Goal: Answer question/provide support: Share knowledge or assist other users

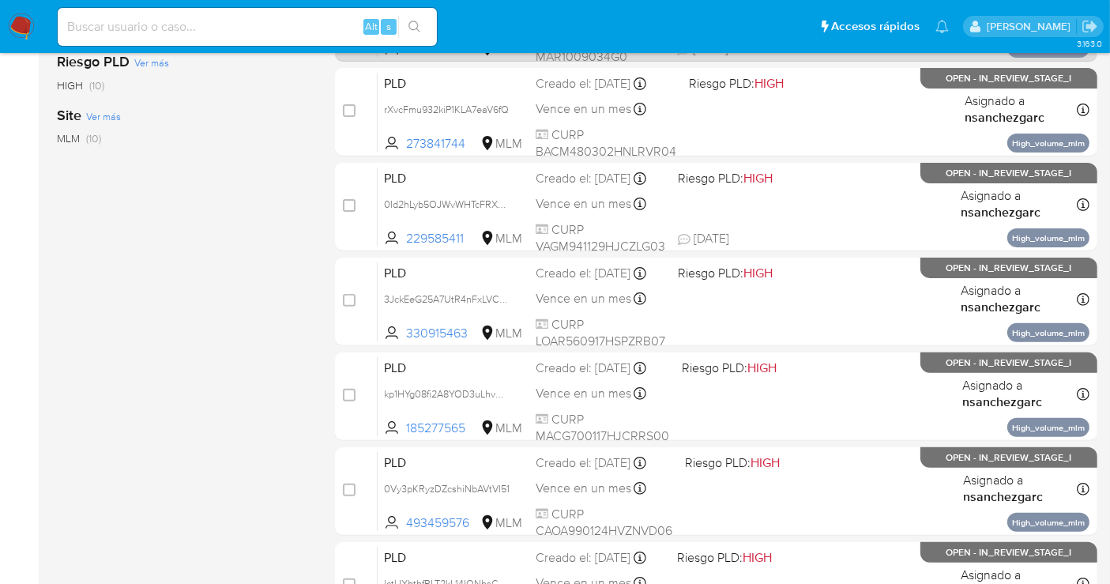
scroll to position [367, 0]
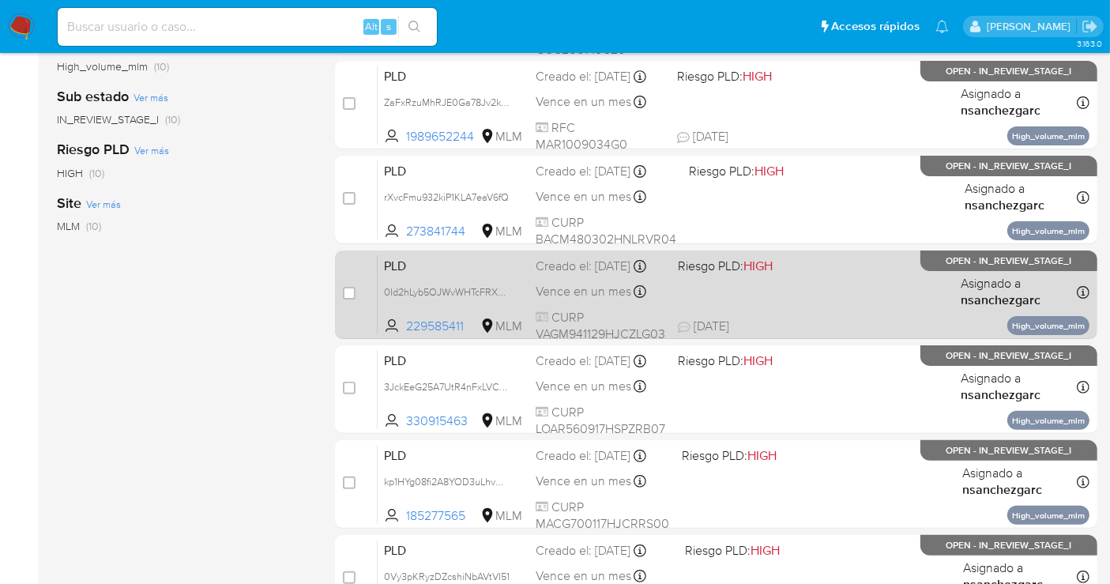
click at [449, 275] on span "PLD" at bounding box center [453, 264] width 139 height 21
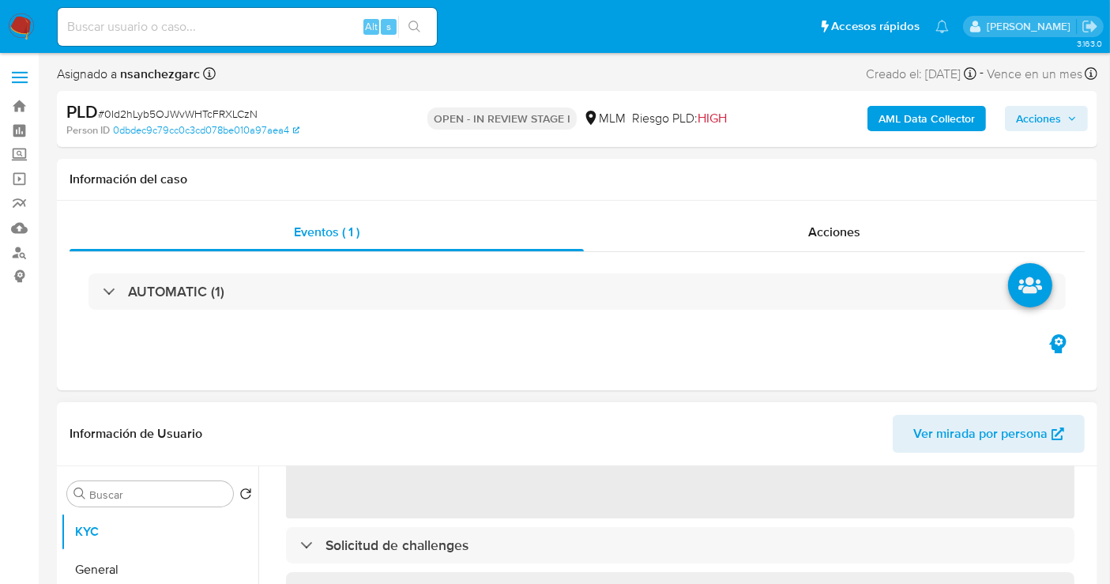
scroll to position [439, 0]
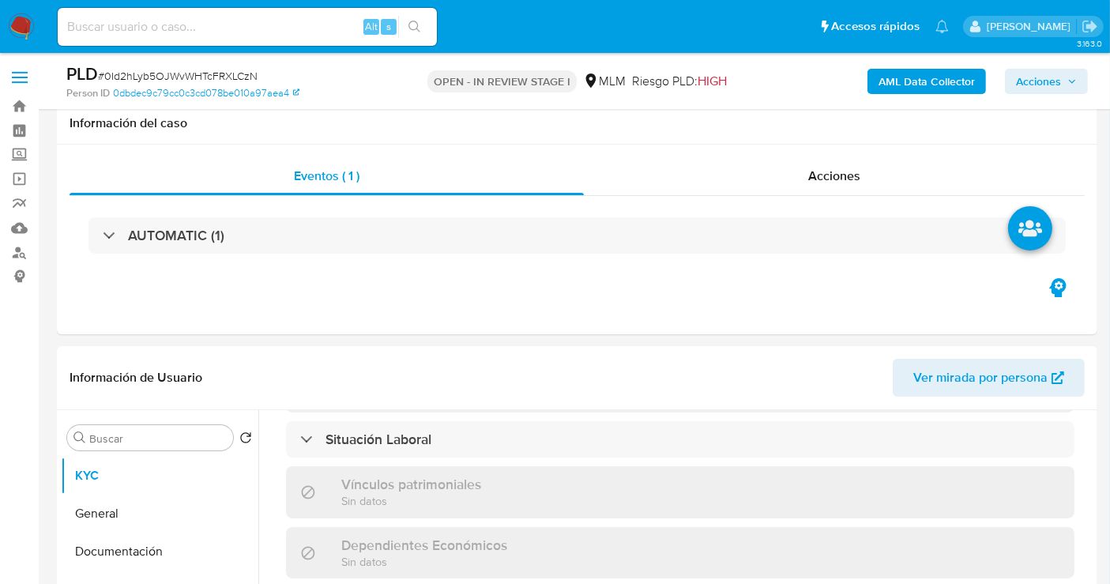
select select "10"
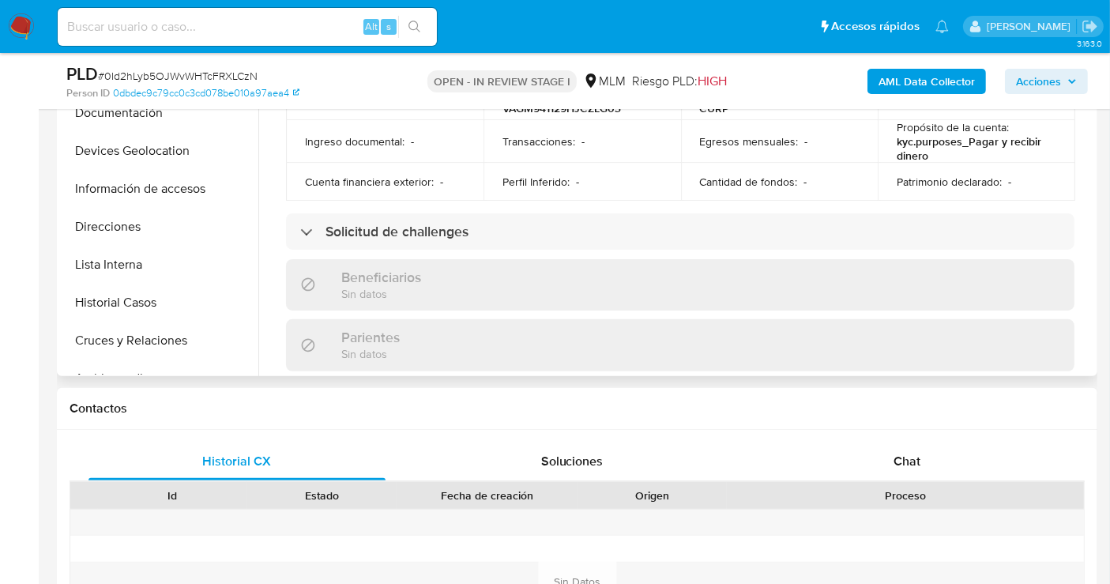
scroll to position [821, 0]
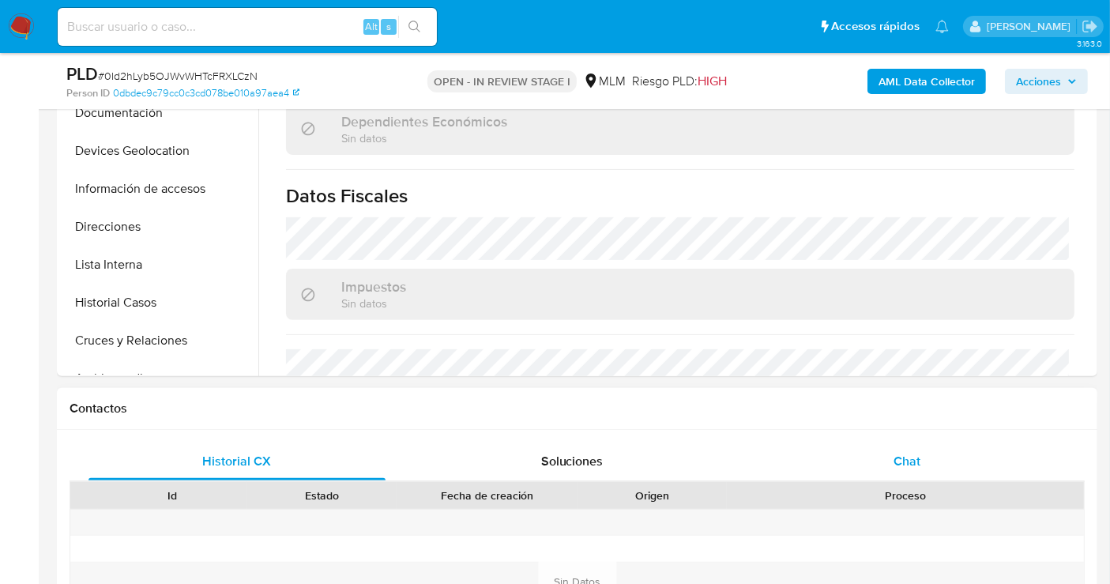
drag, startPoint x: 928, startPoint y: 461, endPoint x: 977, endPoint y: 476, distance: 52.2
click at [928, 461] on div "Chat" at bounding box center [907, 461] width 297 height 38
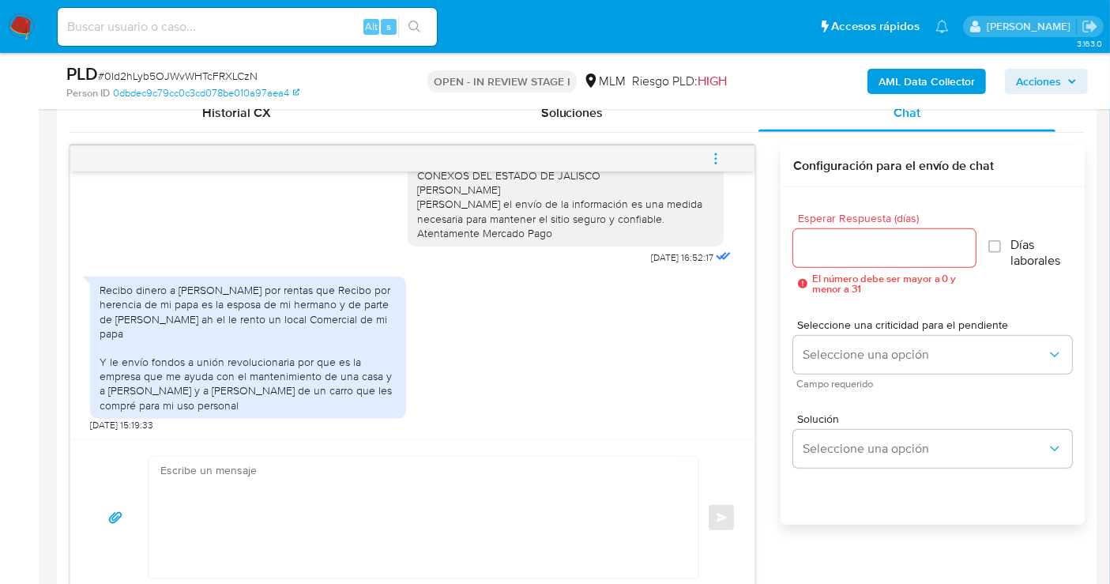
scroll to position [878, 0]
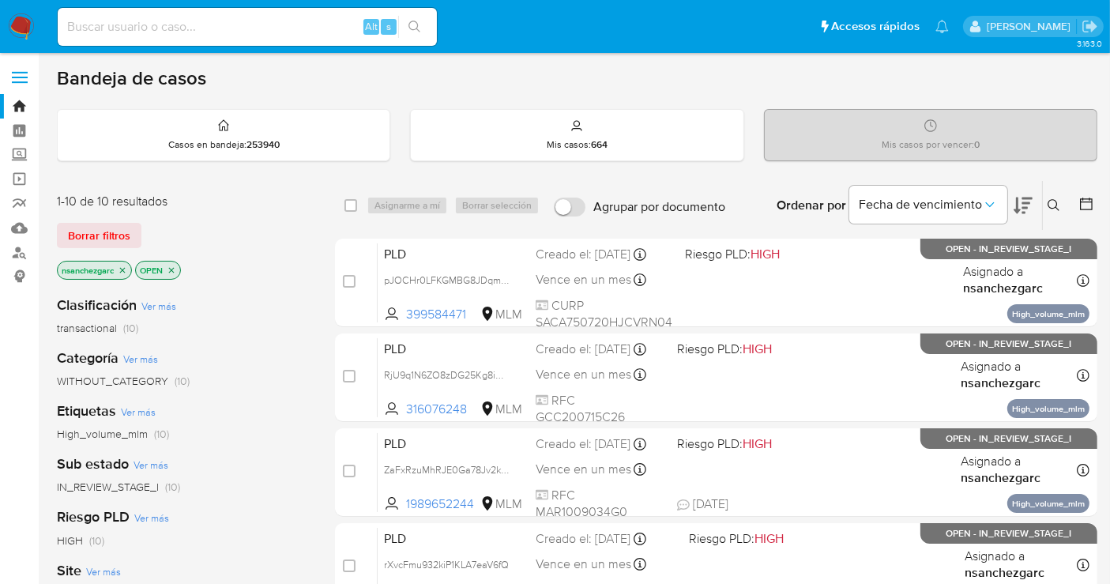
click at [1058, 216] on div "Ingrese ID de usuario o caso Buscar Borrar filtros" at bounding box center [1055, 205] width 27 height 49
click at [1052, 204] on icon at bounding box center [1054, 205] width 13 height 13
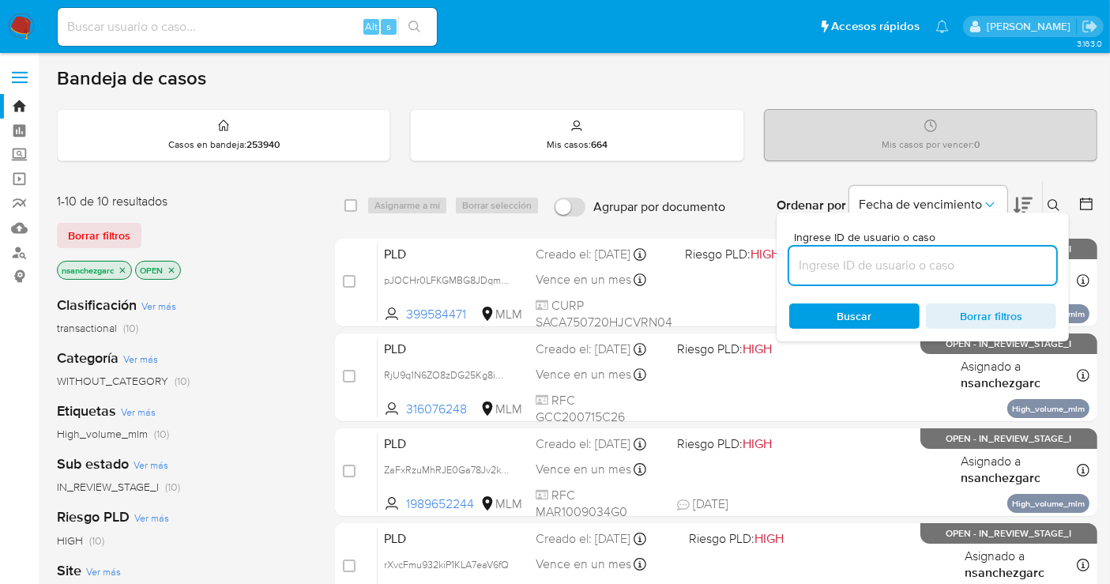
click at [875, 268] on input at bounding box center [922, 265] width 267 height 21
type input "1883696350"
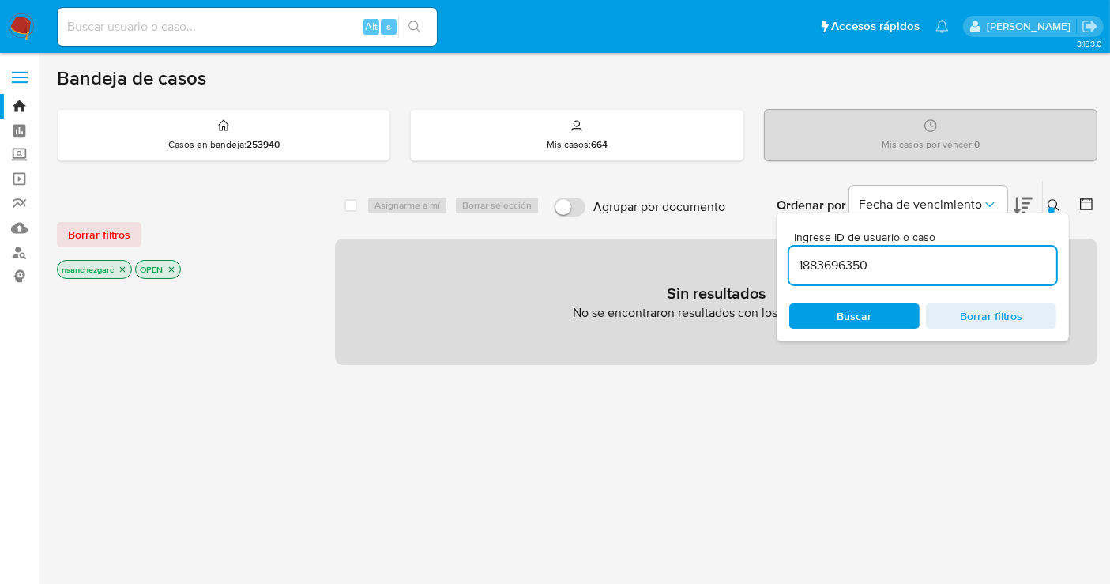
click at [126, 265] on icon "close-filter" at bounding box center [122, 269] width 9 height 9
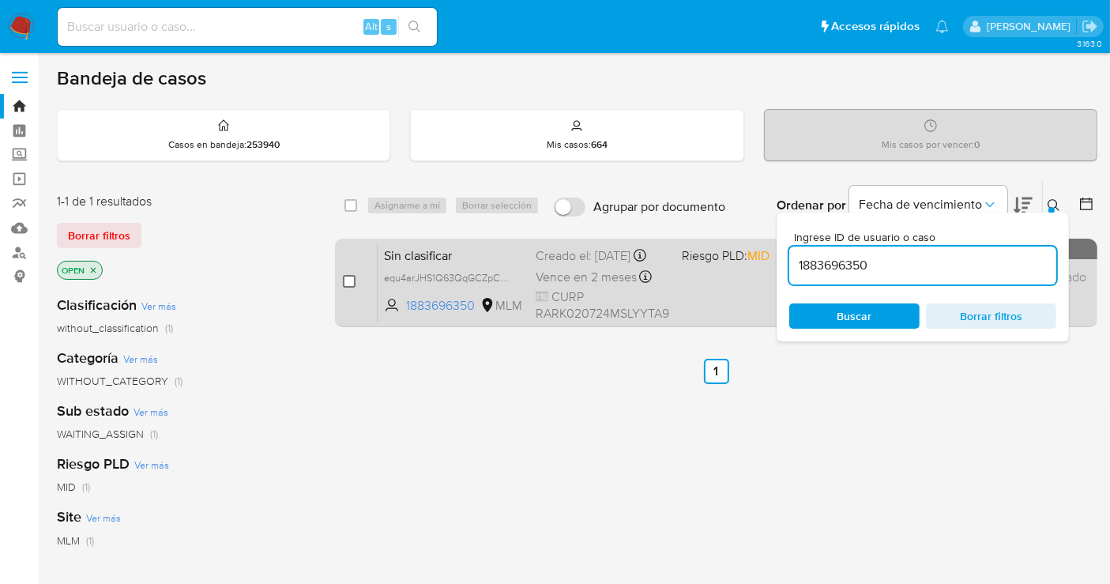
click at [351, 275] on input "checkbox" at bounding box center [349, 281] width 13 height 13
checkbox input "true"
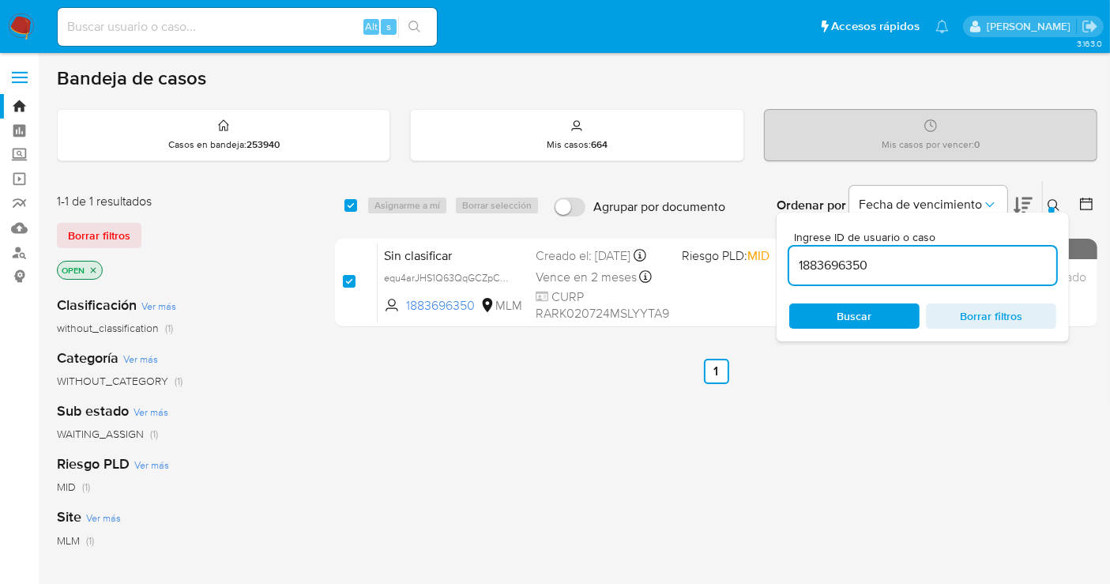
checkbox input "true"
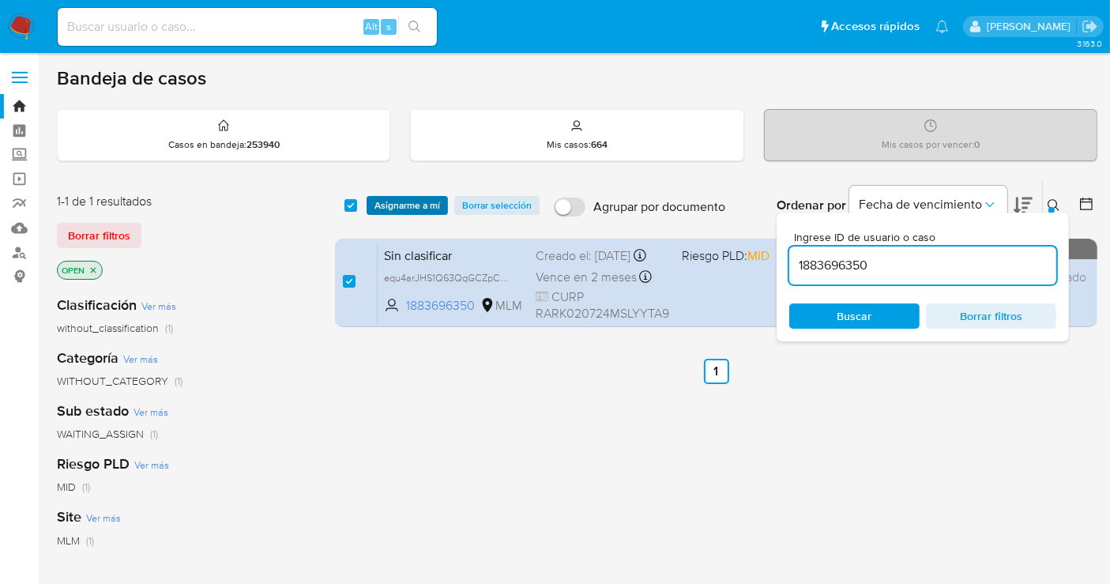
click at [408, 205] on span "Asignarme a mí" at bounding box center [408, 206] width 66 height 16
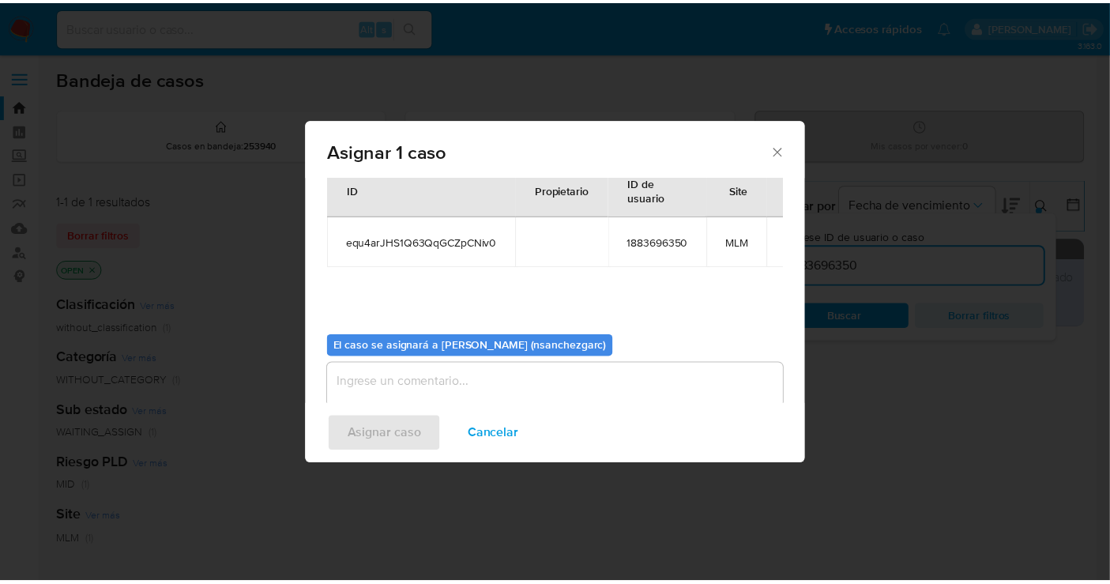
scroll to position [81, 0]
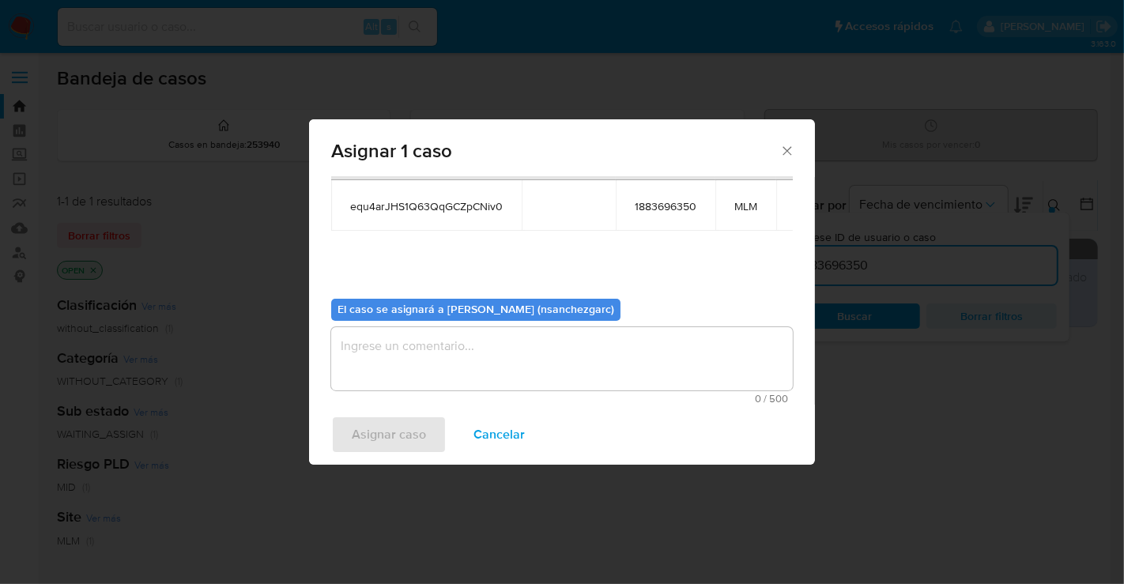
click at [381, 340] on textarea "assign-modal" at bounding box center [561, 358] width 461 height 63
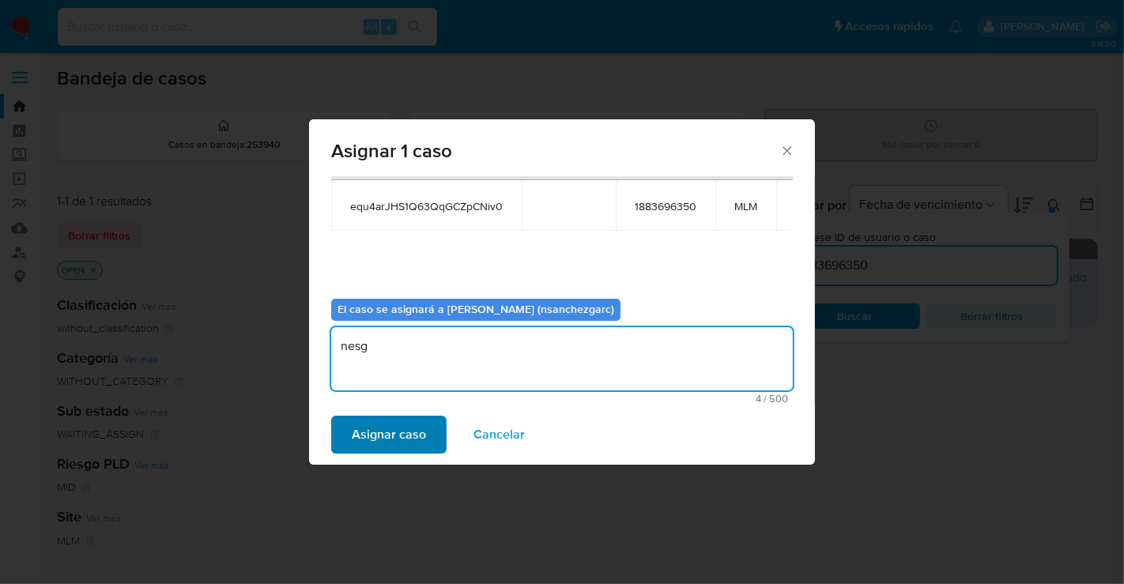
type textarea "nesg"
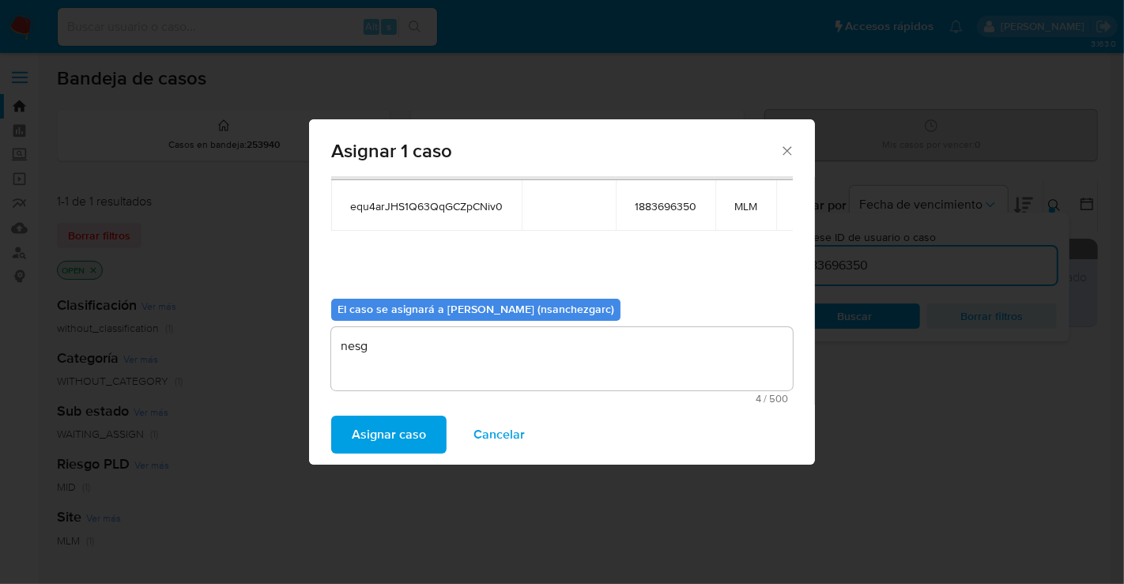
click at [393, 425] on span "Asignar caso" at bounding box center [389, 434] width 74 height 35
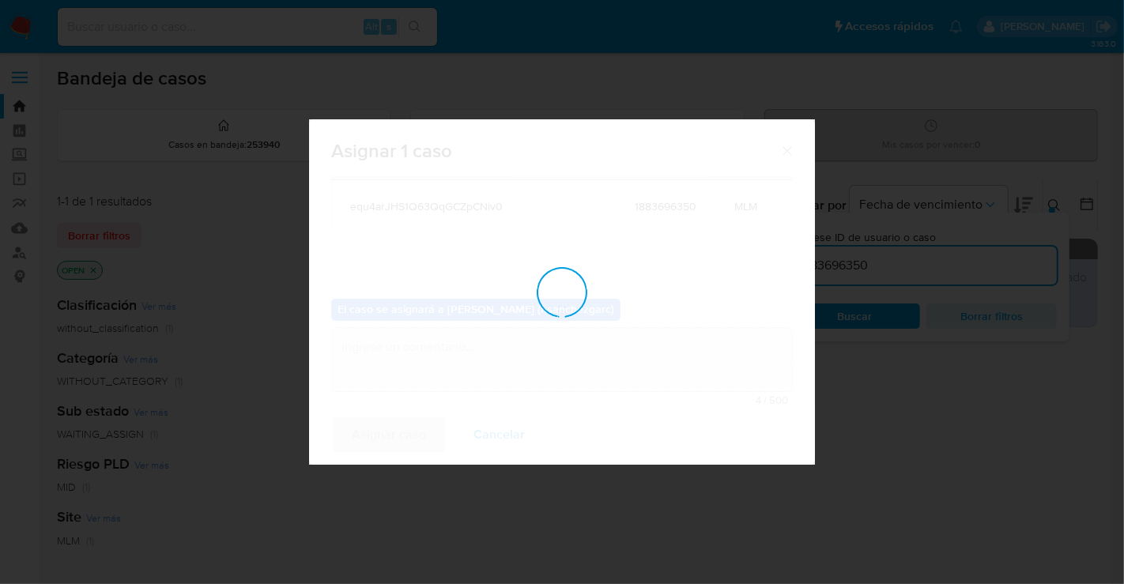
checkbox input "false"
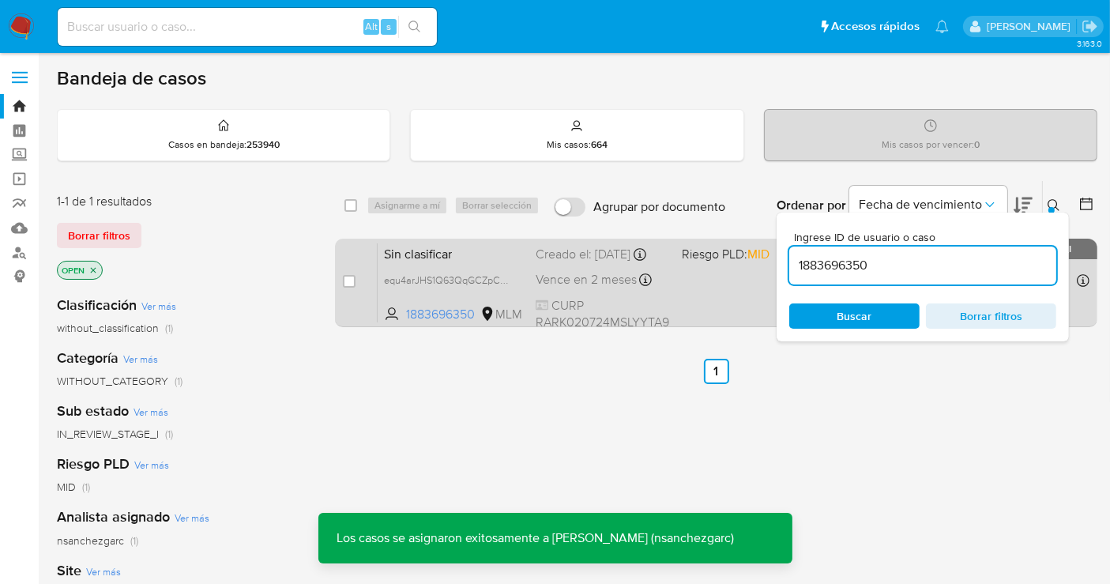
click at [575, 284] on div "Sin clasificar equ4arJHS1Q63QqGCZpCNiv0 1883696350 MLM Riesgo PLD: MID Creado e…" at bounding box center [734, 283] width 712 height 80
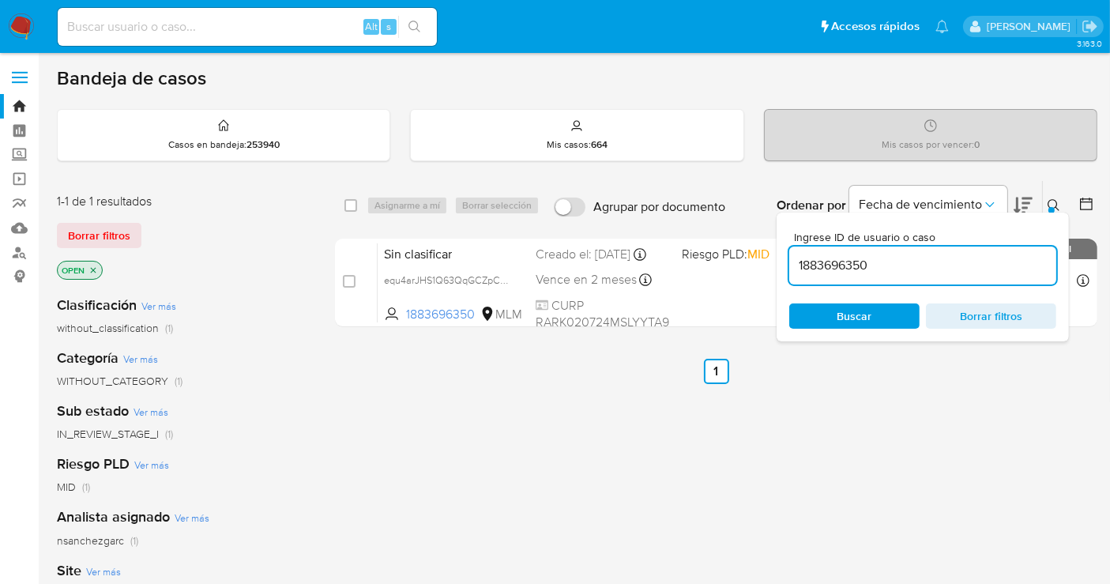
click at [22, 31] on img at bounding box center [21, 26] width 27 height 27
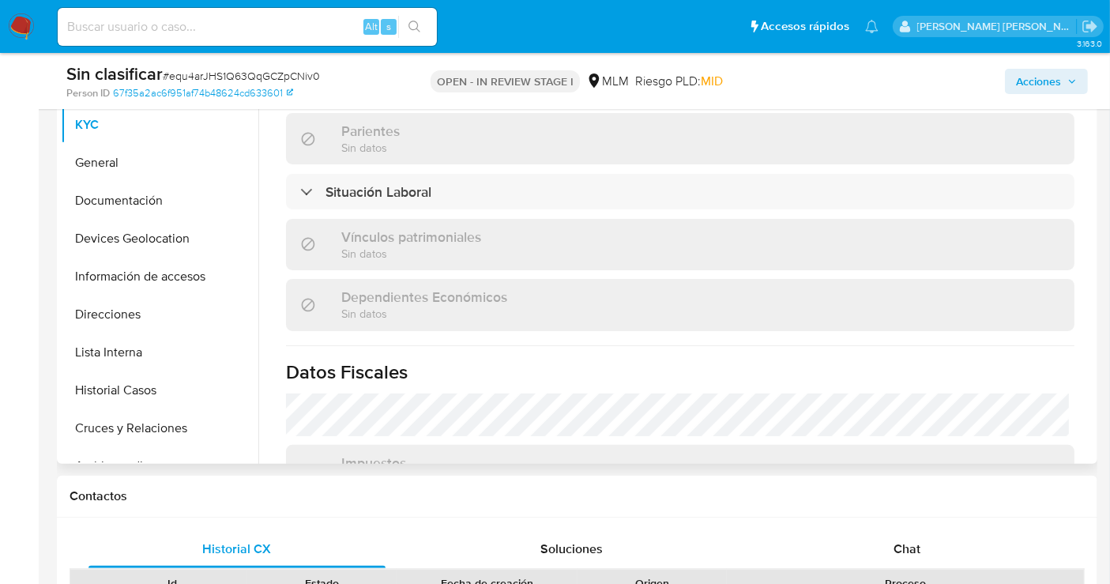
scroll to position [336, 0]
select select "10"
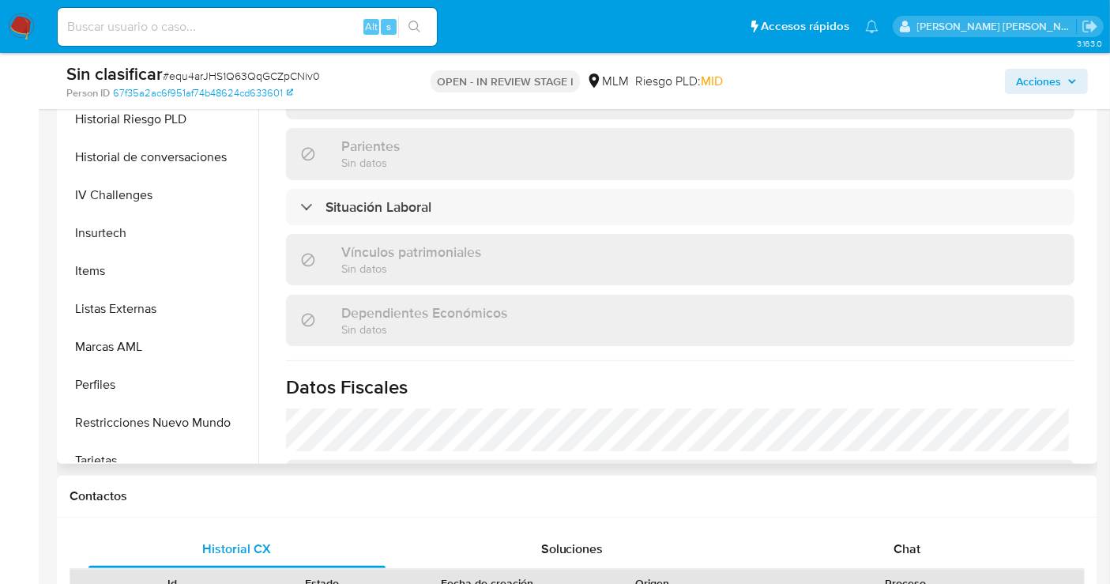
scroll to position [781, 0]
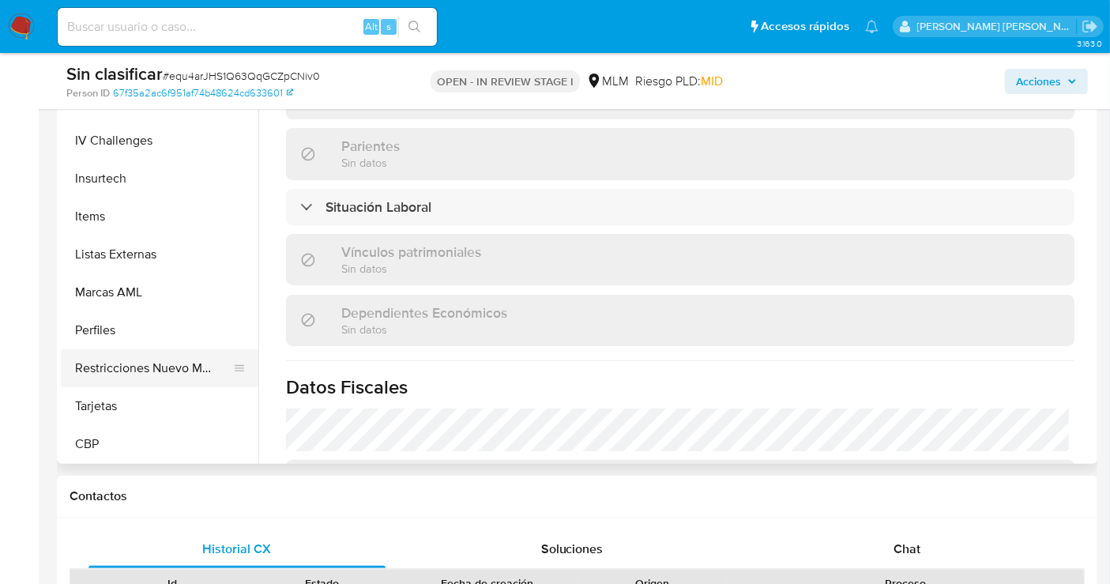
click at [87, 357] on button "Restricciones Nuevo Mundo" at bounding box center [153, 368] width 185 height 38
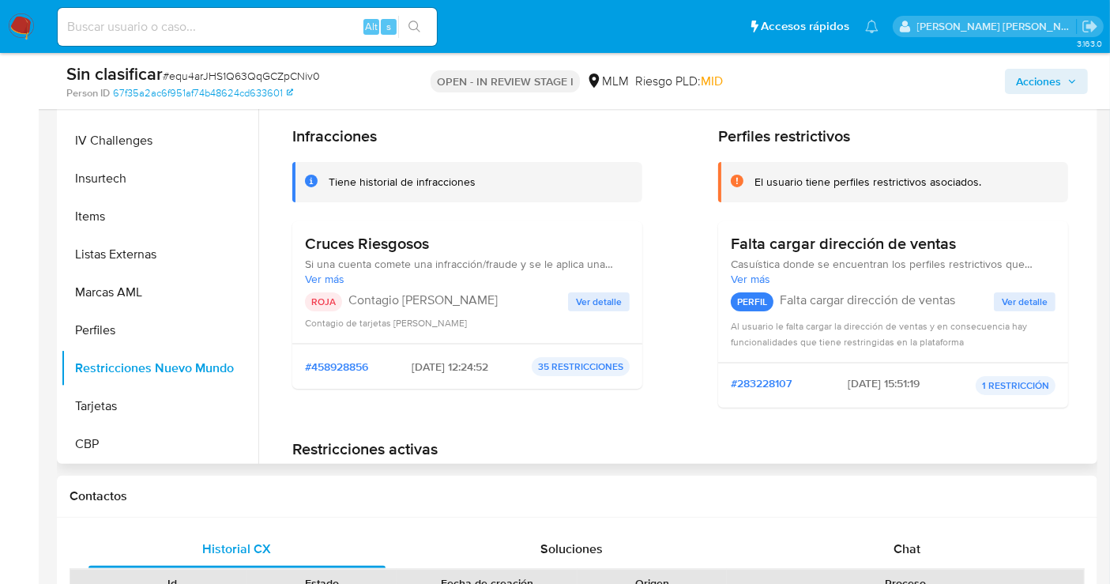
click at [601, 303] on span "Ver detalle" at bounding box center [599, 302] width 46 height 16
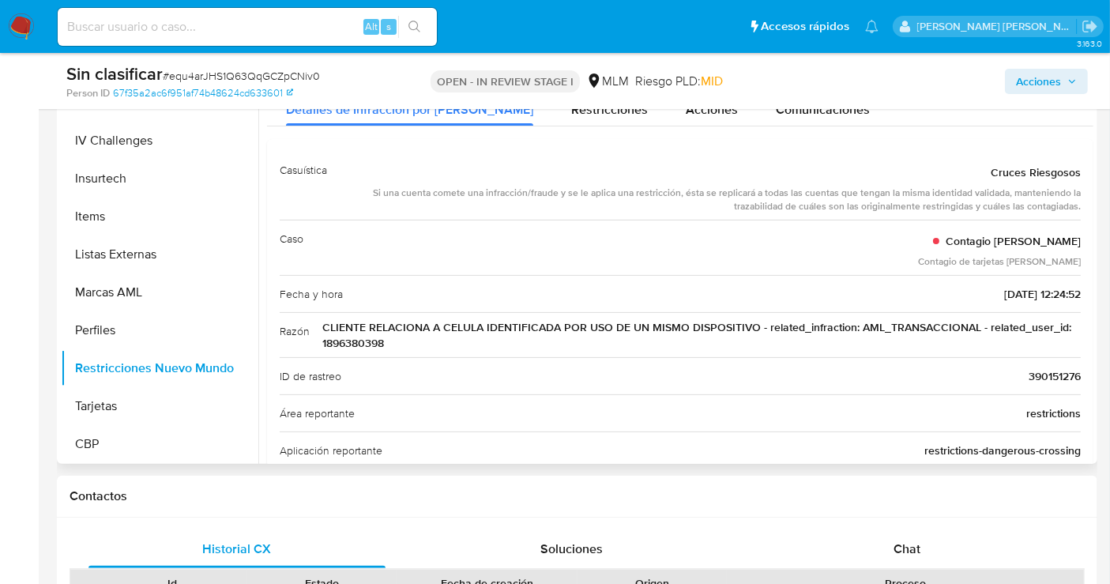
drag, startPoint x: 323, startPoint y: 324, endPoint x: 751, endPoint y: 322, distance: 428.3
click at [751, 322] on span "CLIENTE RELACIONA A CELULA IDENTIFICADA POR USO DE UN MISMO DISPOSITIVO - relat…" at bounding box center [701, 335] width 759 height 32
click at [1030, 82] on span "Acciones" at bounding box center [1038, 81] width 45 height 25
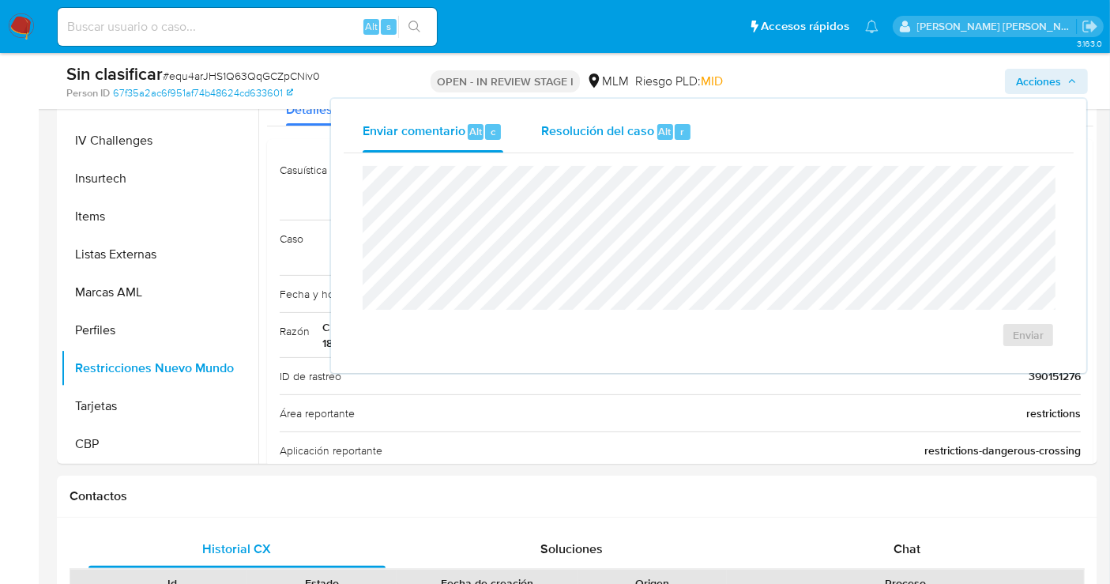
click at [643, 126] on span "Resolución del caso" at bounding box center [597, 131] width 113 height 18
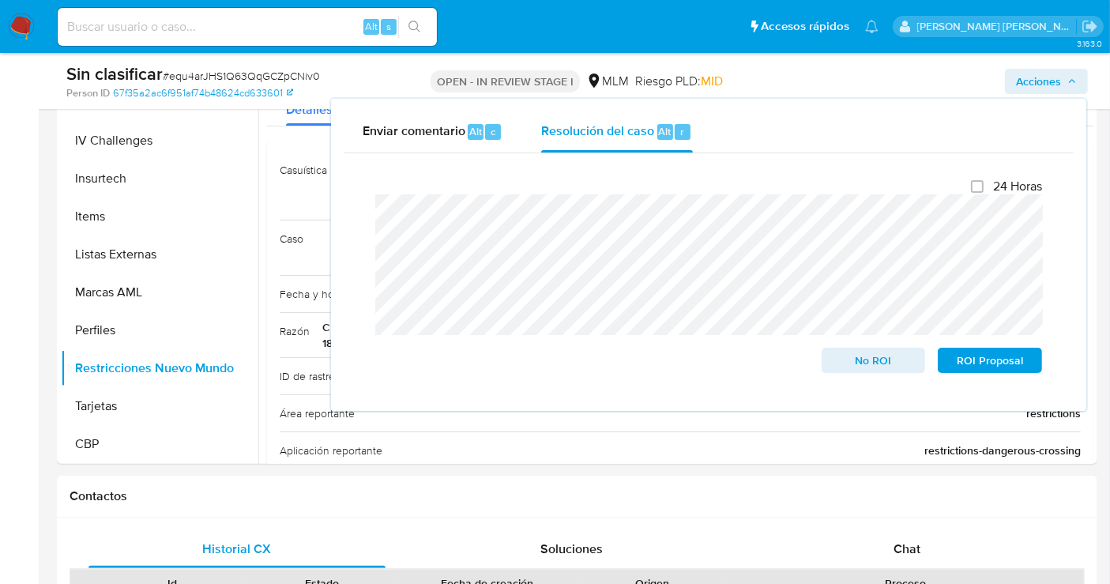
click at [359, 211] on div "Cierre de caso 24 Horas No ROI ROI Proposal" at bounding box center [709, 275] width 730 height 245
click at [875, 369] on span "No ROI" at bounding box center [874, 360] width 82 height 22
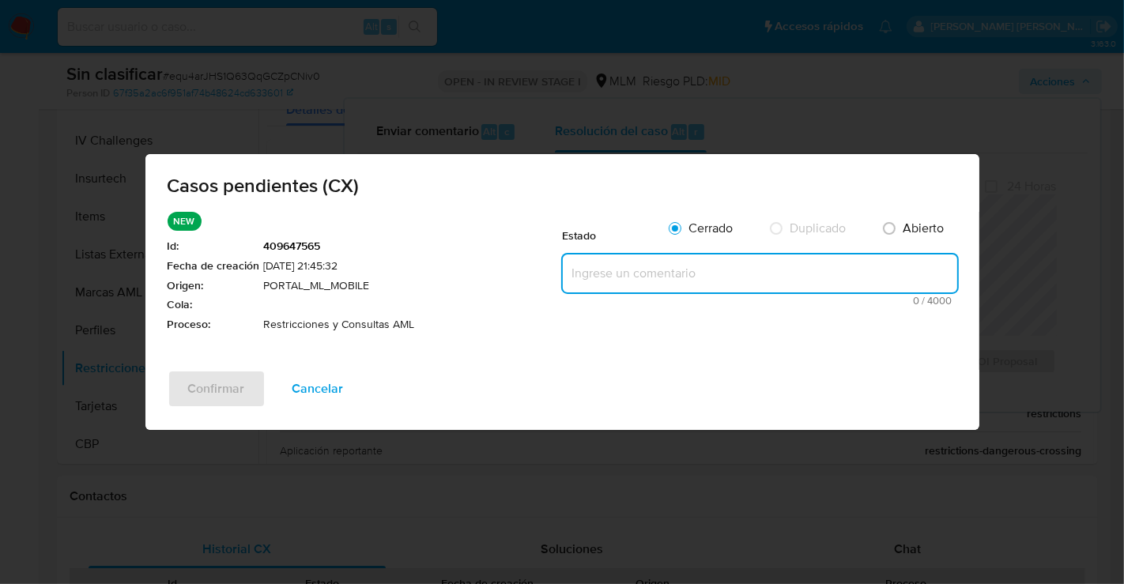
click at [605, 274] on textarea at bounding box center [760, 273] width 394 height 38
paste textarea "Se realiza validación de caso generado por CX donde se identifica restricción l…"
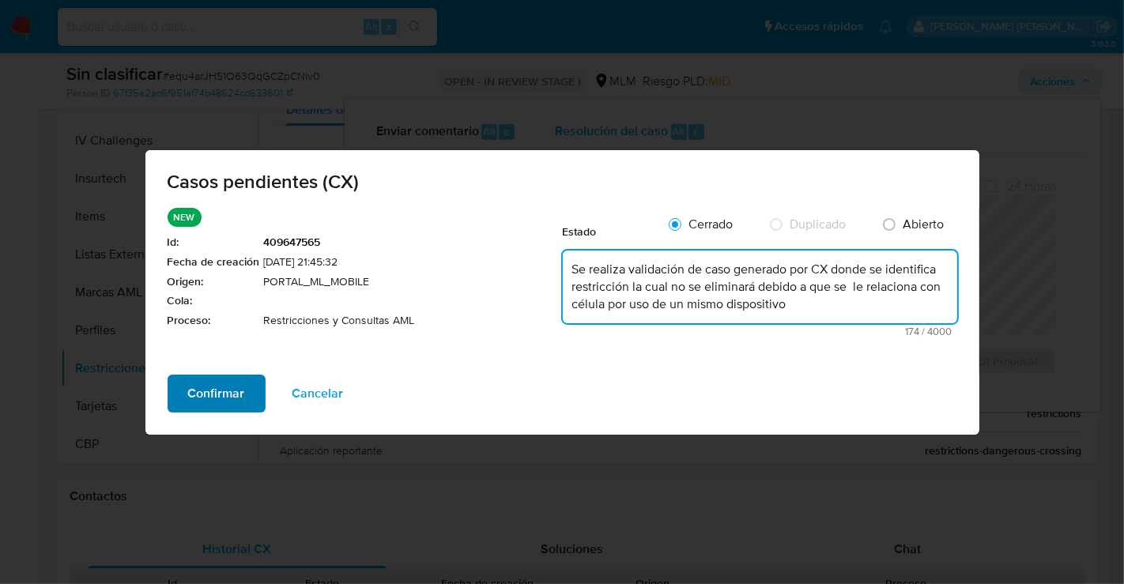
type textarea "Se realiza validación de caso generado por CX donde se identifica restricción l…"
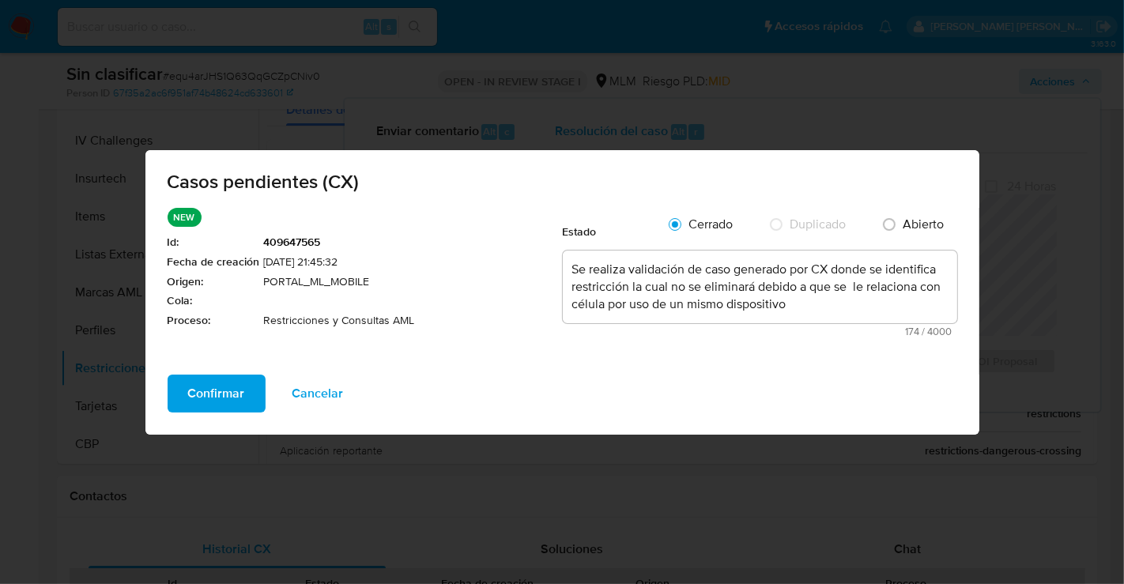
click at [223, 389] on span "Confirmar" at bounding box center [216, 393] width 57 height 35
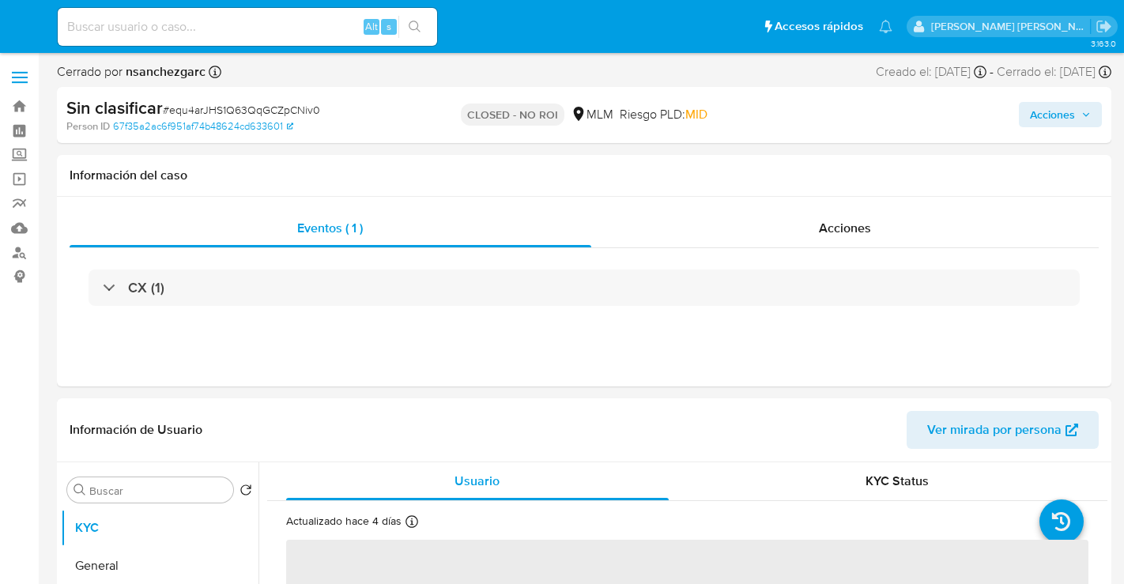
select select "10"
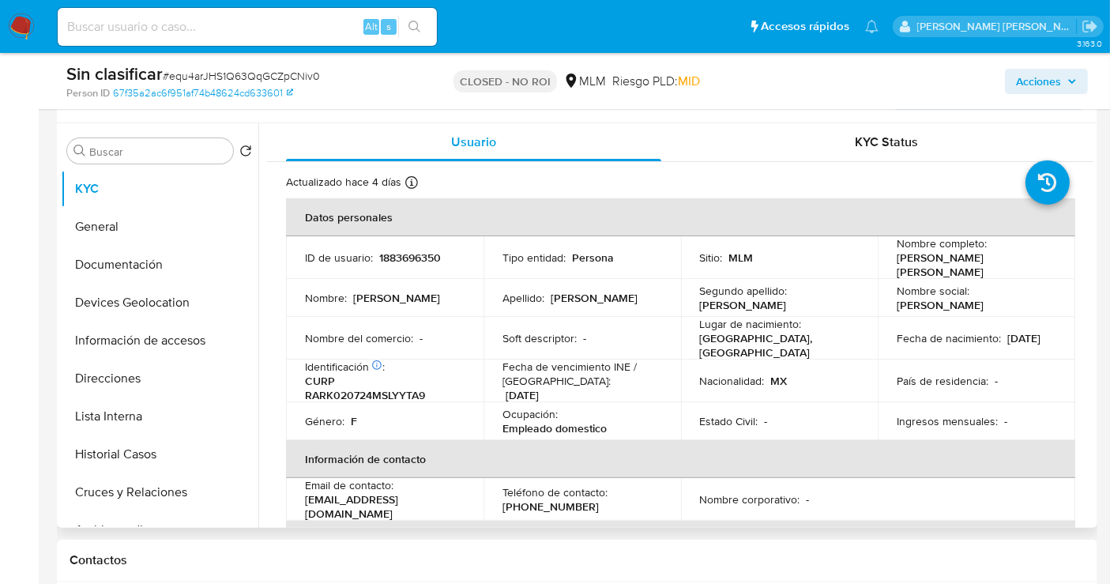
scroll to position [439, 0]
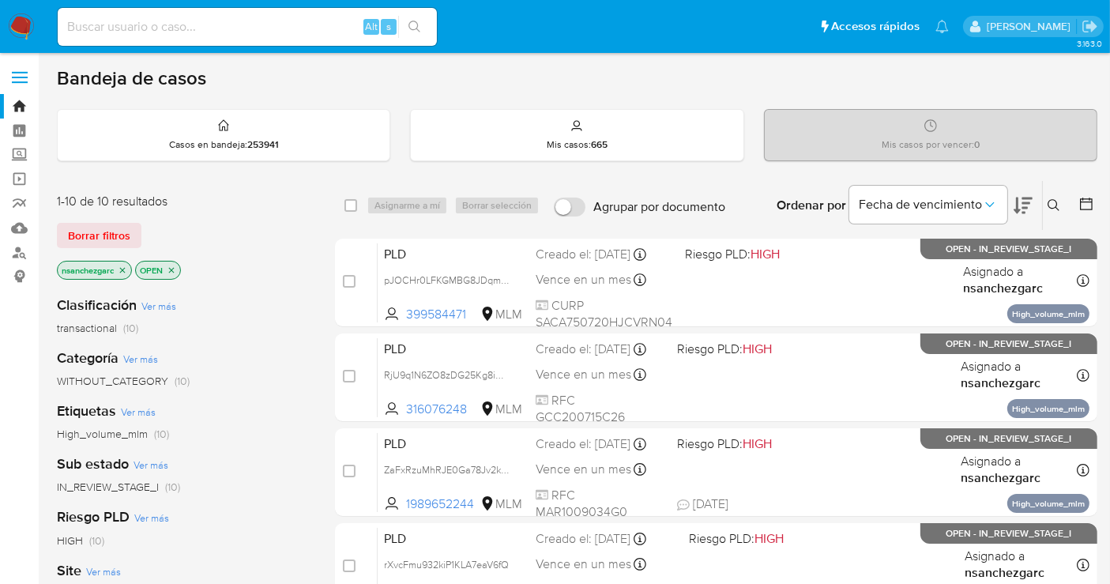
click at [125, 269] on icon "close-filter" at bounding box center [123, 270] width 6 height 6
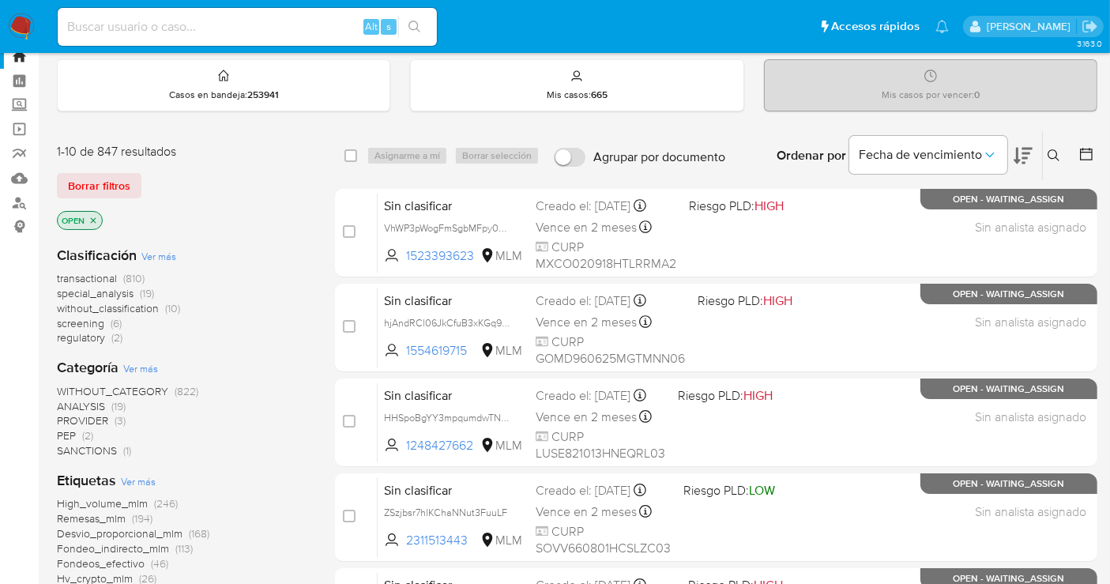
scroll to position [88, 0]
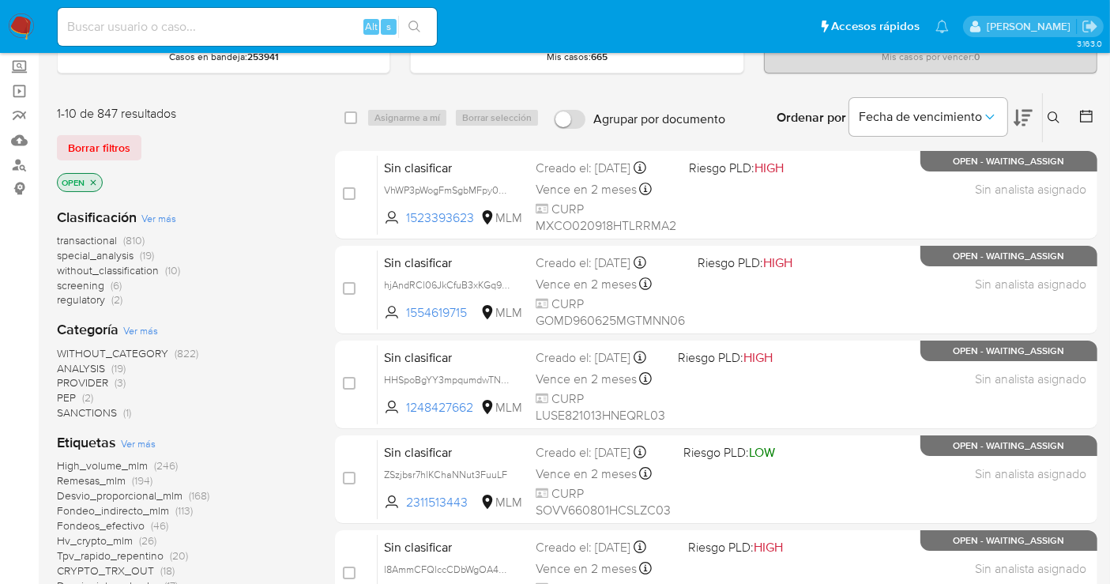
click at [129, 272] on span "without_classification" at bounding box center [108, 270] width 102 height 16
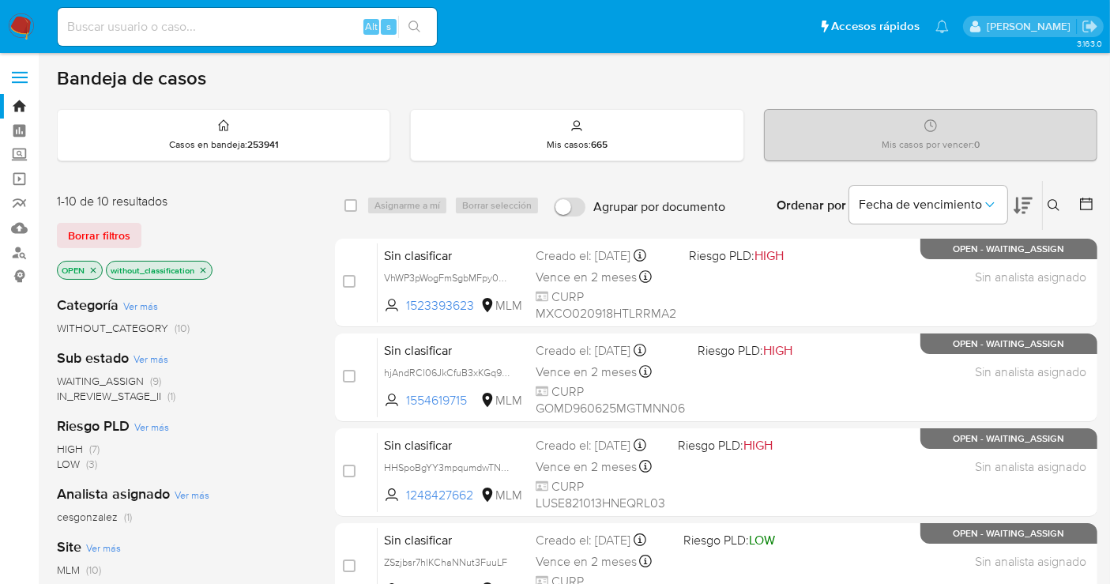
click at [19, 28] on img at bounding box center [21, 26] width 27 height 27
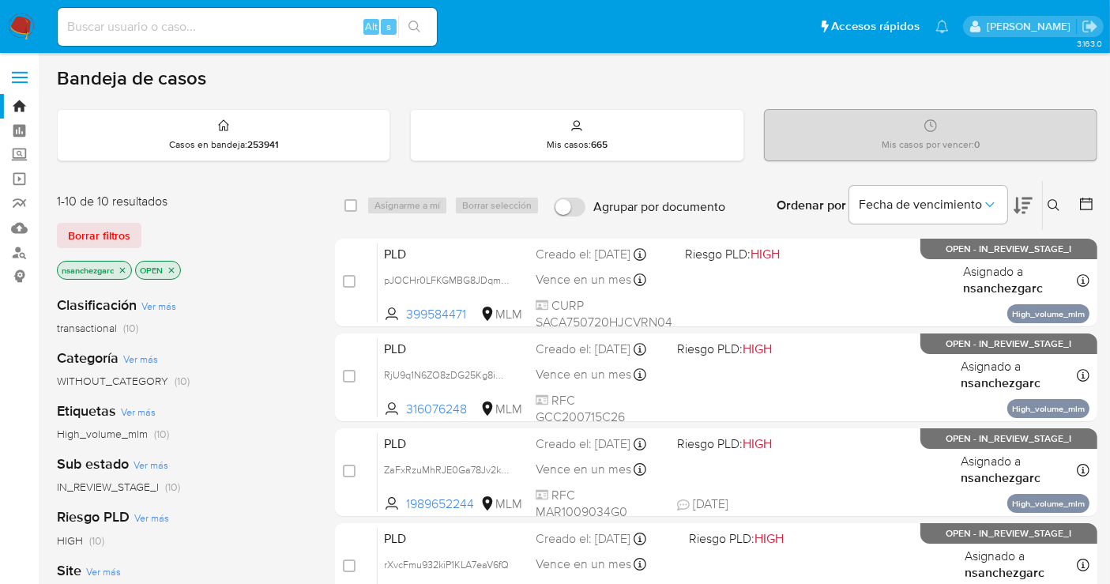
click at [126, 267] on icon "close-filter" at bounding box center [123, 270] width 6 height 6
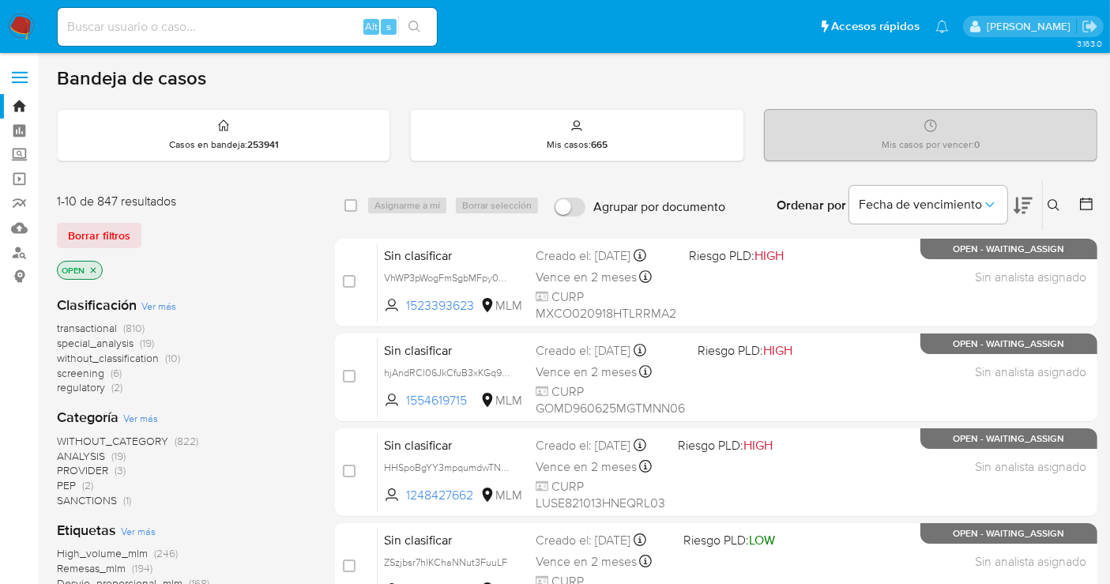
scroll to position [88, 0]
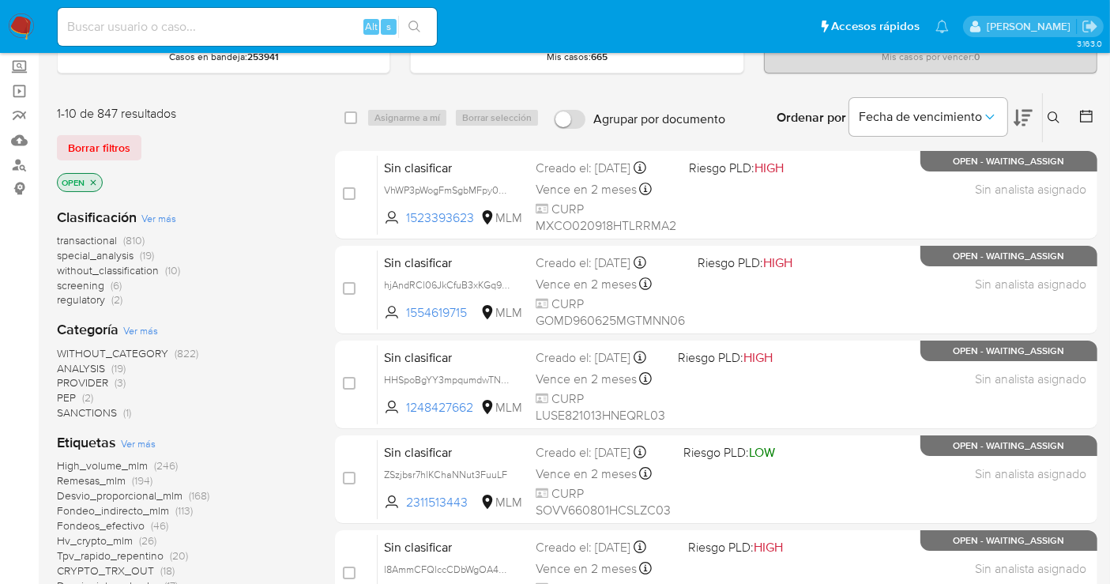
click at [131, 265] on span "without_classification" at bounding box center [108, 270] width 102 height 16
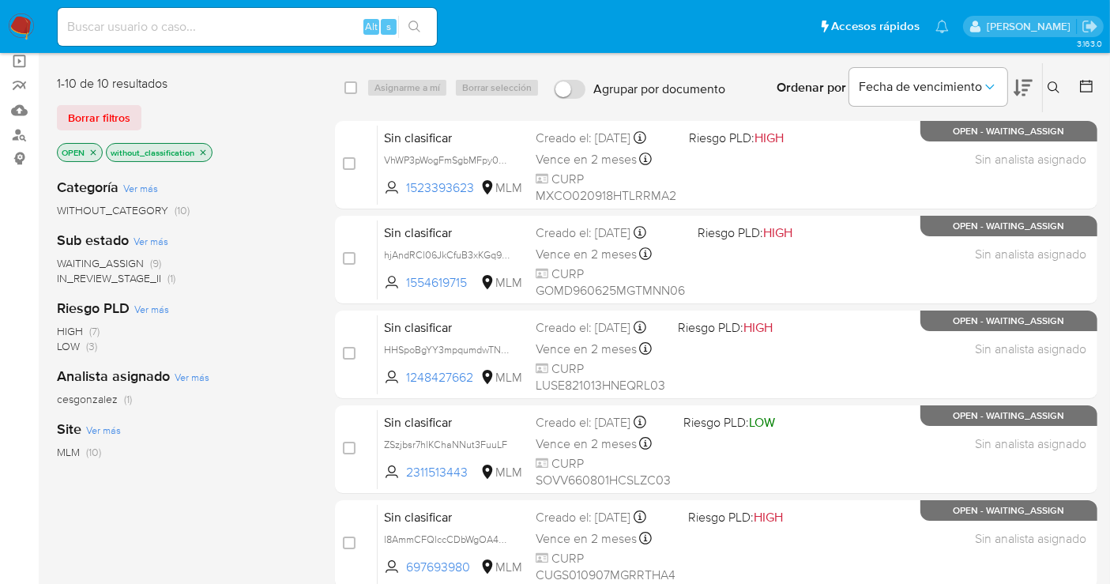
scroll to position [104, 0]
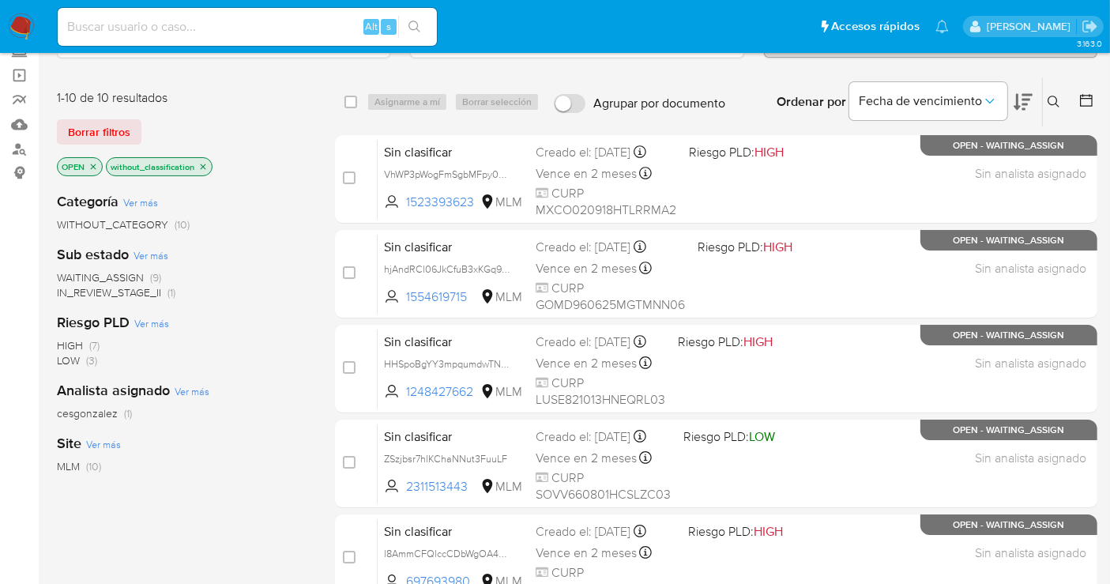
click at [27, 24] on img at bounding box center [21, 26] width 27 height 27
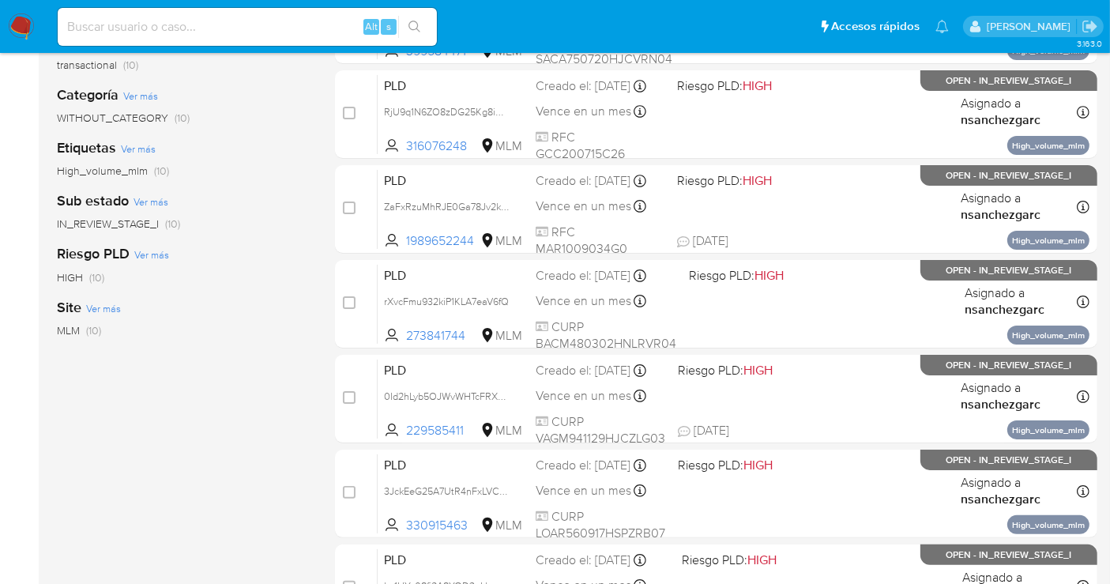
scroll to position [351, 0]
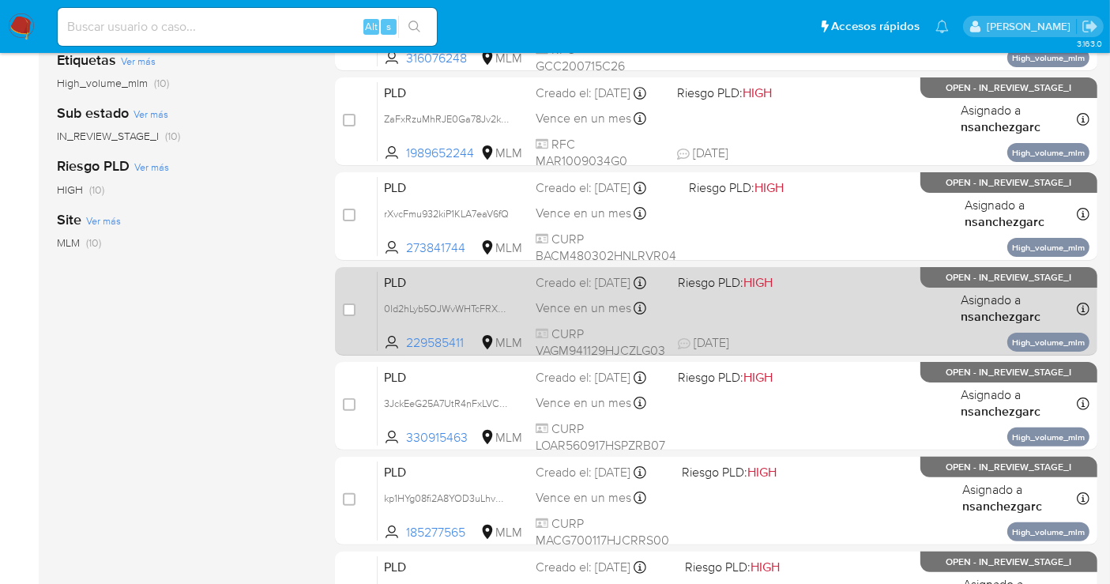
click at [580, 292] on div "Creado el: 12/09/2025 Creado el: 12/09/2025 02:11:33" at bounding box center [601, 282] width 130 height 17
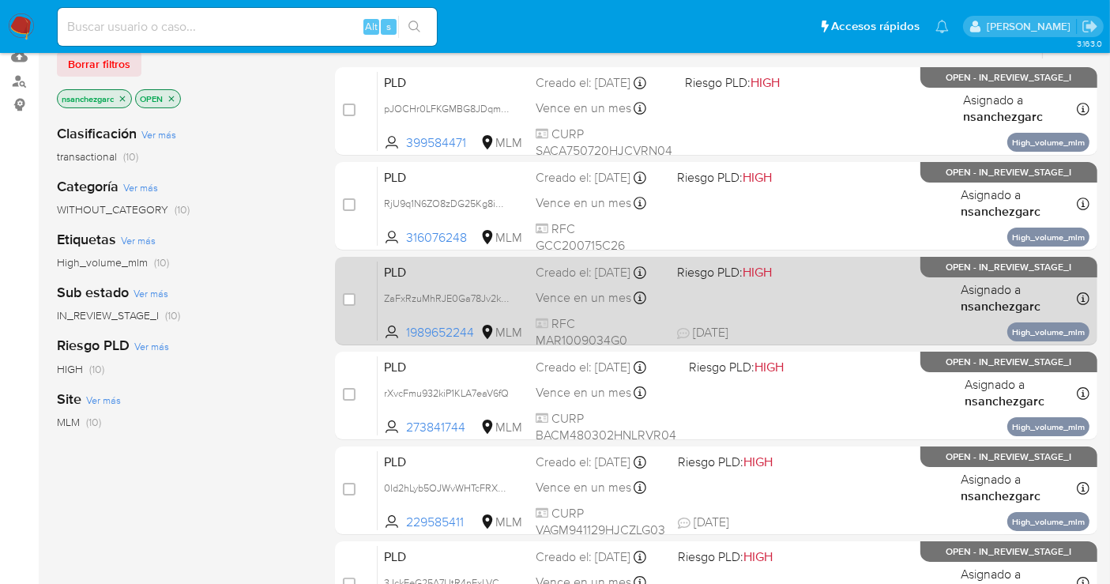
scroll to position [175, 0]
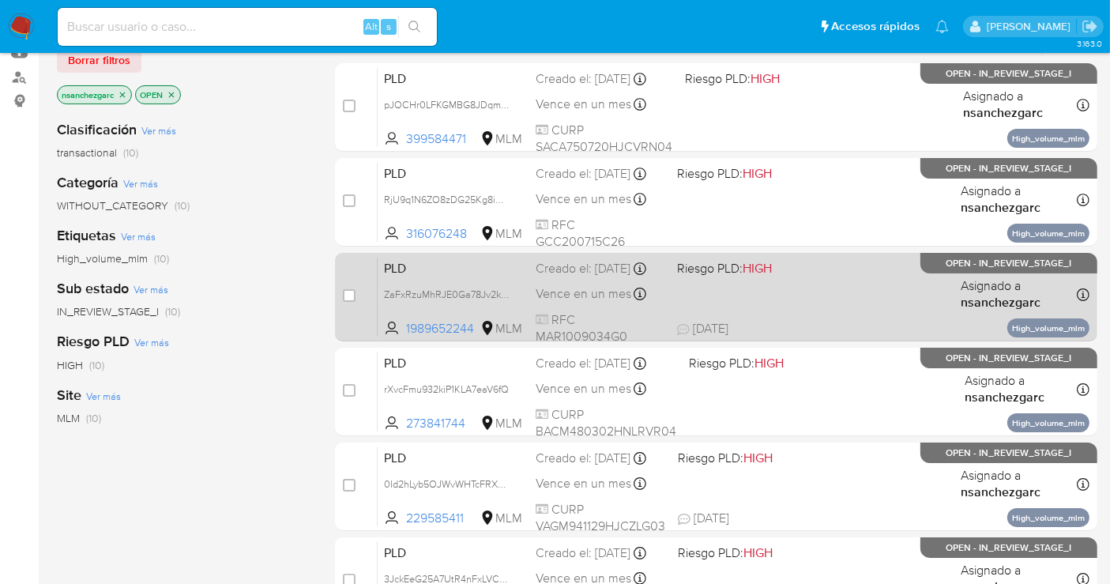
click at [596, 274] on div "Creado el: 12/09/2025 Creado el: 12/09/2025 02:15:39" at bounding box center [600, 268] width 129 height 17
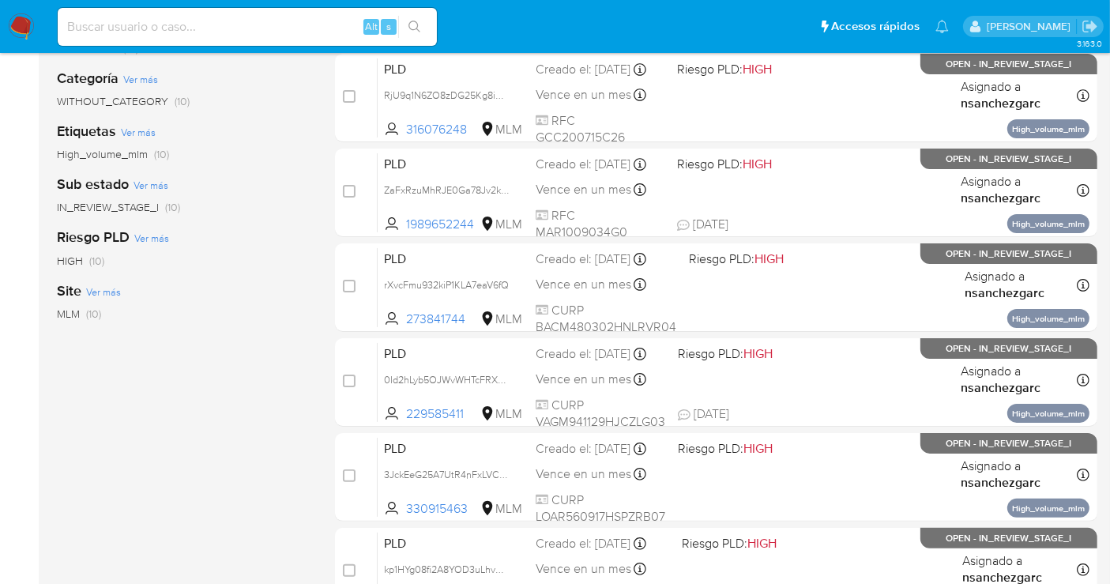
scroll to position [280, 0]
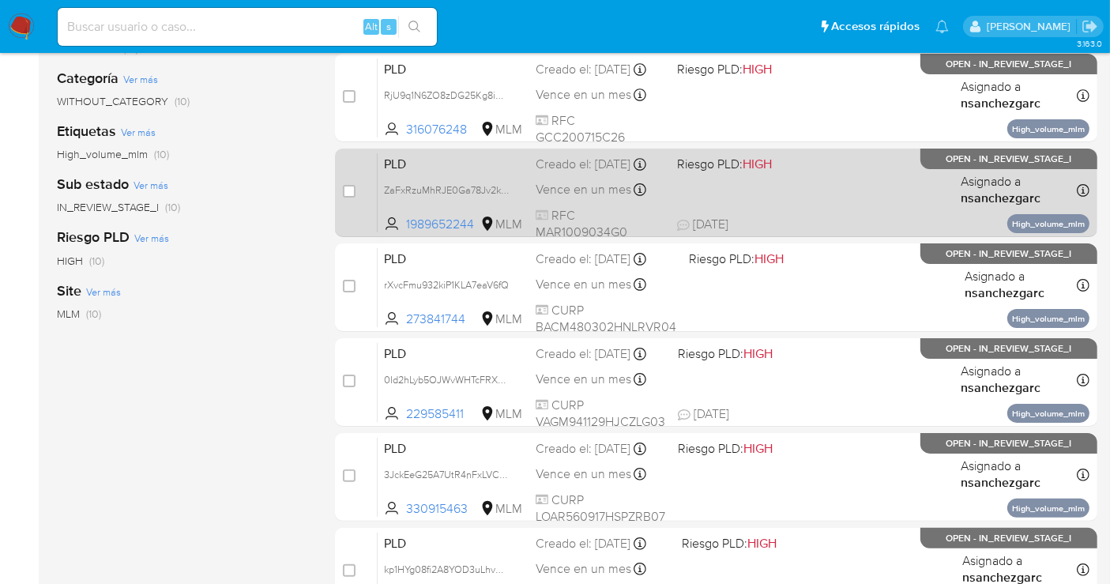
click at [593, 198] on span "Vence en un mes" at bounding box center [584, 189] width 96 height 17
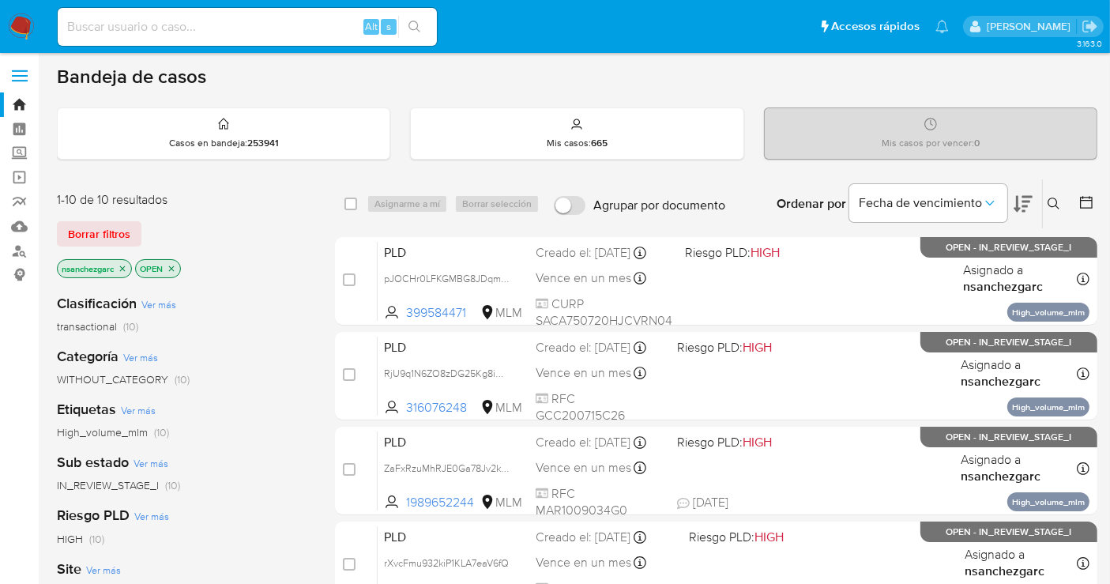
scroll to position [0, 0]
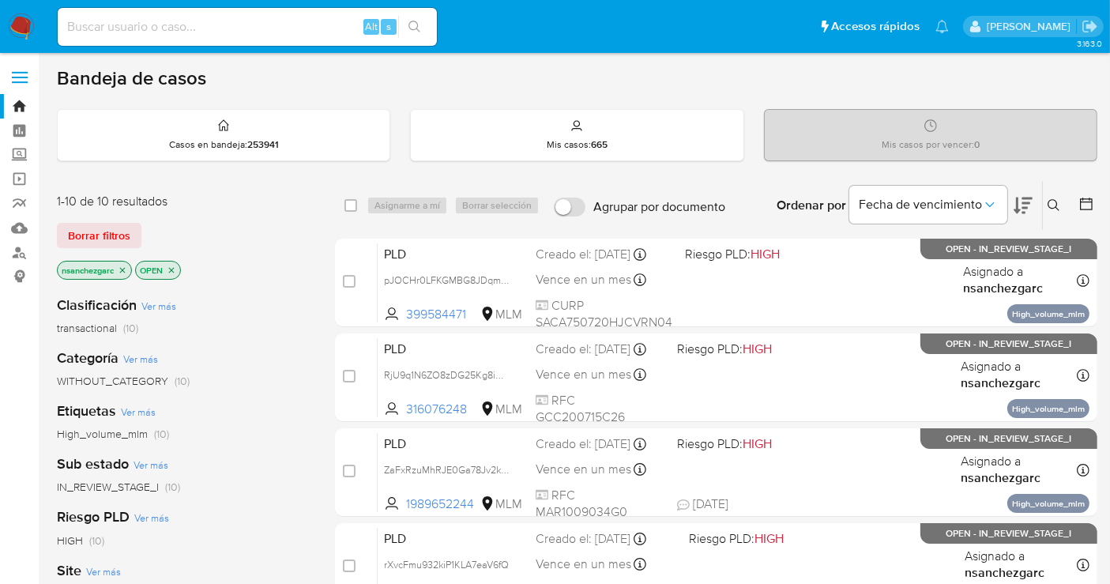
click at [21, 24] on img at bounding box center [21, 26] width 27 height 27
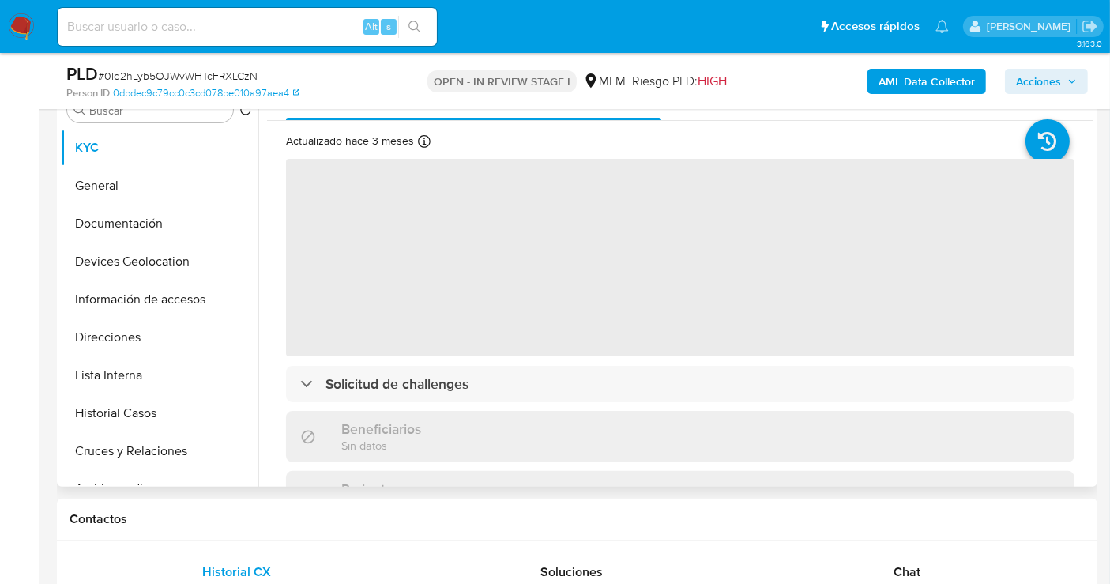
scroll to position [439, 0]
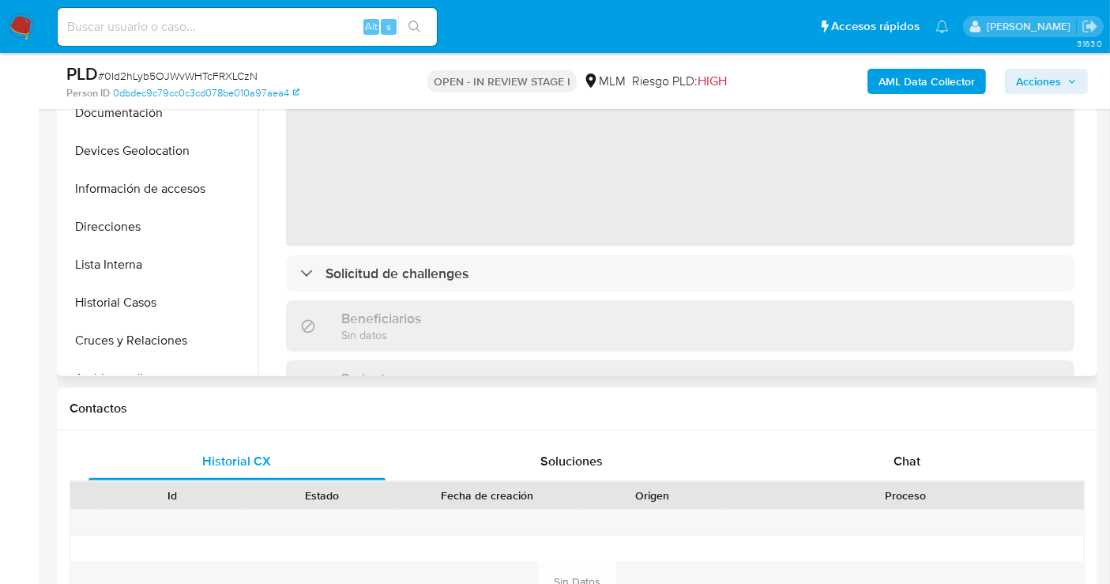
select select "10"
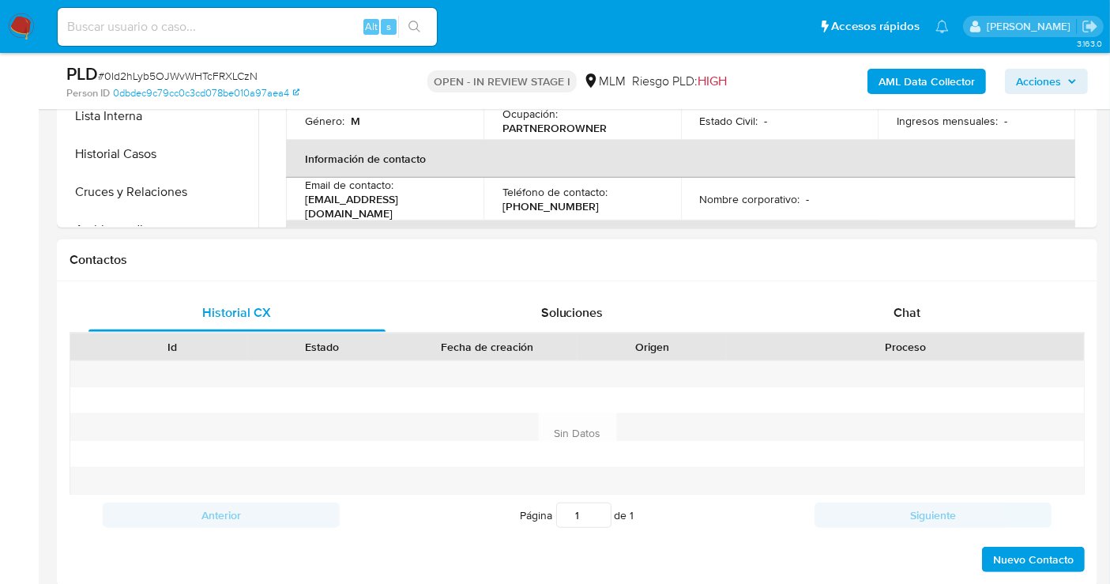
scroll to position [614, 0]
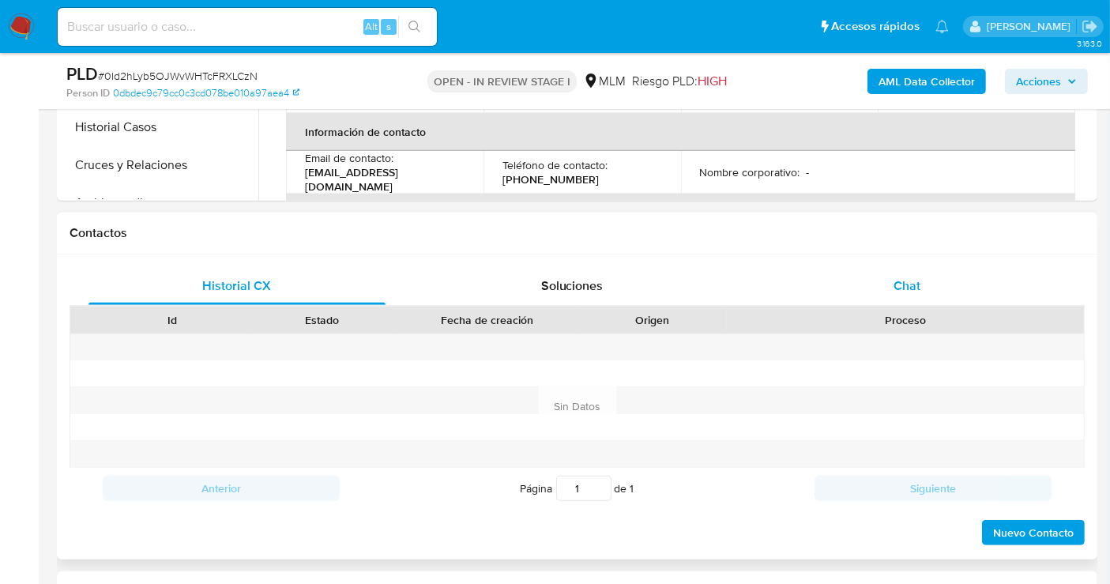
click at [900, 286] on span "Chat" at bounding box center [907, 286] width 27 height 18
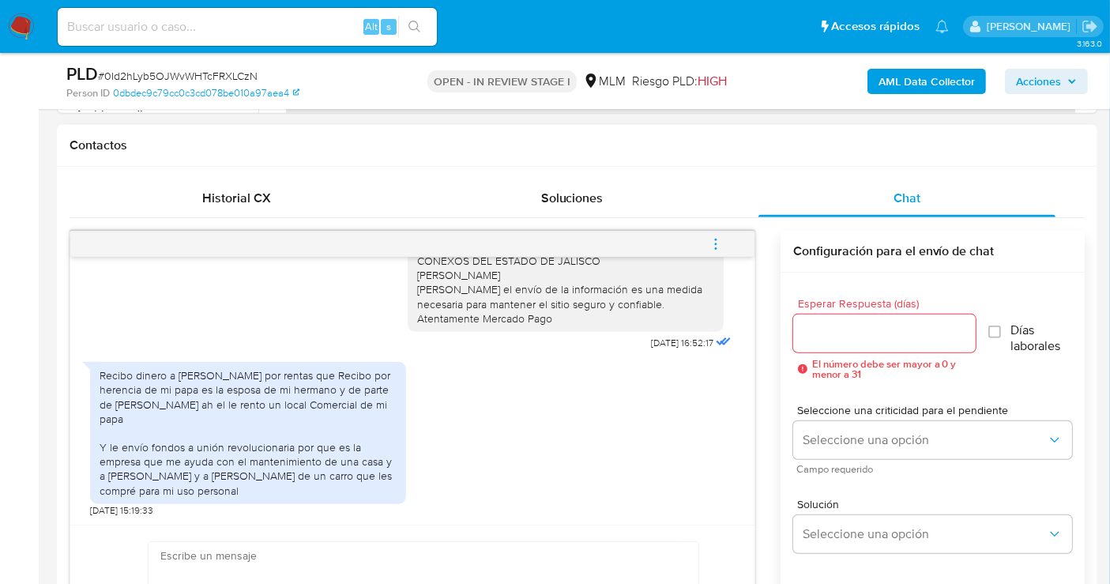
scroll to position [790, 0]
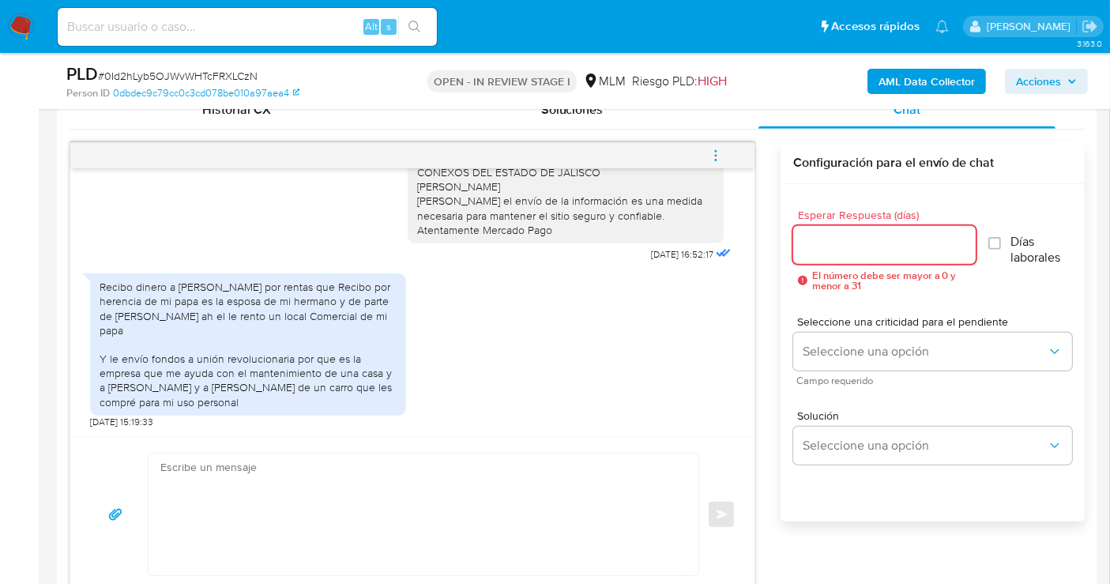
click at [851, 235] on input "Esperar Respuesta (días)" at bounding box center [884, 245] width 183 height 21
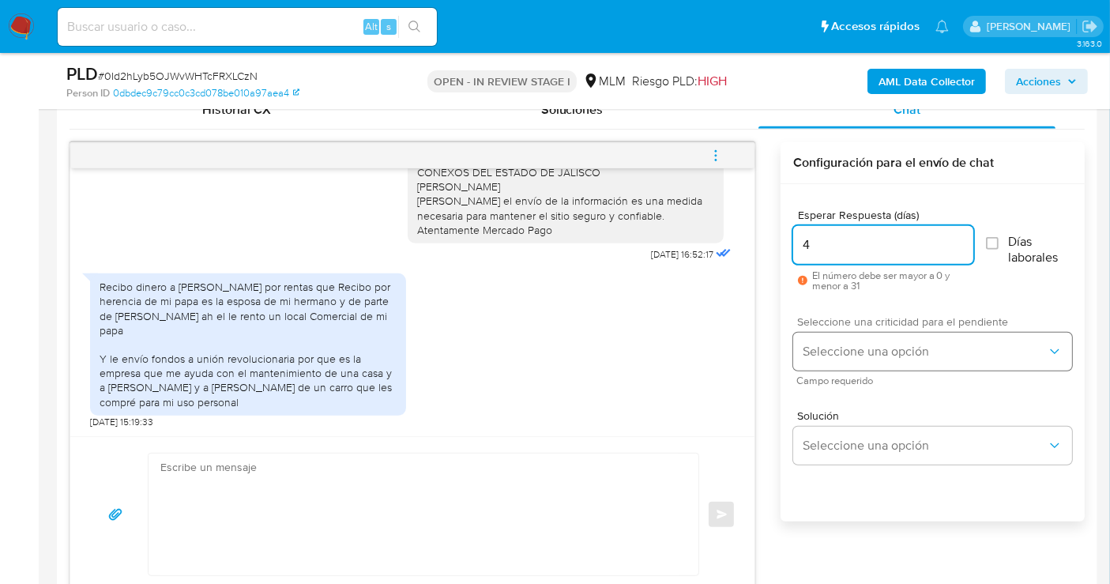
type input "4"
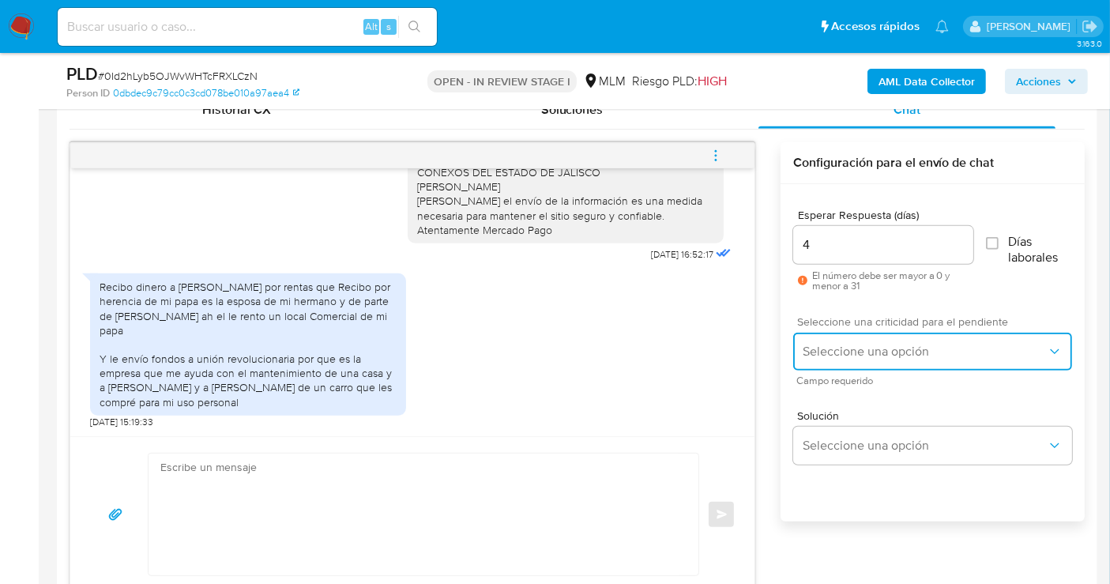
click at [852, 349] on span "Seleccione una opción" at bounding box center [925, 352] width 244 height 16
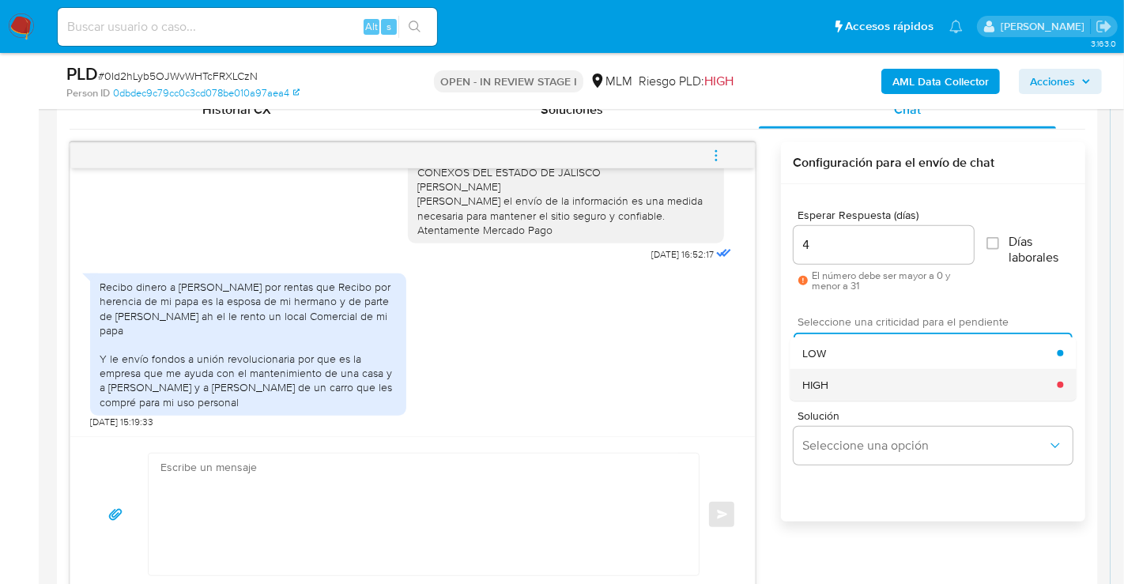
click at [838, 382] on div "HIGH" at bounding box center [929, 385] width 254 height 32
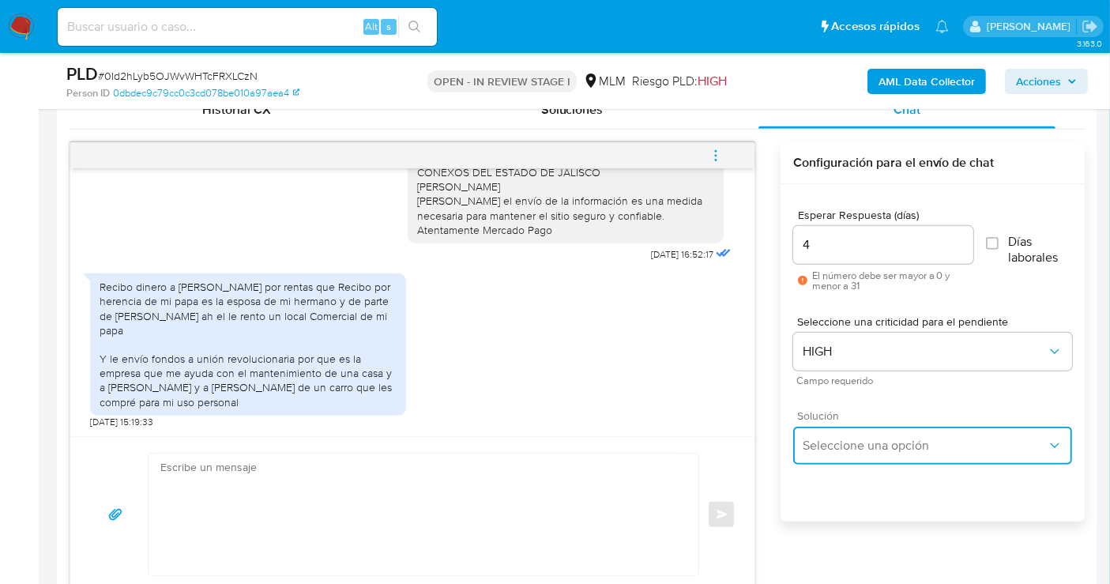
click at [869, 448] on span "Seleccione una opción" at bounding box center [925, 446] width 244 height 16
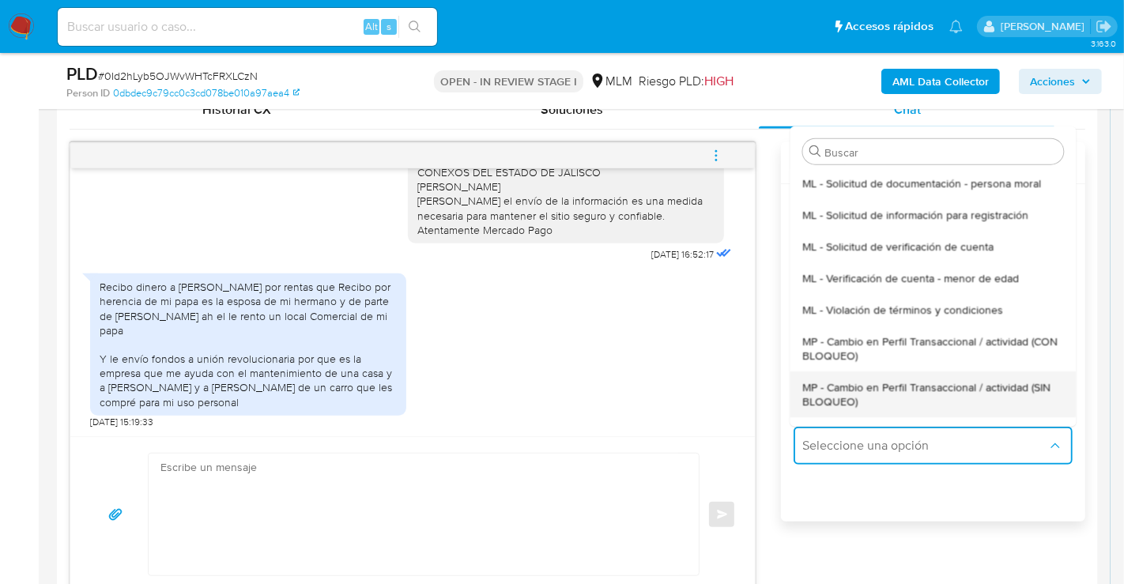
click at [849, 401] on span "MP - Cambio en Perfil Transaccional / actividad (SIN BLOQUEO)" at bounding box center [932, 393] width 261 height 28
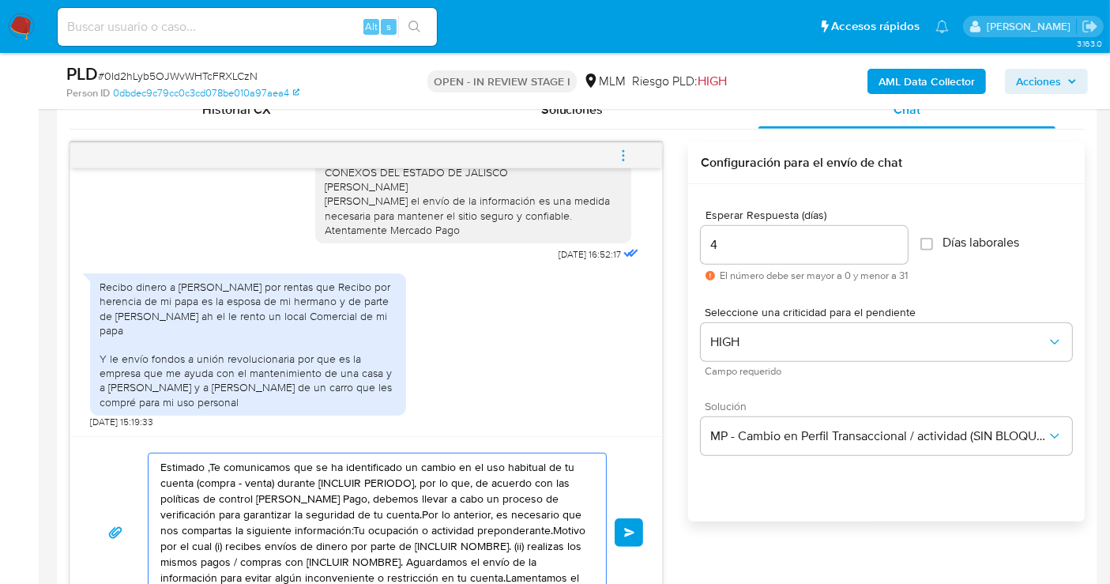
click at [357, 496] on textarea "Estimado ,Te comunicamos que se ha identificado un cambio en el uso habitual de…" at bounding box center [373, 533] width 426 height 158
paste textarea "Cliente, agradecemos tu pronta respuesta. Lamentamos cualquier malestar ocasion…"
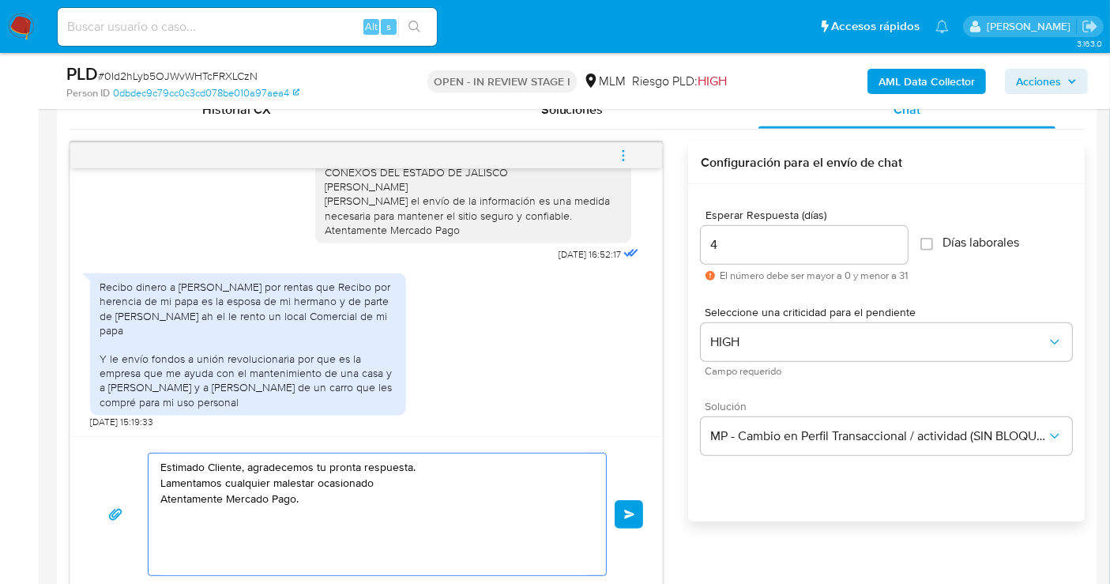
drag, startPoint x: 372, startPoint y: 486, endPoint x: 164, endPoint y: 472, distance: 208.2
click at [162, 476] on textarea "Estimado Cliente, agradecemos tu pronta respuesta. Lamentamos cualquier malesta…" at bounding box center [373, 515] width 426 height 122
drag, startPoint x: 489, startPoint y: 485, endPoint x: 476, endPoint y: 548, distance: 63.8
click at [485, 502] on textarea "Estimado Cliente, agradecemos tu pronta respuesta. Podrías compartirnos algún t…" at bounding box center [373, 515] width 426 height 122
click at [492, 502] on textarea "Estimado Cliente, agradecemos tu pronta respuesta. Podrías compartirnos algún t…" at bounding box center [373, 515] width 426 height 122
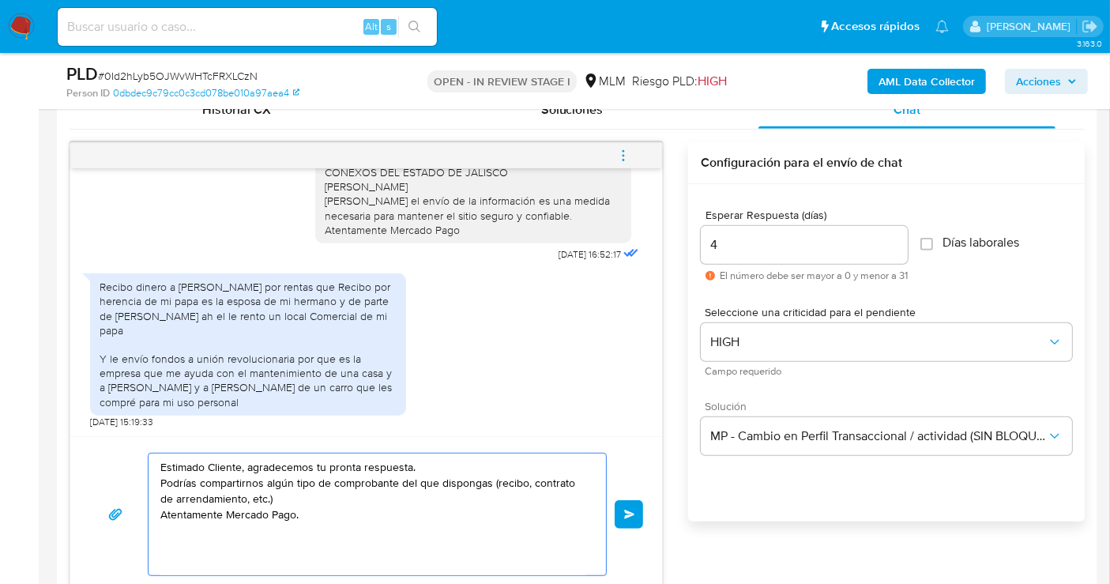
click at [490, 480] on textarea "Estimado Cliente, agradecemos tu pronta respuesta. Podrías compartirnos algún t…" at bounding box center [373, 515] width 426 height 122
click at [512, 499] on textarea "Estimado Cliente, agradecemos tu pronta respuesta. Podrías compartirnos algún t…" at bounding box center [373, 515] width 426 height 122
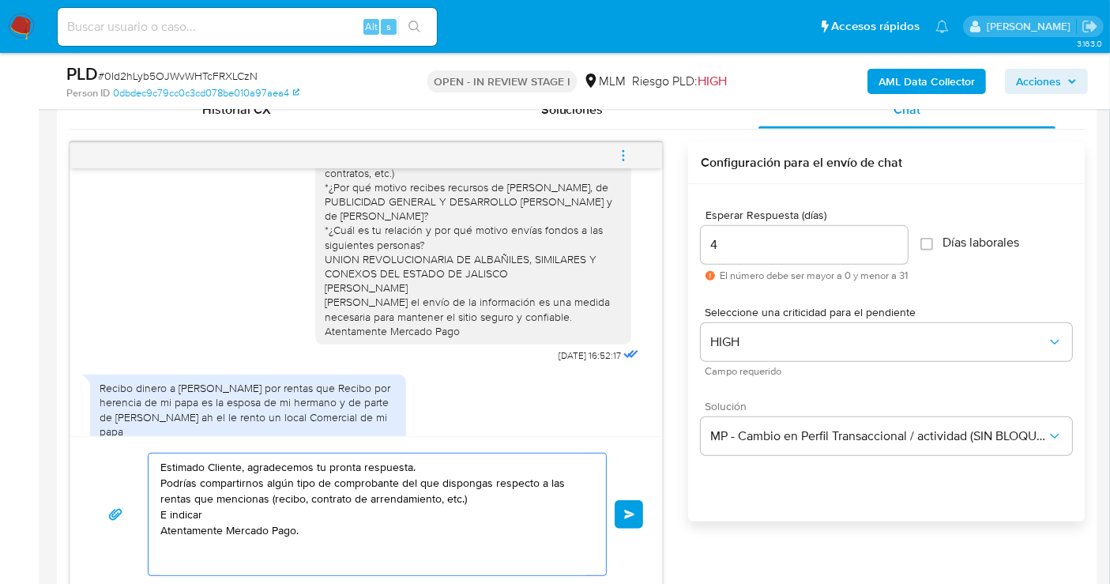
scroll to position [0, 0]
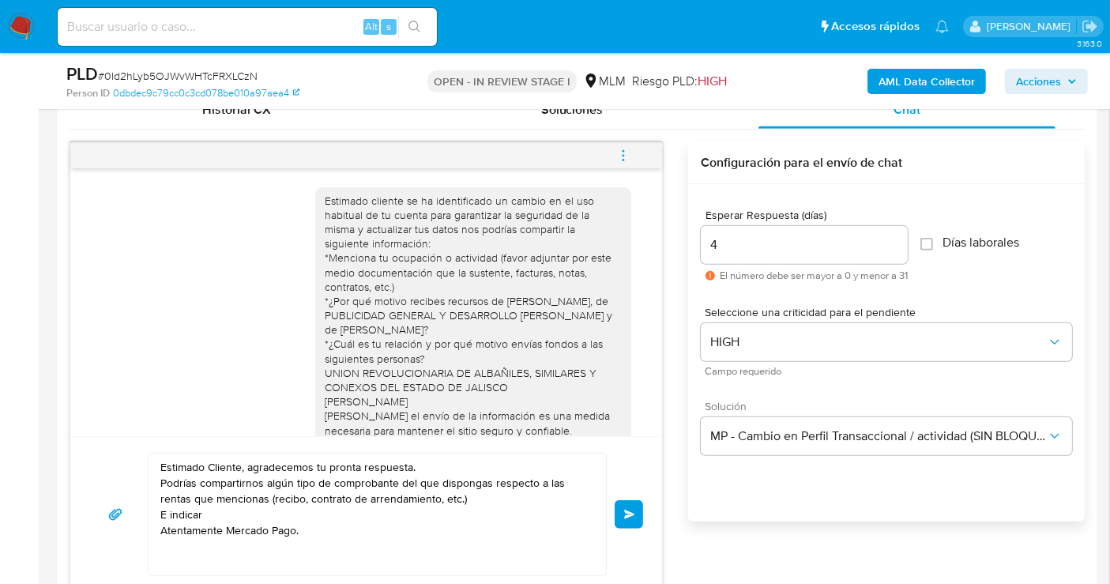
click at [428, 322] on div "Estimado cliente se ha identificado un cambio en el uso habitual de tu cuenta p…" at bounding box center [473, 323] width 297 height 258
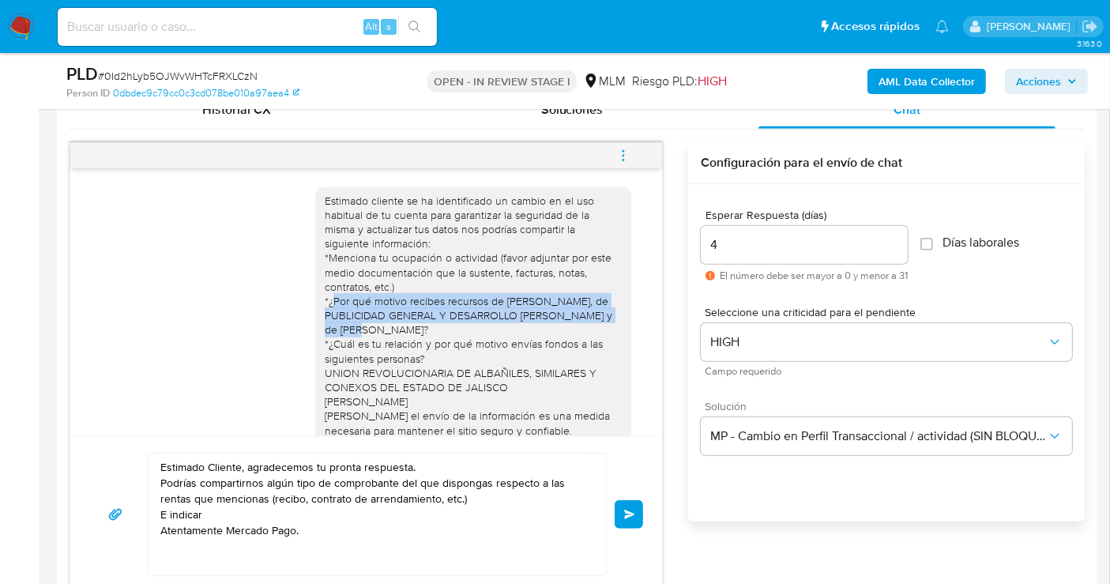
drag, startPoint x: 319, startPoint y: 303, endPoint x: 328, endPoint y: 318, distance: 17.3
click at [408, 326] on div "Estimado cliente se ha identificado un cambio en el uso habitual de tu cuenta p…" at bounding box center [473, 323] width 297 height 258
drag, startPoint x: 313, startPoint y: 301, endPoint x: 433, endPoint y: 332, distance: 124.0
click at [433, 332] on div "Estimado cliente se ha identificado un cambio en el uso habitual de tu cuenta p…" at bounding box center [473, 323] width 297 height 258
copy div "*¿Por qué motivo recibes recursos de ELVIA CARMINA ARELLANO SANCHEZ, de PUBLICI…"
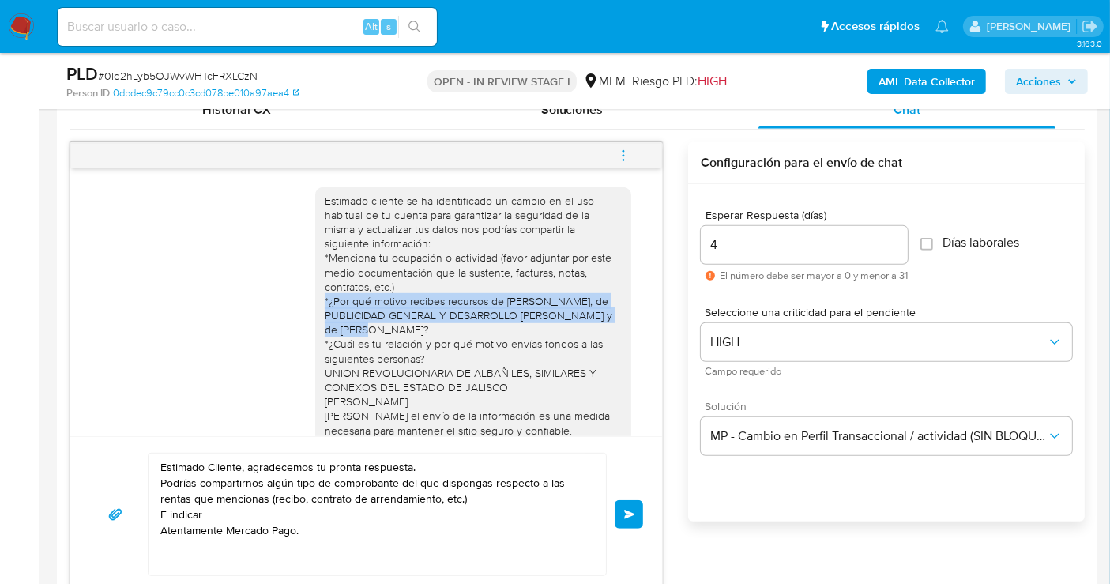
scroll to position [966, 0]
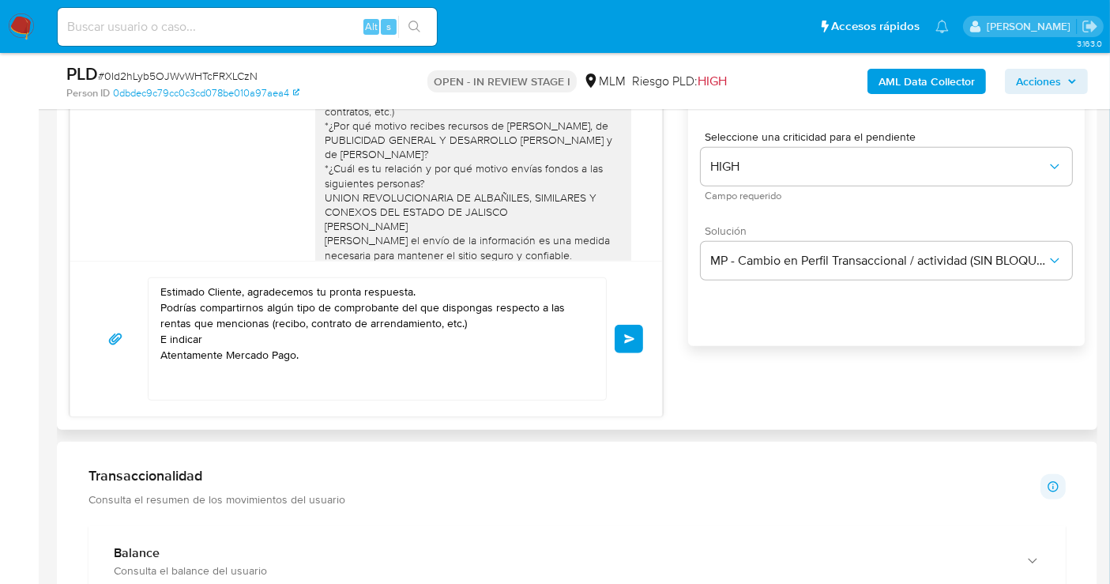
click at [211, 338] on textarea "Estimado Cliente, agradecemos tu pronta respuesta. Podrías compartirnos algún t…" at bounding box center [373, 339] width 426 height 122
paste textarea "*¿Por qué motivo recibes recursos de ELVIA CARMINA ARELLANO SANCHEZ, de PUBLICI…"
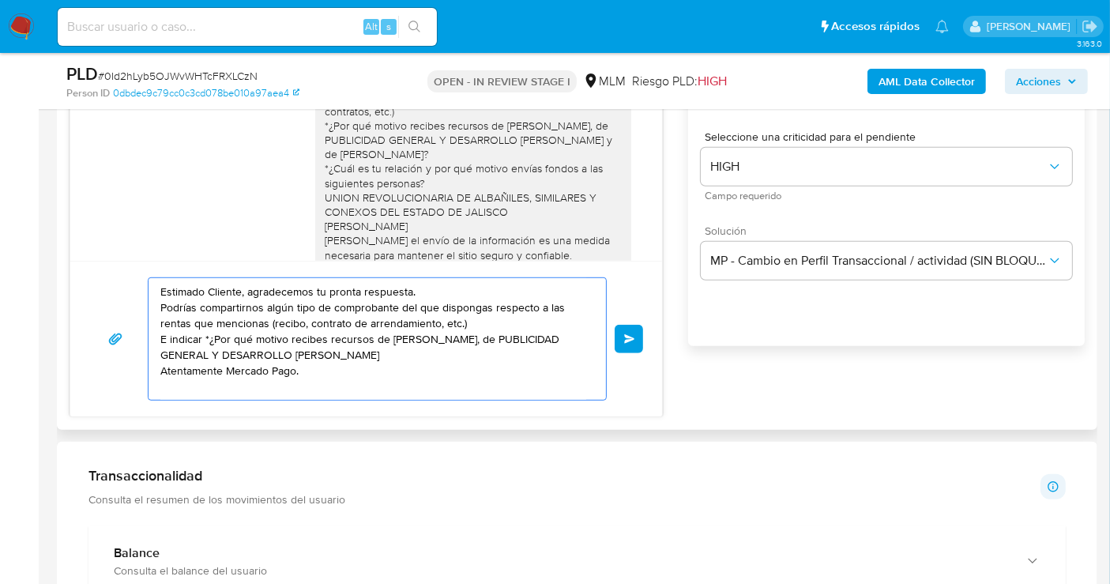
drag, startPoint x: 393, startPoint y: 338, endPoint x: 171, endPoint y: 352, distance: 223.2
click at [171, 352] on textarea "Estimado Cliente, agradecemos tu pronta respuesta. Podrías compartirnos algún t…" at bounding box center [373, 339] width 426 height 122
click at [230, 353] on textarea "Estimado Cliente, agradecemos tu pronta respuesta. Podrías compartirnos algún t…" at bounding box center [373, 339] width 426 height 122
drag, startPoint x: 175, startPoint y: 338, endPoint x: 177, endPoint y: 395, distance: 56.9
click at [175, 340] on textarea "Estimado Cliente, agradecemos tu pronta respuesta. Podrías compartirnos algún t…" at bounding box center [373, 339] width 426 height 122
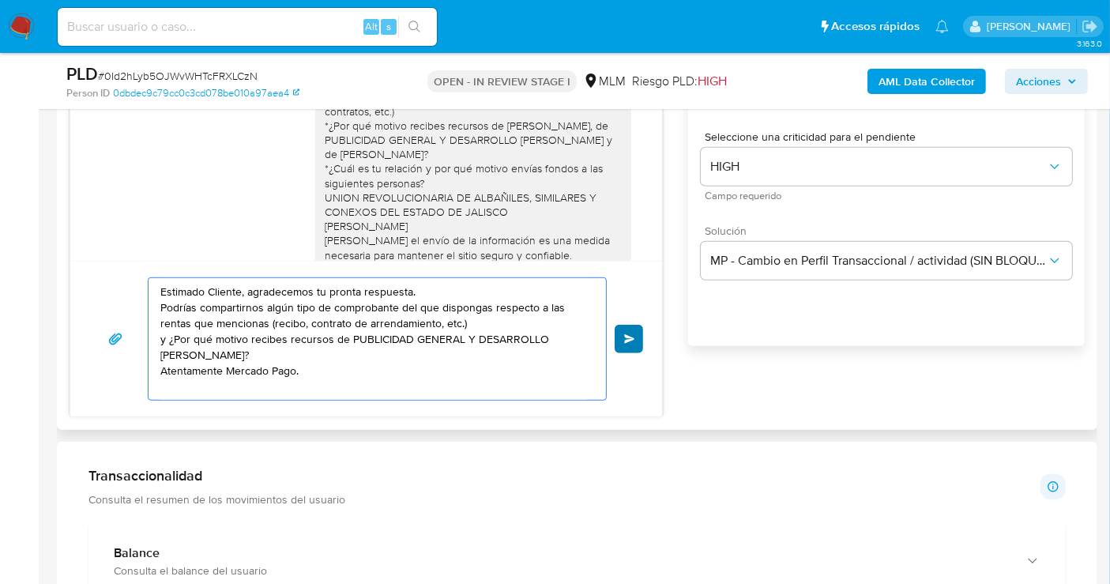
type textarea "Estimado Cliente, agradecemos tu pronta respuesta. Podrías compartirnos algún t…"
click at [631, 337] on span "Enviar" at bounding box center [629, 338] width 11 height 9
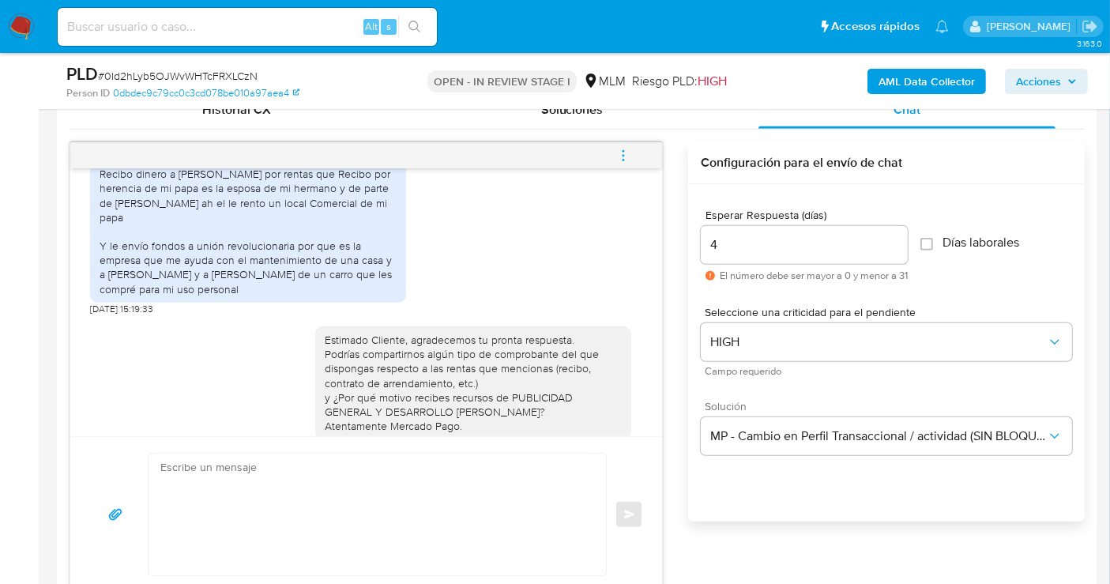
scroll to position [303, 0]
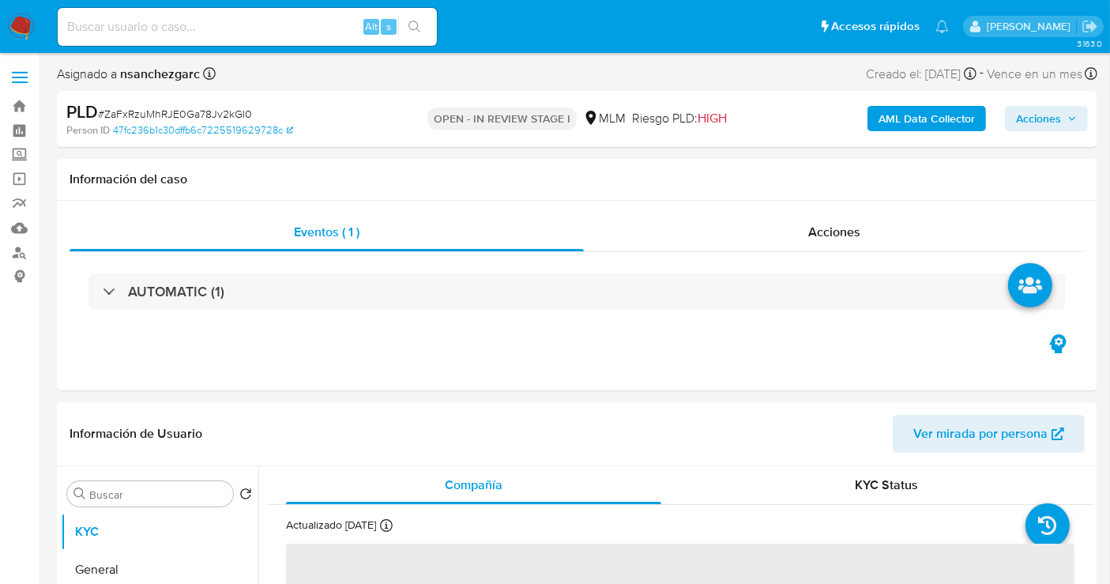
select select "10"
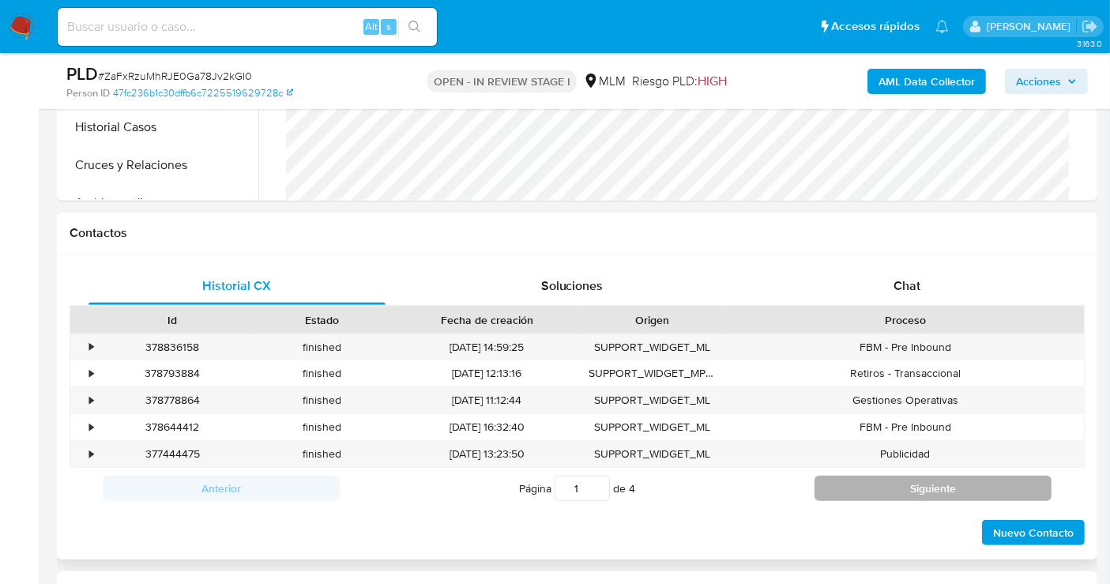
scroll to position [439, 0]
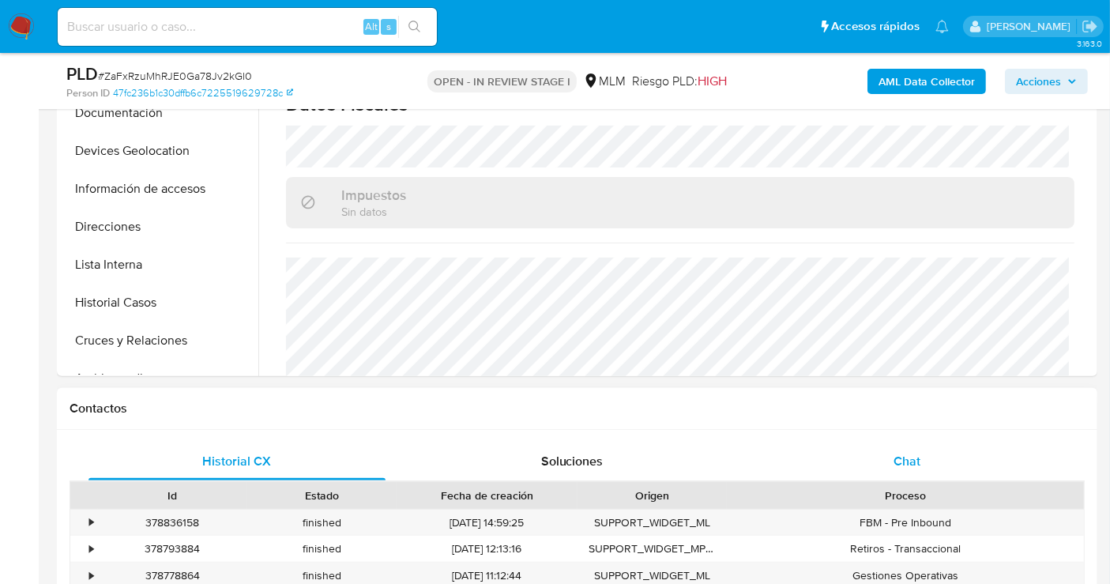
click at [905, 464] on span "Chat" at bounding box center [907, 461] width 27 height 18
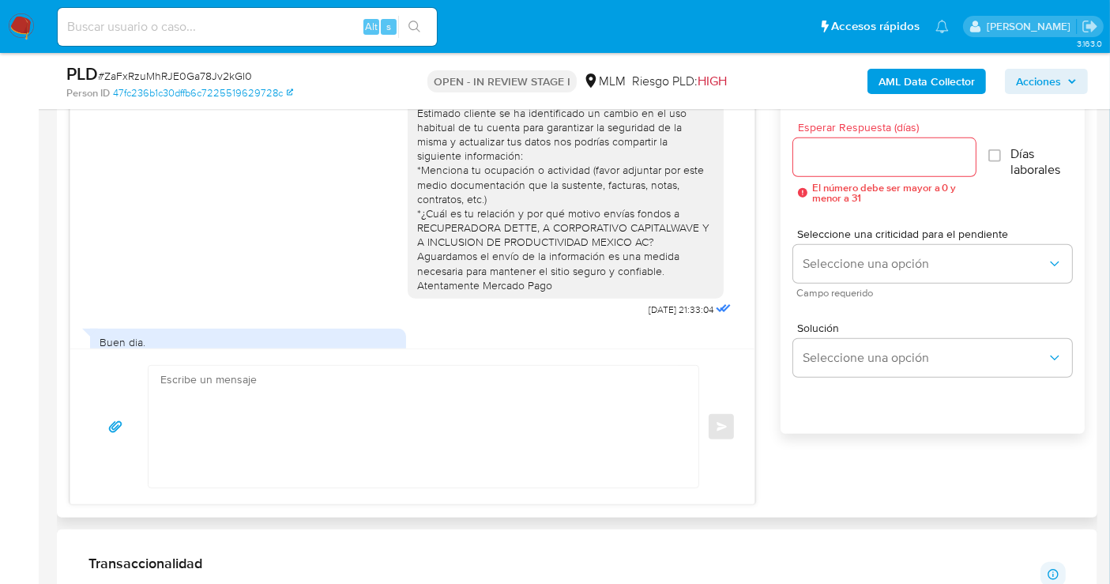
scroll to position [506, 0]
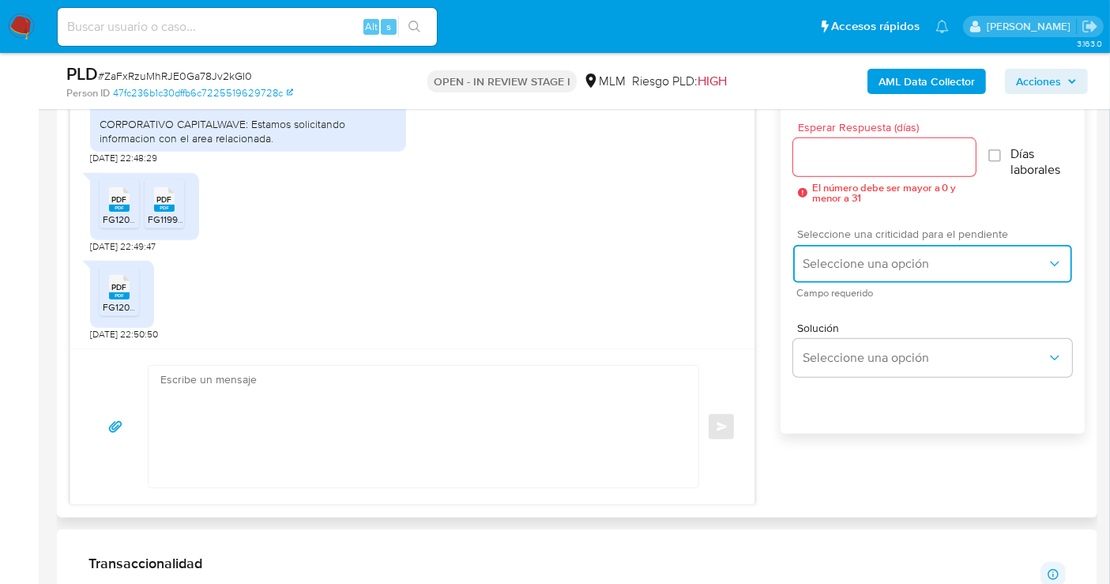
click at [838, 257] on span "Seleccione una opción" at bounding box center [925, 264] width 244 height 16
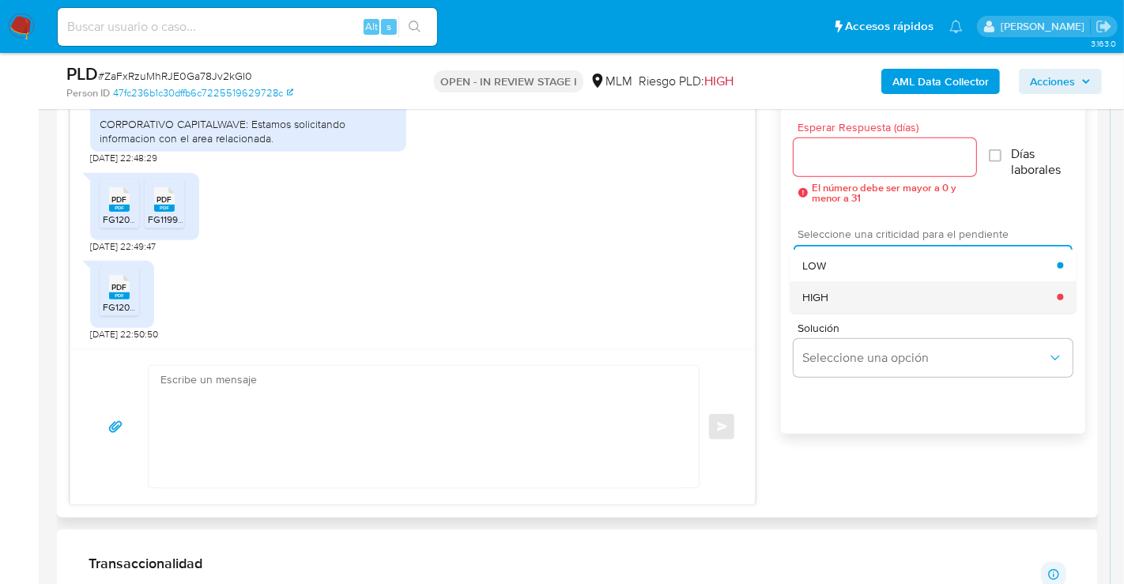
click at [817, 303] on span "HIGH" at bounding box center [815, 297] width 26 height 14
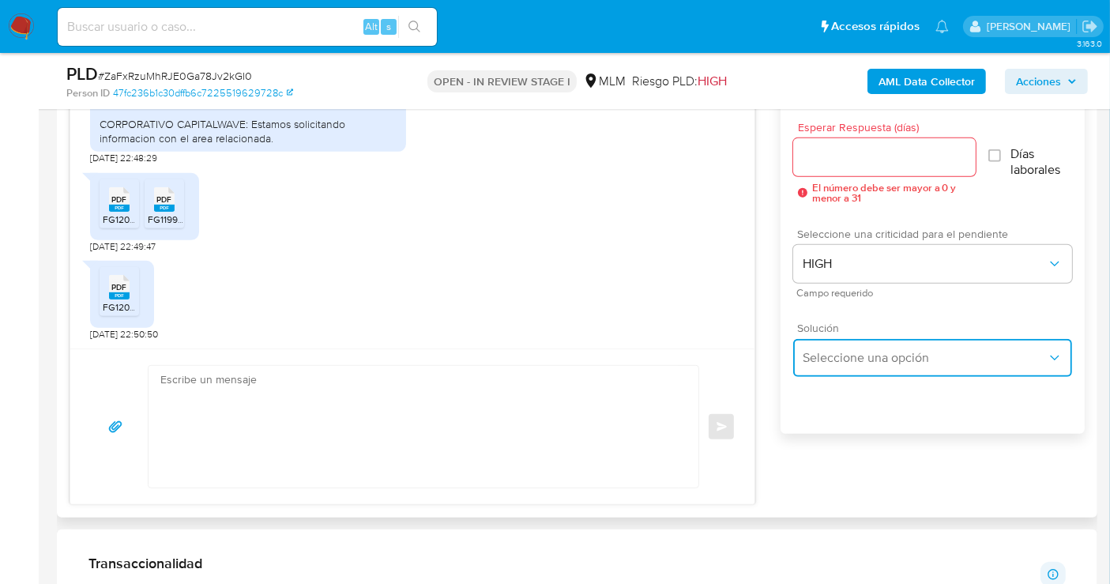
click at [850, 356] on span "Seleccione una opción" at bounding box center [925, 358] width 244 height 16
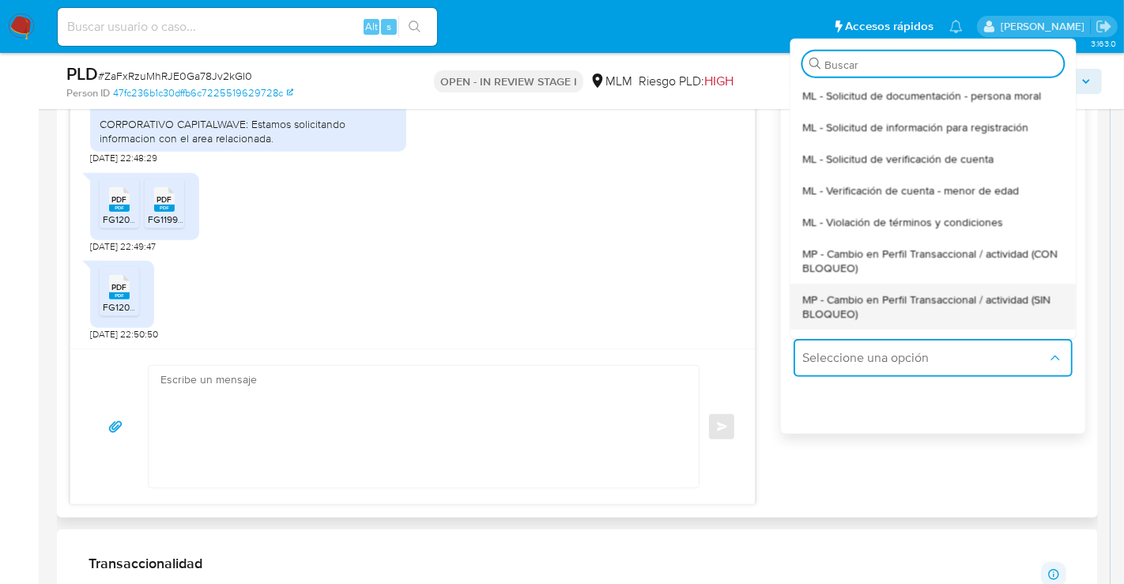
click at [834, 292] on span "MP - Cambio en Perfil Transaccional / actividad (SIN BLOQUEO)" at bounding box center [932, 306] width 261 height 28
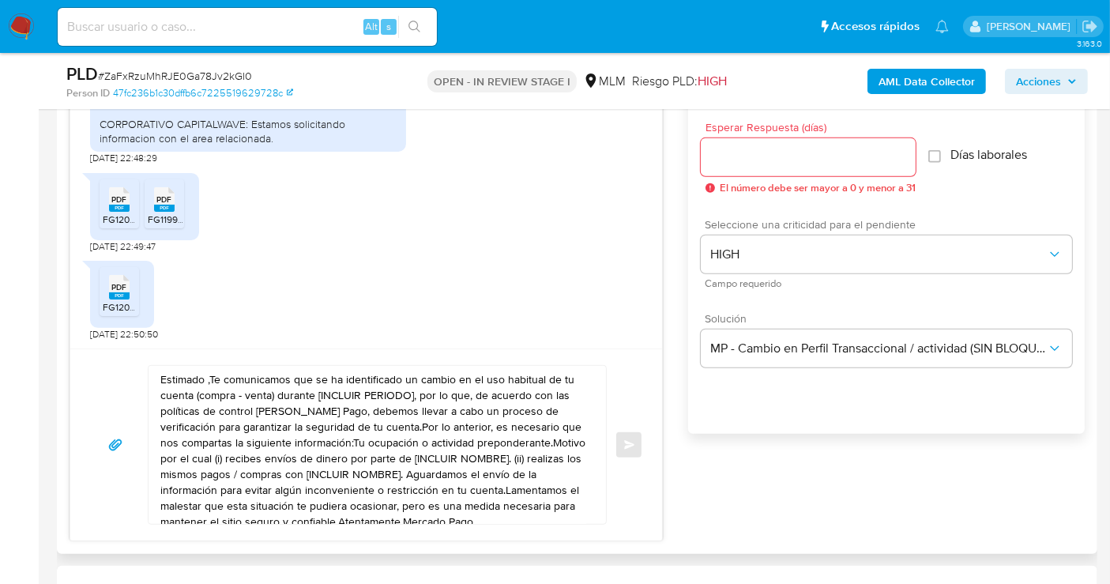
click at [277, 405] on textarea "Estimado ,Te comunicamos que se ha identificado un cambio en el uso habitual de…" at bounding box center [373, 445] width 426 height 158
paste textarea "Cliente, agradecemos tu pronta respuesta. Lamentamos cualquier malestar ocasion…"
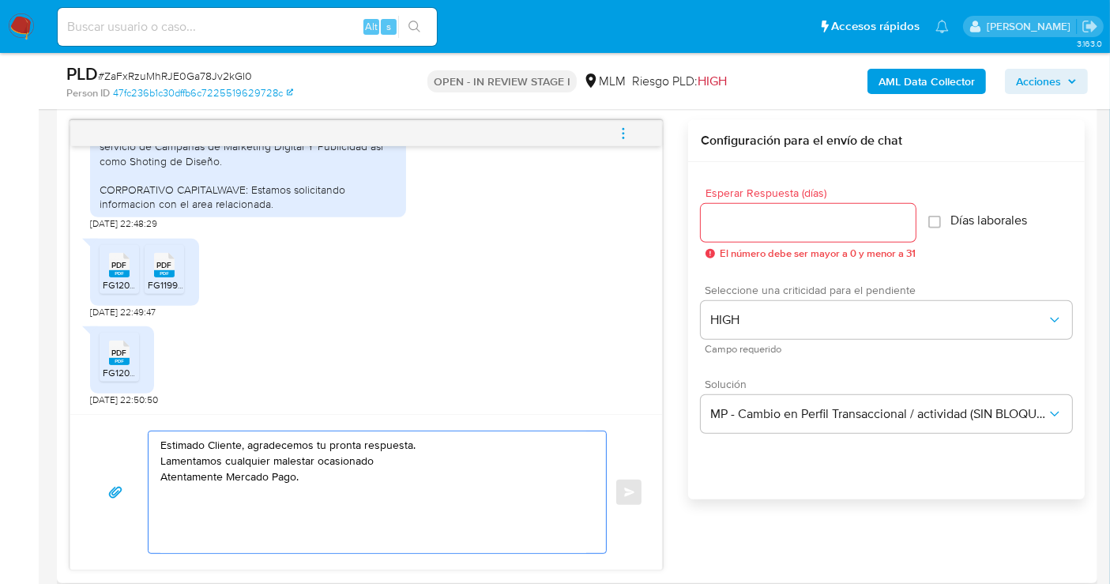
scroll to position [790, 0]
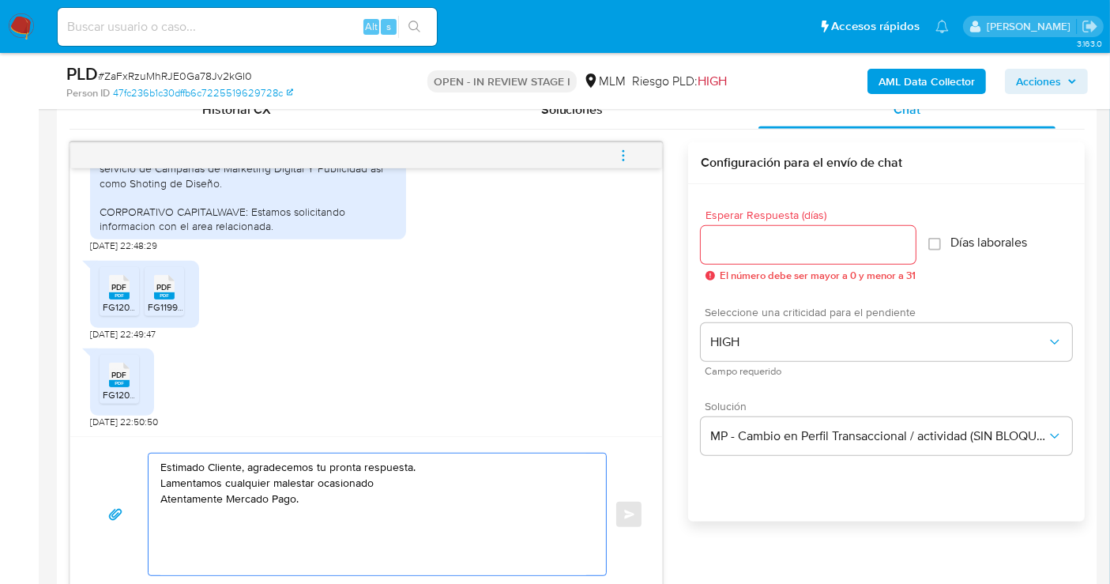
type textarea "Estimado Cliente, agradecemos tu pronta respuesta. Lamentamos cualquier malesta…"
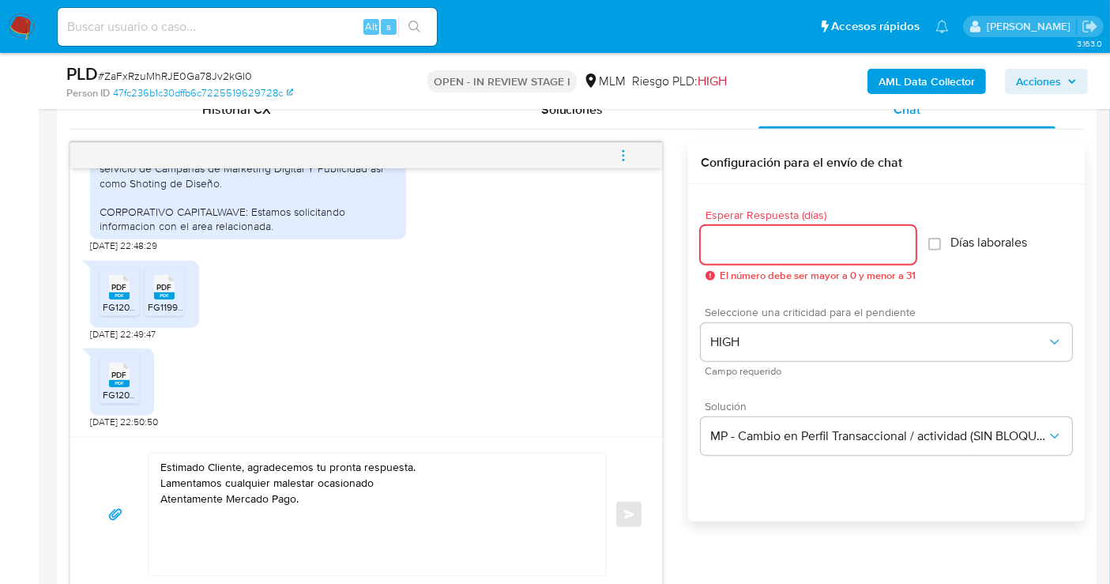
click at [741, 248] on input "Esperar Respuesta (días)" at bounding box center [808, 245] width 215 height 21
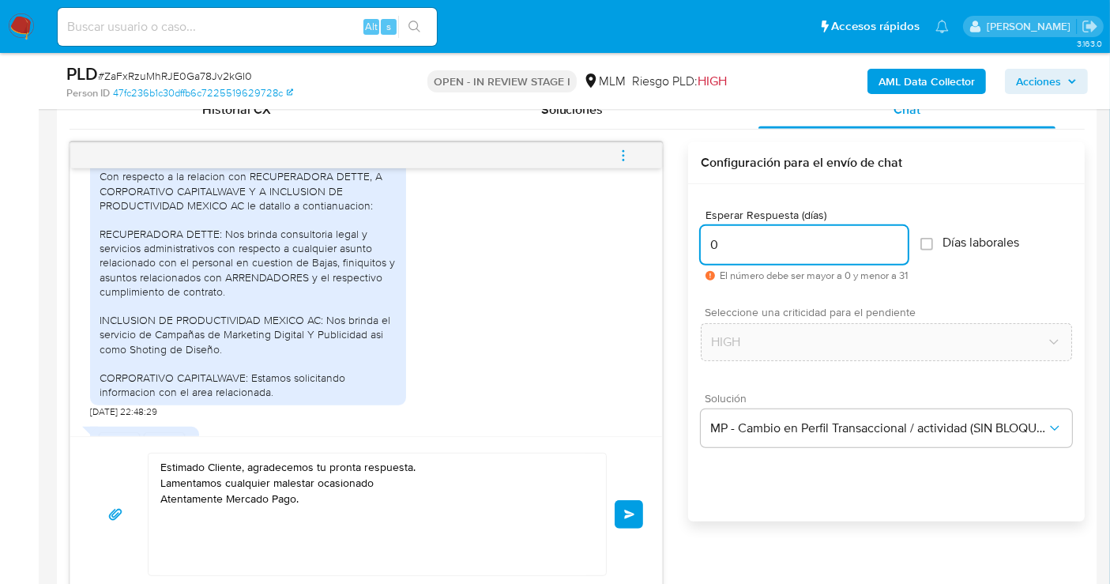
scroll to position [506, 0]
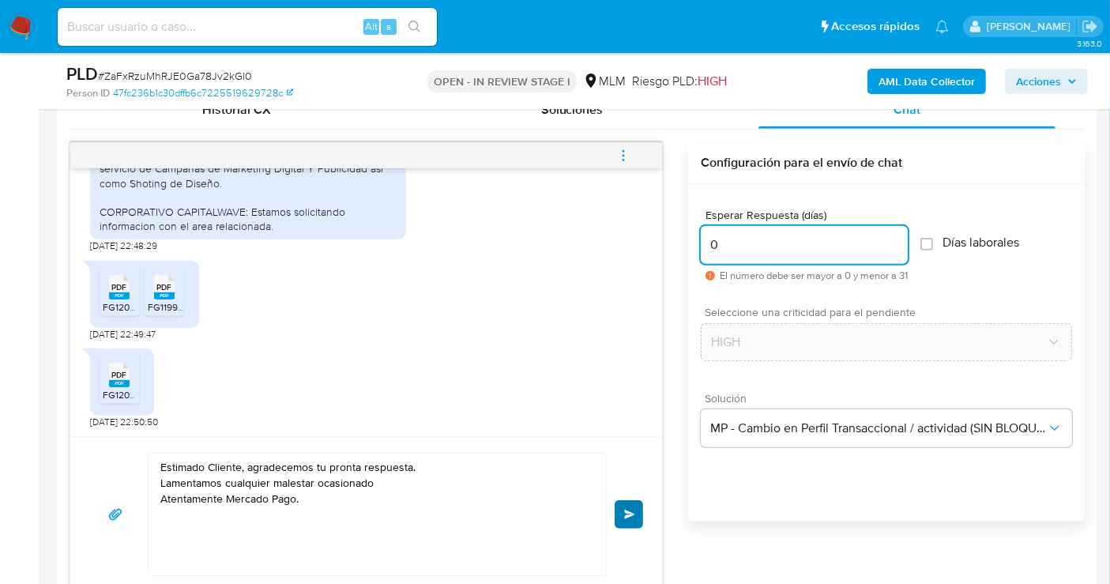
type input "0"
click at [619, 510] on button "Enviar" at bounding box center [629, 514] width 28 height 28
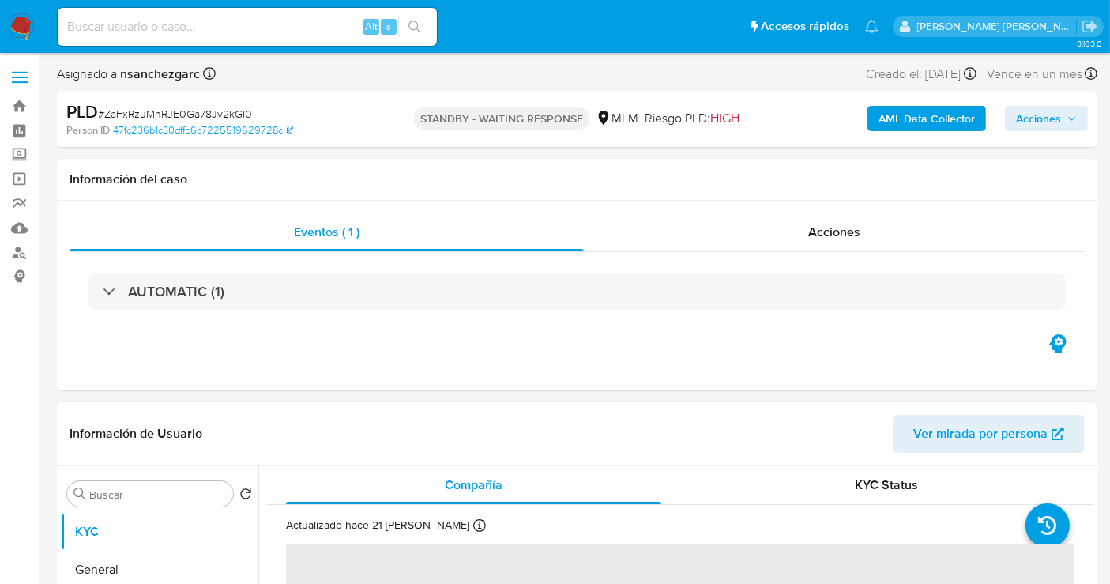
select select "10"
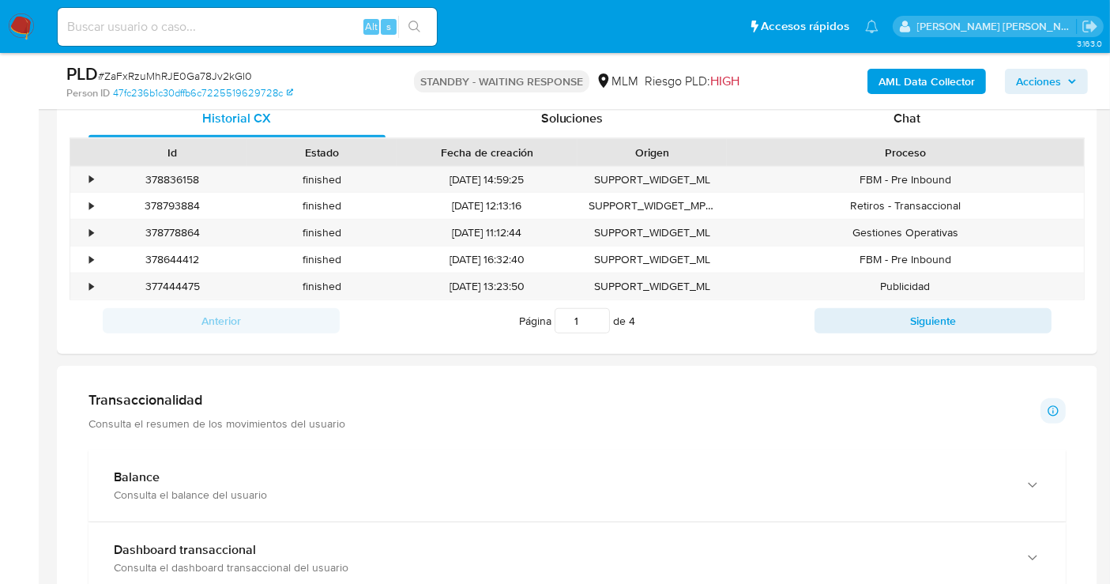
scroll to position [702, 0]
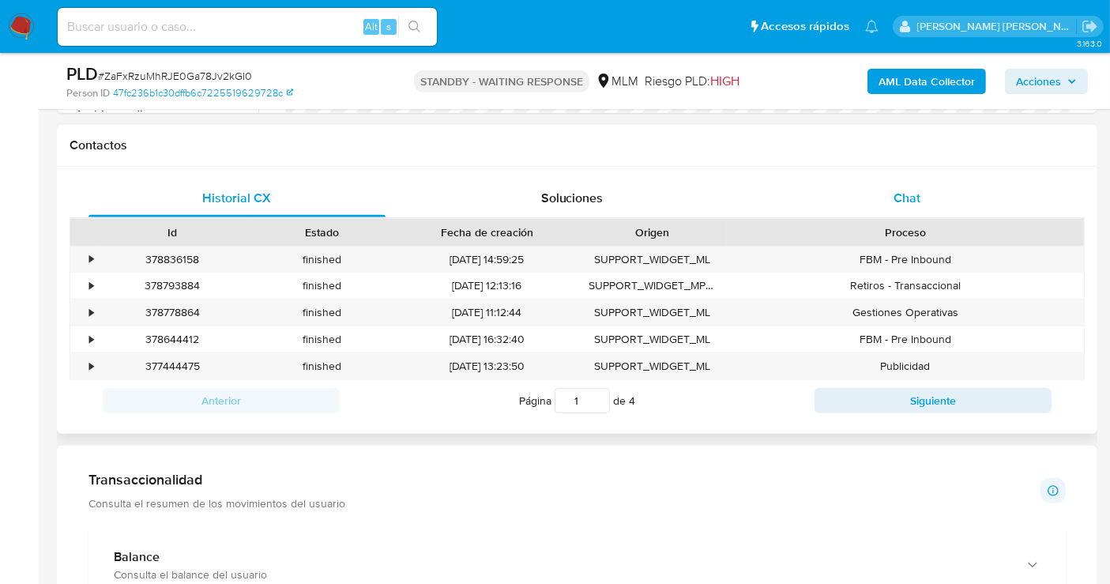
click at [928, 204] on div "Chat" at bounding box center [907, 198] width 297 height 38
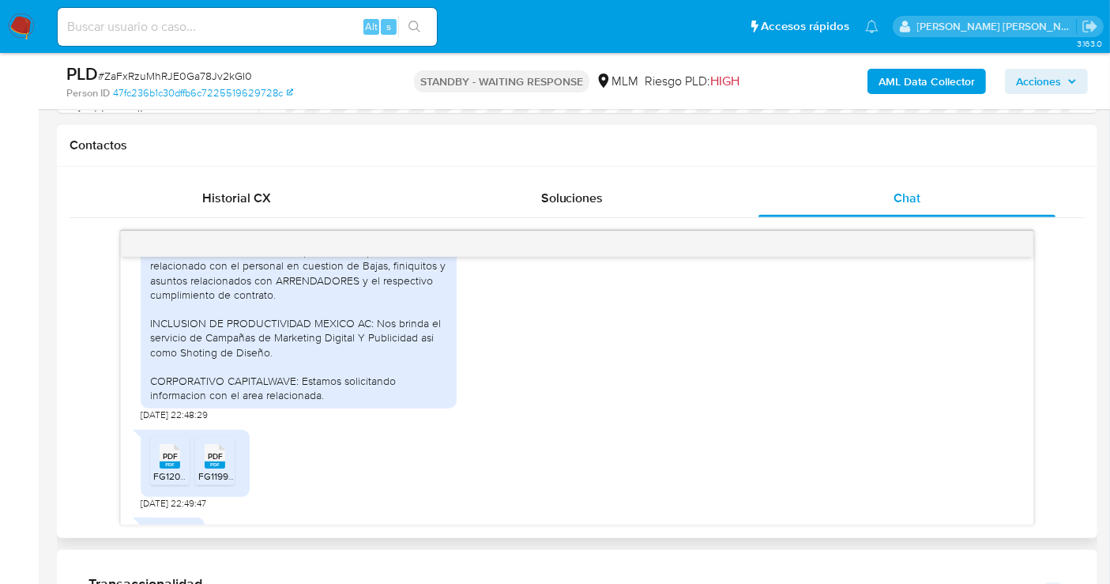
scroll to position [420, 0]
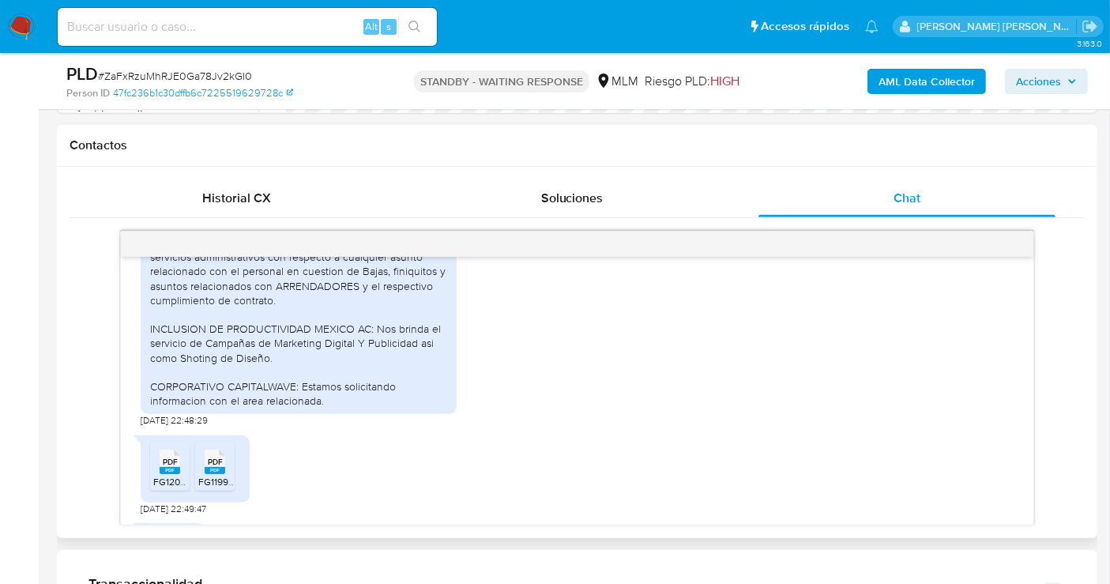
click at [151, 473] on li "PDF PDF FG1200_72_timbre.pdf" at bounding box center [170, 466] width 40 height 49
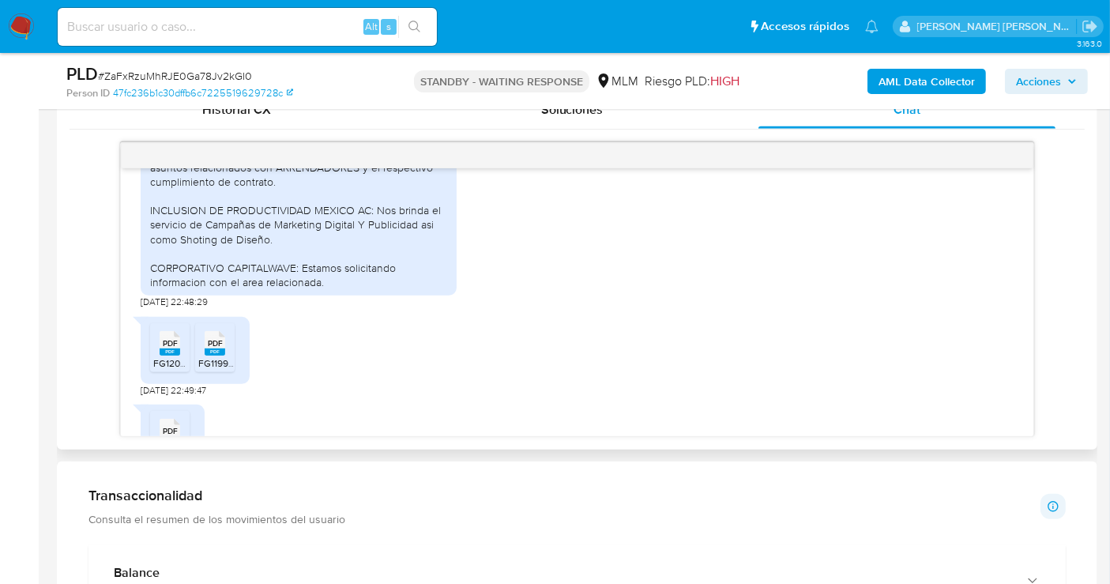
scroll to position [526, 0]
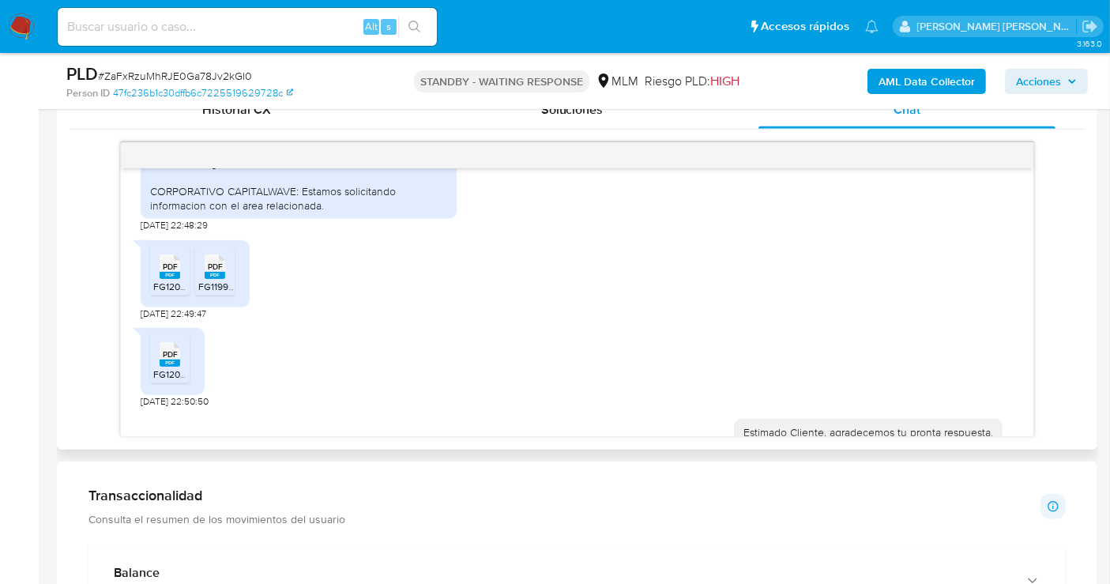
click at [217, 275] on rect at bounding box center [215, 275] width 21 height 7
click at [180, 354] on div "PDF PDF" at bounding box center [169, 352] width 33 height 31
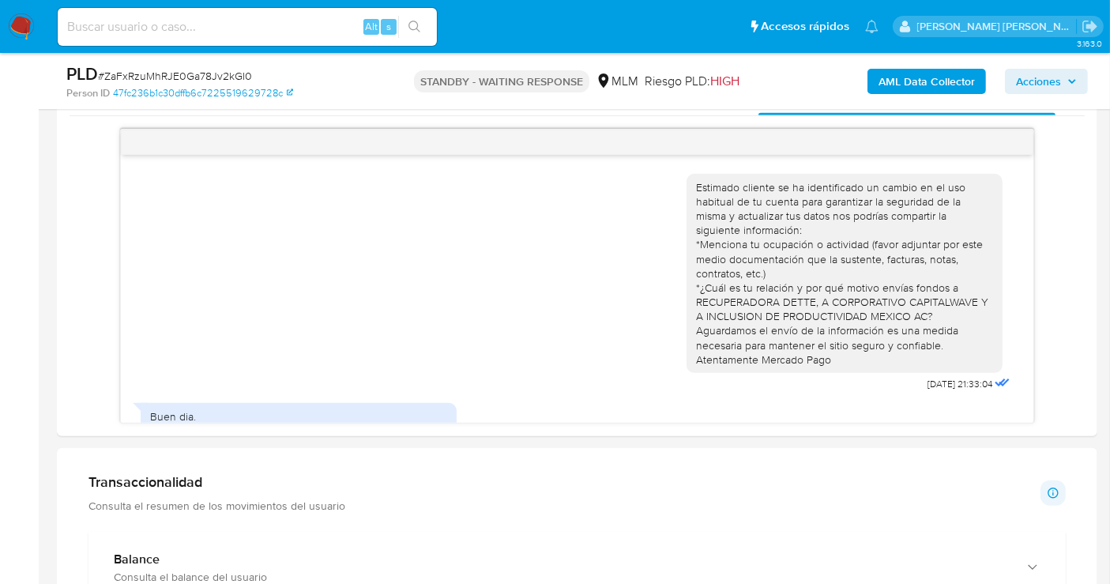
scroll to position [614, 0]
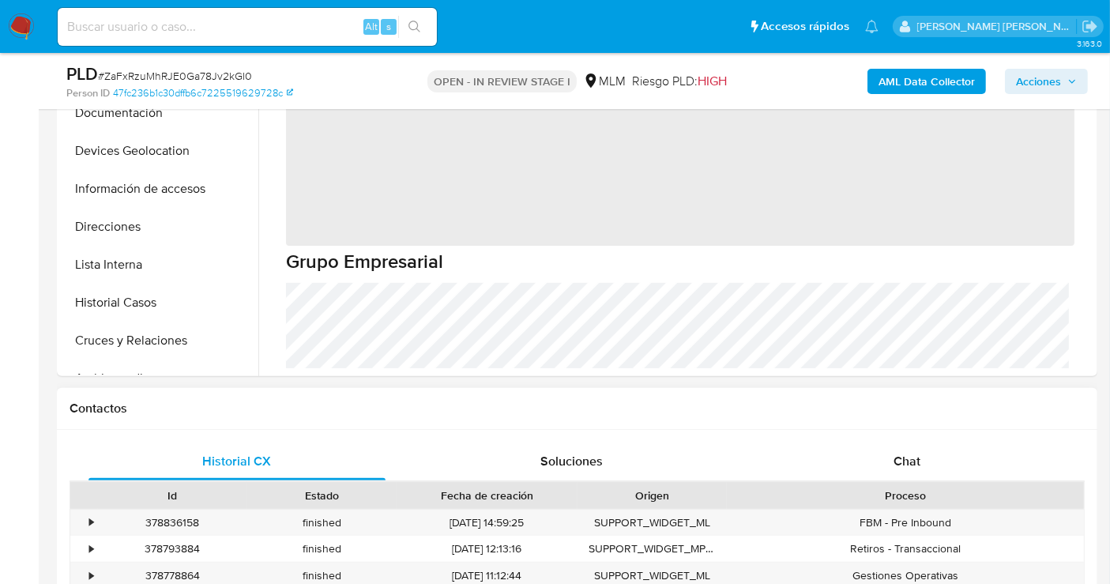
scroll to position [790, 0]
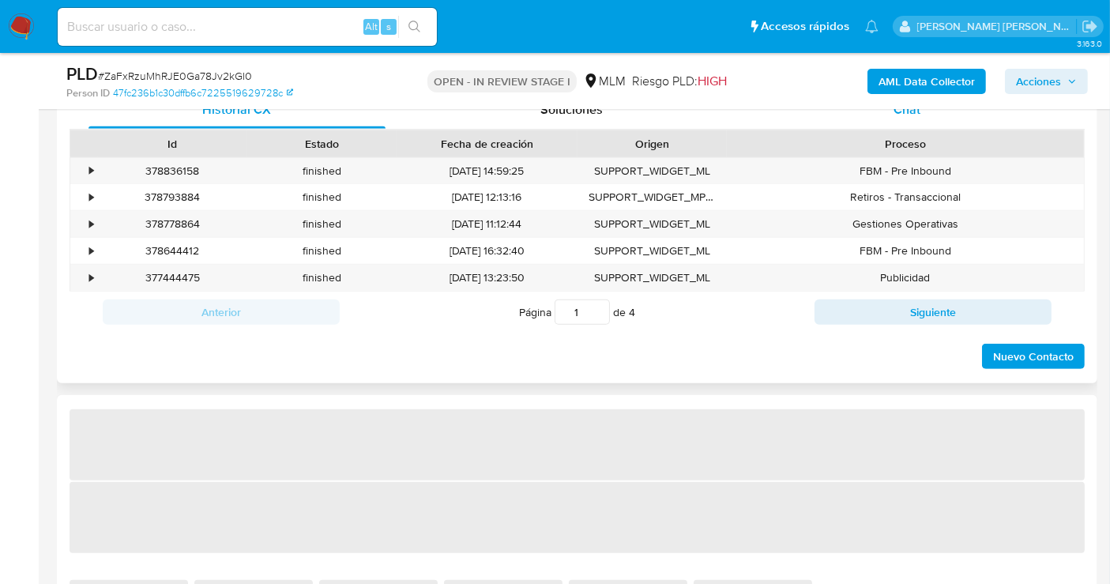
select select "10"
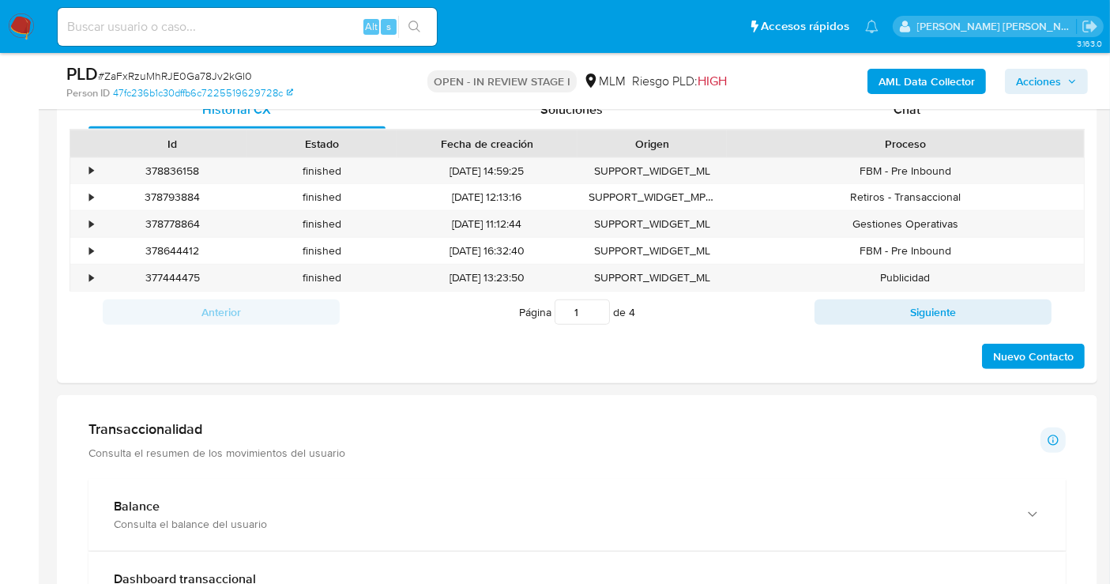
click at [905, 109] on div "PLD # ZaFxRzuMhRJE0Ga78Jv2kGI0 Person ID 47fc236b1c30dffb6c7225519629728c OPEN …" at bounding box center [577, 81] width 1041 height 56
click at [905, 116] on span "Chat" at bounding box center [907, 109] width 27 height 18
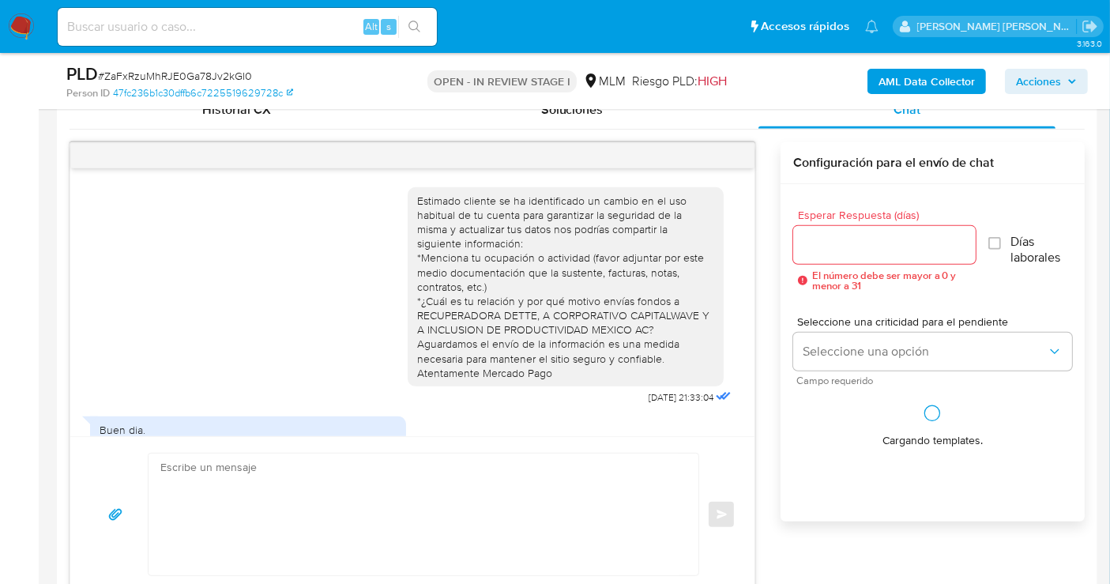
scroll to position [595, 0]
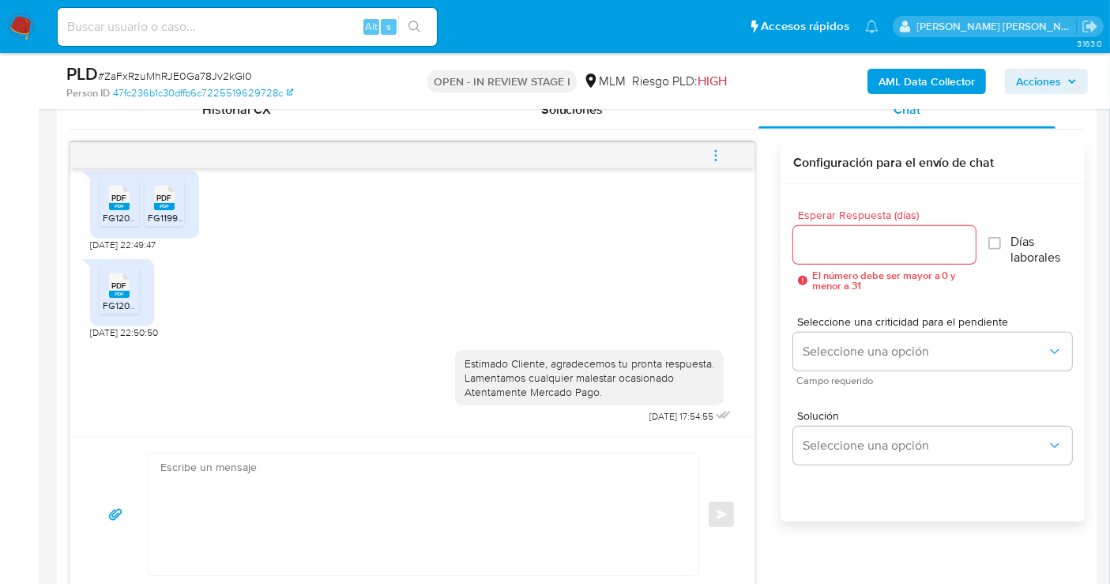
click at [722, 161] on icon "menu-action" at bounding box center [716, 156] width 14 height 14
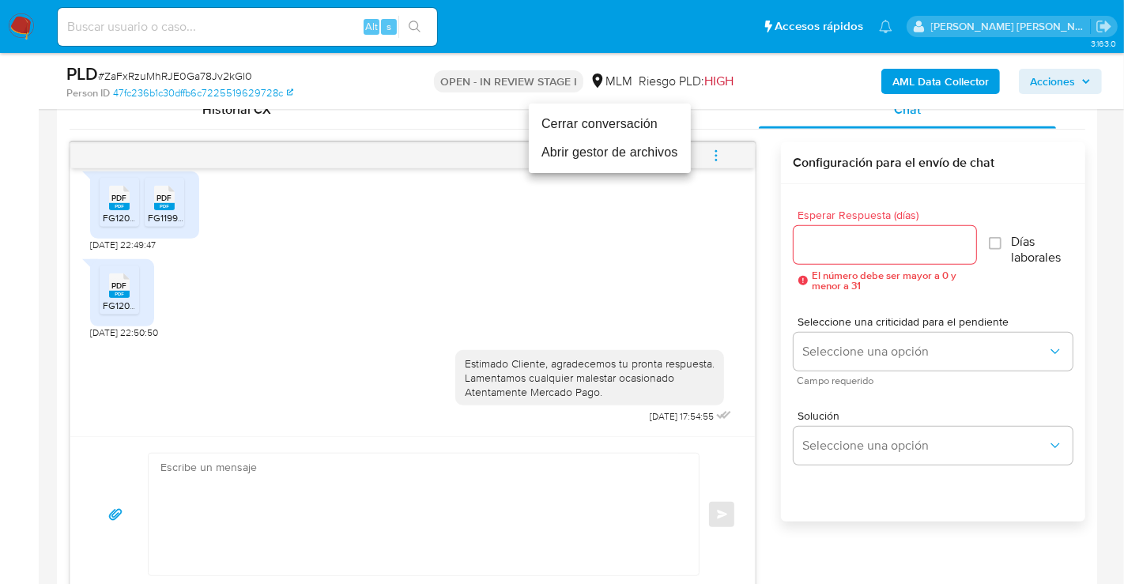
click at [570, 127] on li "Cerrar conversación" at bounding box center [610, 124] width 162 height 28
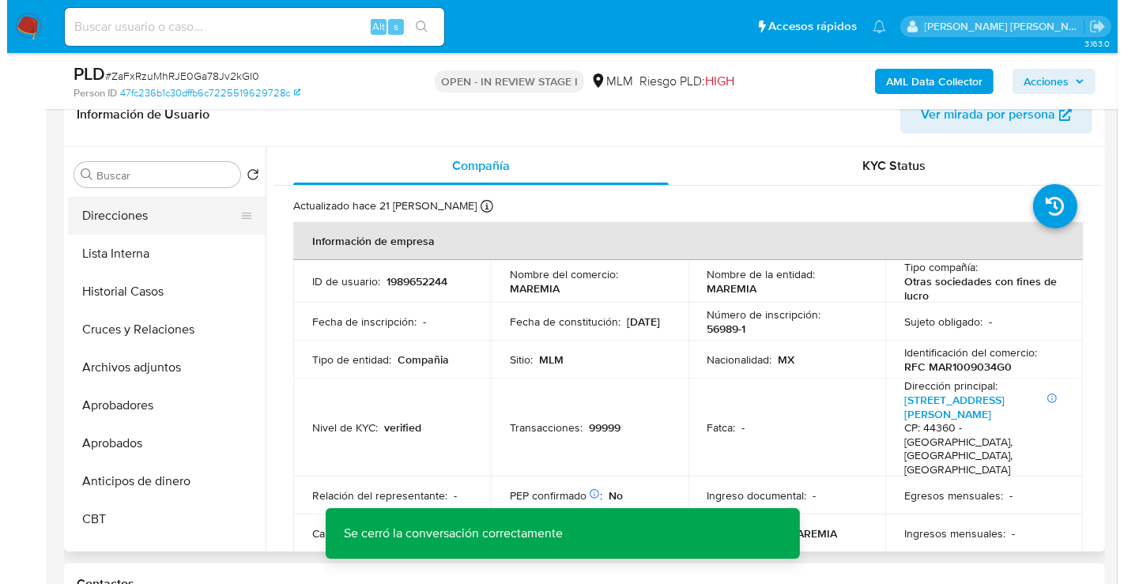
scroll to position [263, 0]
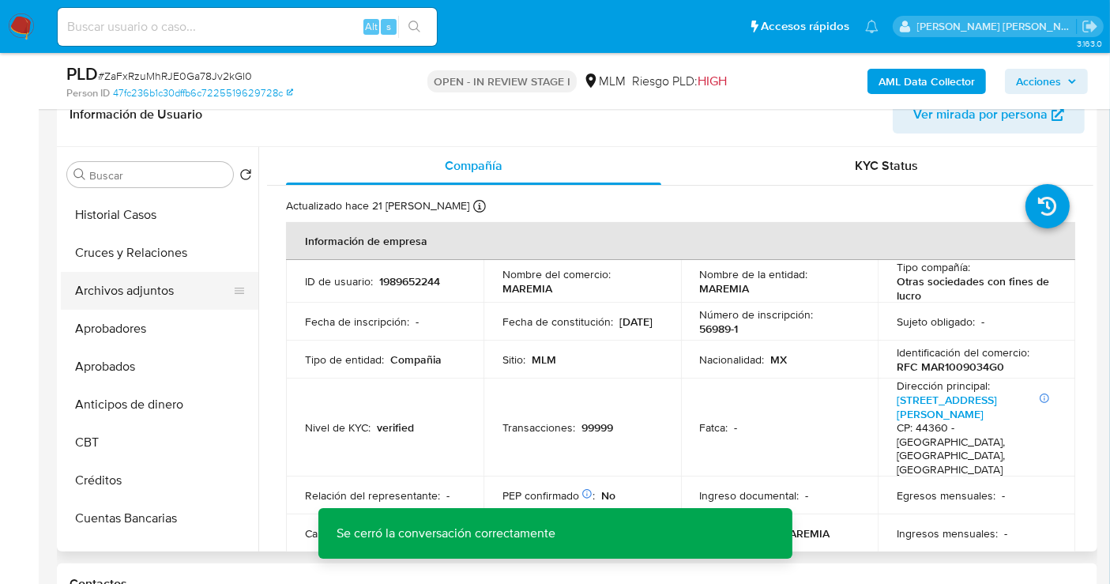
click at [134, 292] on button "Archivos adjuntos" at bounding box center [153, 291] width 185 height 38
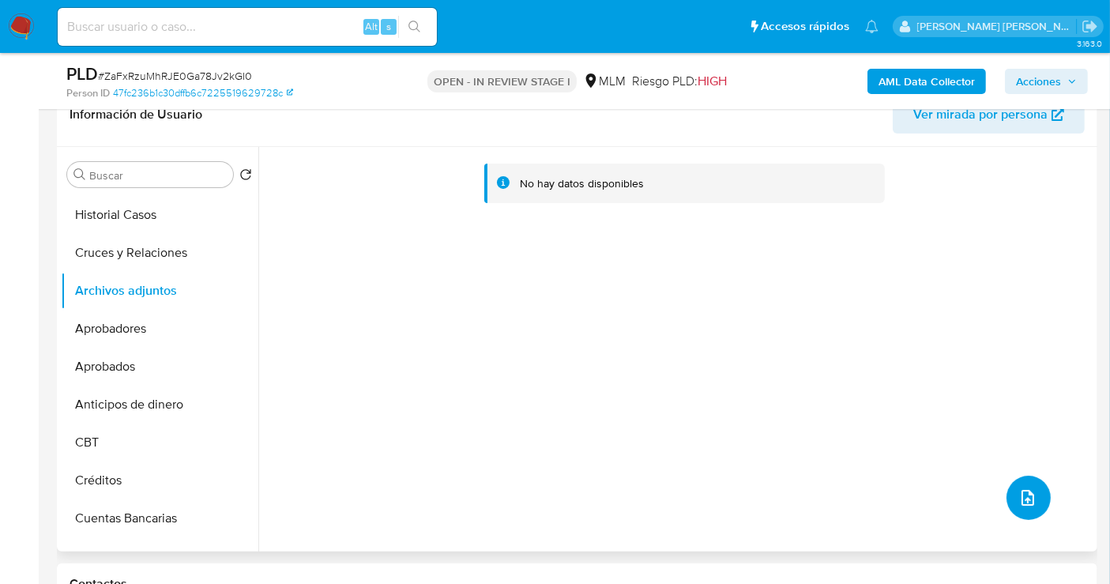
click at [1018, 493] on icon "upload-file" at bounding box center [1027, 497] width 19 height 19
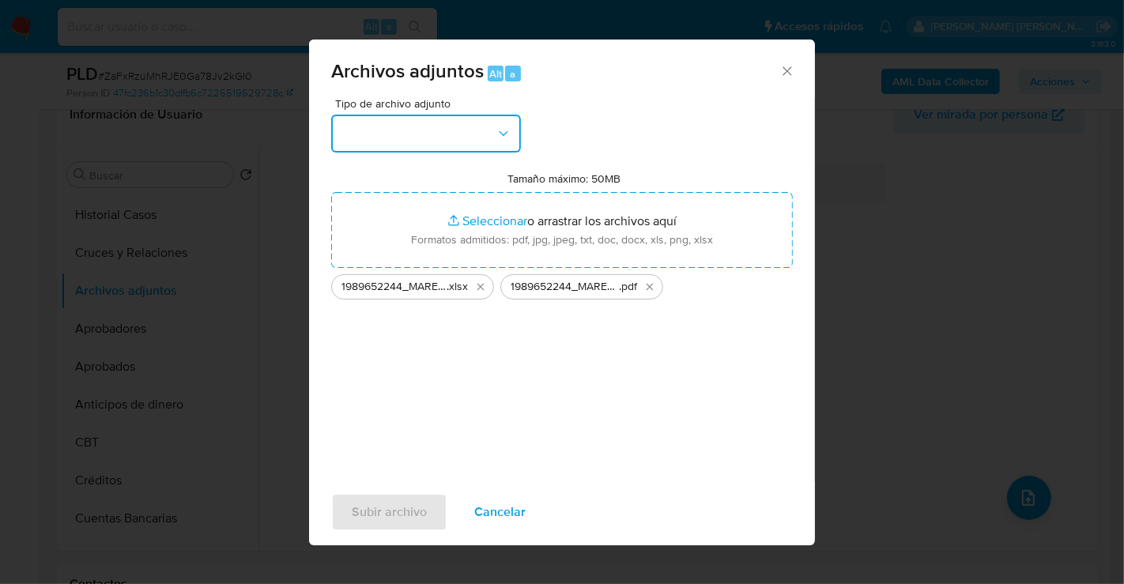
click at [469, 143] on button "button" at bounding box center [426, 134] width 190 height 38
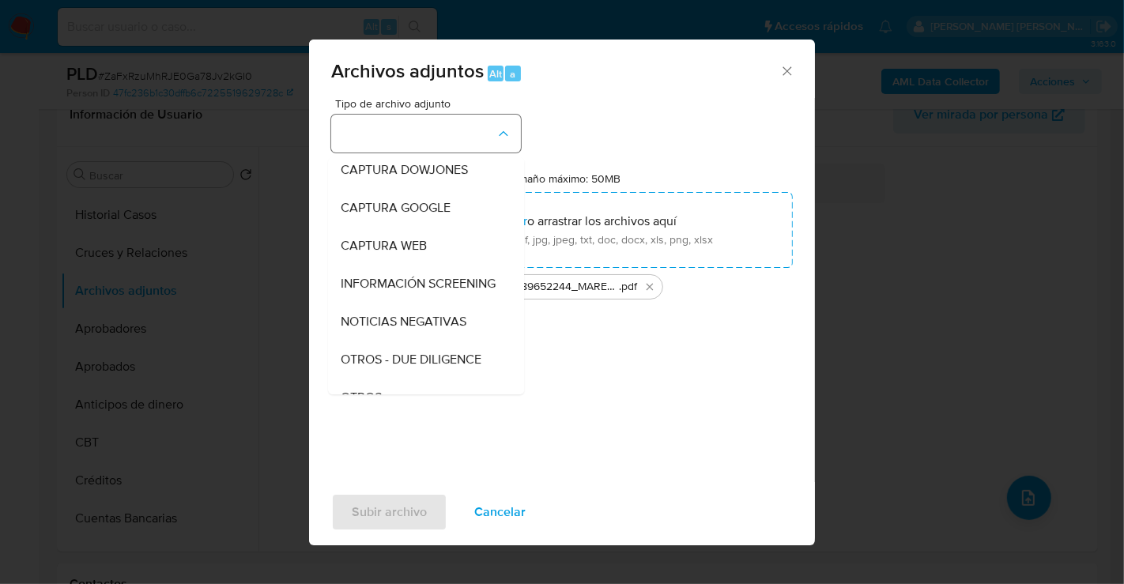
scroll to position [81, 0]
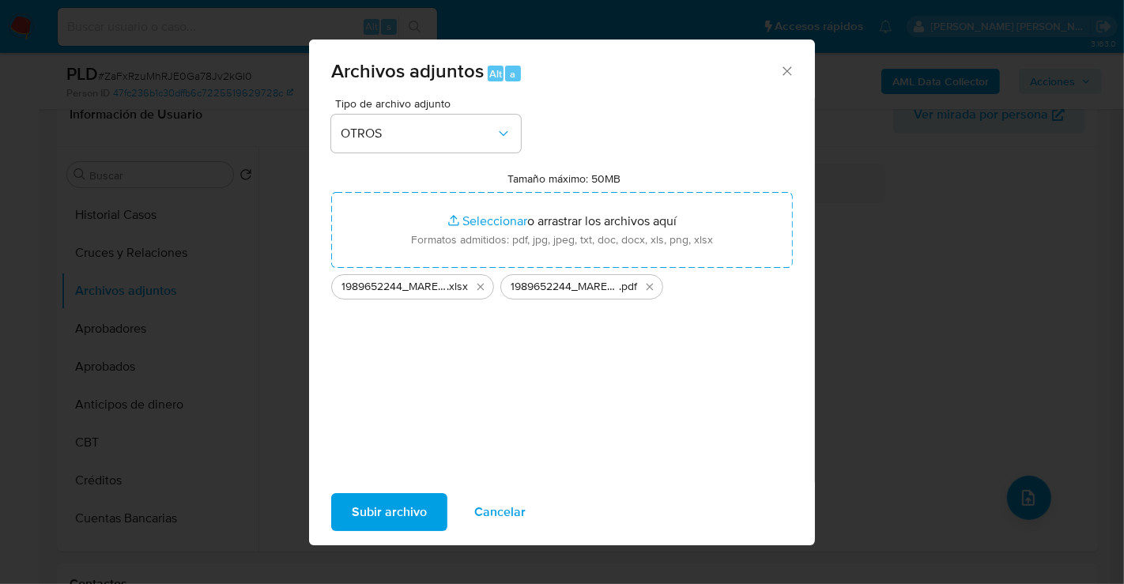
click at [405, 514] on span "Subir archivo" at bounding box center [389, 512] width 75 height 35
click at [400, 515] on span "Subir archivo" at bounding box center [389, 512] width 75 height 35
click at [381, 514] on span "Subir archivo" at bounding box center [389, 512] width 75 height 35
click at [394, 506] on span "Subir archivo" at bounding box center [389, 512] width 75 height 35
click at [390, 500] on span "Subir archivo" at bounding box center [389, 512] width 75 height 35
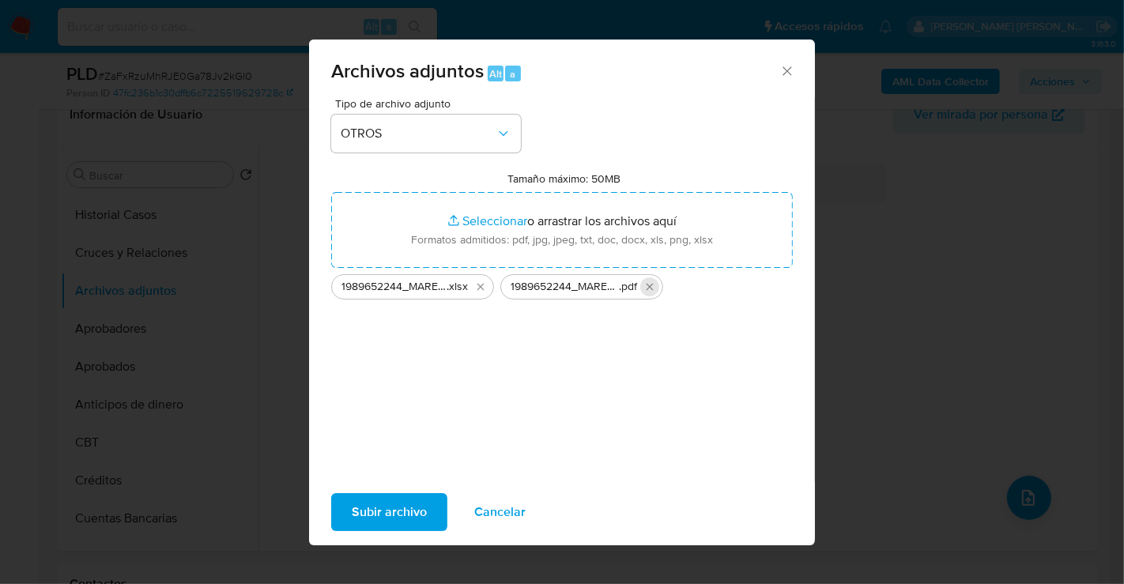
click at [649, 283] on icon "Eliminar 1989652244_MAREMIA_SEP25.pdf" at bounding box center [649, 286] width 13 height 13
click at [417, 514] on span "Subir archivo" at bounding box center [389, 512] width 75 height 35
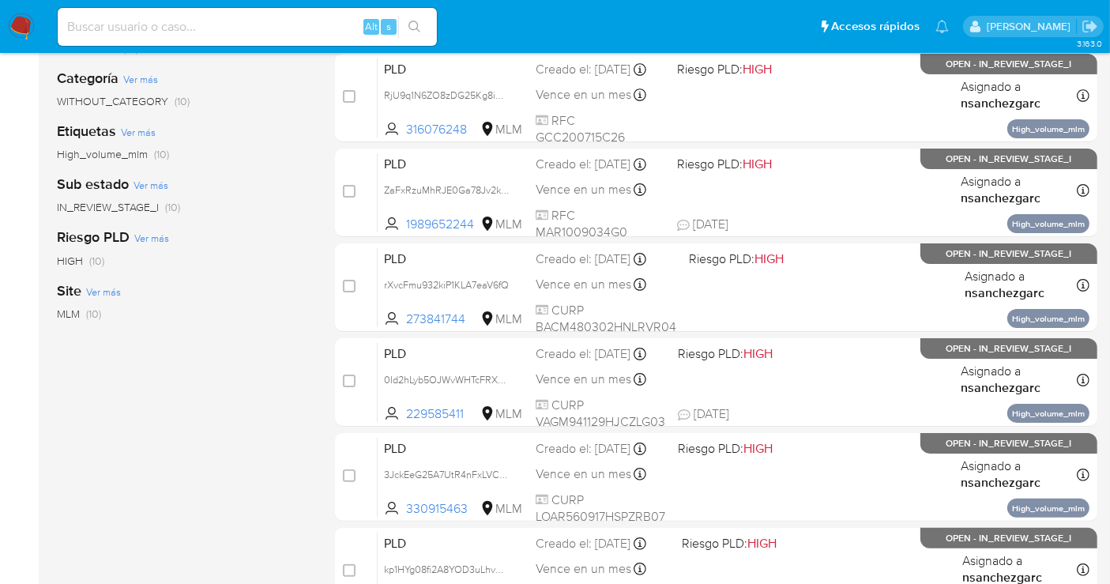
scroll to position [280, 0]
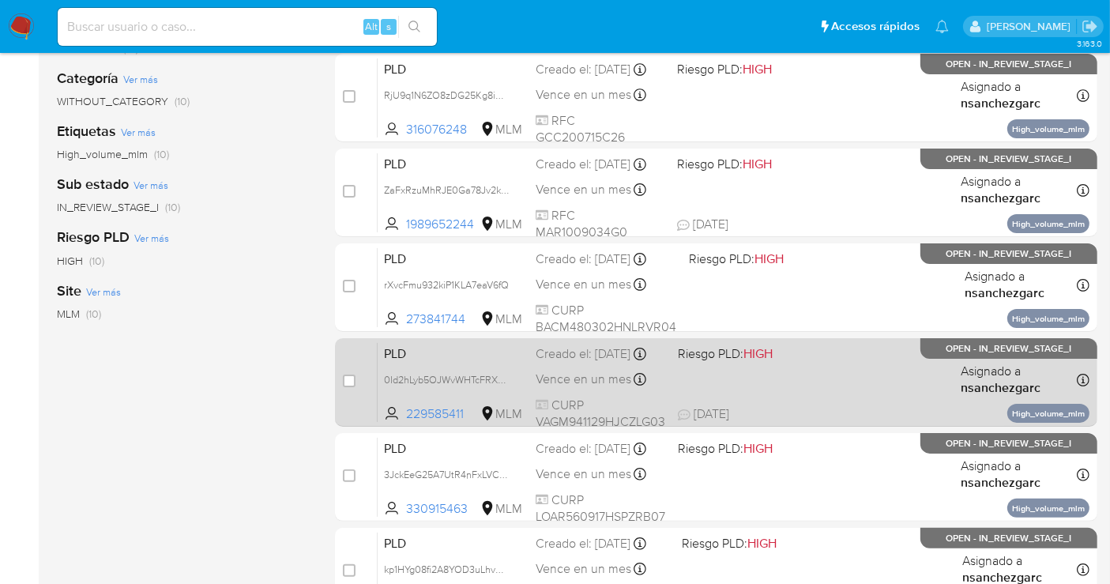
click at [465, 376] on div "PLD 0Id2hLyb5OJWvWHTcFRXLCzN 229585411 MLM Riesgo PLD: HIGH Creado el: [DATE] C…" at bounding box center [734, 382] width 712 height 80
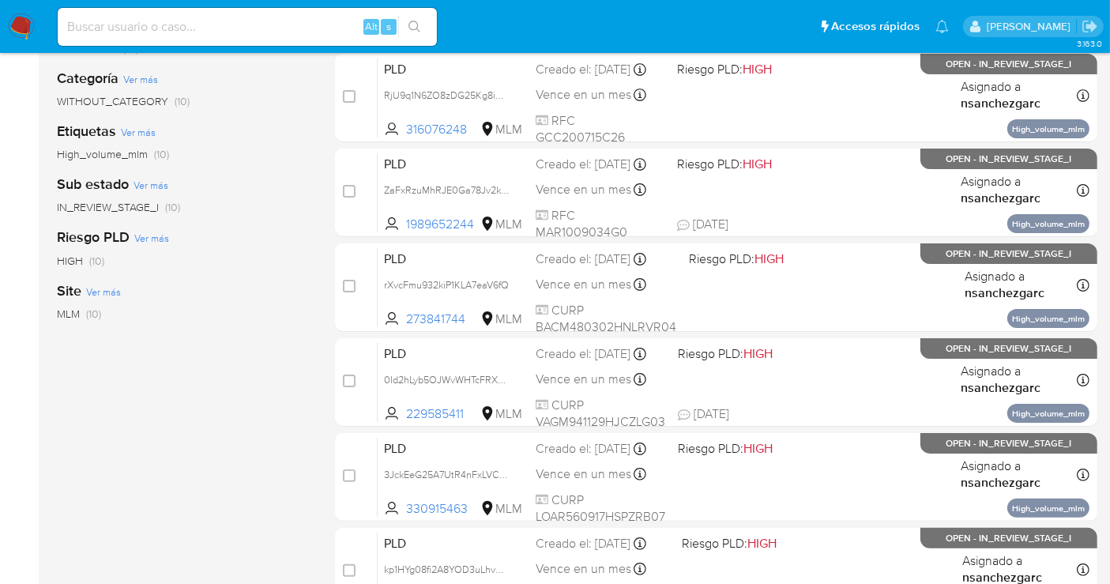
click at [17, 19] on img at bounding box center [21, 26] width 27 height 27
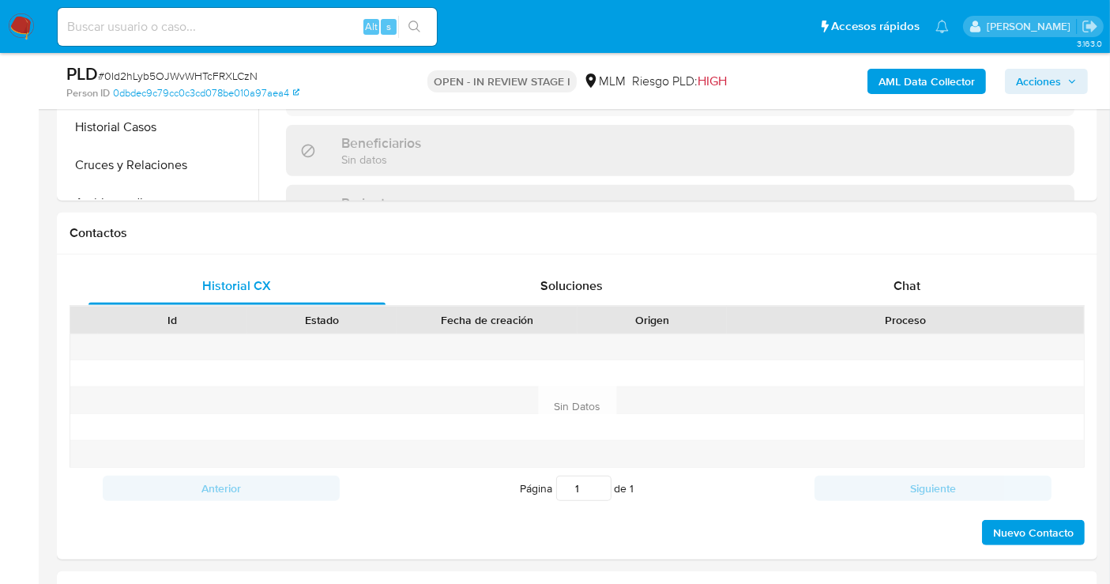
scroll to position [702, 0]
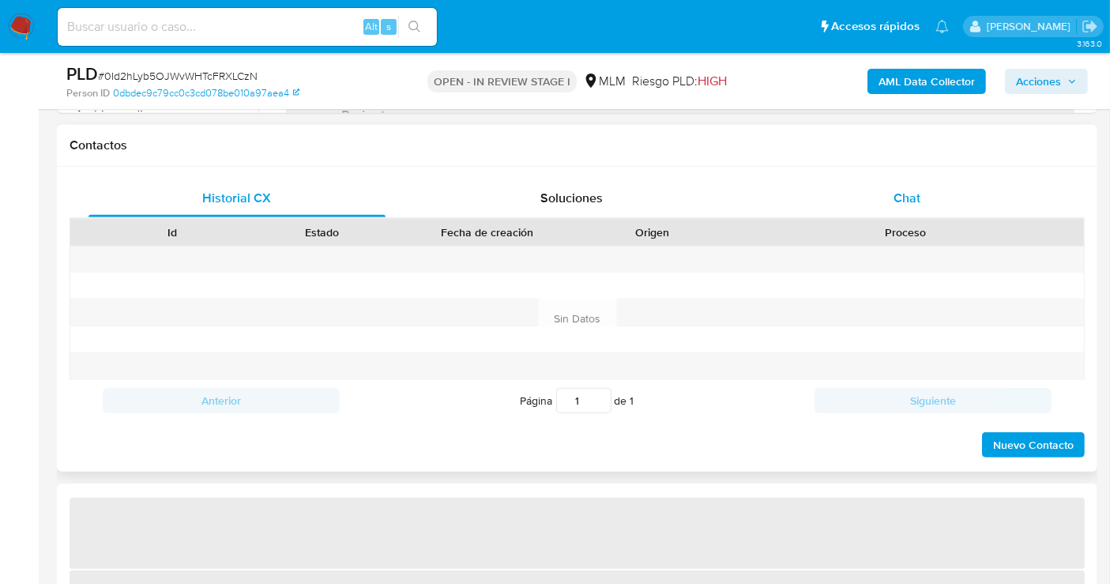
select select "10"
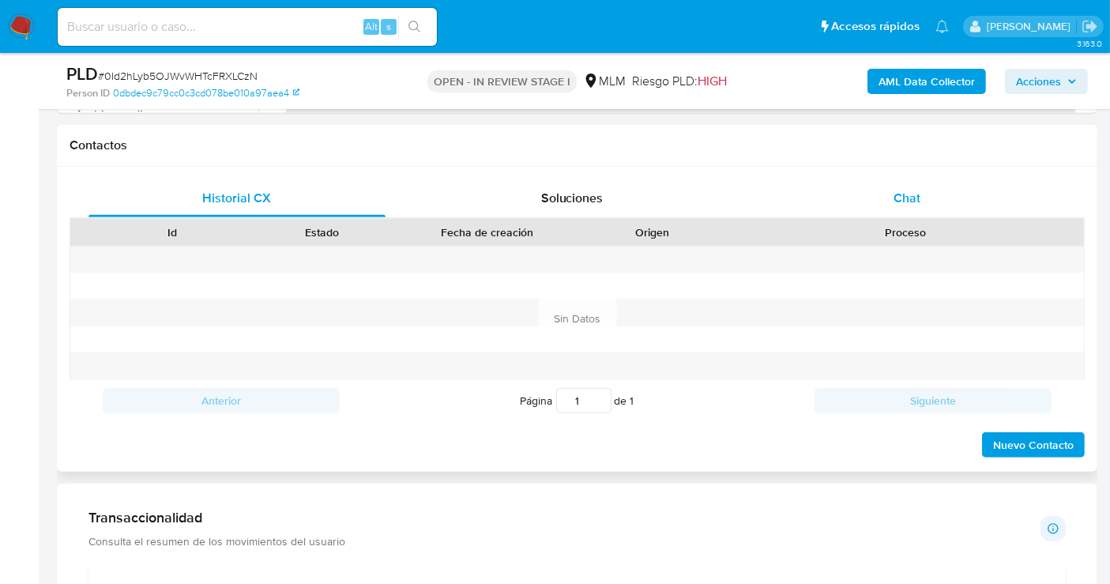
click at [912, 190] on span "Chat" at bounding box center [907, 198] width 27 height 18
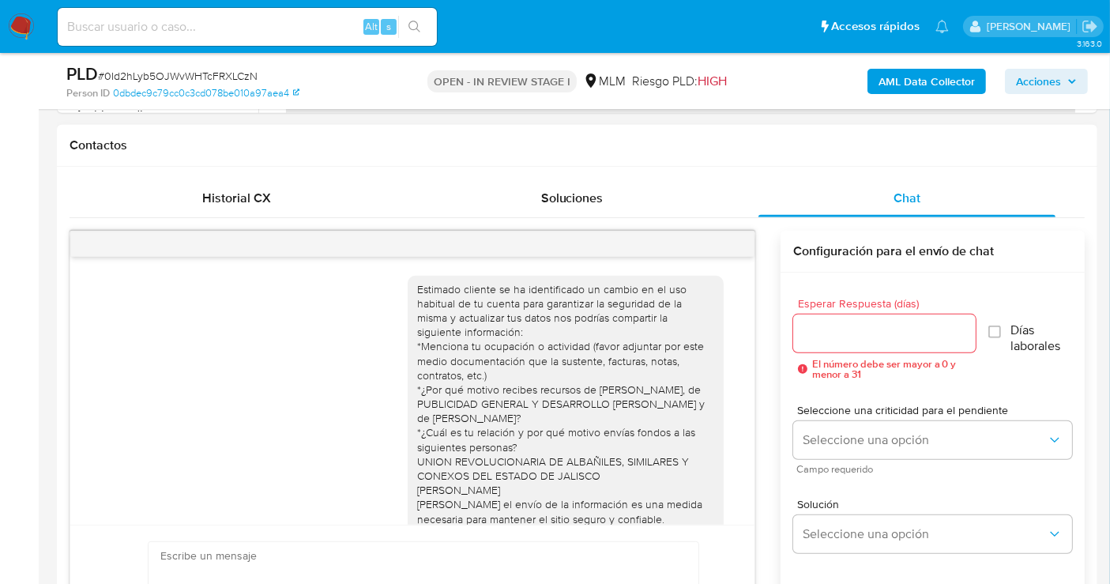
scroll to position [453, 0]
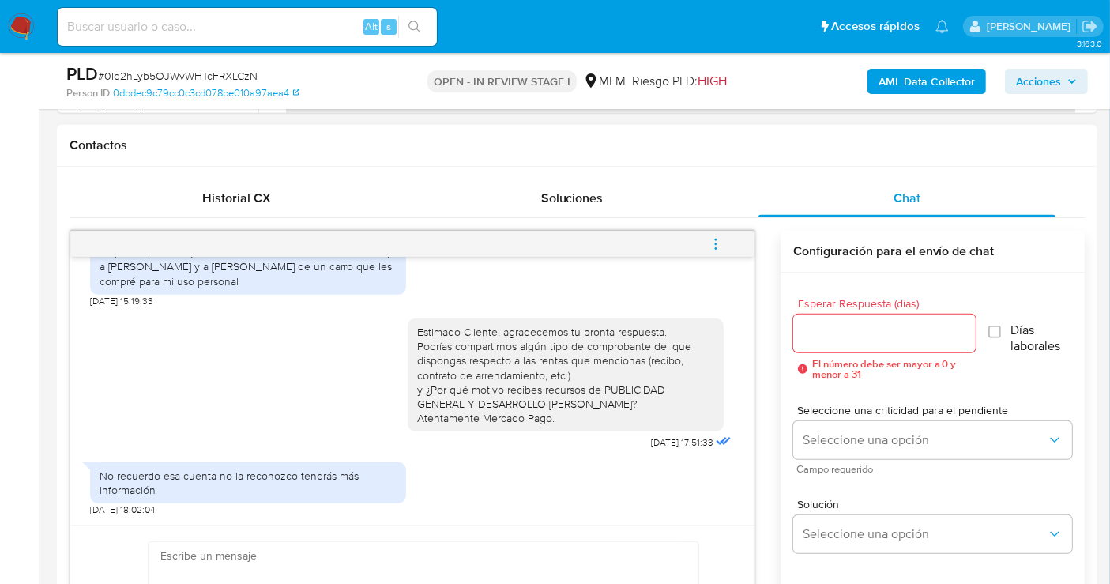
click at [99, 397] on div "Estimado Cliente, agradecemos tu pronta respuesta. Podrías compartirnos algún t…" at bounding box center [412, 380] width 645 height 147
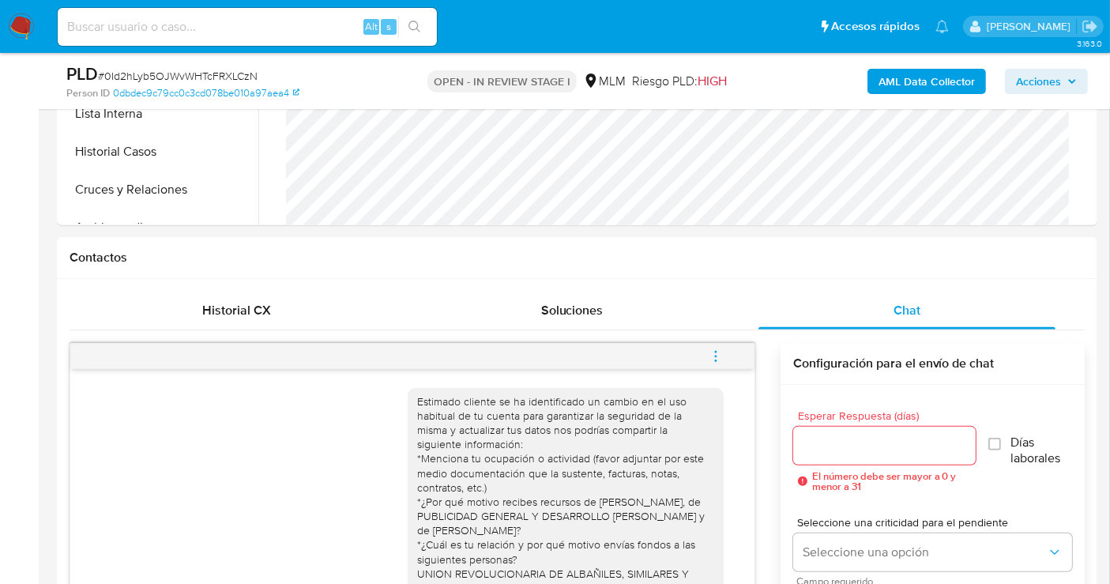
scroll to position [790, 0]
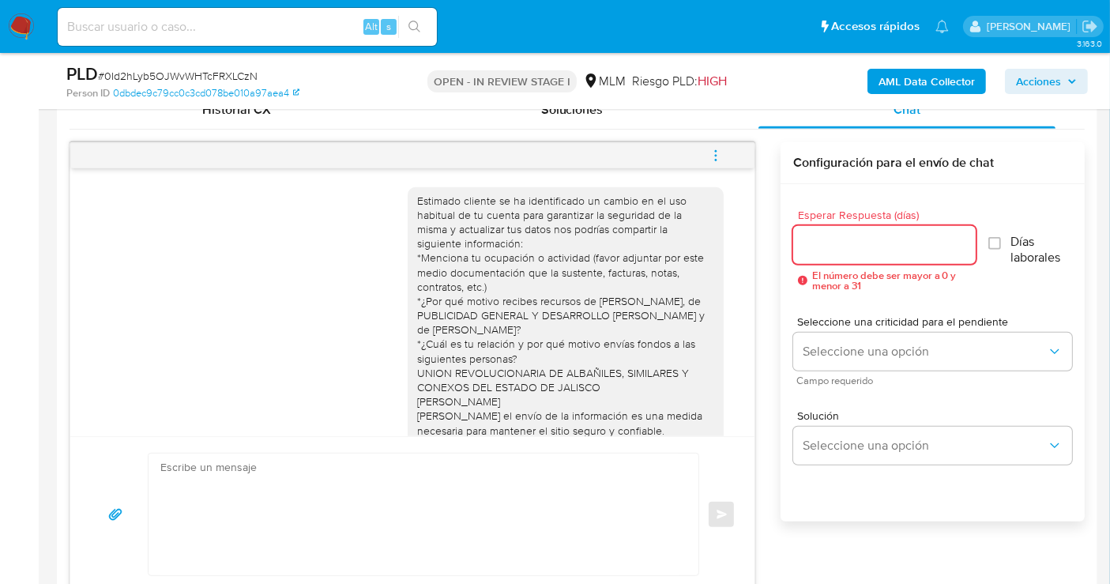
click at [826, 238] on input "Esperar Respuesta (días)" at bounding box center [884, 245] width 183 height 21
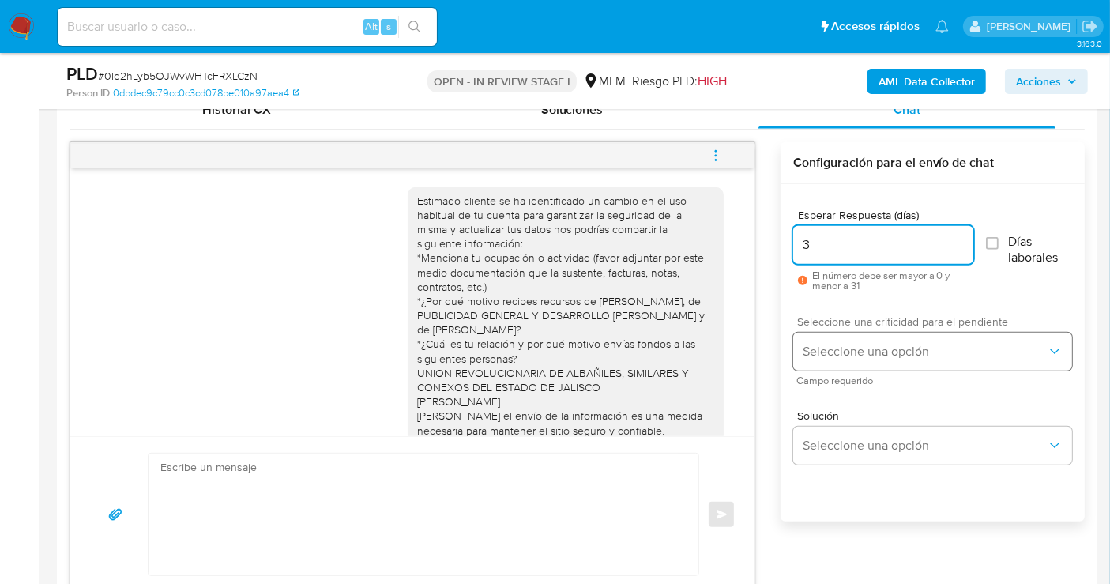
type input "3"
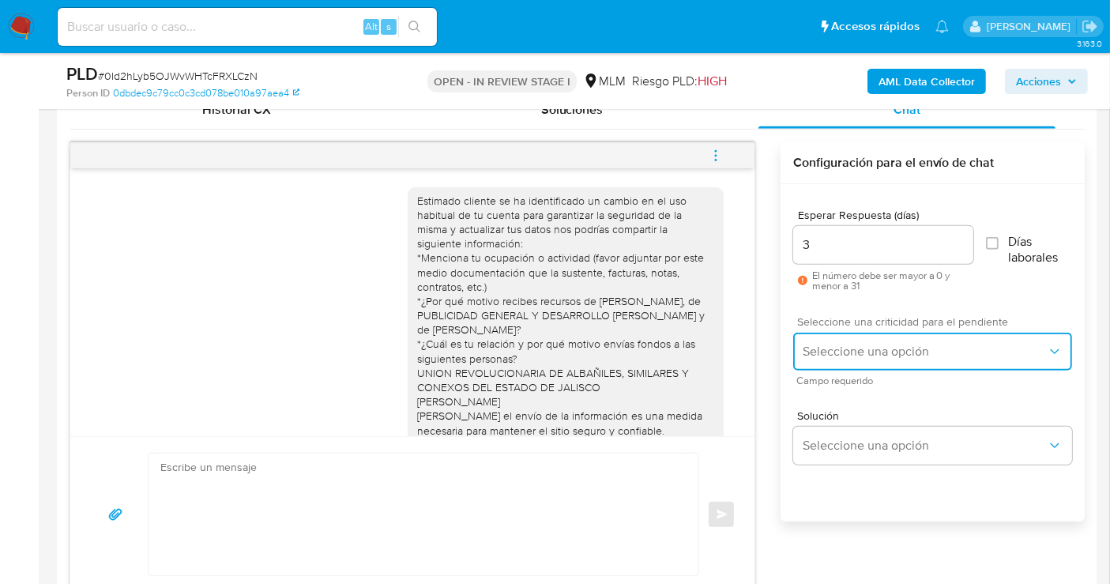
click at [849, 356] on span "Seleccione una opción" at bounding box center [925, 352] width 244 height 16
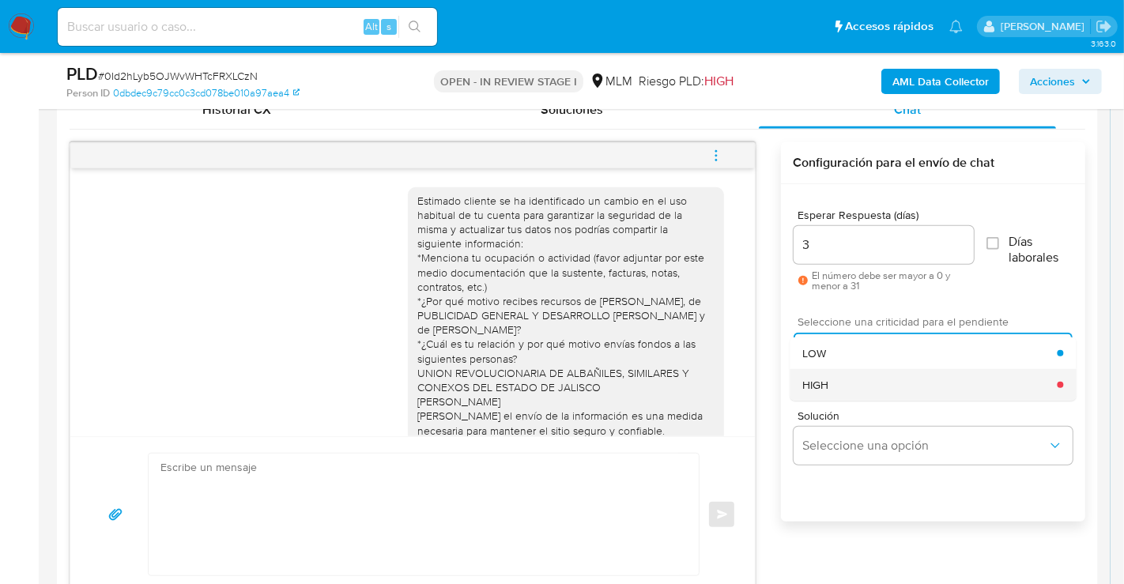
click at [829, 383] on div "HIGH" at bounding box center [929, 385] width 254 height 32
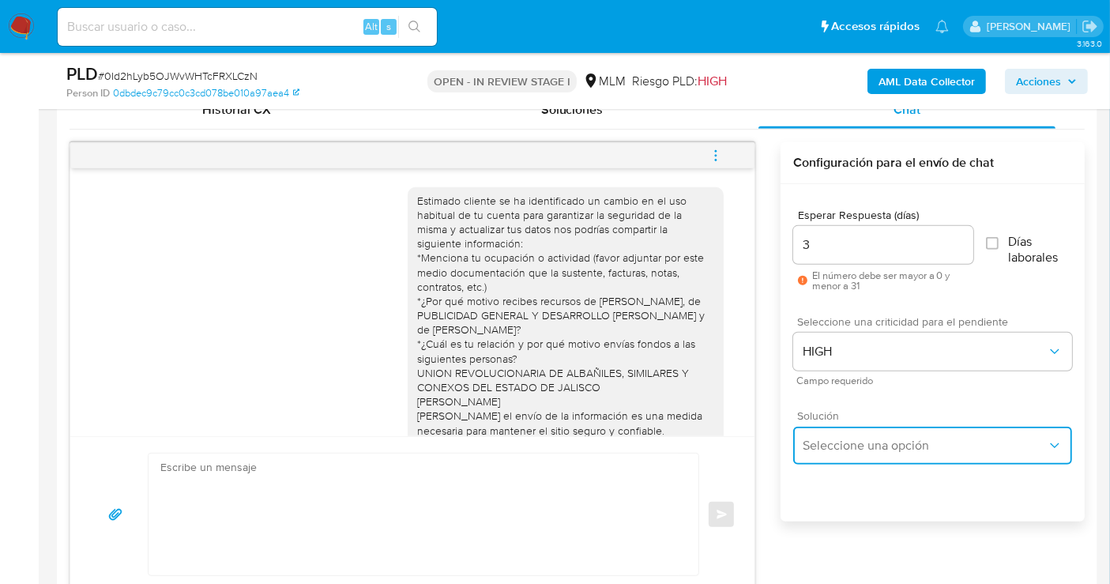
click at [849, 449] on span "Seleccione una opción" at bounding box center [925, 446] width 244 height 16
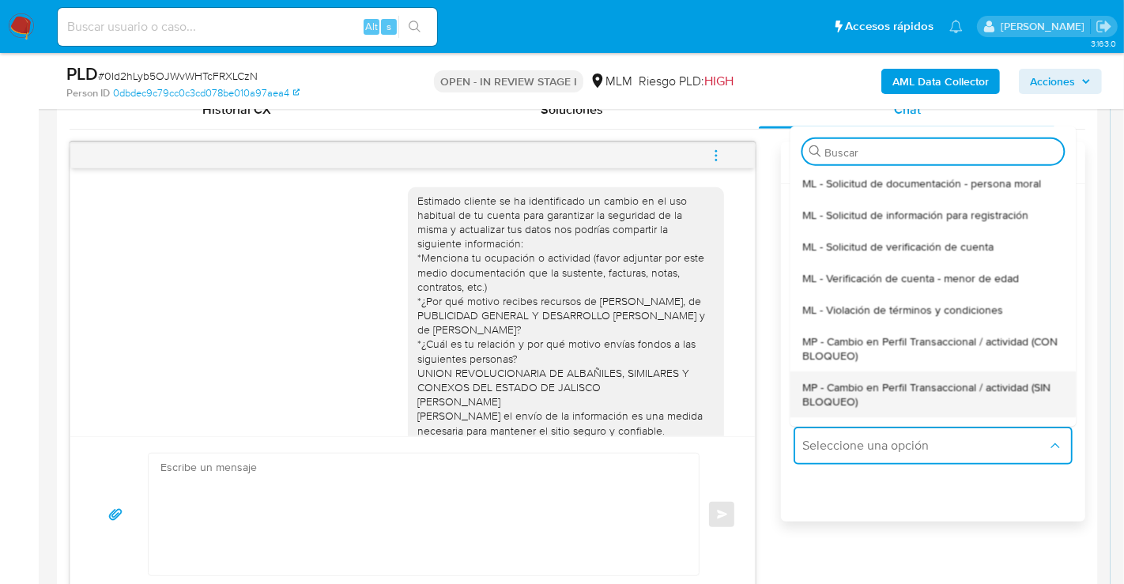
click at [834, 391] on span "MP - Cambio en Perfil Transaccional / actividad (SIN BLOQUEO)" at bounding box center [932, 393] width 261 height 28
type textarea "Estimado ,Te comunicamos que se ha identificado un cambio en el uso habitual de…"
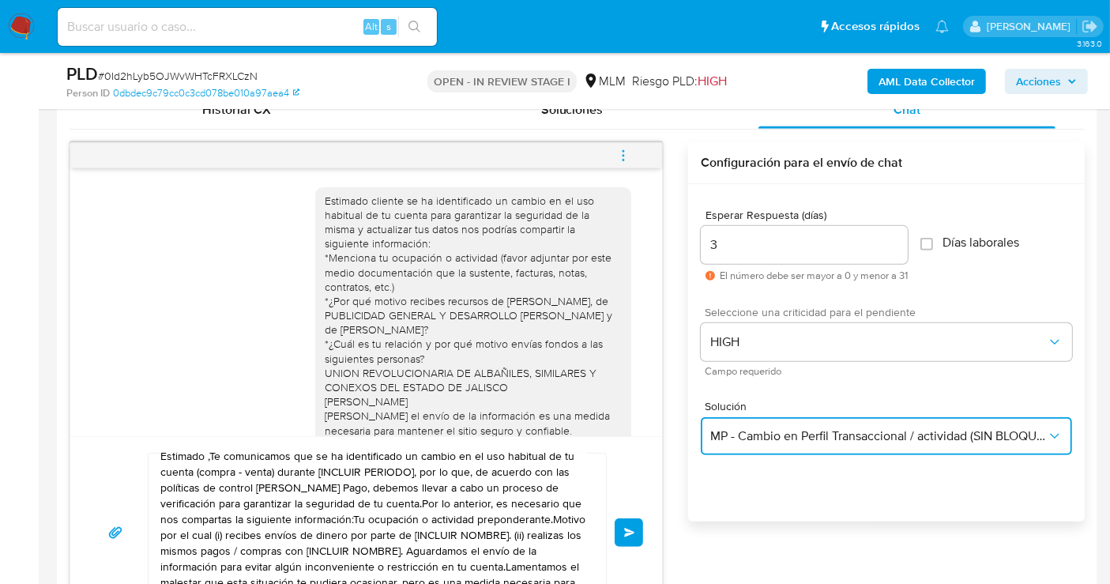
scroll to position [27, 0]
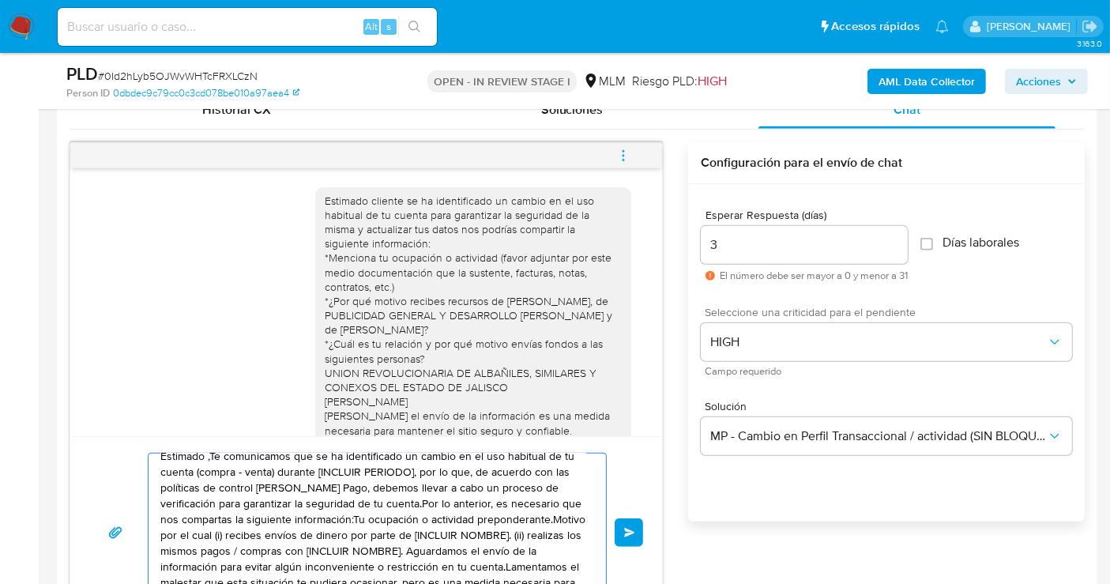
click at [250, 503] on textarea "Estimado ,Te comunicamos que se ha identificado un cambio en el uso habitual de…" at bounding box center [373, 533] width 426 height 158
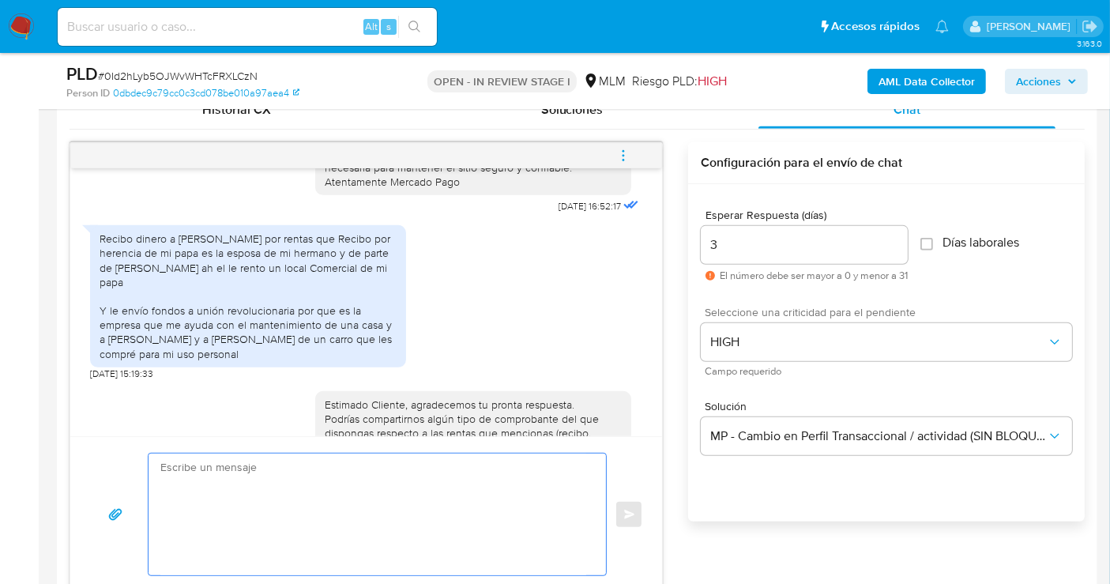
scroll to position [439, 0]
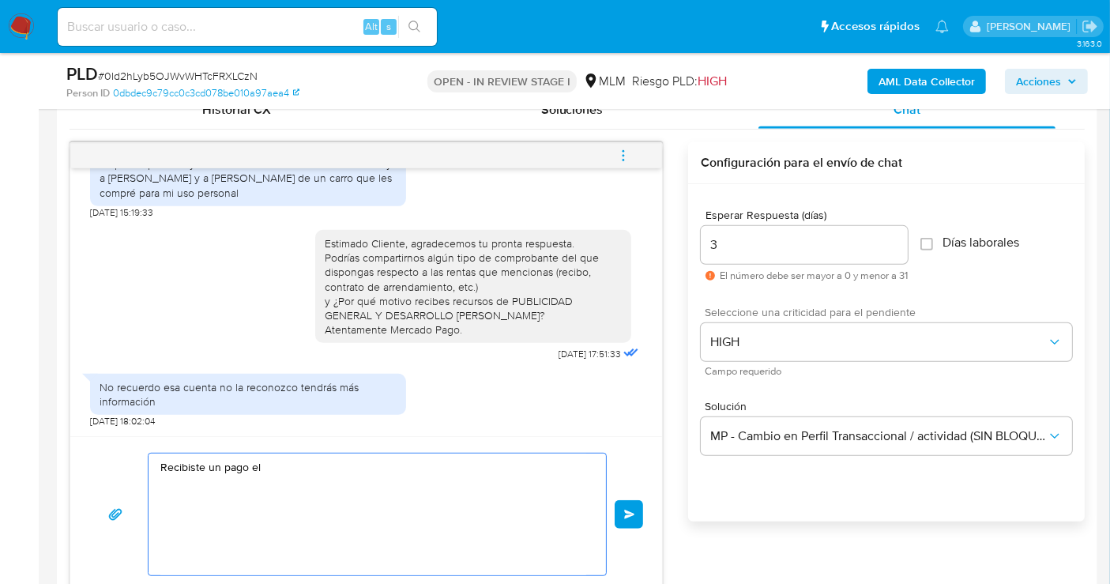
paste textarea "05/08/2025"
paste textarea "444600"
click at [342, 466] on textarea "Recibiste un pago el 05/08/2025 por 444600" at bounding box center [373, 515] width 426 height 122
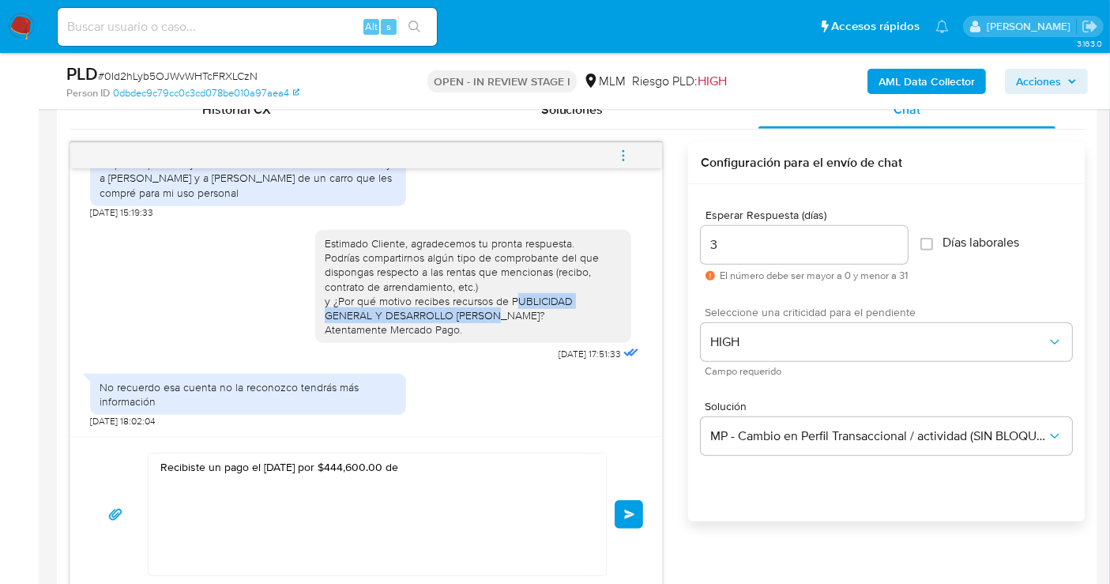
drag, startPoint x: 503, startPoint y: 313, endPoint x: 442, endPoint y: 327, distance: 61.7
click at [442, 327] on div "Estimado Cliente, agradecemos tu pronta respuesta. Podrías compartirnos algún t…" at bounding box center [473, 286] width 297 height 100
copy div "UBLICIDAD GENERAL Y DESARROLLO HOFFMAN"
click at [435, 472] on textarea "Recibiste un pago el 05/08/2025 por $444,600.00 de" at bounding box center [373, 515] width 426 height 122
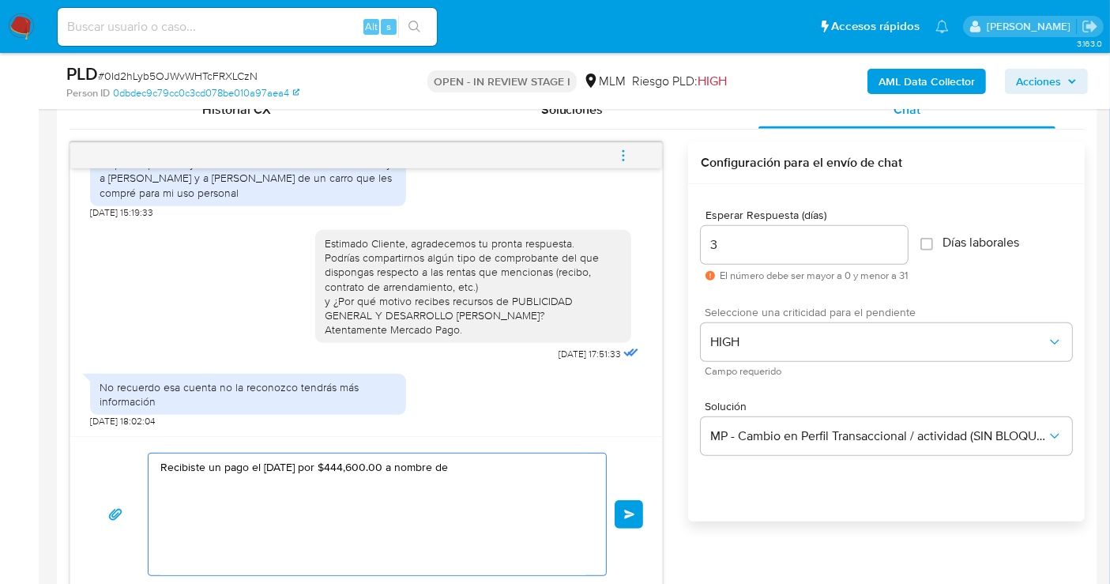
paste textarea "UBLICIDAD GENERAL Y DESARROLLO HOFFMAN"
click at [473, 467] on textarea "Recibiste un pago el 05/08/2025 por $444,600.00 a nombre de UBLICIDAD GENERAL Y…" at bounding box center [373, 515] width 426 height 122
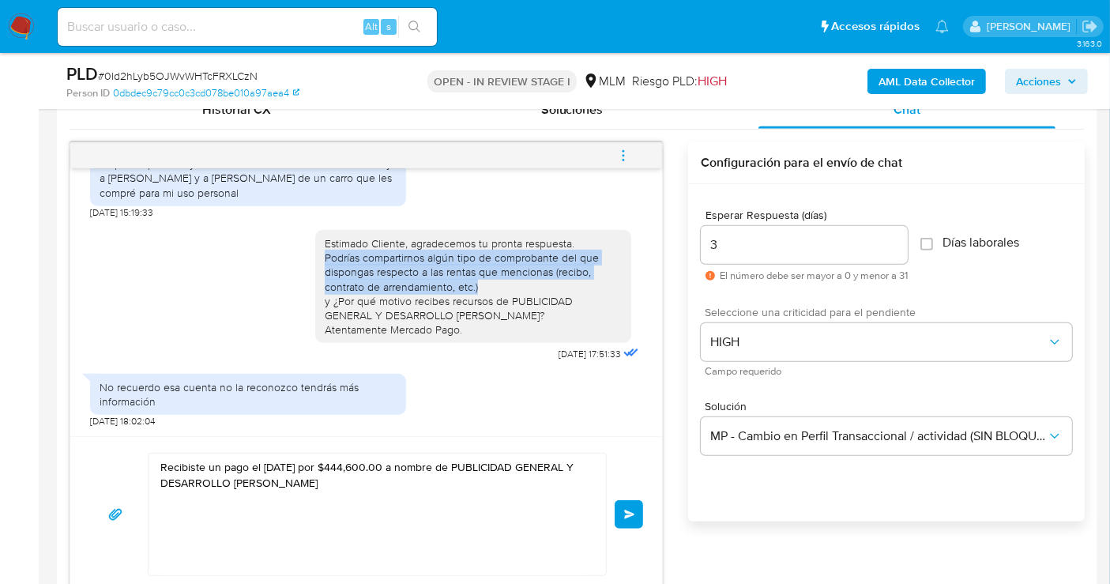
drag, startPoint x: 314, startPoint y: 267, endPoint x: 483, endPoint y: 298, distance: 171.9
click at [483, 298] on div "Estimado Cliente, agradecemos tu pronta respuesta. Podrías compartirnos algún t…" at bounding box center [473, 286] width 297 height 100
copy div "Podrías compartirnos algún tipo de comprobante del que dispongas respecto a las…"
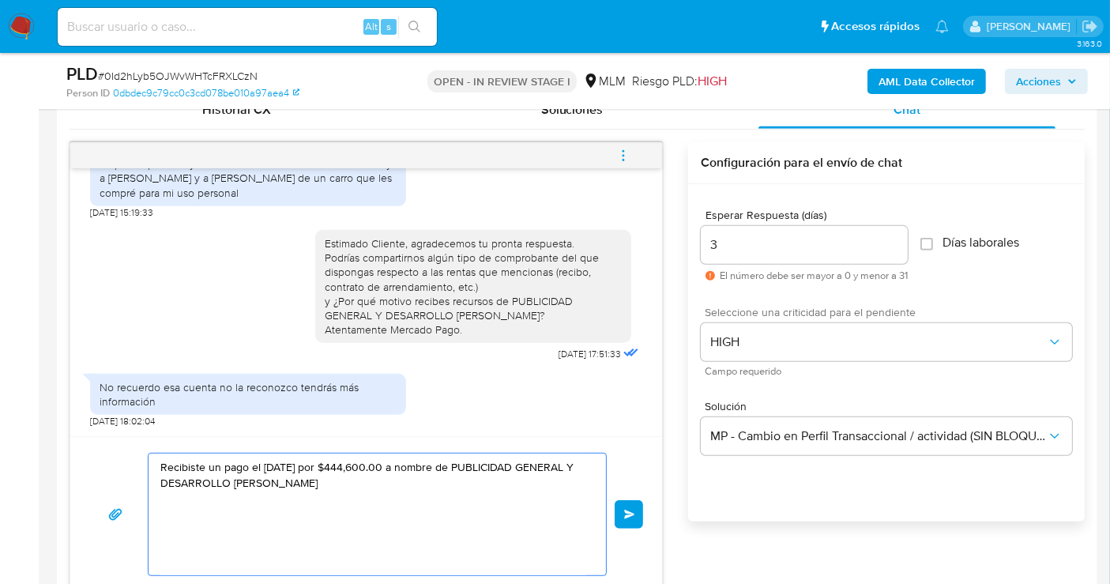
click at [311, 491] on textarea "Recibiste un pago el 05/08/2025 por $444,600.00 a nombre de PUBLICIDAD GENERAL …" at bounding box center [373, 515] width 426 height 122
paste textarea "Podrías compartirnos algún tipo de comprobante del que dispongas respecto a las…"
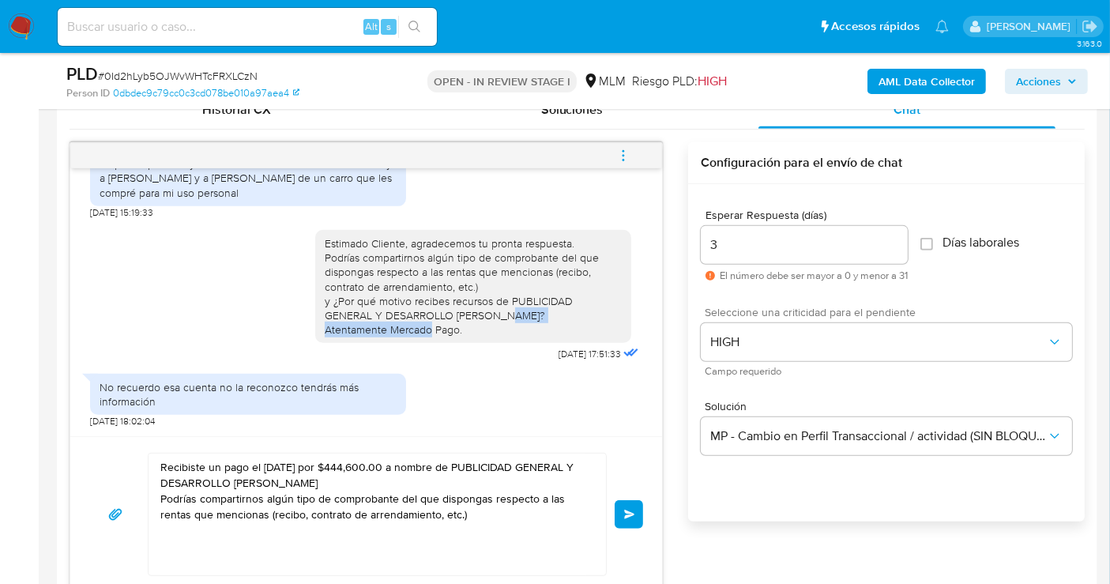
drag, startPoint x: 466, startPoint y: 348, endPoint x: 282, endPoint y: 347, distance: 184.1
click at [282, 347] on div "Estimado Cliente, agradecemos tu pronta respuesta. Podrías compartirnos algún t…" at bounding box center [366, 292] width 552 height 147
copy div "Atentamente Mercado Pago."
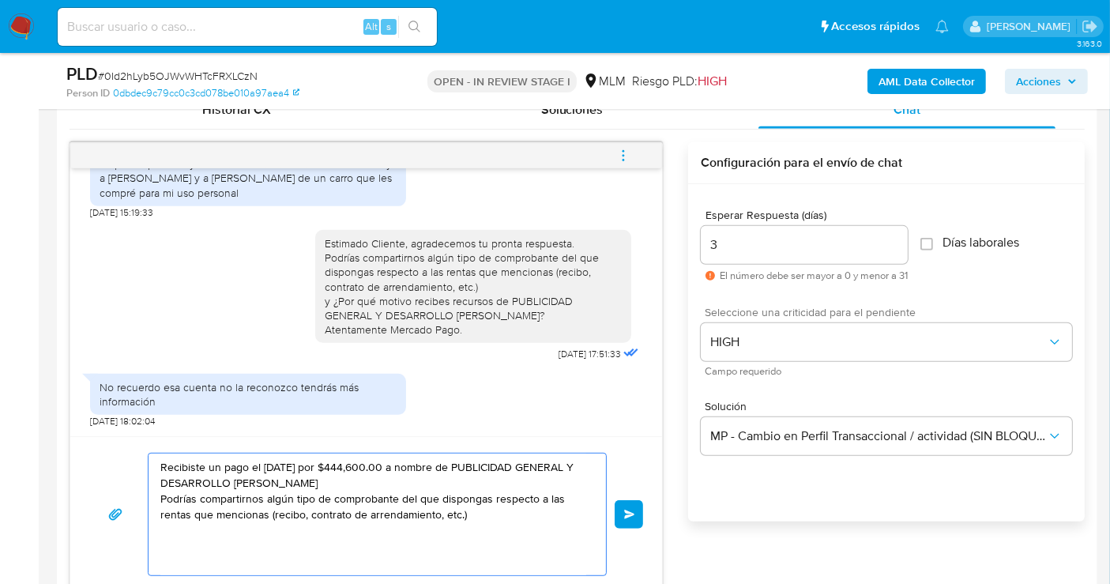
drag, startPoint x: 483, startPoint y: 511, endPoint x: 483, endPoint y: 499, distance: 11.9
click at [483, 499] on textarea "Recibiste un pago el 05/08/2025 por $444,600.00 a nombre de PUBLICIDAD GENERAL …" at bounding box center [373, 515] width 426 height 122
paste textarea "Atentamente Mercado Pago."
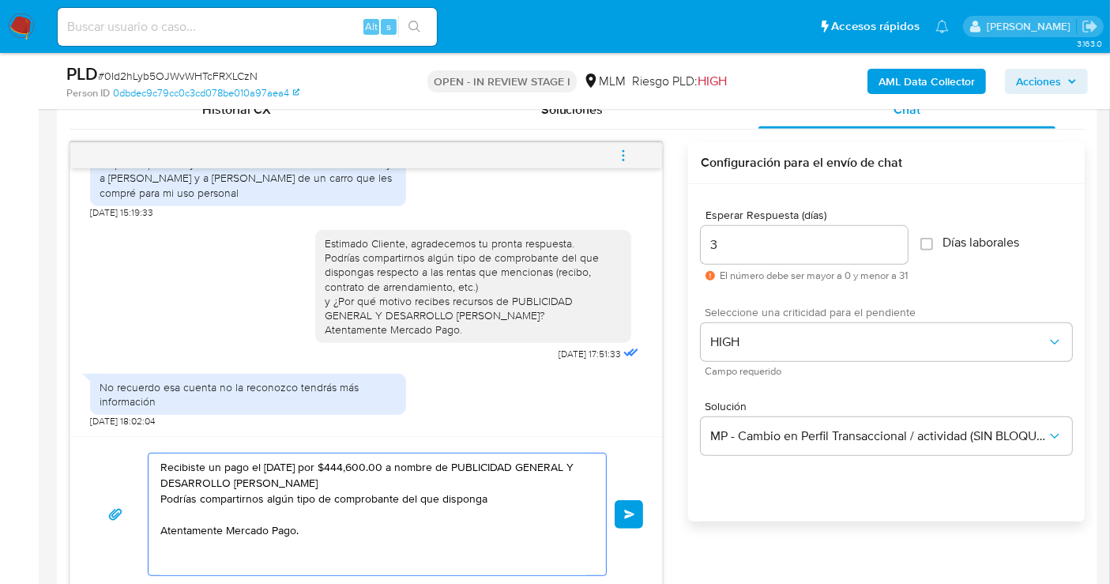
click at [226, 512] on textarea "Recibiste un pago el 05/08/2025 por $444,600.00 a nombre de PUBLICIDAD GENERAL …" at bounding box center [373, 515] width 426 height 122
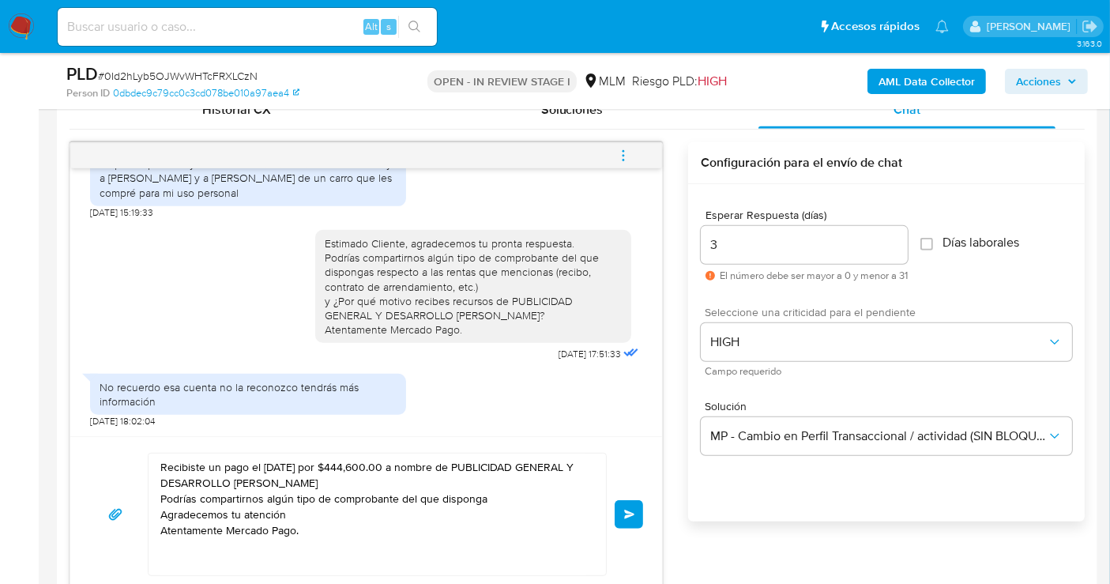
click at [373, 326] on div "Estimado Cliente, agradecemos tu pronta respuesta. Podrías compartirnos algún t…" at bounding box center [473, 286] width 297 height 100
drag, startPoint x: 305, startPoint y: 316, endPoint x: 350, endPoint y: 320, distance: 45.2
click at [350, 320] on div "Estimado Cliente, agradecemos tu pronta respuesta. Podrías compartirnos algún t…" at bounding box center [473, 286] width 316 height 113
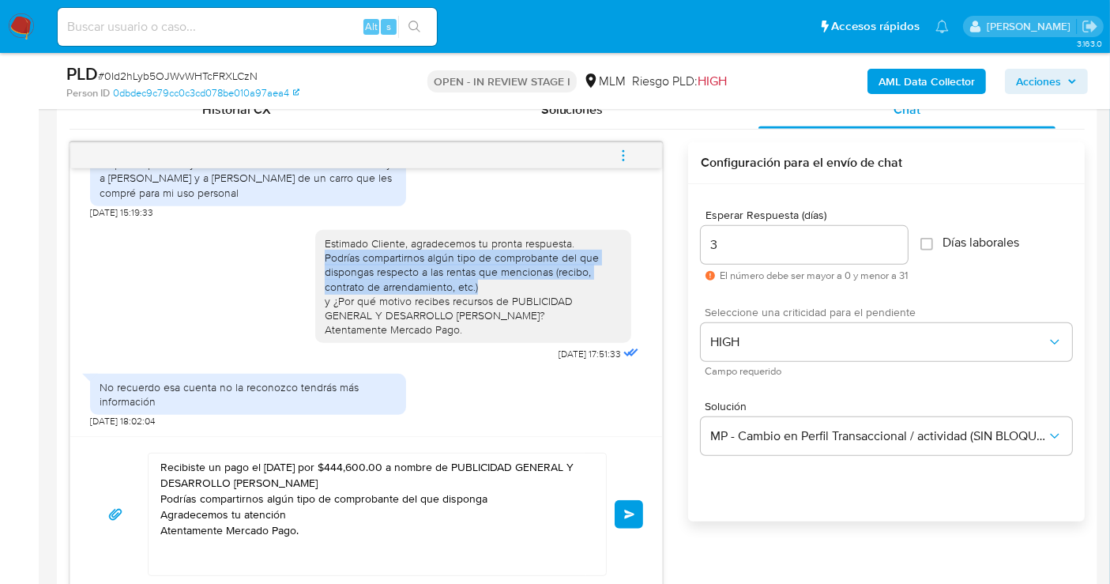
drag, startPoint x: 311, startPoint y: 275, endPoint x: 476, endPoint y: 302, distance: 167.3
click at [476, 302] on div "Estimado Cliente, agradecemos tu pronta respuesta. Podrías compartirnos algún t…" at bounding box center [473, 286] width 316 height 113
copy div "Podrías compartirnos algún tipo de comprobante del que dispongas respecto a las…"
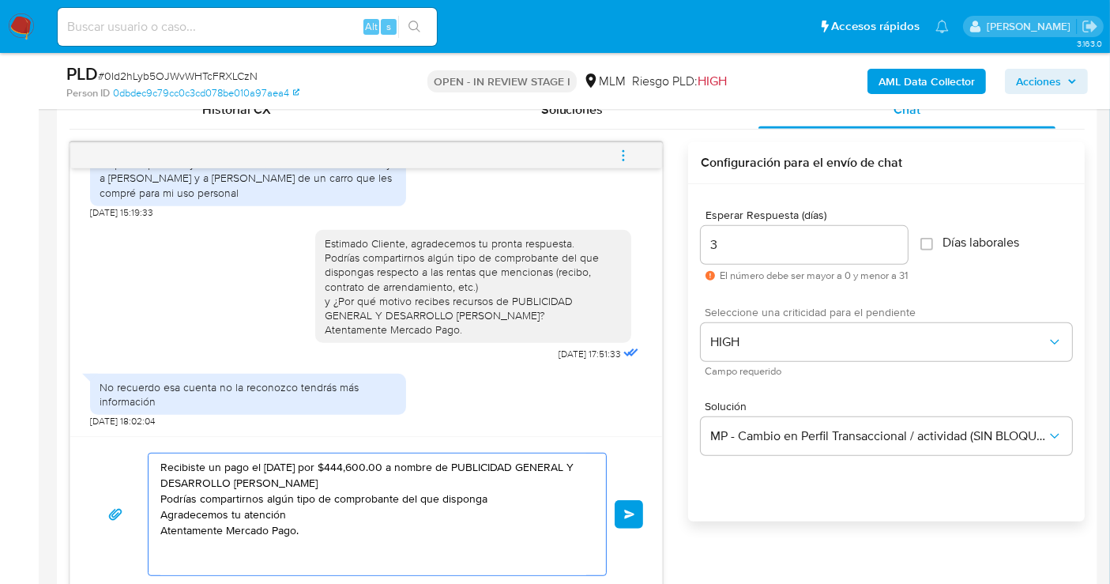
drag, startPoint x: 492, startPoint y: 502, endPoint x: 153, endPoint y: 498, distance: 339.0
click at [153, 498] on div "Recibiste un pago el 05/08/2025 por $444,600.00 a nombre de PUBLICIDAD GENERAL …" at bounding box center [374, 515] width 450 height 122
paste textarea "s respecto a las rentas que mencionas (recibo, contrato de arrendamiento, etc.)"
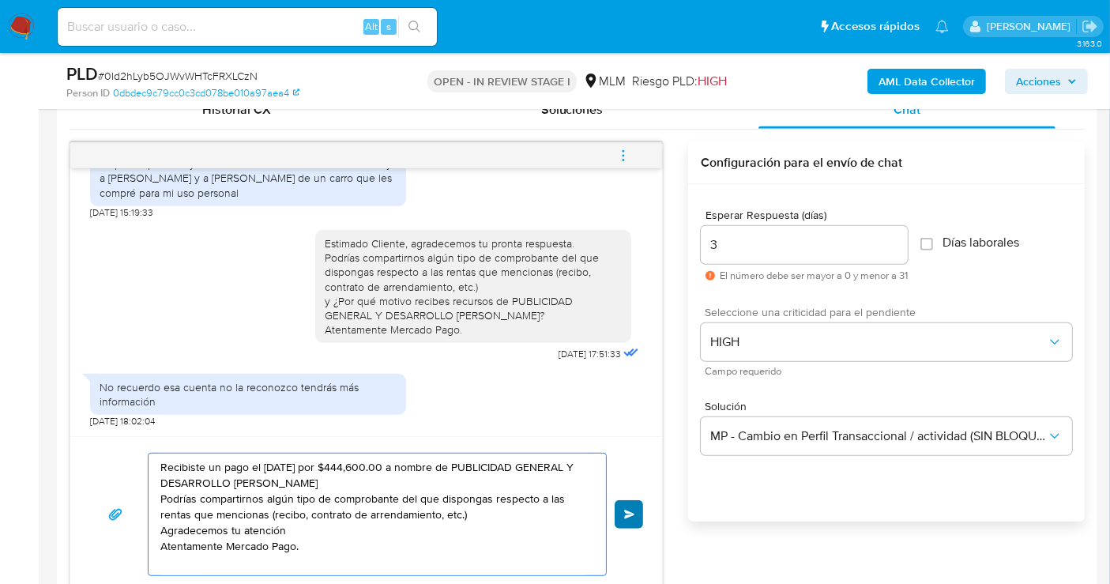
type textarea "Recibiste un pago el 05/08/2025 por $444,600.00 a nombre de PUBLICIDAD GENERAL …"
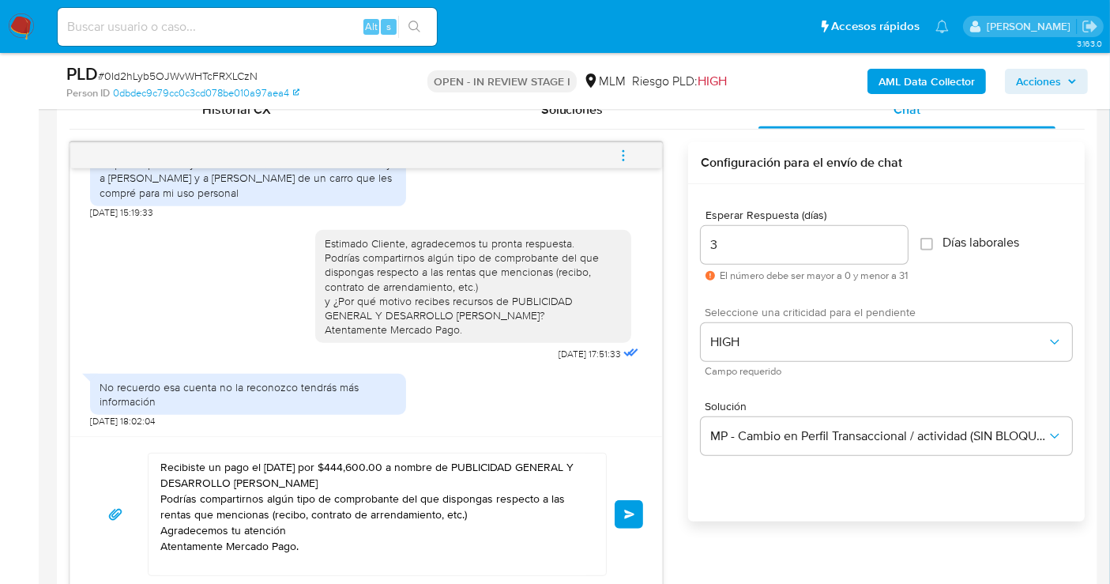
click at [634, 512] on span "Enviar" at bounding box center [629, 514] width 11 height 9
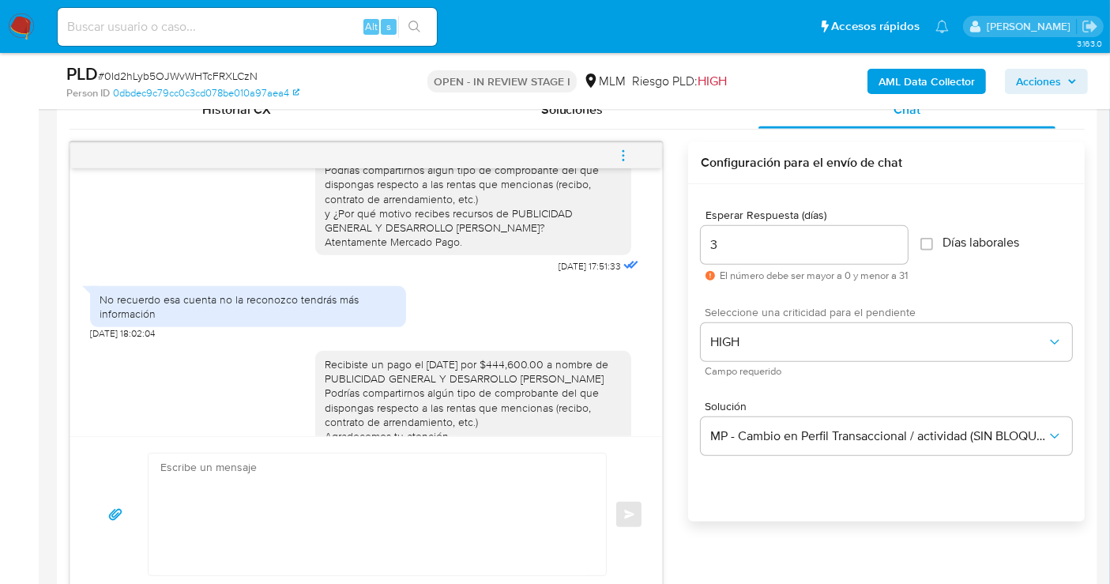
scroll to position [600, 0]
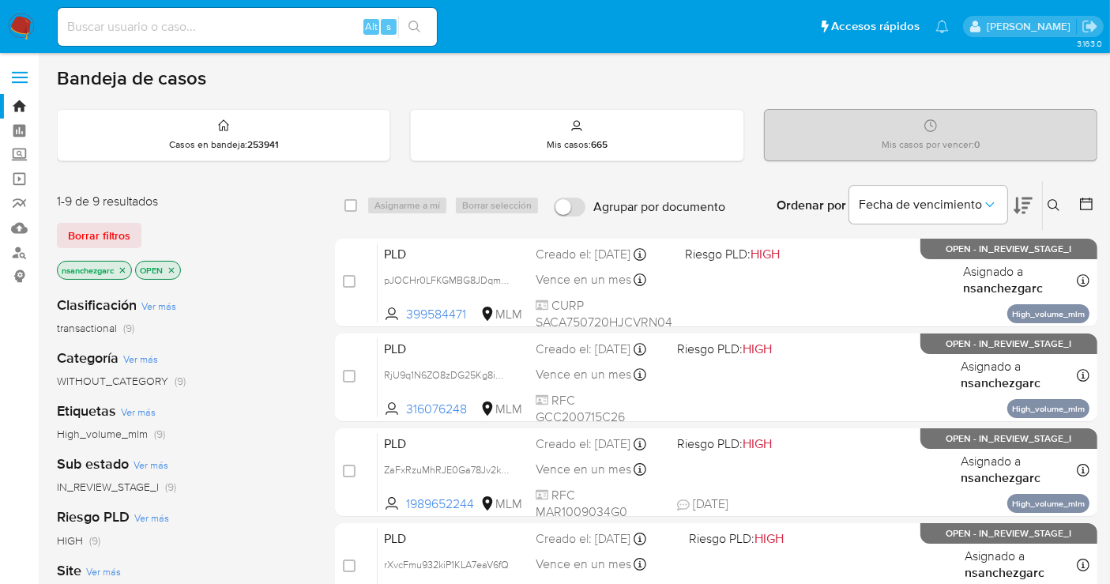
click at [126, 262] on p "nsanchezgarc" at bounding box center [94, 270] width 73 height 17
click at [126, 265] on icon "close-filter" at bounding box center [122, 269] width 9 height 9
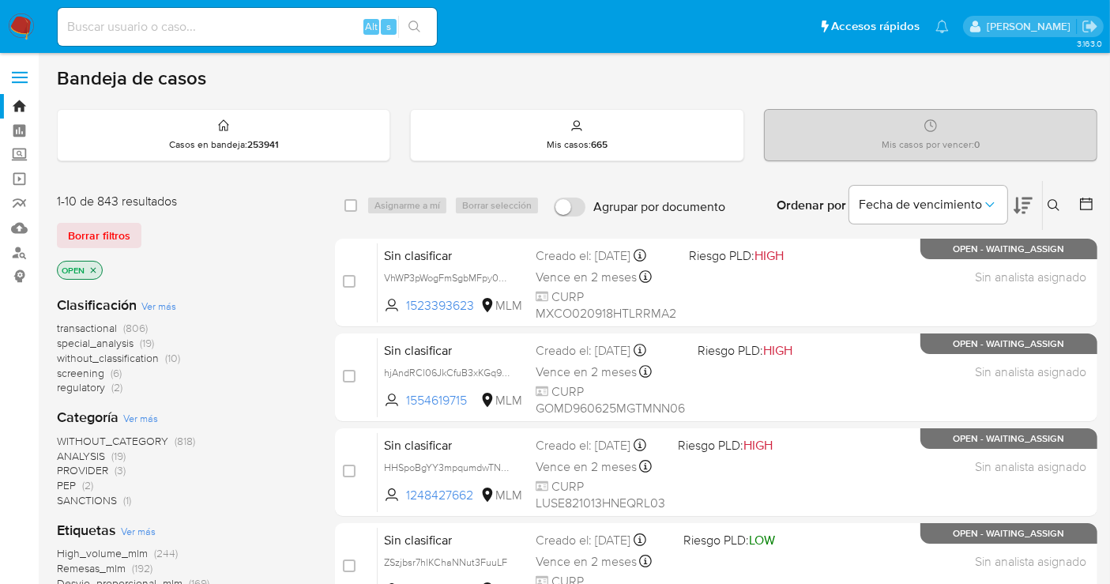
click at [132, 356] on span "without_classification" at bounding box center [108, 358] width 102 height 16
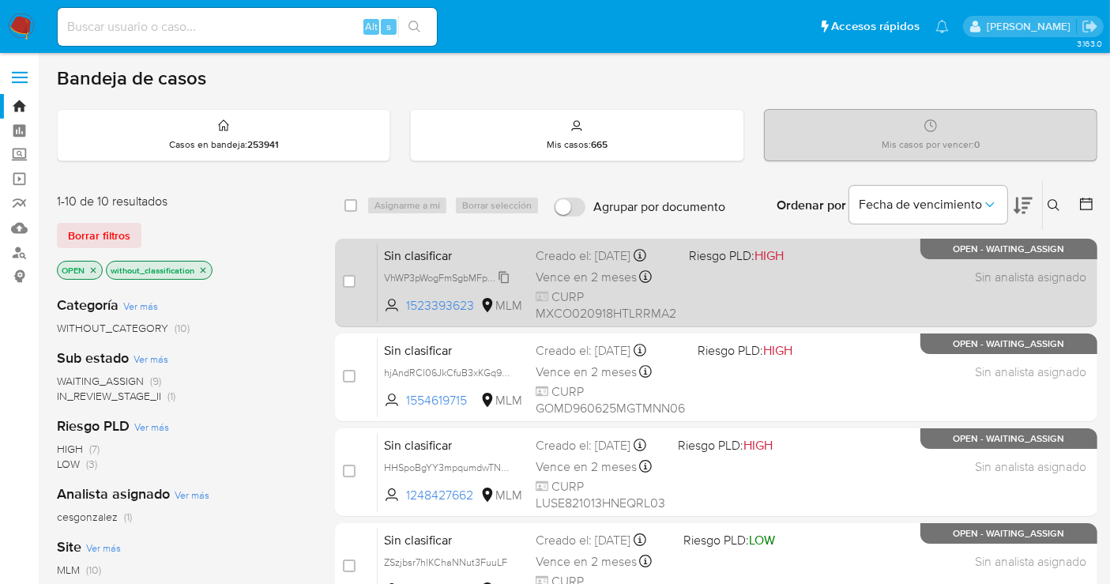
click at [503, 273] on span "VhWP3pWogFmSgbMFpy0a9MBe" at bounding box center [456, 276] width 145 height 17
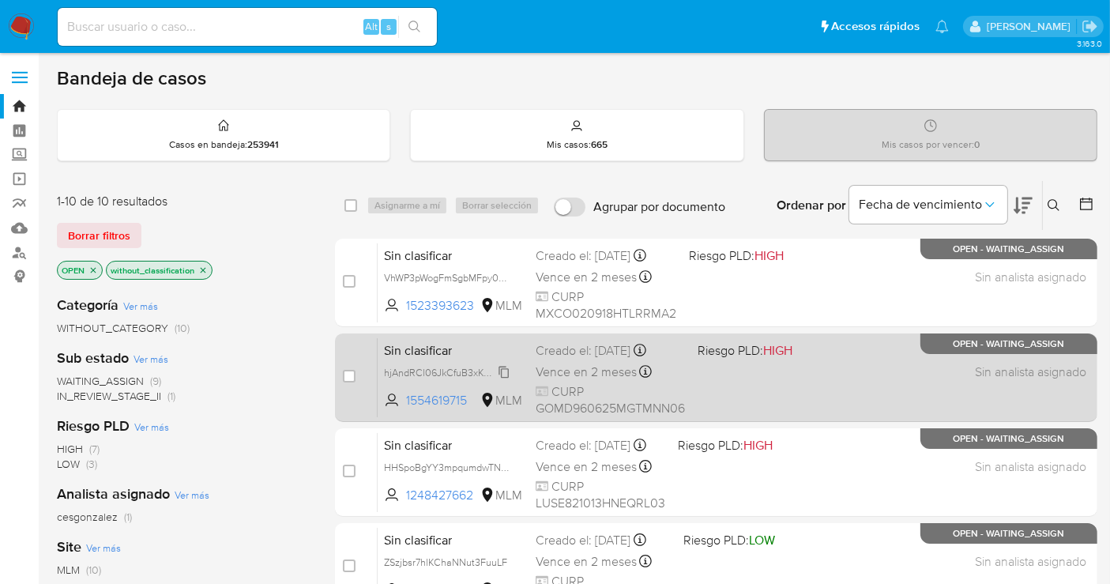
click at [503, 369] on span "hjAndRCl06JkCfuB3xKGq964" at bounding box center [448, 371] width 129 height 17
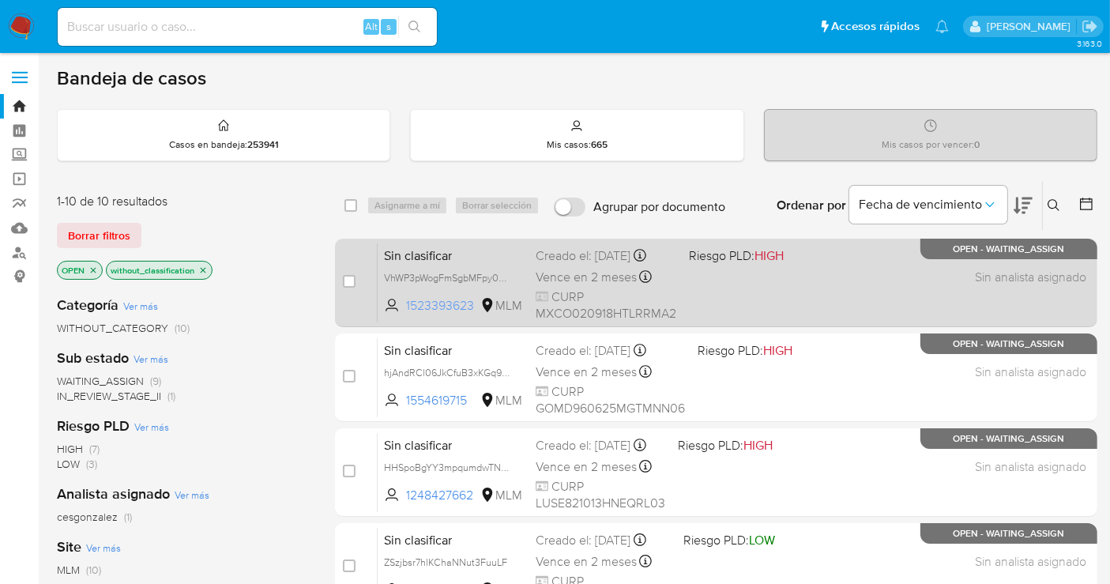
drag, startPoint x: 478, startPoint y: 302, endPoint x: 393, endPoint y: 308, distance: 85.6
click at [393, 308] on span "1523393623 MLM" at bounding box center [453, 305] width 139 height 17
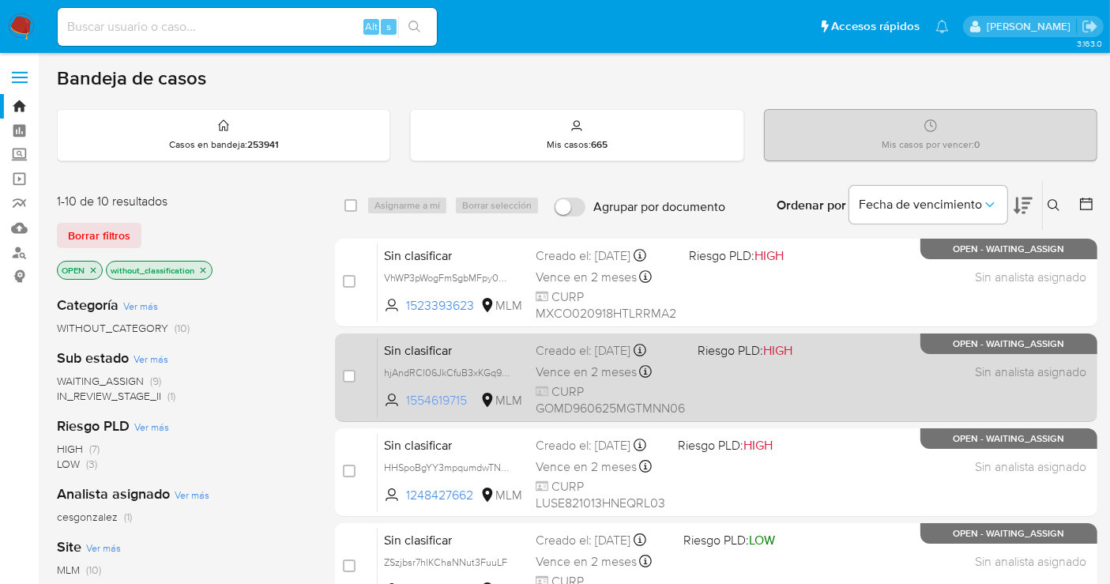
drag, startPoint x: 471, startPoint y: 401, endPoint x: 404, endPoint y: 404, distance: 67.2
click at [404, 404] on span "1554619715 MLM" at bounding box center [453, 400] width 139 height 17
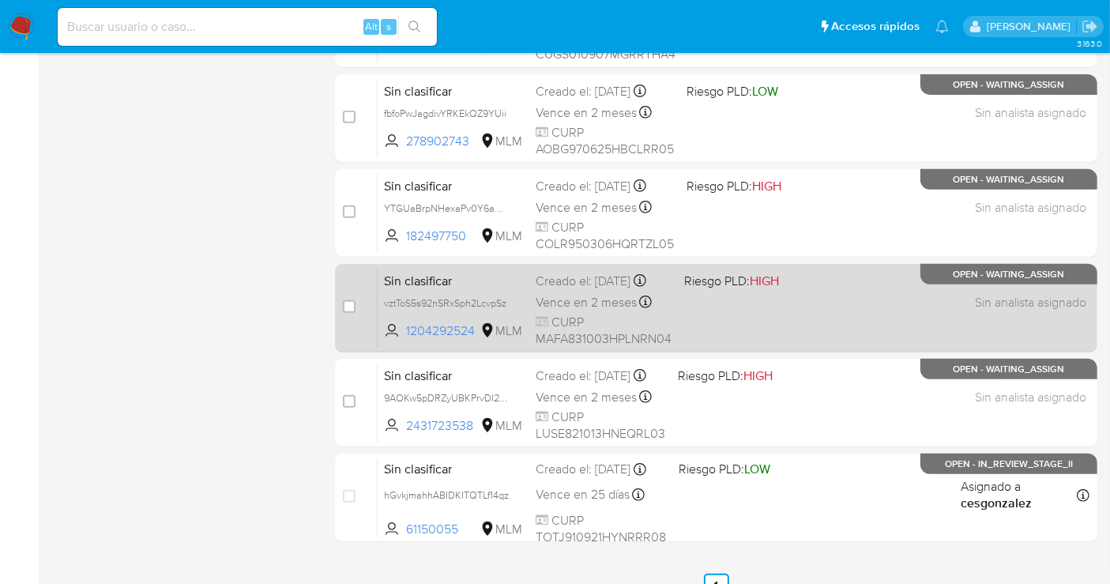
scroll to position [702, 0]
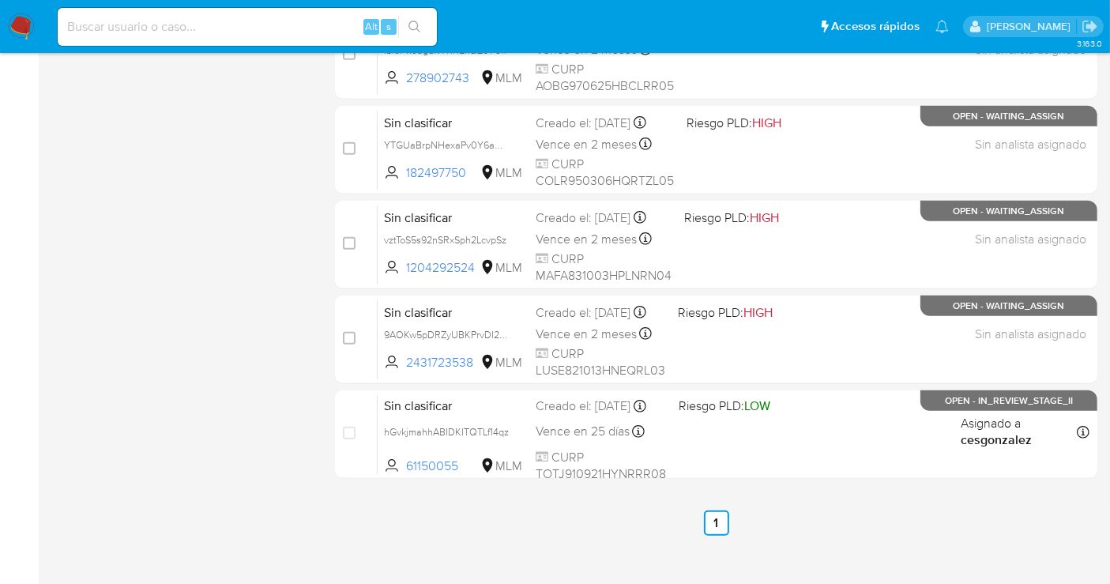
click at [16, 28] on img at bounding box center [21, 26] width 27 height 27
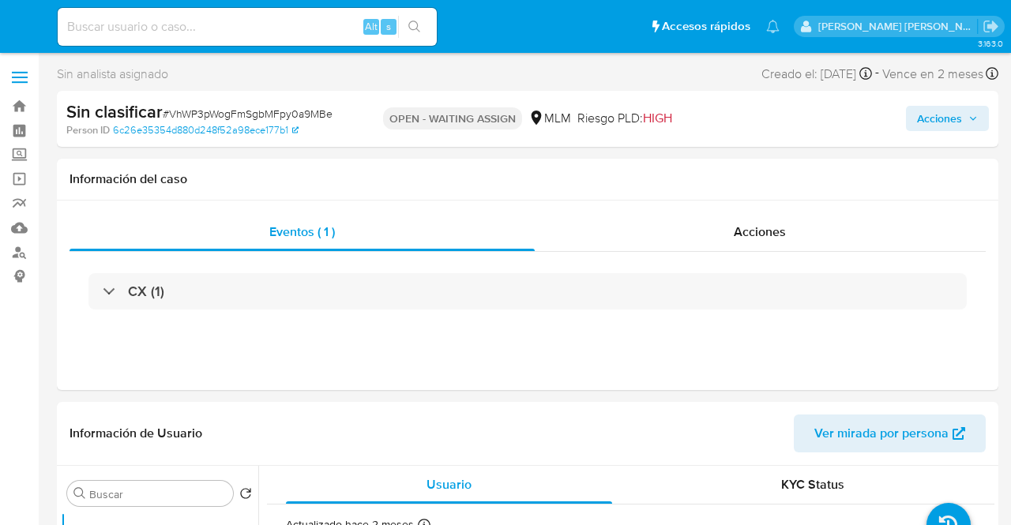
select select "10"
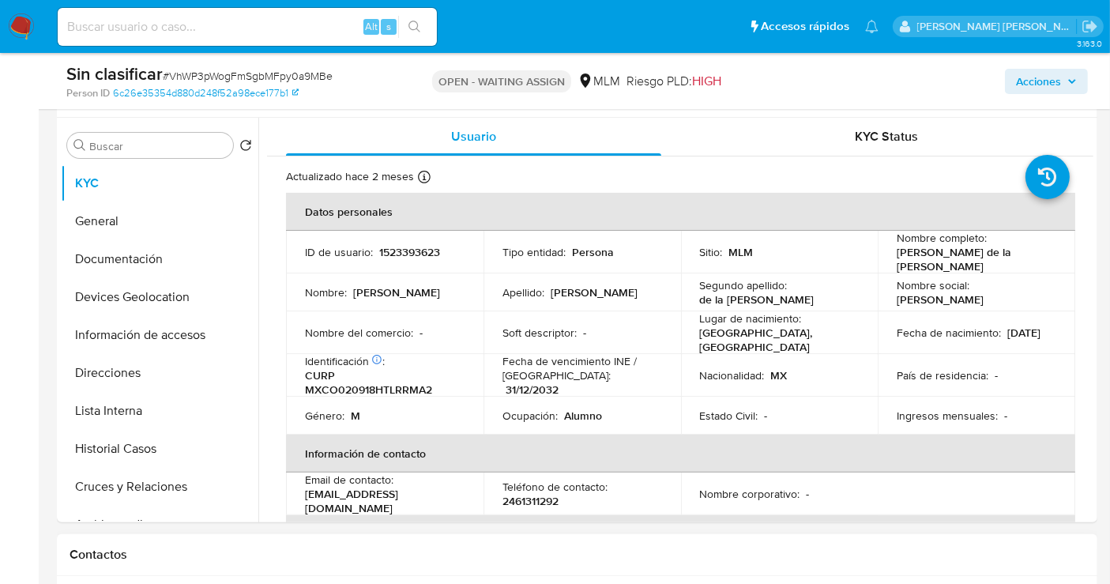
scroll to position [351, 0]
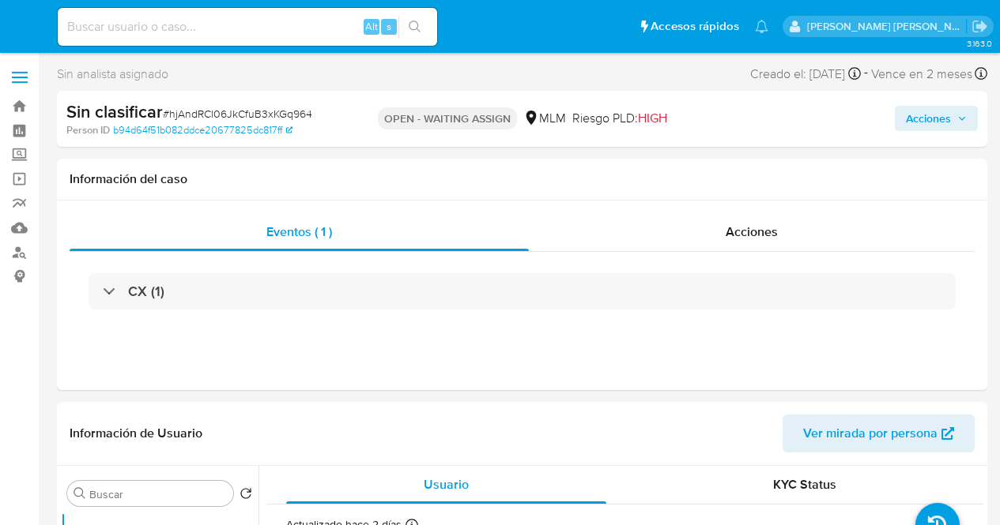
select select "10"
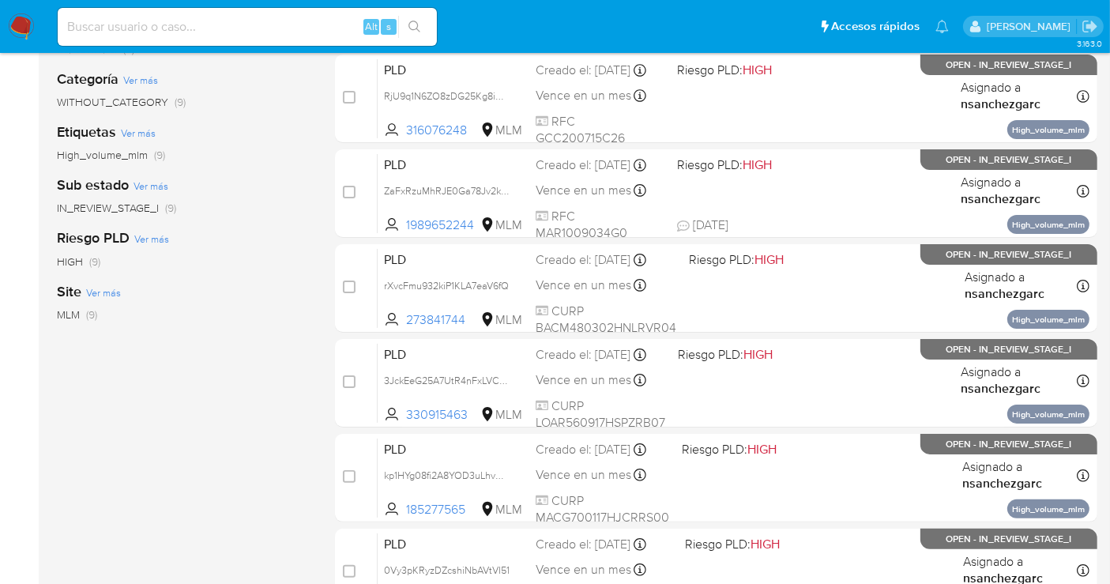
scroll to position [526, 0]
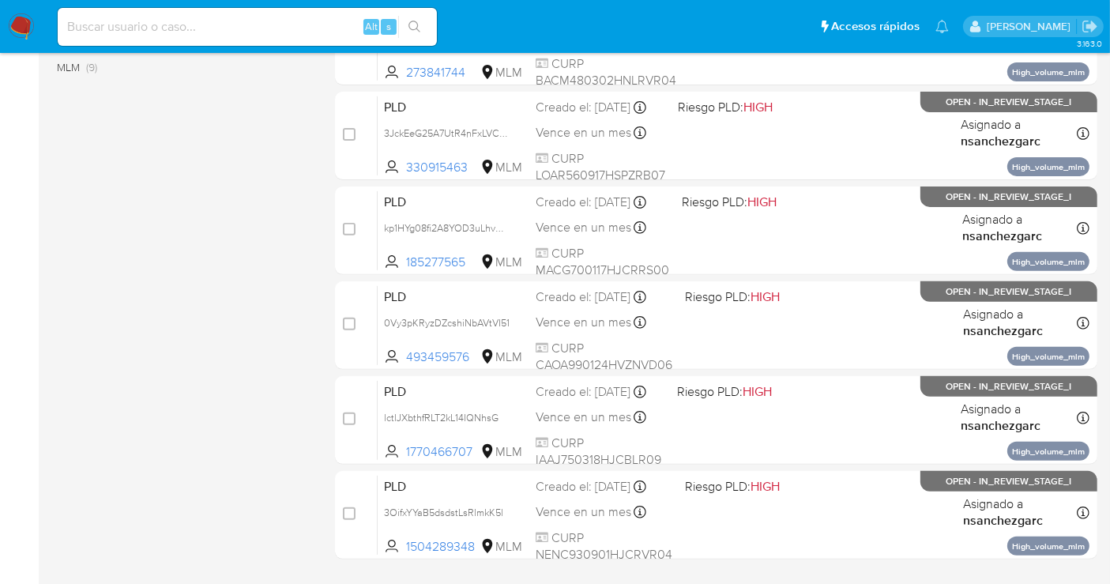
click at [272, 13] on div "Alt s" at bounding box center [247, 27] width 379 height 38
click at [239, 24] on input at bounding box center [247, 27] width 379 height 21
paste input "295784067"
type input "295784067"
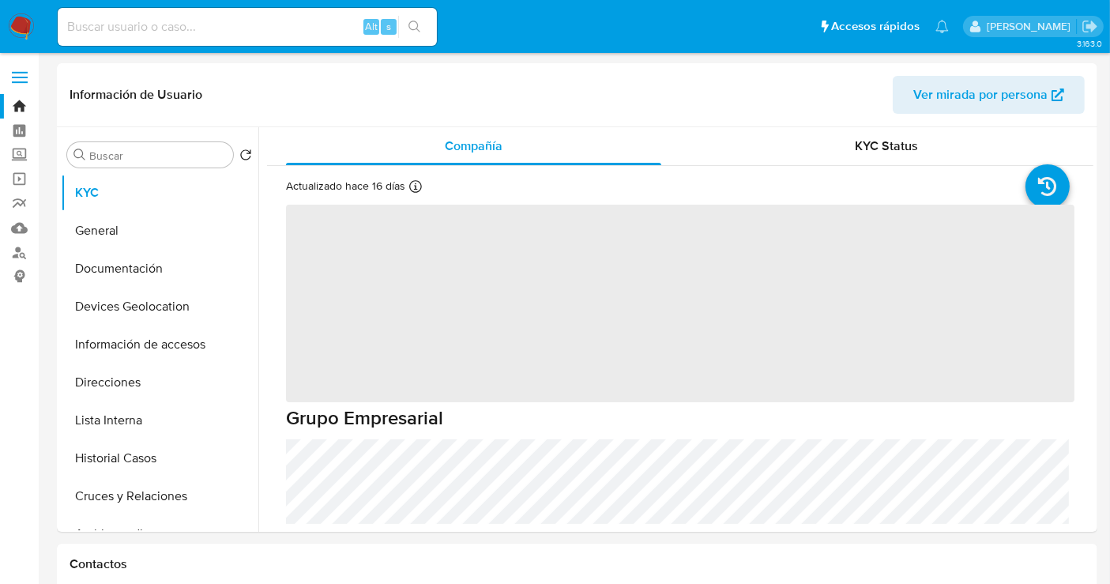
select select "10"
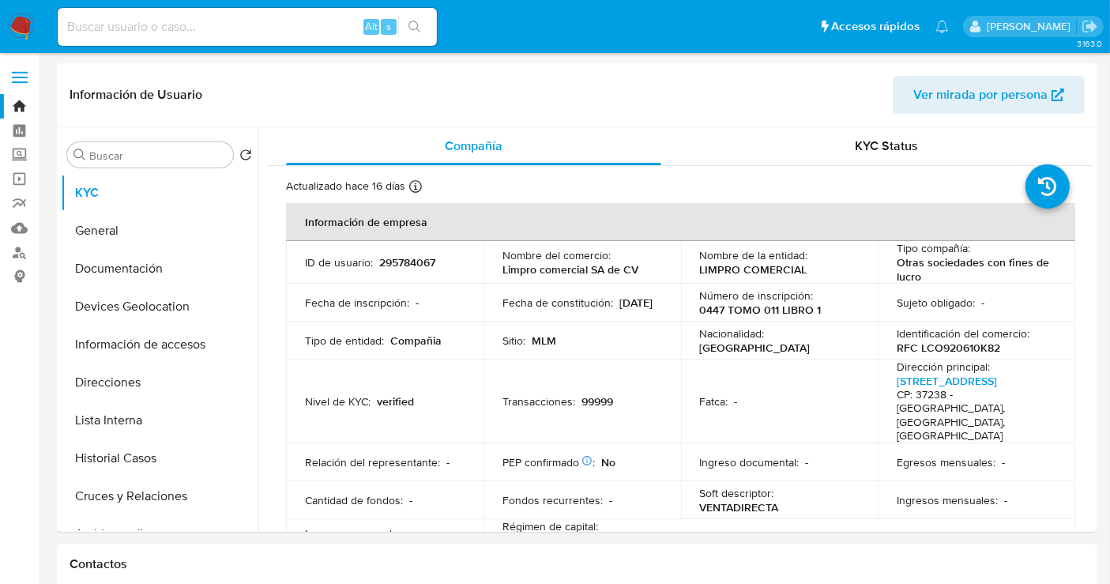
click at [31, 24] on img at bounding box center [21, 26] width 27 height 27
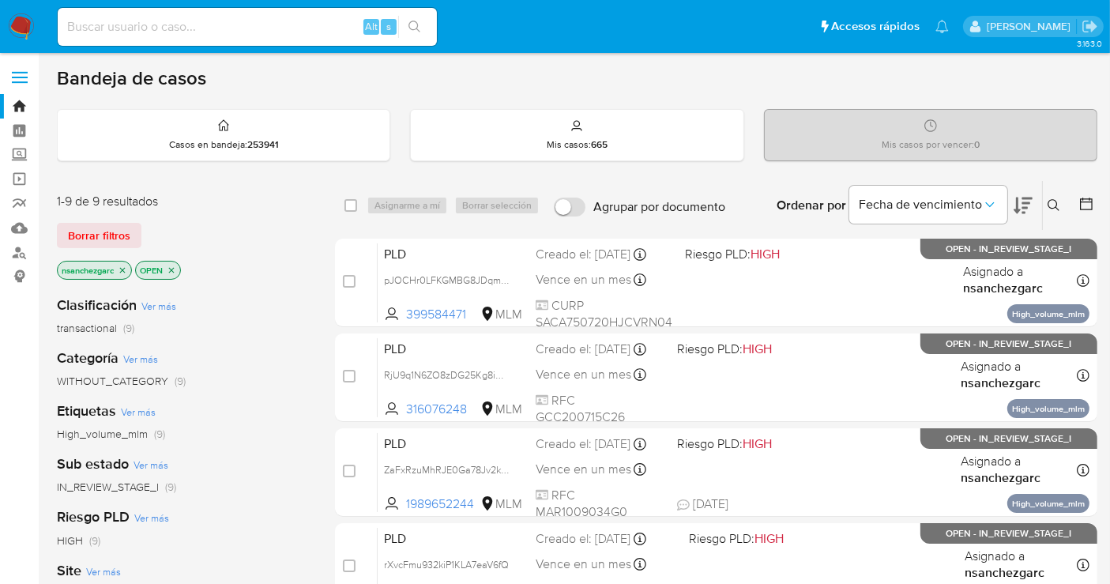
click at [1051, 199] on icon at bounding box center [1054, 205] width 13 height 13
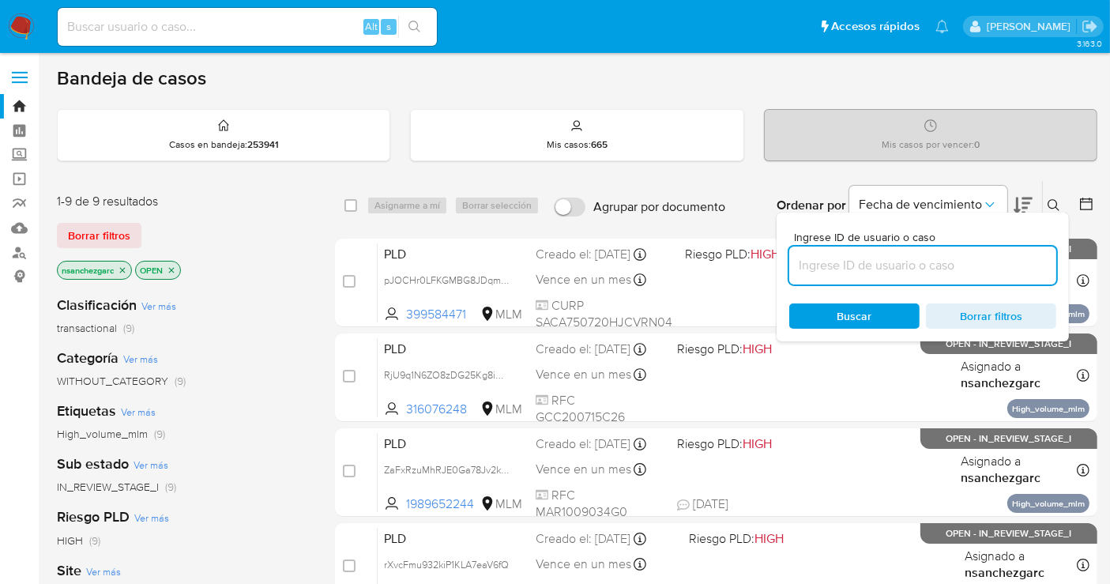
click at [912, 261] on input at bounding box center [922, 265] width 267 height 21
type input "295784067"
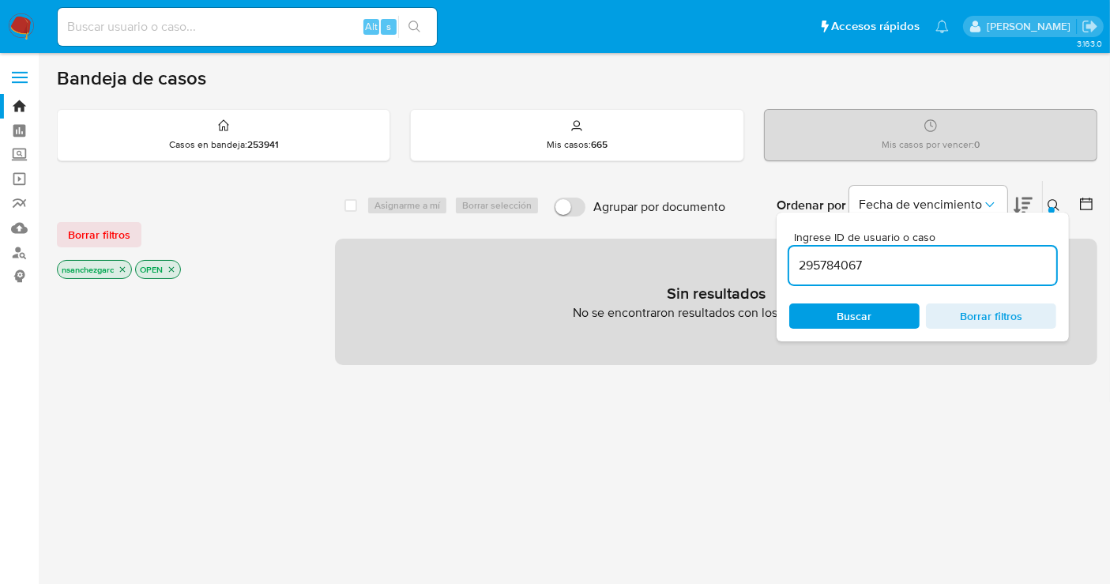
click at [126, 267] on icon "close-filter" at bounding box center [122, 269] width 9 height 9
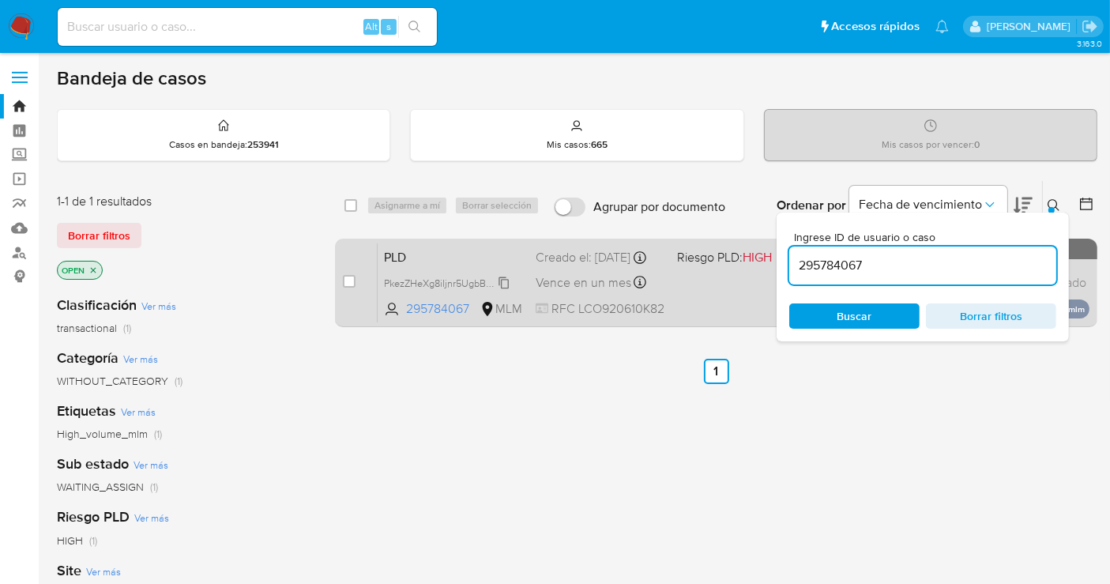
click at [501, 288] on span "PkezZHeXg8iIjnr5UgbBU7a3" at bounding box center [446, 281] width 125 height 17
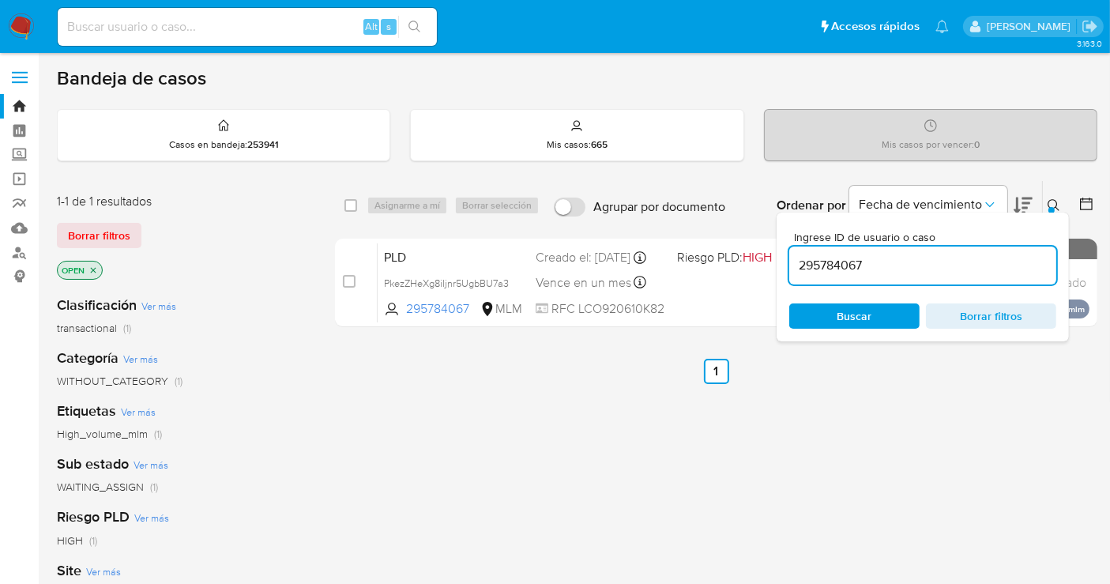
drag, startPoint x: 349, startPoint y: 276, endPoint x: 381, endPoint y: 234, distance: 52.5
click at [349, 277] on input "checkbox" at bounding box center [349, 281] width 13 height 13
checkbox input "true"
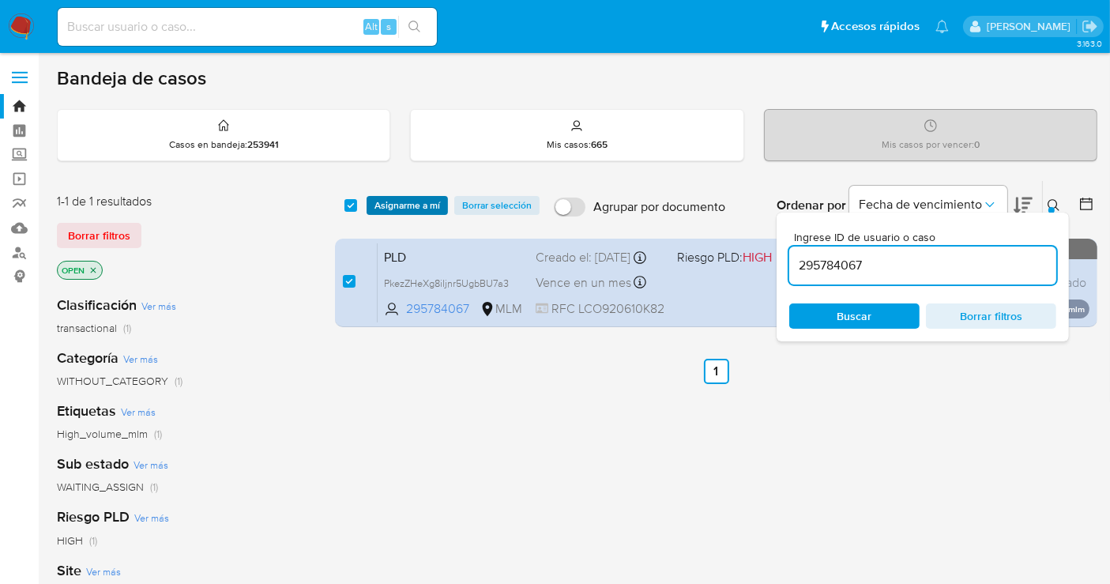
click at [390, 202] on span "Asignarme a mí" at bounding box center [408, 206] width 66 height 16
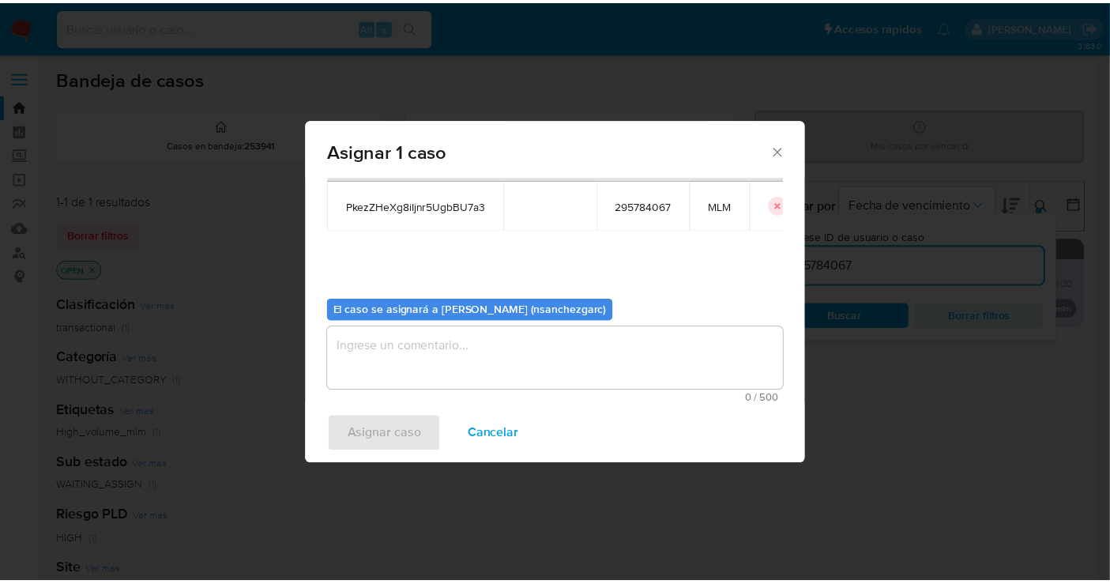
scroll to position [81, 0]
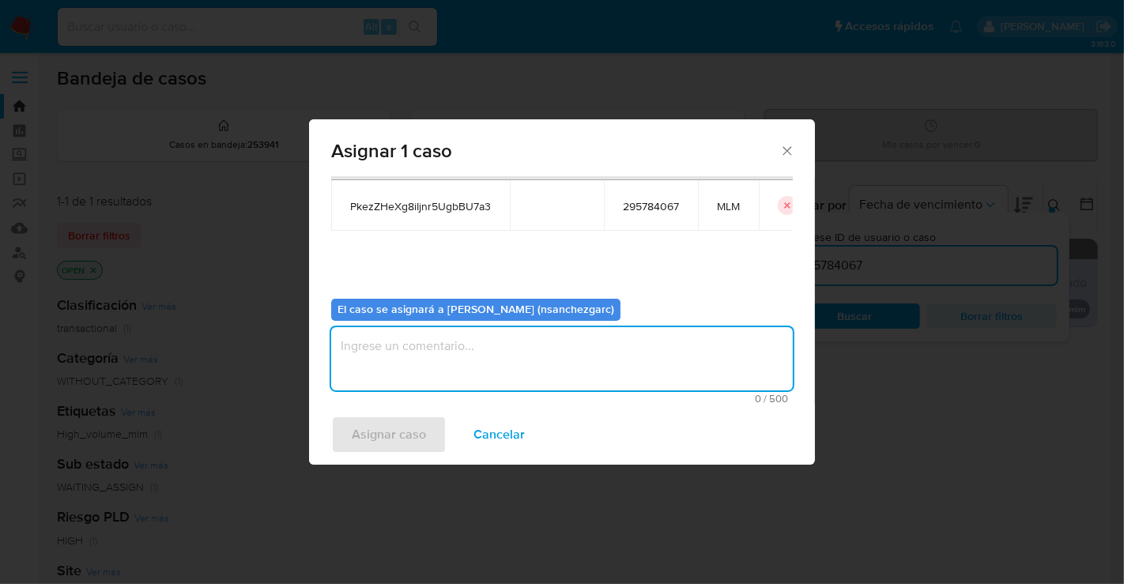
click at [399, 345] on textarea "assign-modal" at bounding box center [561, 358] width 461 height 63
type textarea "nesg"
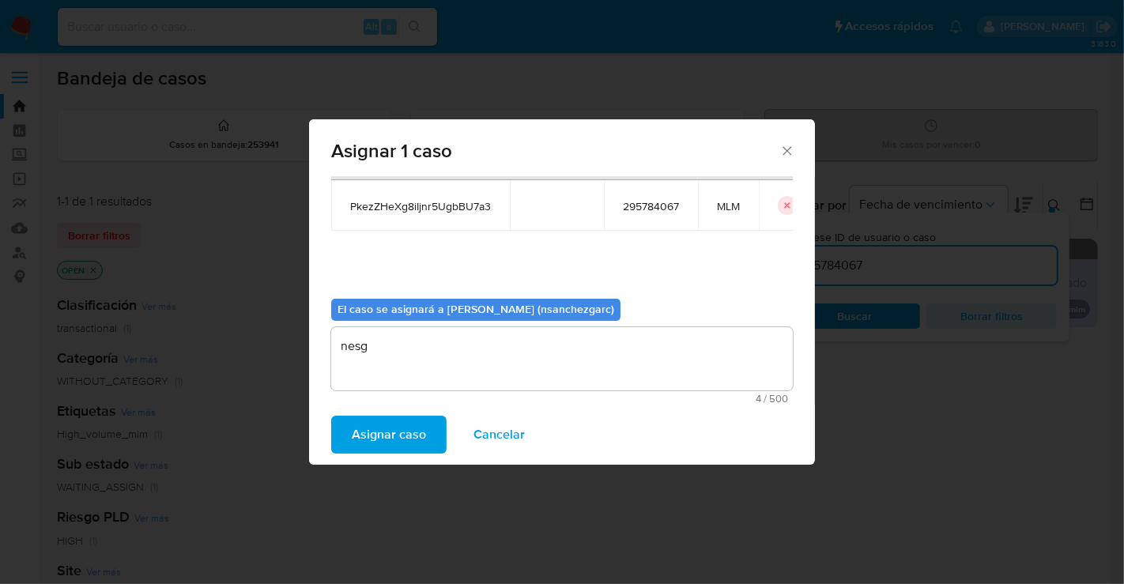
click at [396, 434] on span "Asignar caso" at bounding box center [389, 434] width 74 height 35
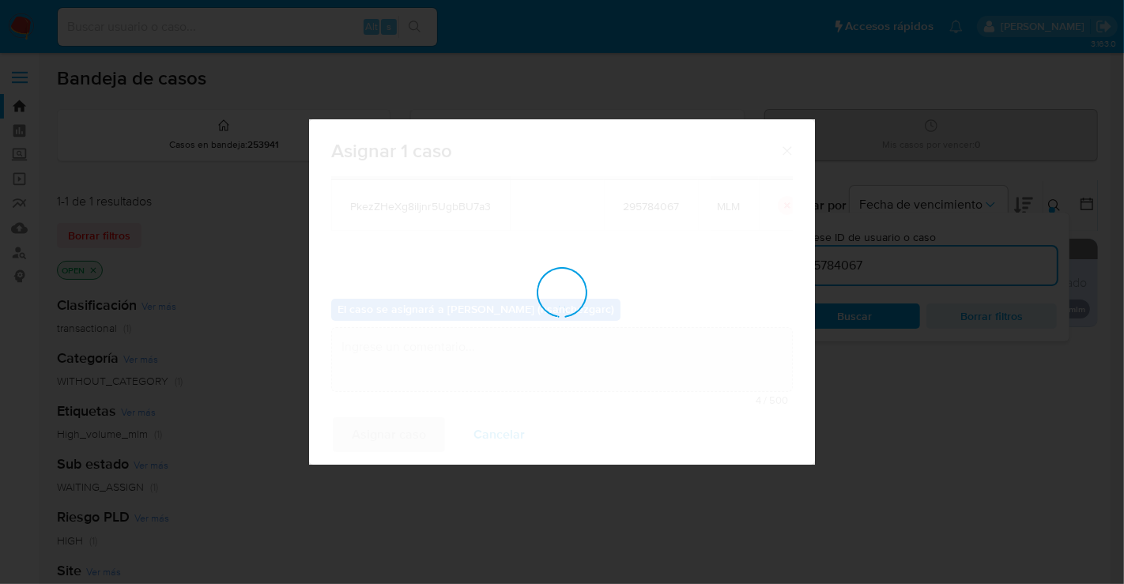
checkbox input "false"
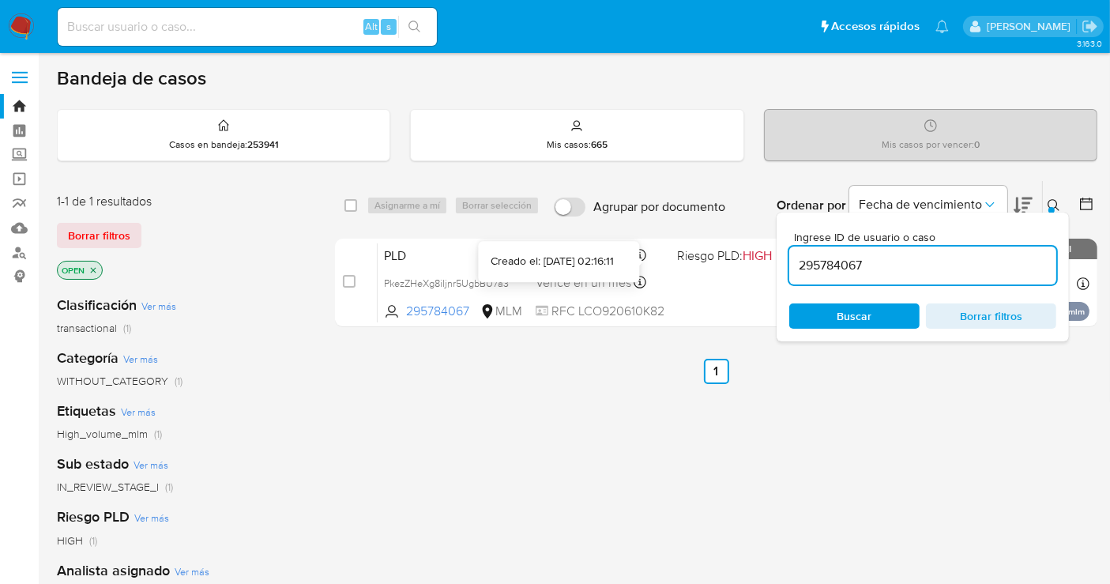
click at [590, 258] on div "Creado el: [DATE] 02:16:11" at bounding box center [552, 262] width 123 height 16
click at [12, 24] on img at bounding box center [21, 26] width 27 height 27
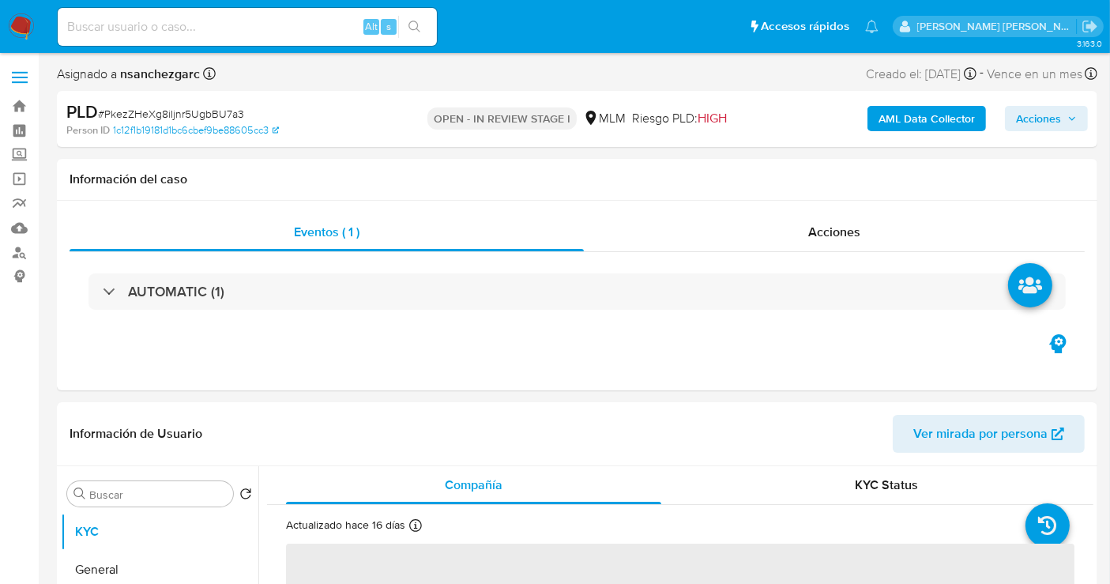
select select "10"
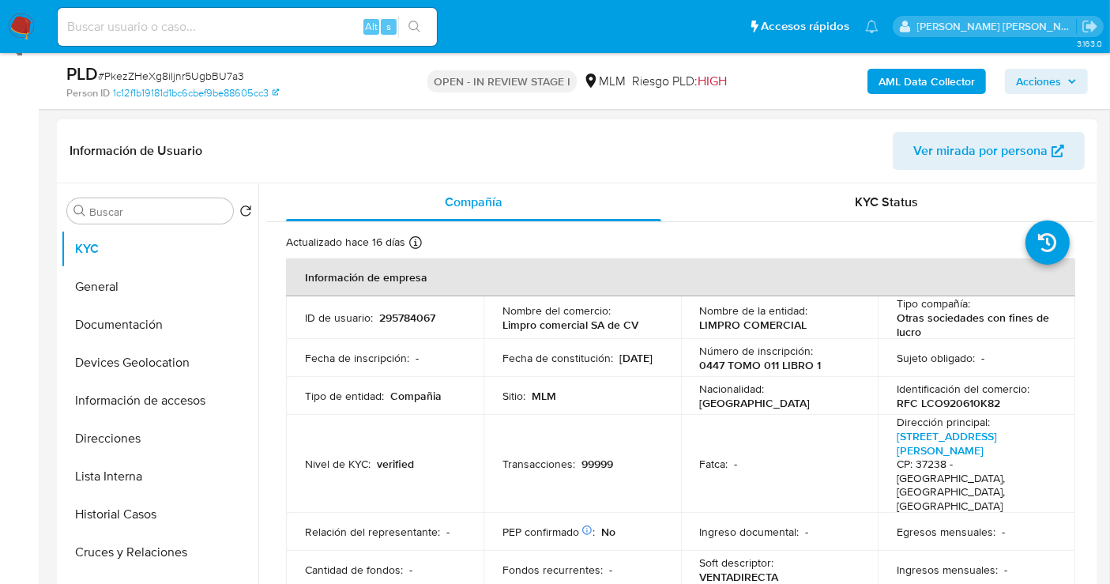
scroll to position [263, 0]
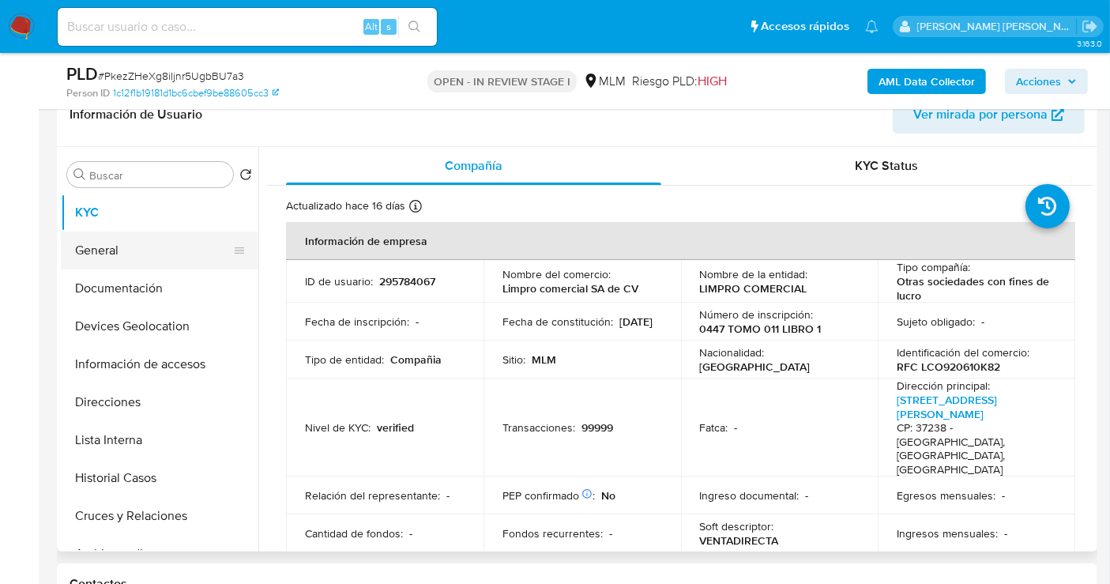
click at [130, 238] on button "General" at bounding box center [153, 251] width 185 height 38
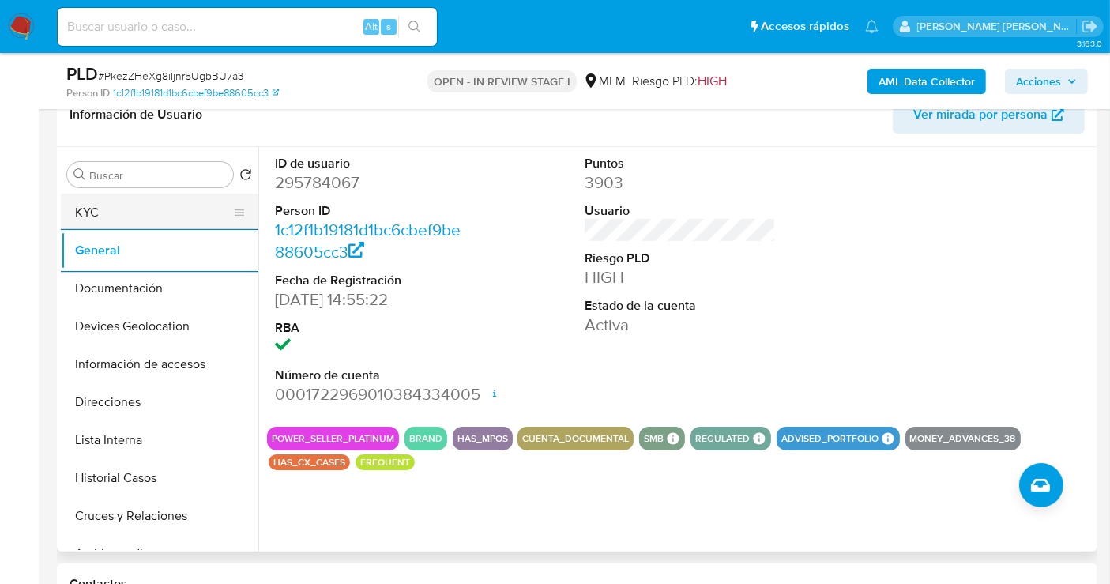
click at [111, 209] on button "KYC" at bounding box center [153, 213] width 185 height 38
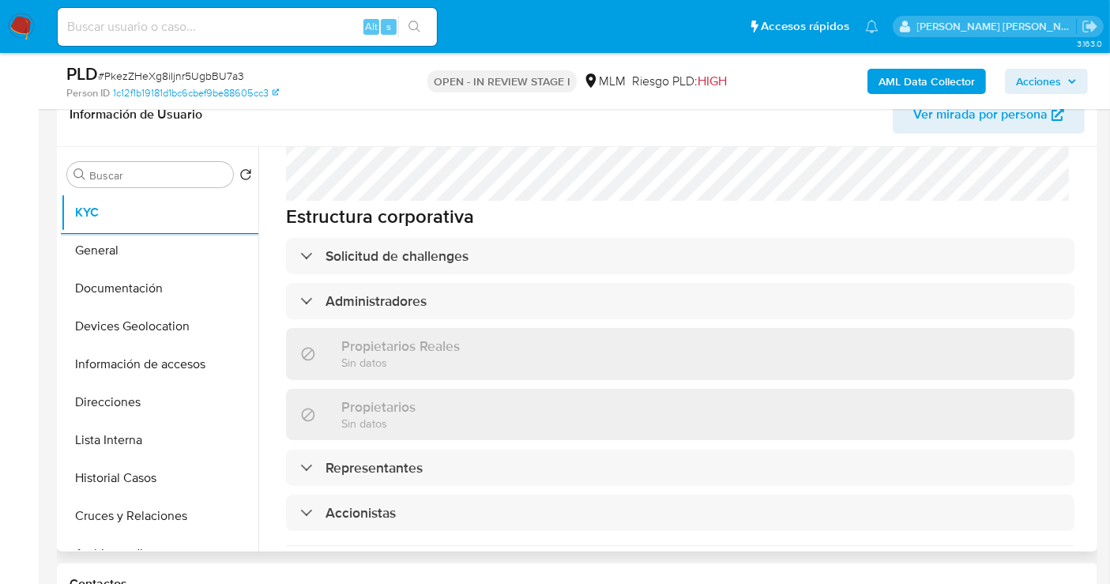
scroll to position [878, 0]
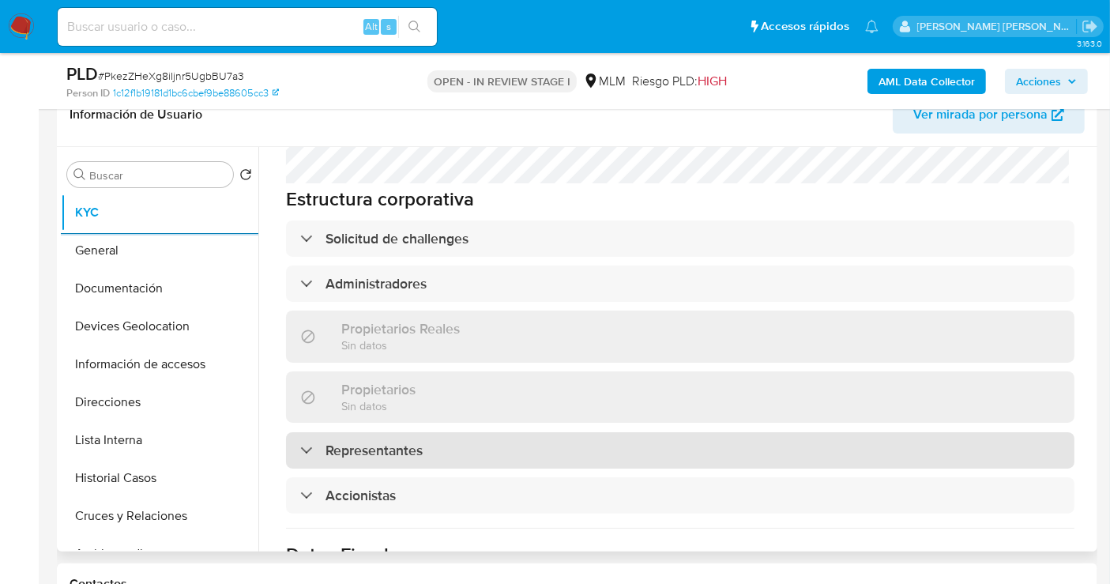
click at [420, 442] on h3 "Representantes" at bounding box center [374, 450] width 97 height 17
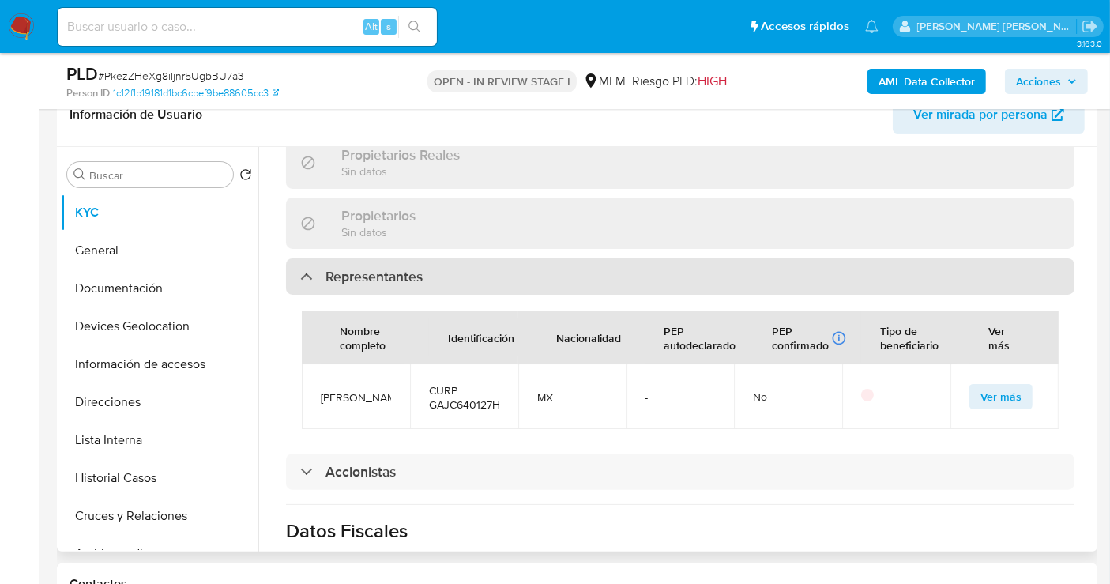
scroll to position [1053, 0]
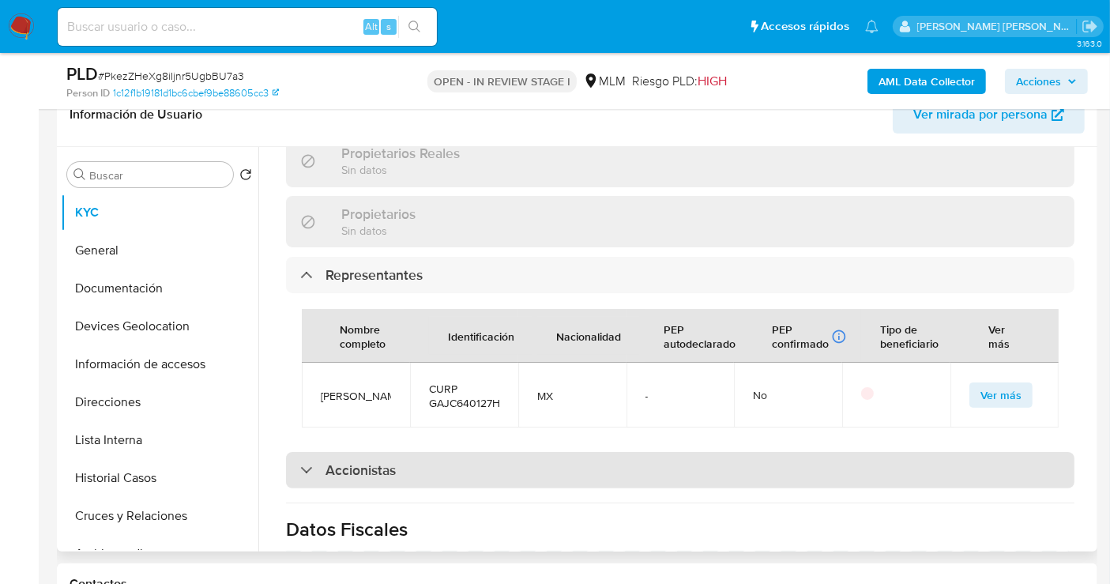
click at [389, 461] on h3 "Accionistas" at bounding box center [361, 469] width 70 height 17
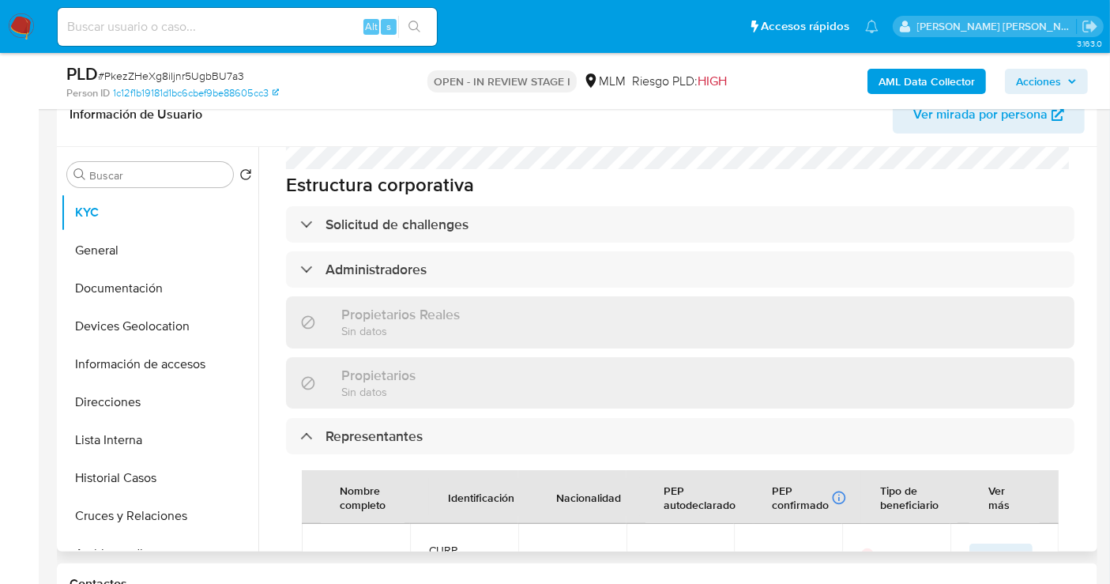
scroll to position [702, 0]
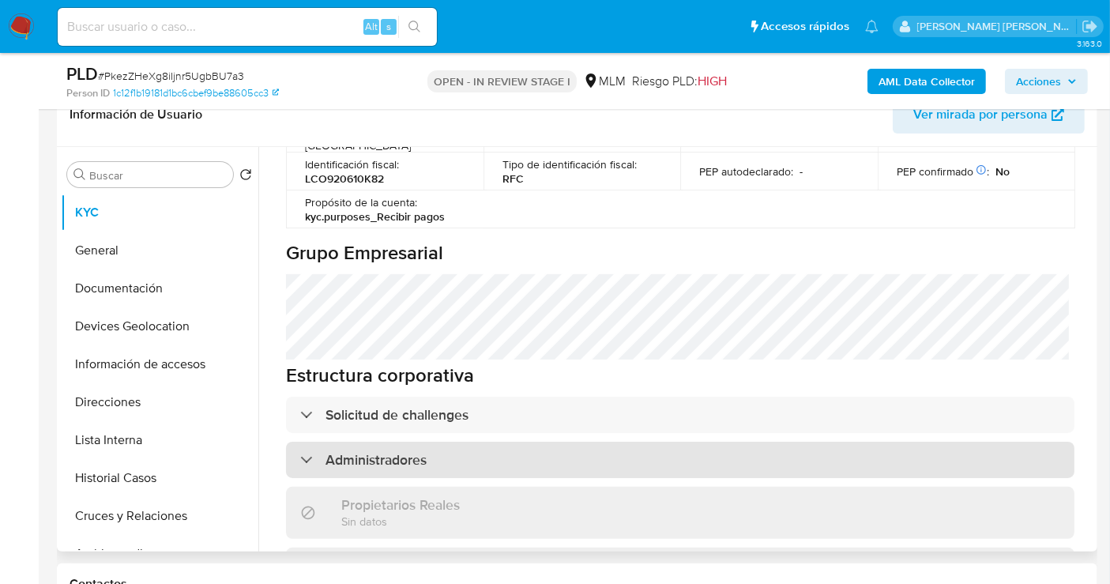
click at [427, 451] on h3 "Administradores" at bounding box center [376, 459] width 101 height 17
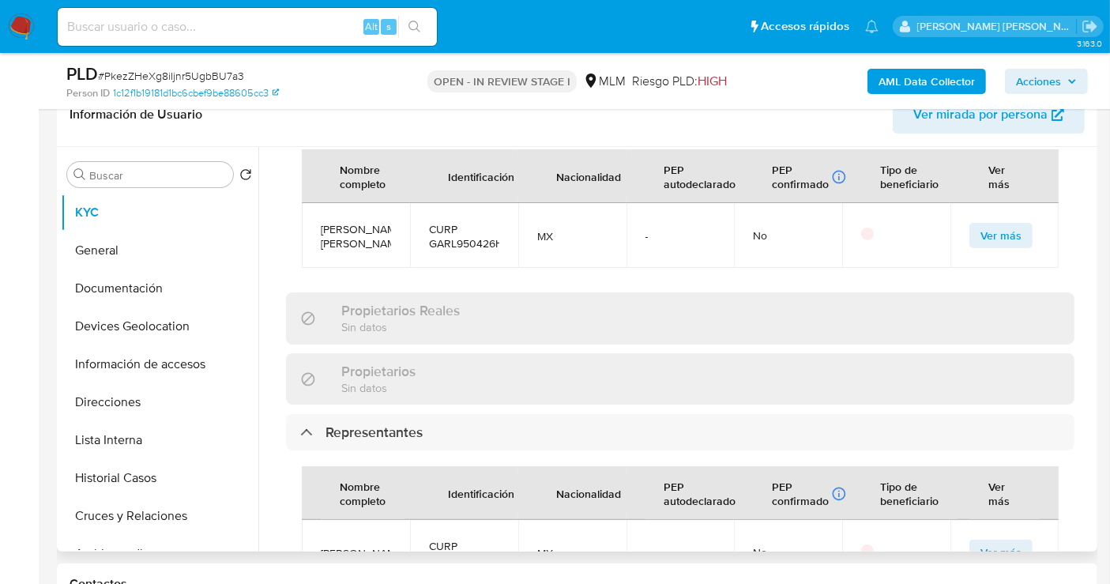
scroll to position [1025, 0]
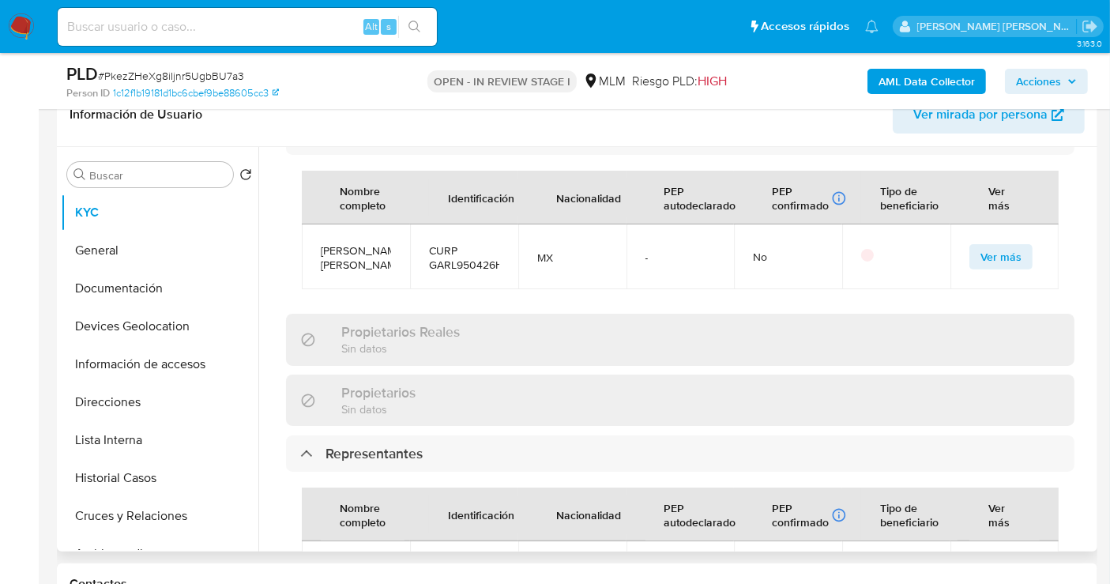
copy span "Jauregui"
drag, startPoint x: 371, startPoint y: 525, endPoint x: 314, endPoint y: 520, distance: 56.3
click at [314, 541] on td "Carlos García Jauregui" at bounding box center [356, 573] width 108 height 65
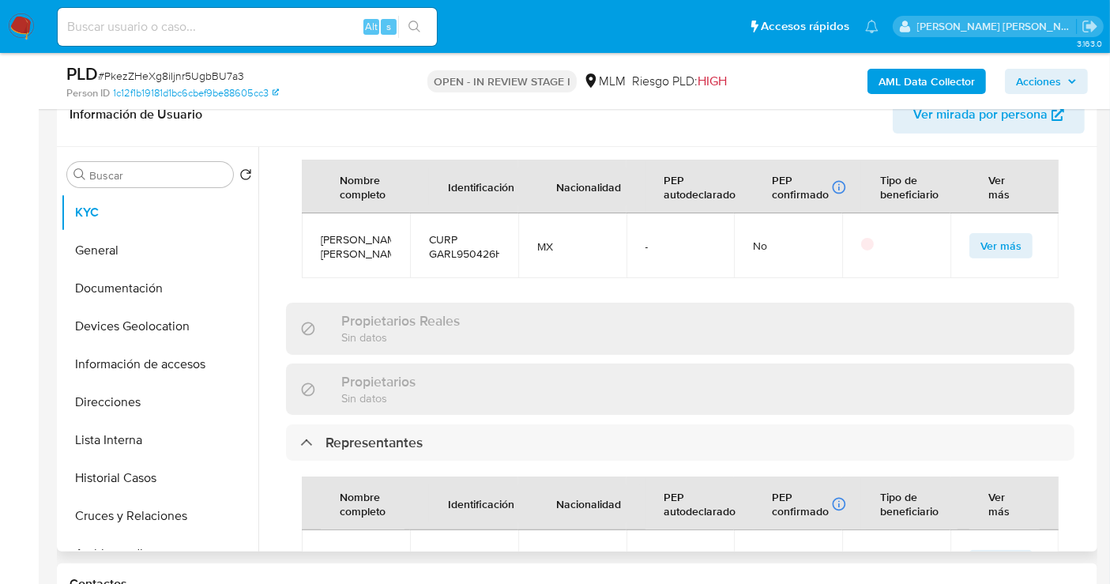
scroll to position [1009, 0]
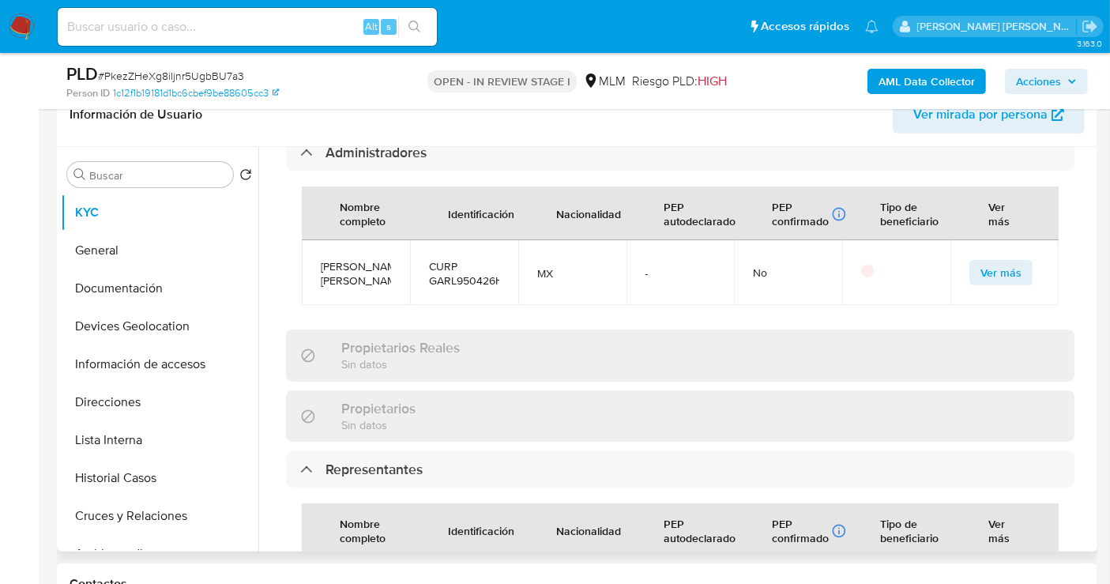
click at [1086, 319] on div "Actualizado hace 16 días Creado: 22/04/2020 22:32:54 Actualizado: 25/09/2025 01…" at bounding box center [680, 245] width 826 height 2137
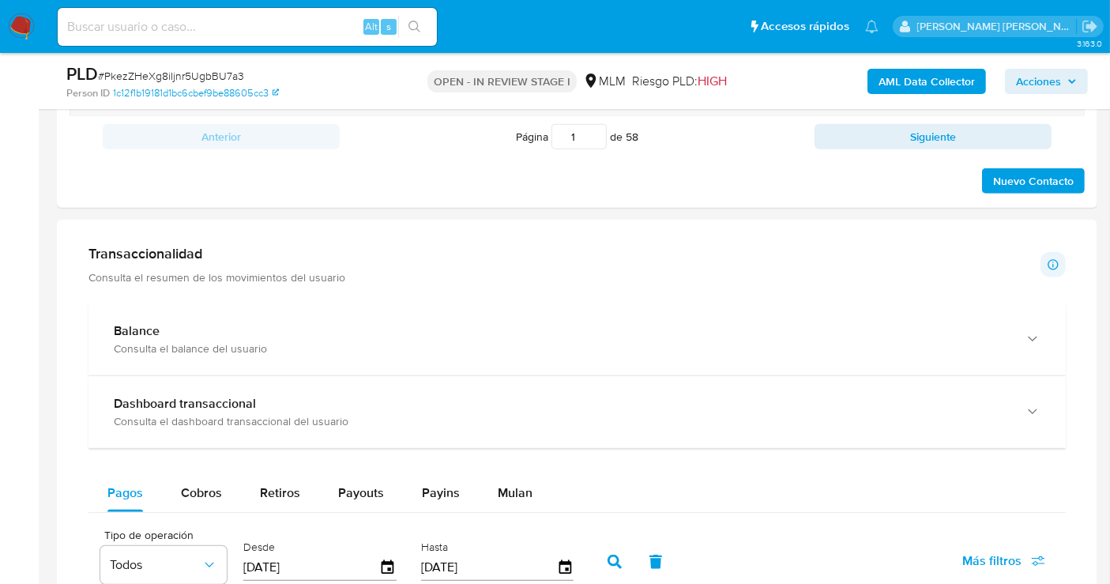
scroll to position [1141, 0]
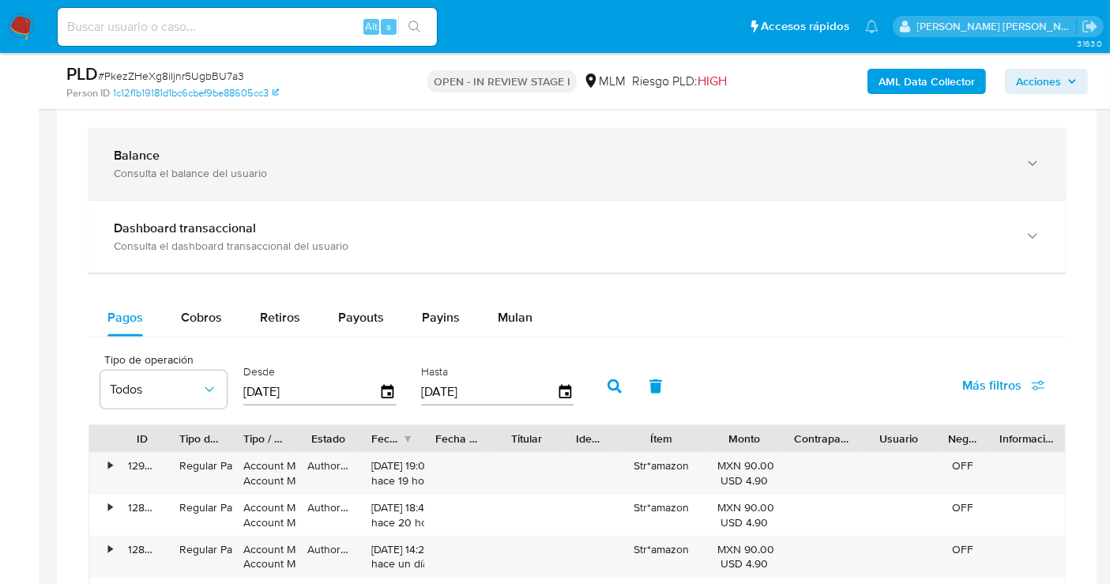
click at [209, 156] on div "Balance" at bounding box center [561, 156] width 895 height 16
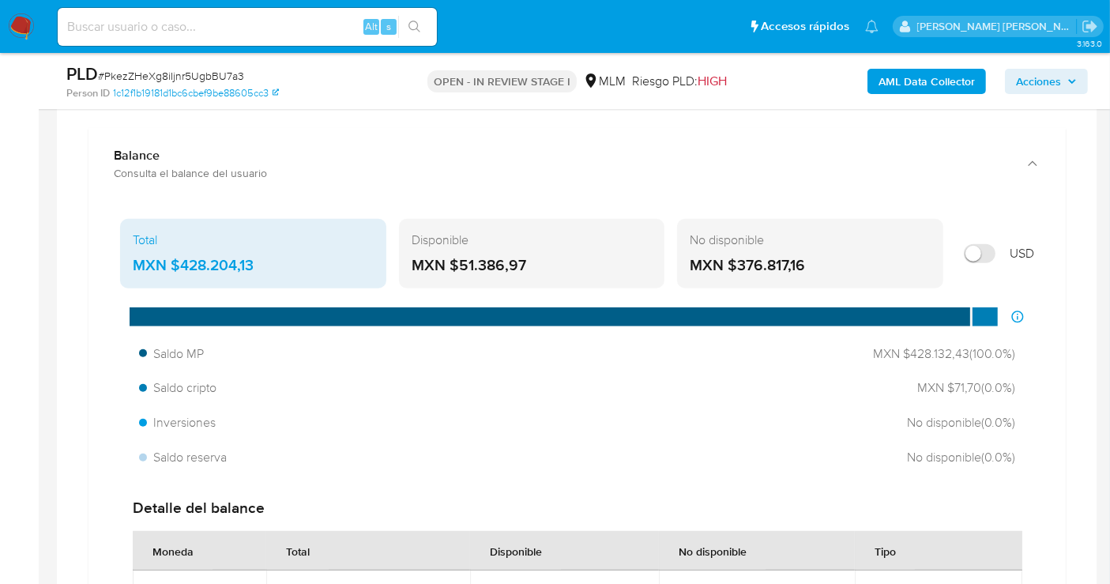
scroll to position [1053, 0]
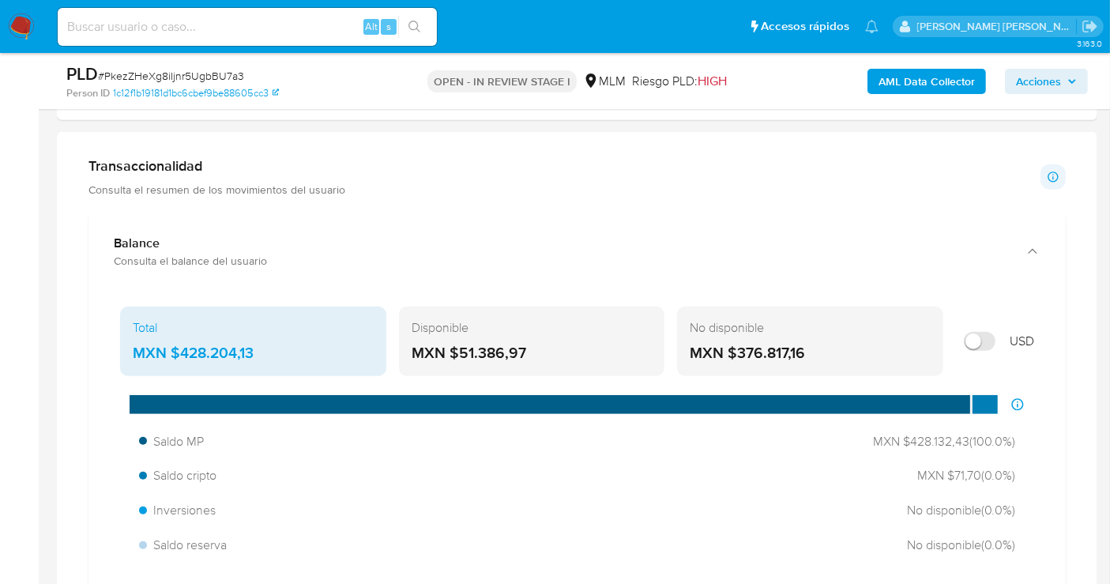
click at [201, 344] on div "MXN $428.204,13" at bounding box center [253, 353] width 241 height 21
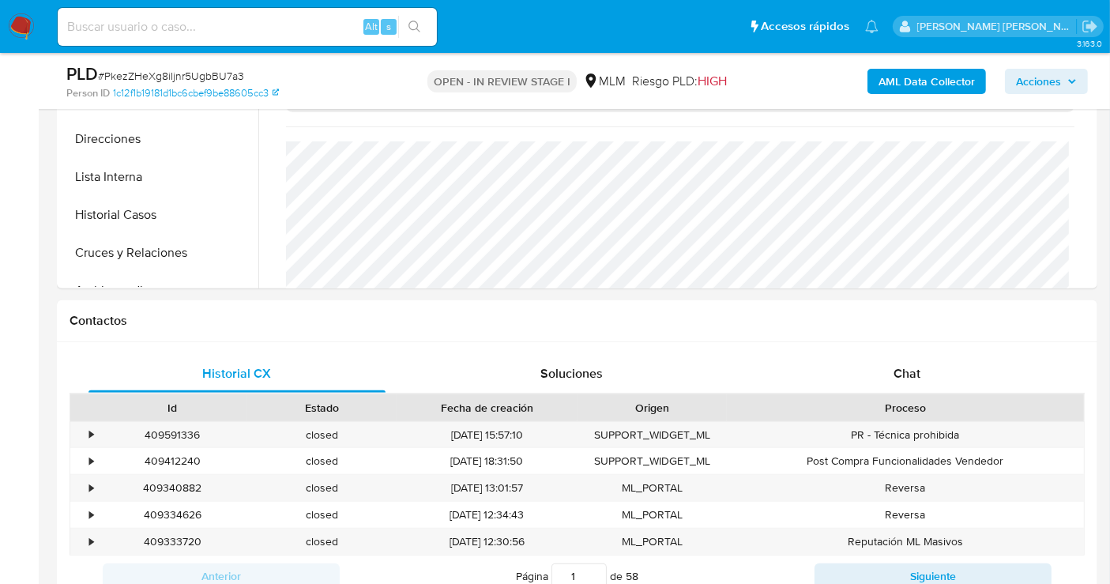
scroll to position [439, 0]
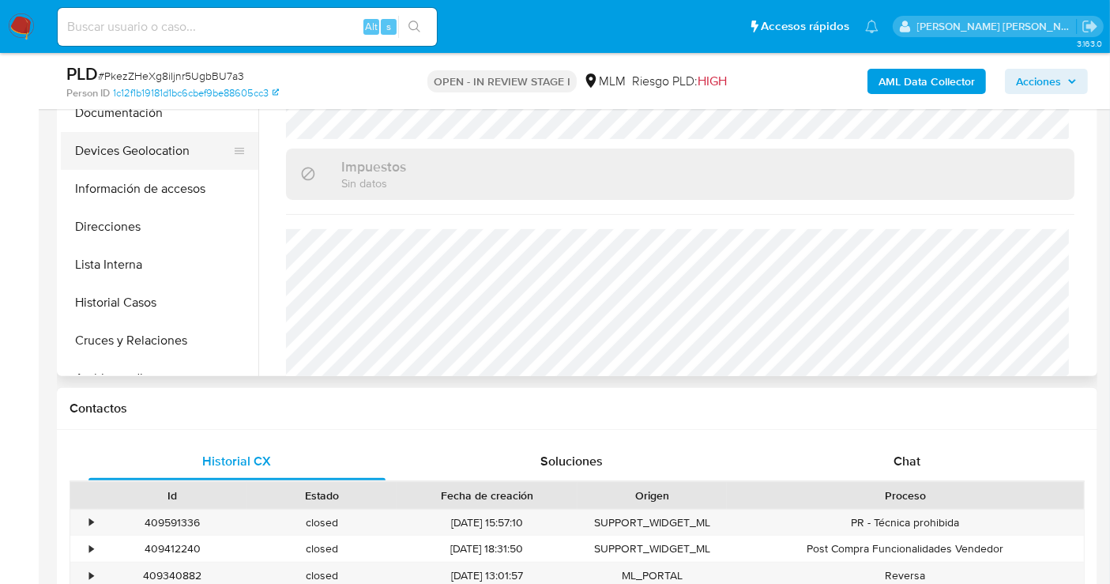
click at [125, 161] on button "Devices Geolocation" at bounding box center [153, 151] width 185 height 38
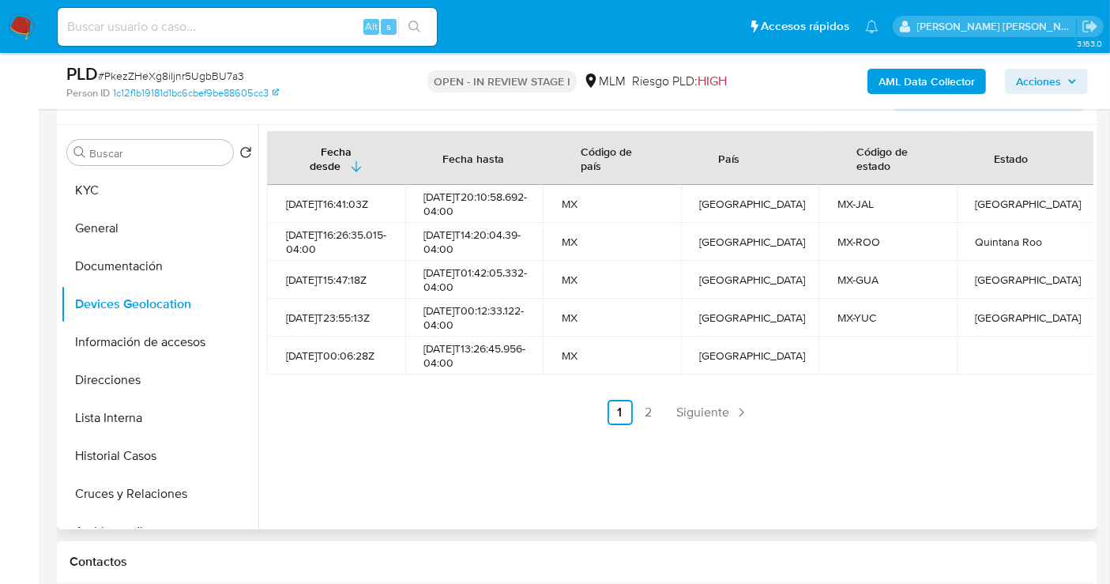
scroll to position [263, 0]
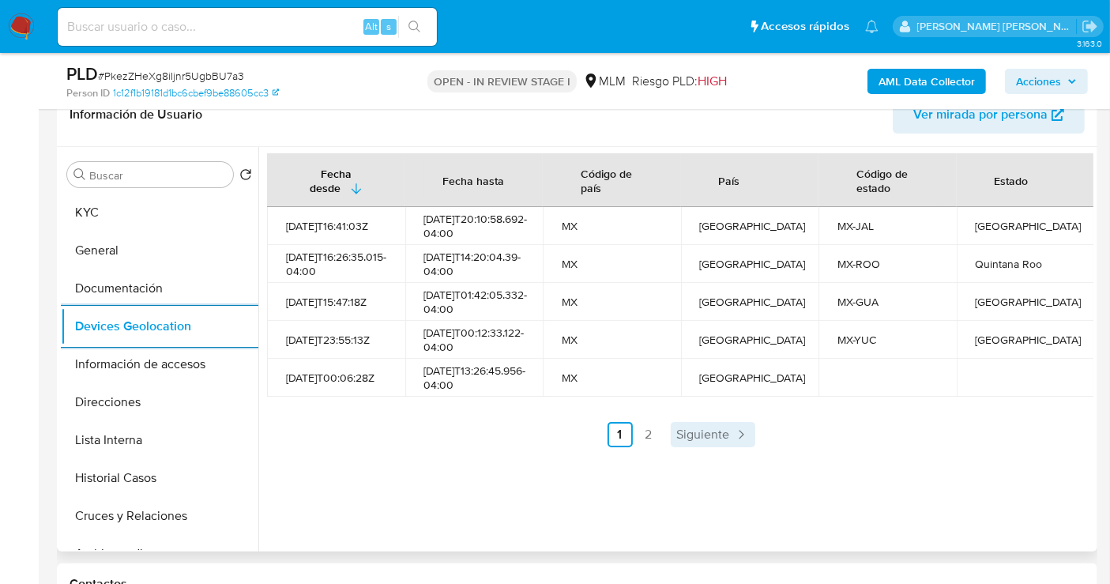
click at [715, 441] on span "Siguiente" at bounding box center [703, 434] width 53 height 13
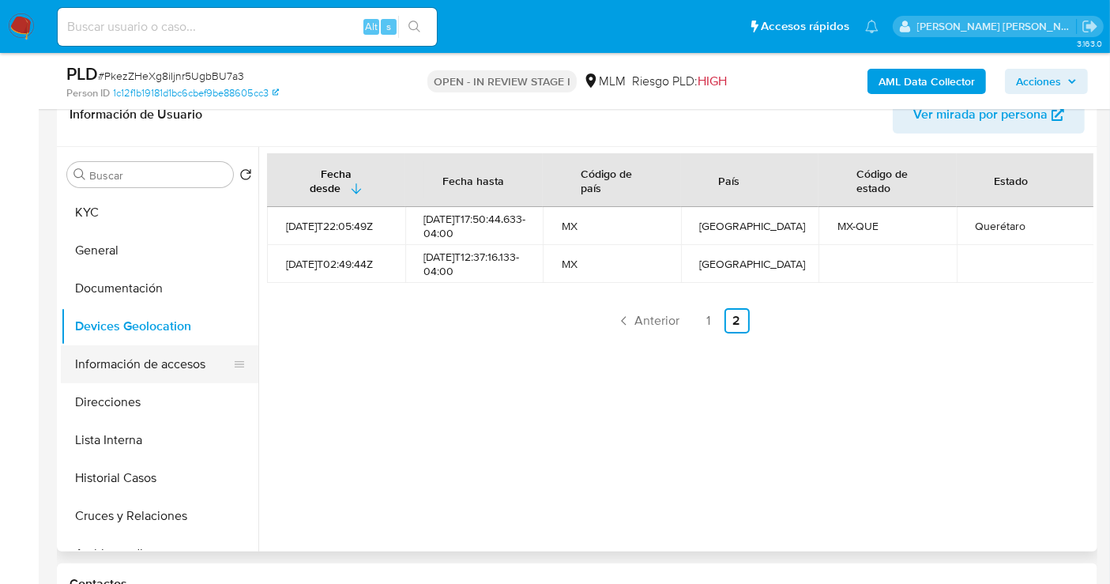
click at [134, 369] on button "Información de accesos" at bounding box center [153, 364] width 185 height 38
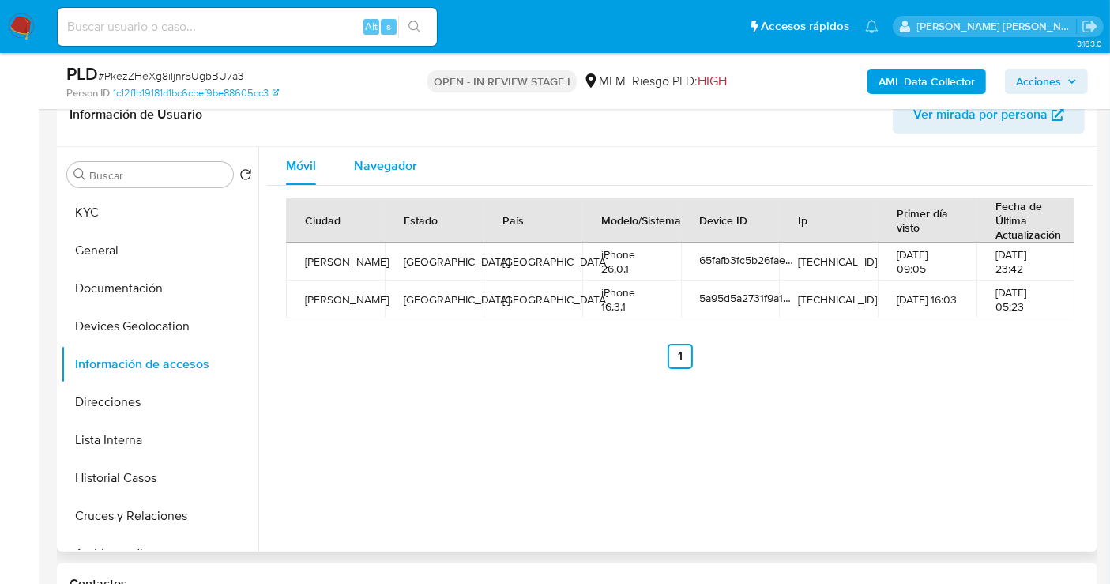
click at [382, 156] on span "Navegador" at bounding box center [385, 165] width 63 height 18
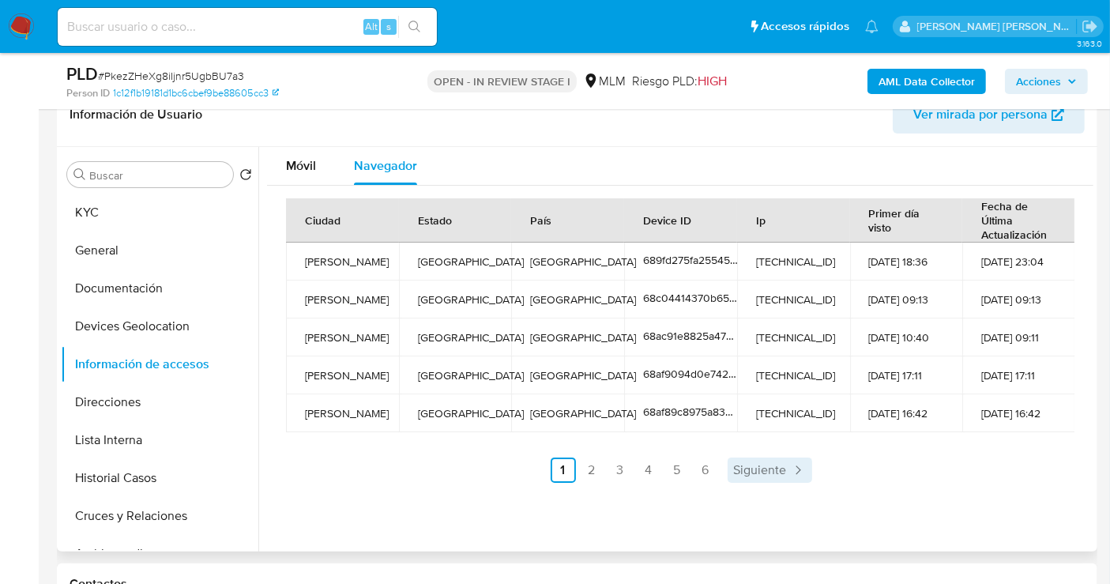
click at [763, 468] on span "Siguiente" at bounding box center [760, 470] width 53 height 13
click at [801, 468] on span "Siguiente" at bounding box center [802, 470] width 53 height 13
click at [799, 464] on span "Siguiente" at bounding box center [802, 470] width 53 height 13
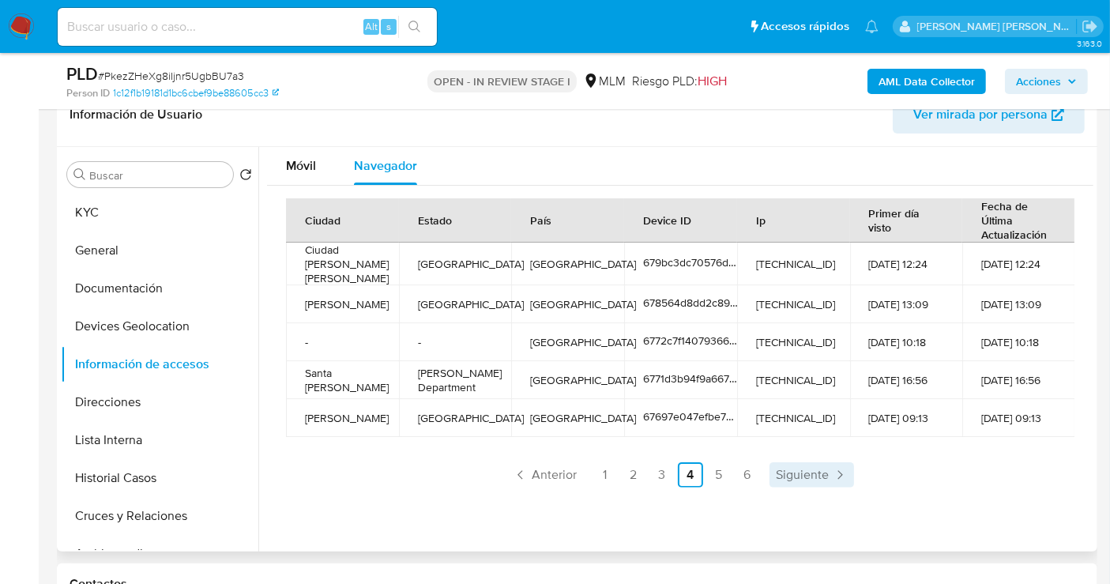
click at [804, 469] on span "Siguiente" at bounding box center [802, 475] width 53 height 13
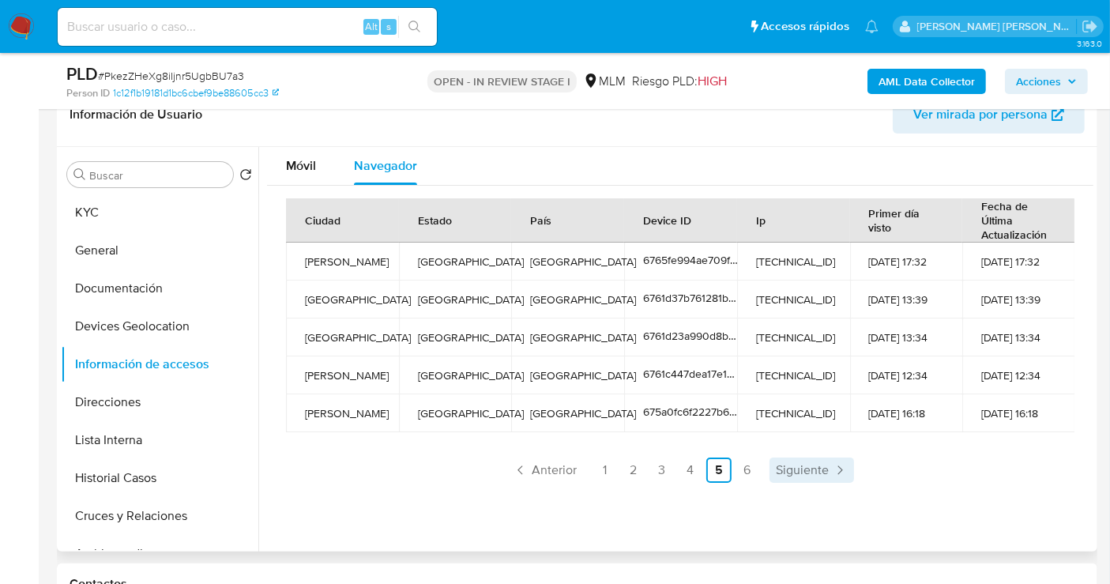
click at [804, 464] on span "Siguiente" at bounding box center [802, 470] width 53 height 13
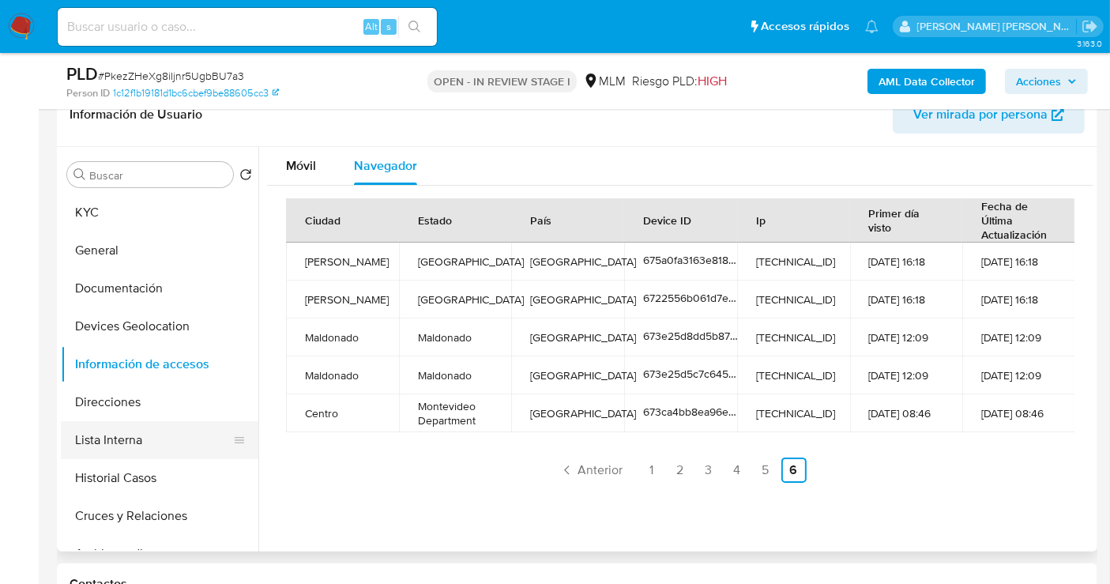
click at [126, 430] on button "Lista Interna" at bounding box center [153, 440] width 185 height 38
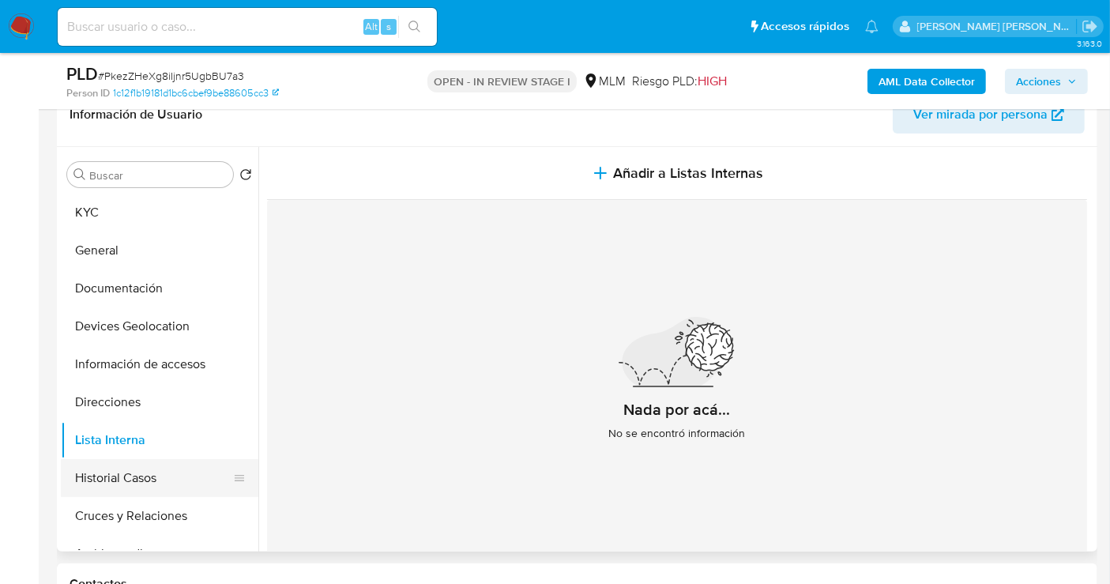
click at [139, 476] on button "Historial Casos" at bounding box center [153, 478] width 185 height 38
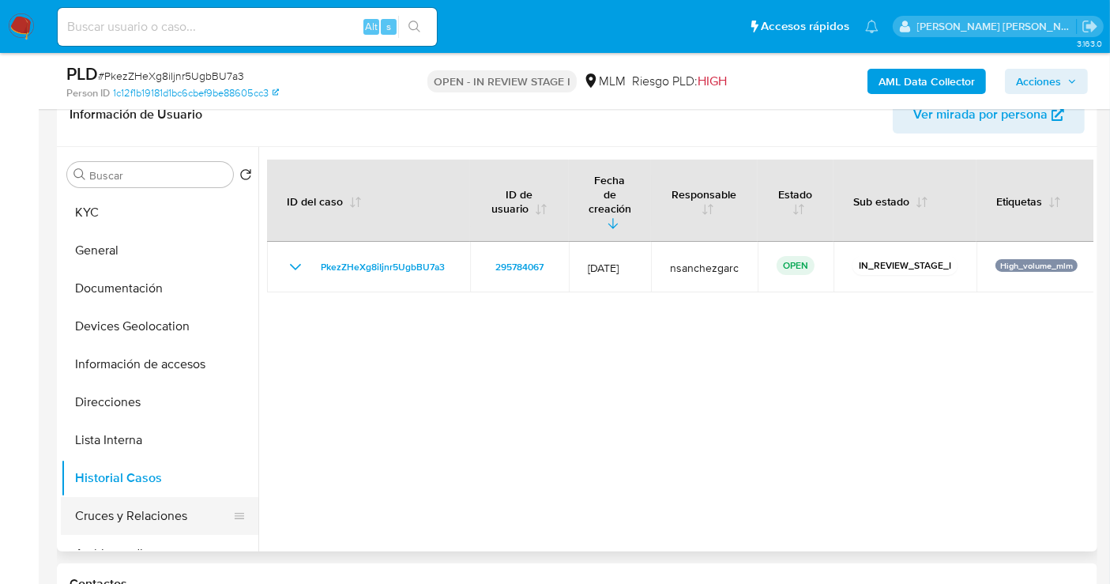
click at [159, 509] on button "Cruces y Relaciones" at bounding box center [153, 516] width 185 height 38
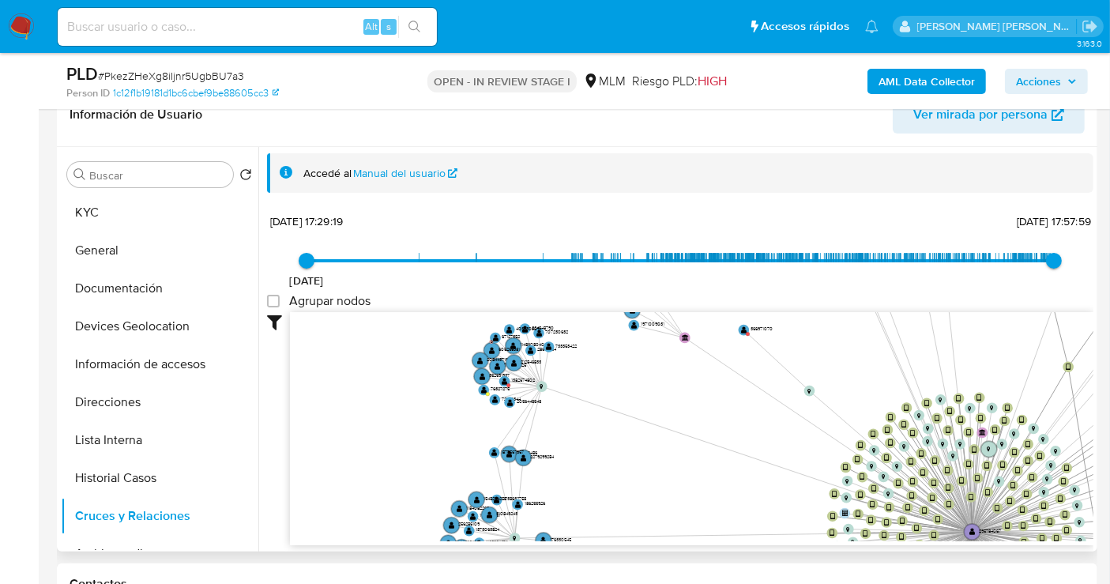
drag, startPoint x: 946, startPoint y: 435, endPoint x: 810, endPoint y: 347, distance: 161.7
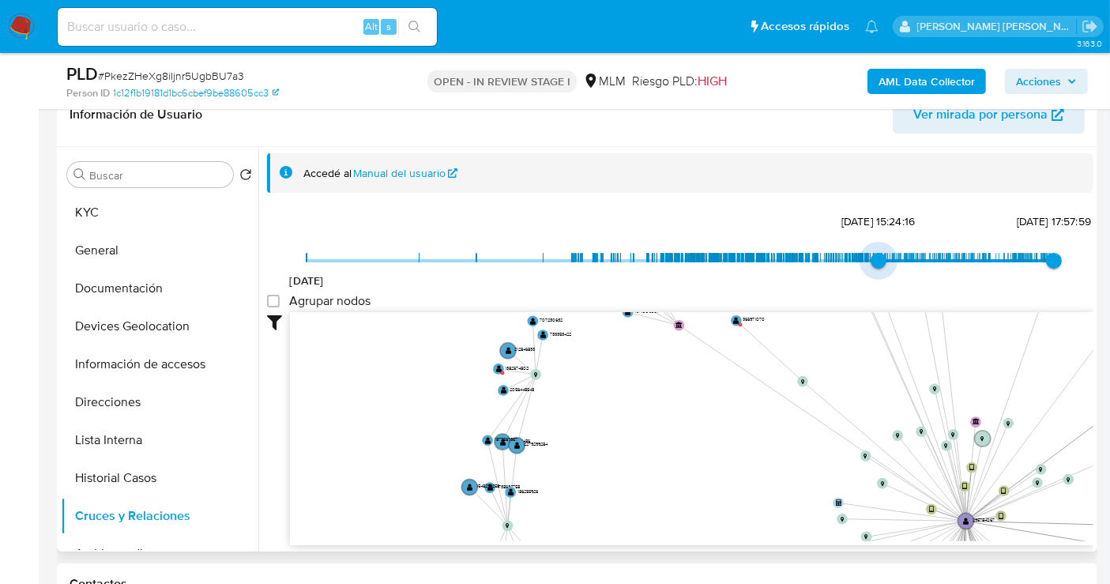
type input "1708734294000"
drag, startPoint x: 304, startPoint y: 255, endPoint x: 870, endPoint y: 256, distance: 565.7
click at [870, 256] on span "23/2/2024, 18:24:54" at bounding box center [874, 261] width 16 height 16
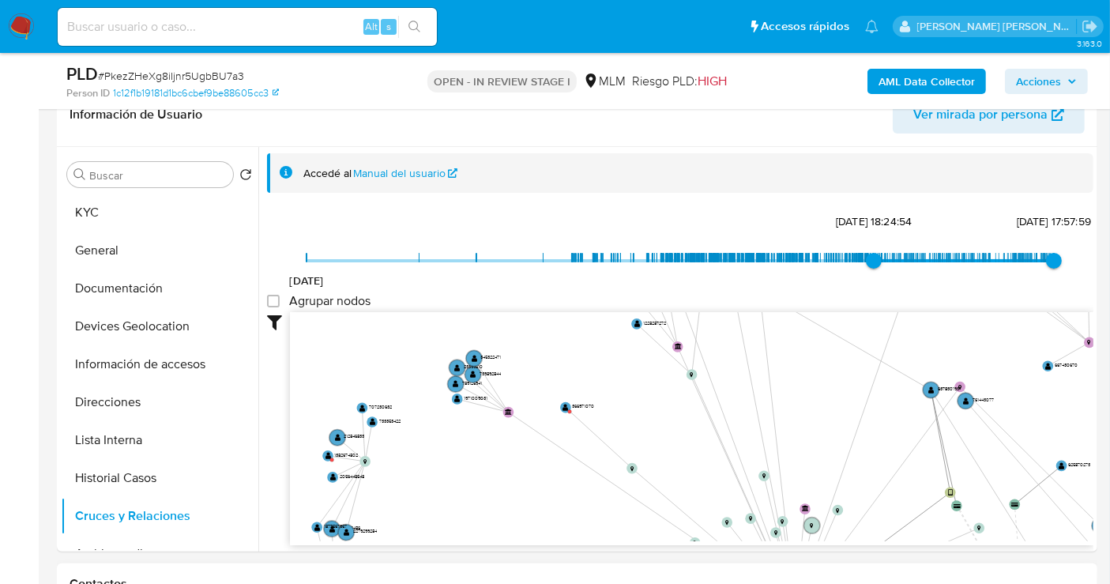
scroll to position [58, 0]
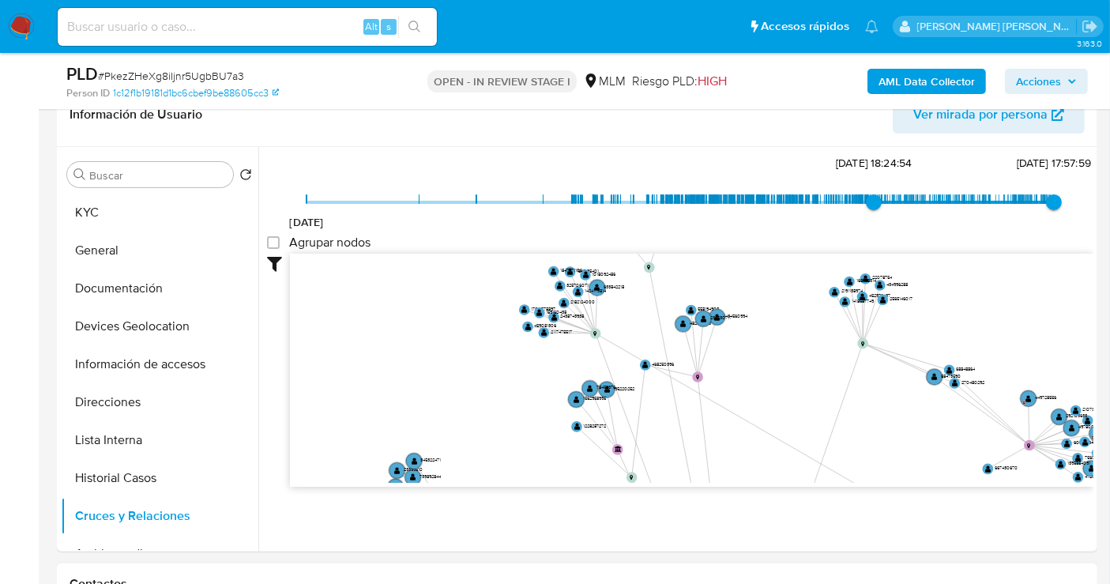
drag, startPoint x: 759, startPoint y: 378, endPoint x: 555, endPoint y: 565, distance: 276.3
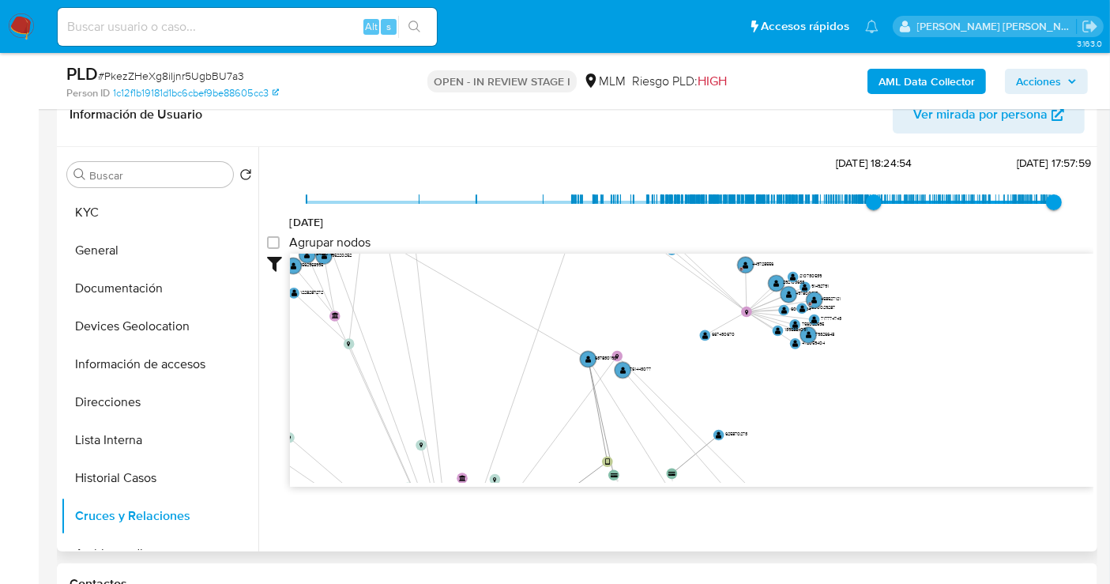
drag, startPoint x: 881, startPoint y: 383, endPoint x: 708, endPoint y: 183, distance: 265.0
click at [686, 166] on div "7/1/2019 23/2/2024, 18:24:54 9/10/2025, 17:57:59 Agrupar nodos Filtros Confianz…" at bounding box center [680, 347] width 826 height 393
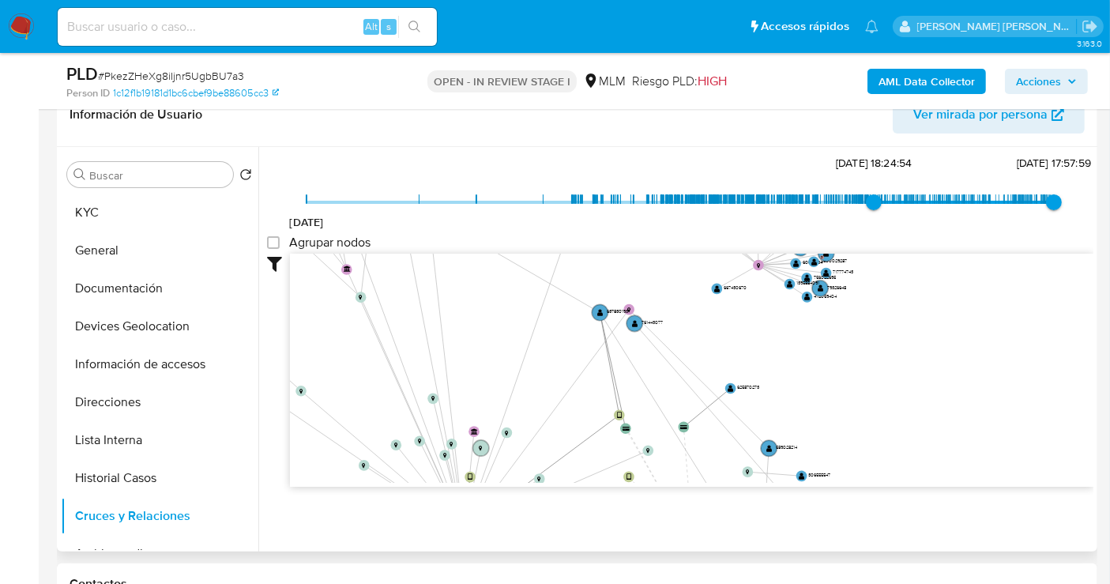
drag, startPoint x: 698, startPoint y: 342, endPoint x: 894, endPoint y: 181, distance: 253.1
click at [894, 188] on div "7/1/2019 23/2/2024, 18:24:54 9/10/2025, 17:57:59 Agrupar nodos Filtros Confianz…" at bounding box center [680, 347] width 826 height 393
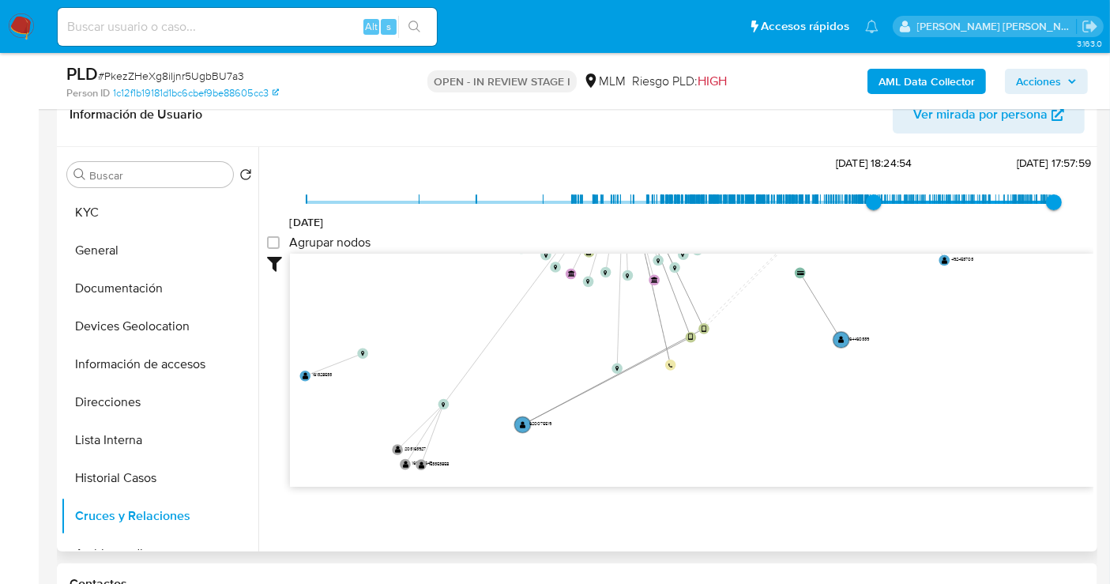
scroll to position [0, 0]
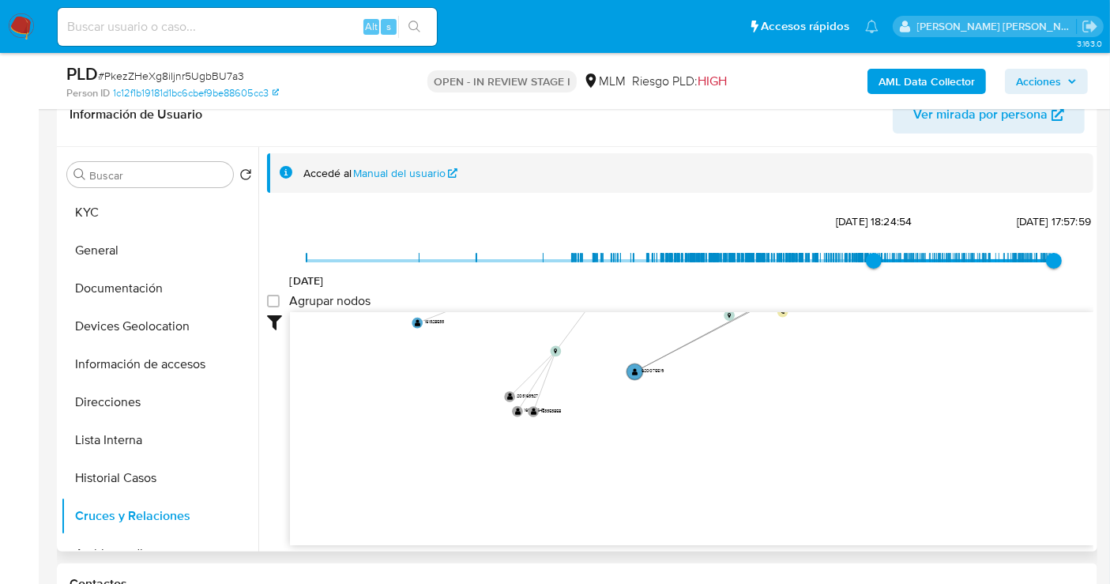
drag, startPoint x: 901, startPoint y: 400, endPoint x: 1056, endPoint y: 143, distance: 300.3
click at [1052, 140] on div "Información de Usuario Ver mirada por persona Buscar Volver al orden por defect…" at bounding box center [577, 317] width 1041 height 469
drag, startPoint x: 580, startPoint y: 303, endPoint x: 796, endPoint y: 477, distance: 277.6
click at [817, 492] on div "7/1/2019 23/2/2024, 18:24:54 9/10/2025, 17:57:59 Agrupar nodos Filtros Confianz…" at bounding box center [680, 405] width 826 height 393
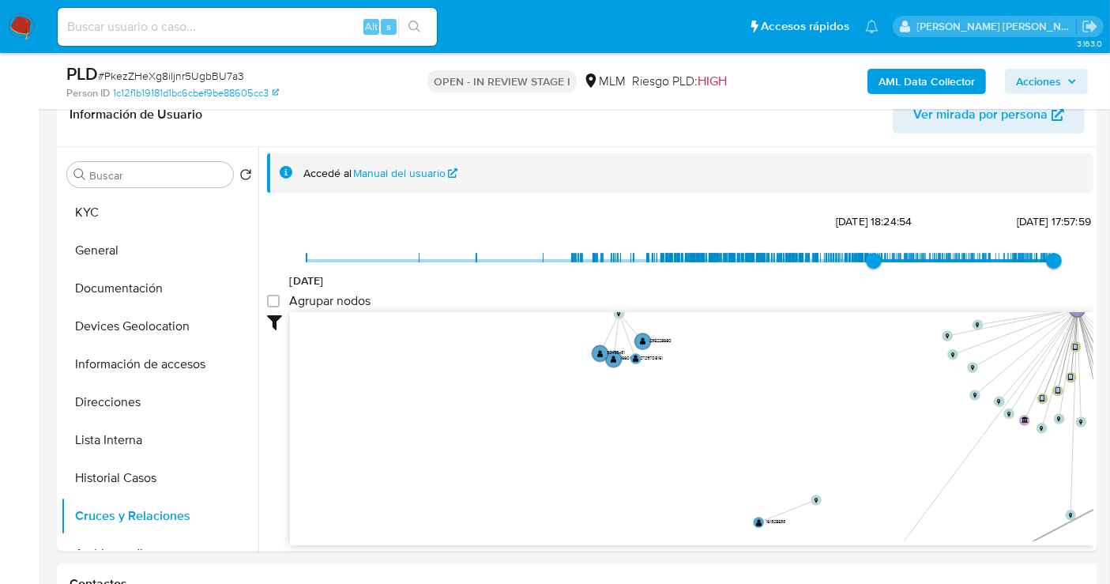
scroll to position [58, 0]
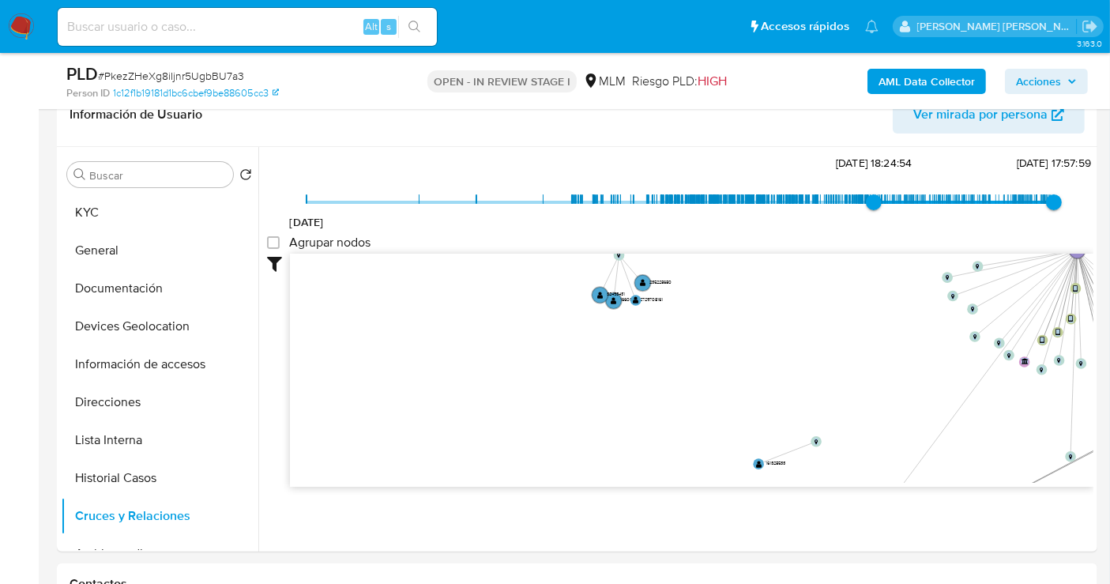
drag, startPoint x: 440, startPoint y: 373, endPoint x: 720, endPoint y: 556, distance: 334.4
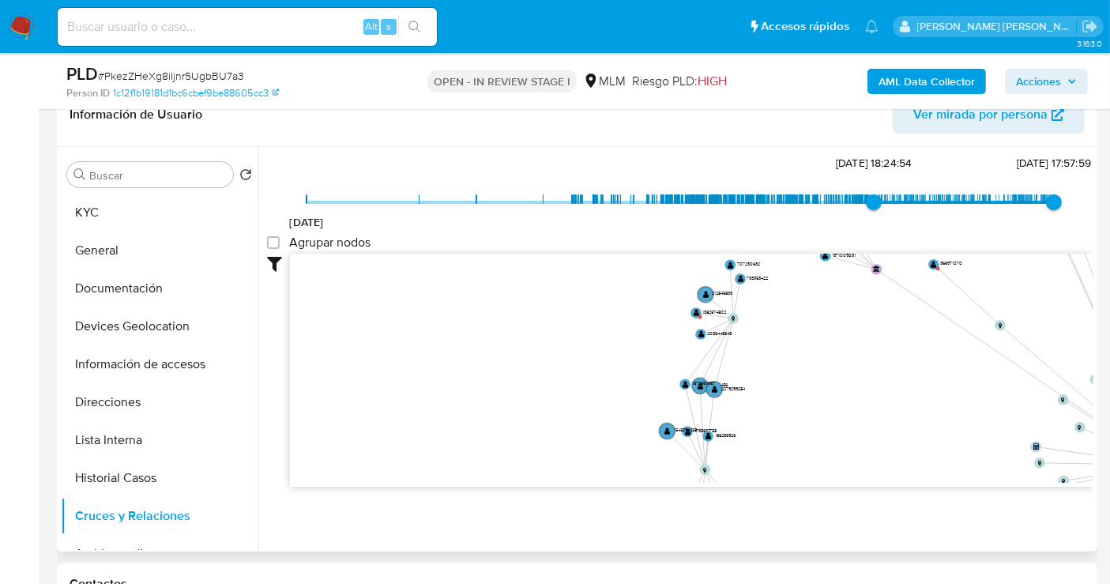
drag, startPoint x: 721, startPoint y: 348, endPoint x: 795, endPoint y: 507, distance: 175.3
click at [795, 507] on div "Filtros Confianza alta Device Tarjeta Persona validada Teléfono validado Confia…" at bounding box center [680, 399] width 826 height 291
click at [711, 311] on text "1382674802" at bounding box center [715, 311] width 24 height 6
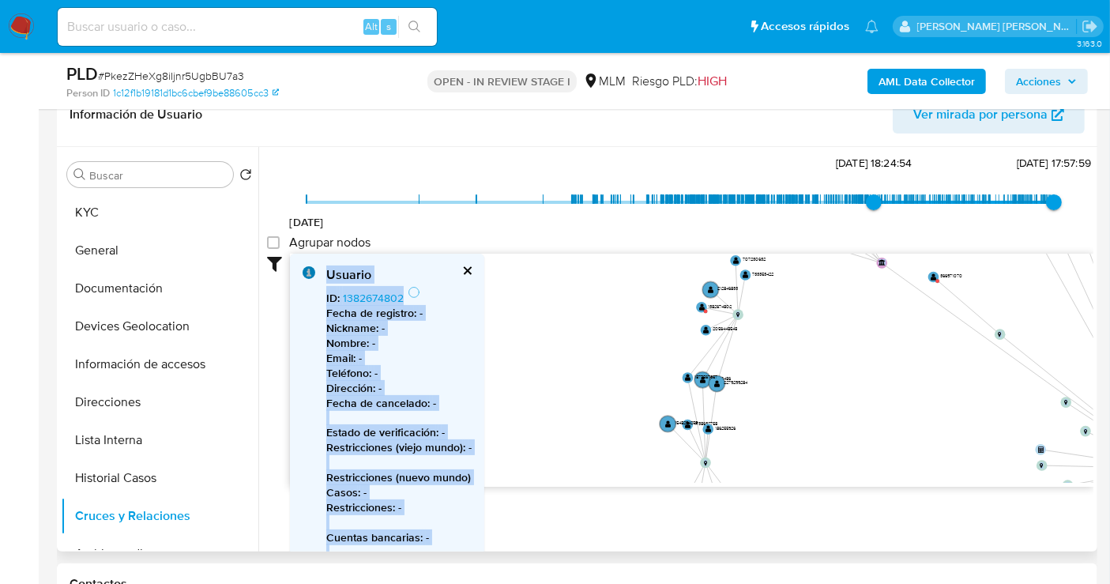
click at [364, 305] on b "Fecha de registro :" at bounding box center [371, 313] width 90 height 16
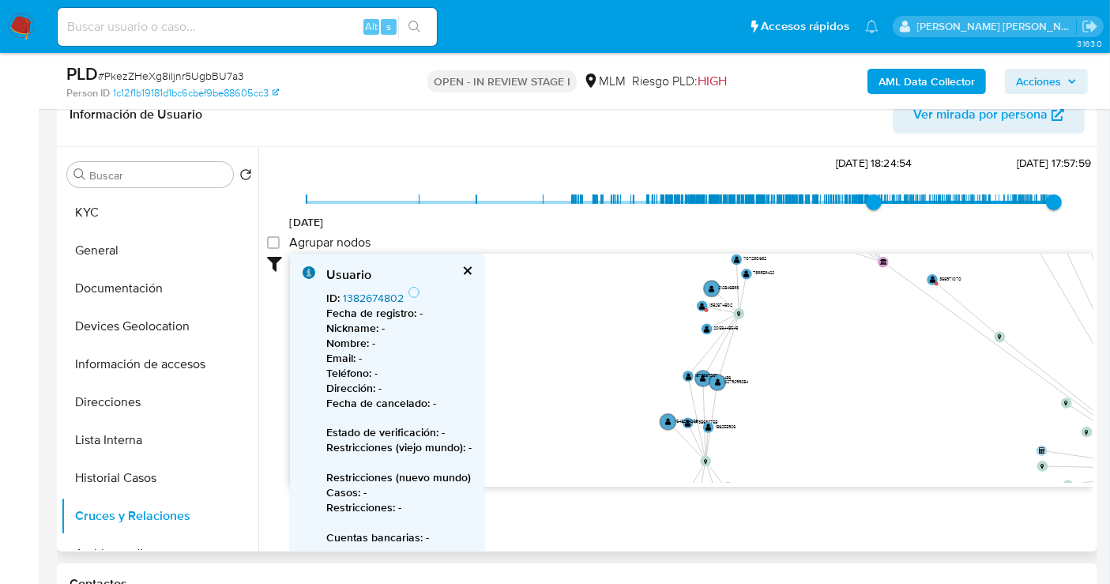
click at [364, 299] on link "1382674802" at bounding box center [373, 298] width 61 height 16
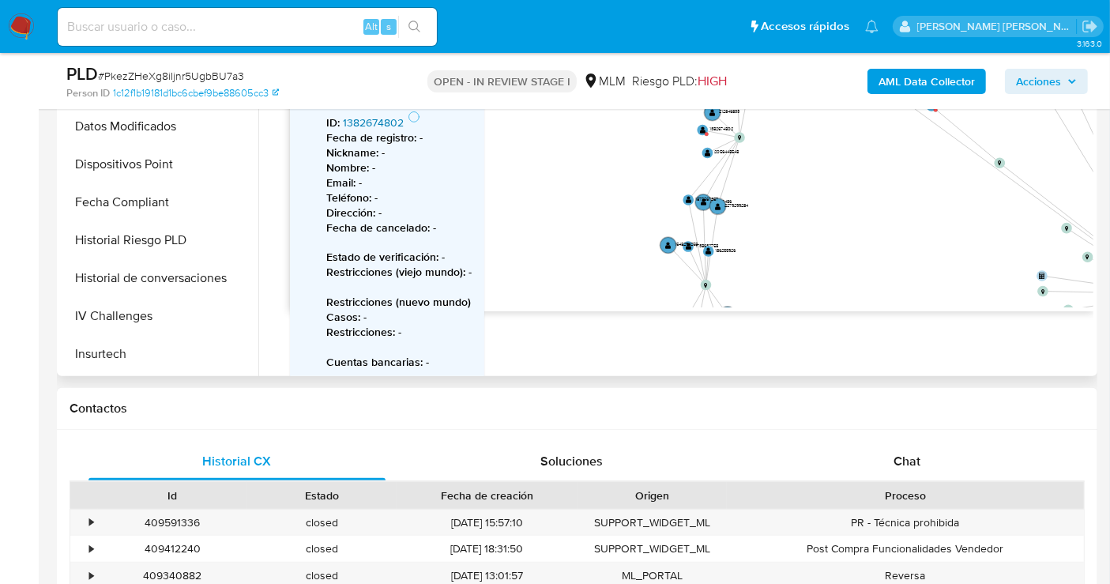
scroll to position [693, 0]
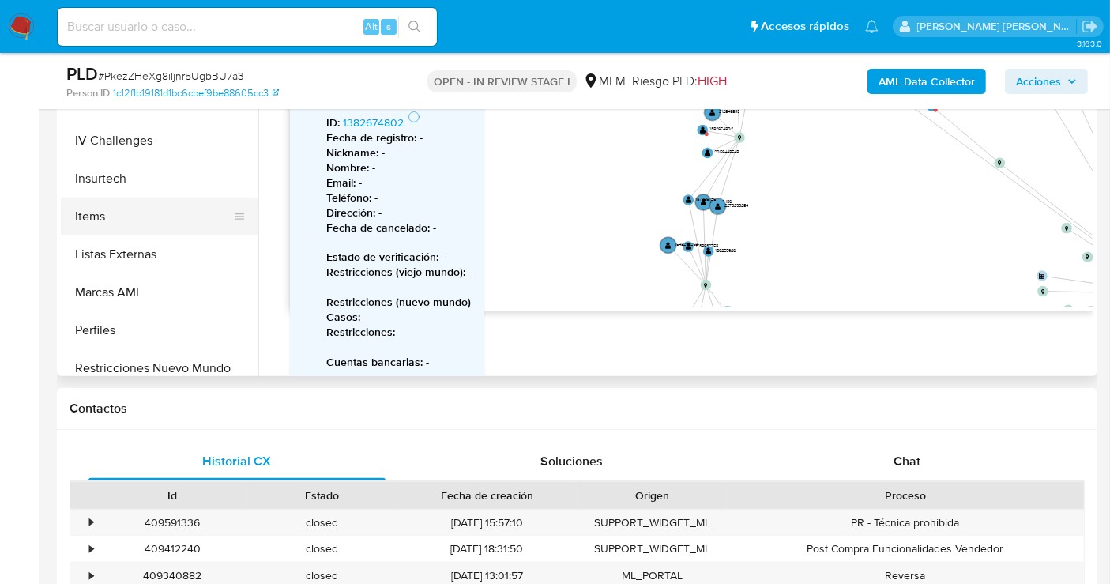
click at [96, 211] on button "Items" at bounding box center [153, 217] width 185 height 38
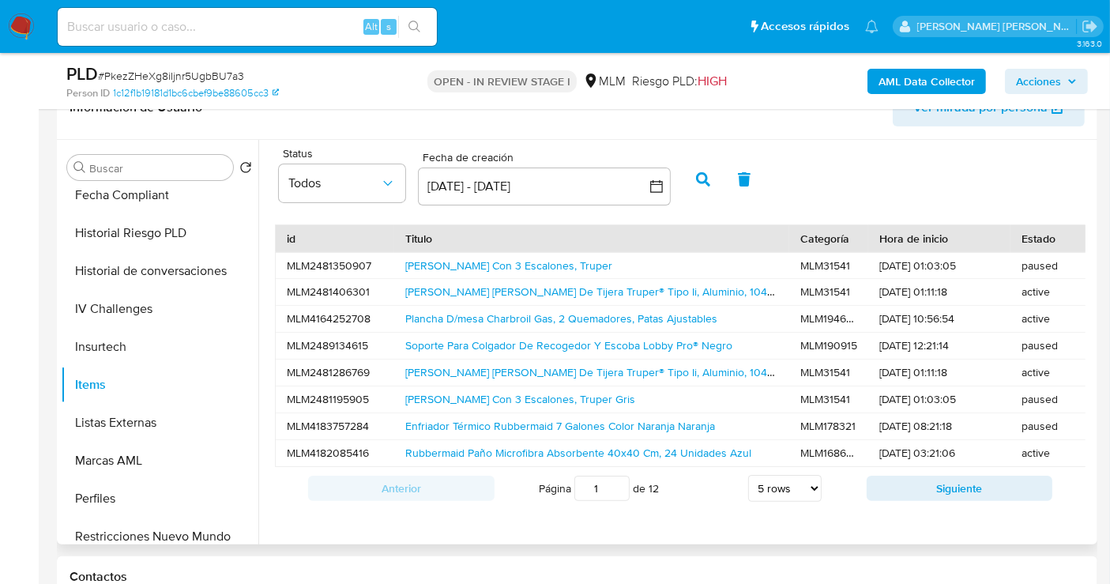
scroll to position [263, 0]
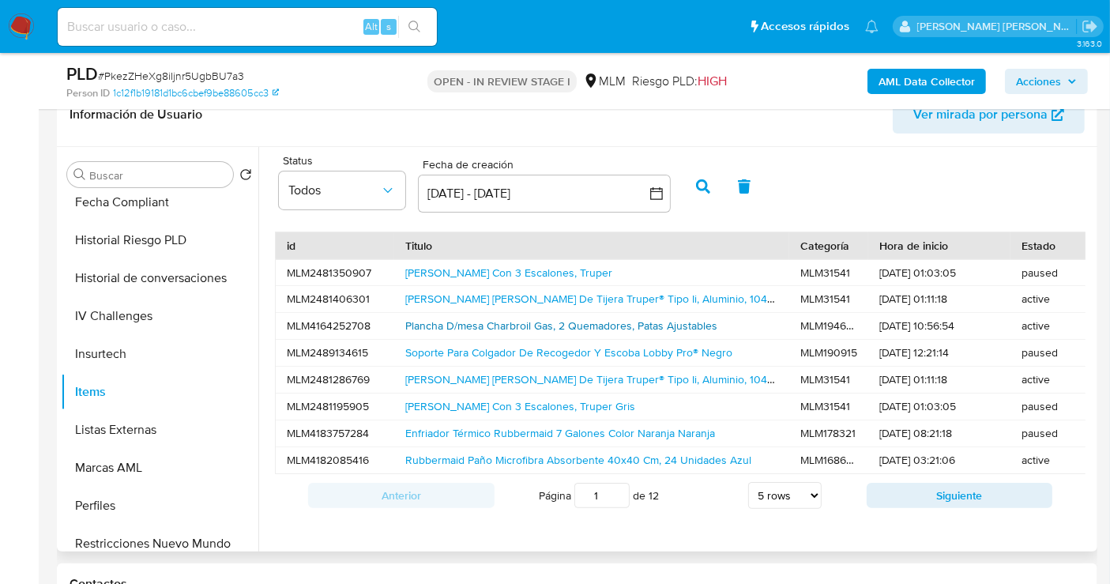
click at [447, 326] on link "Plancha D/mesa Charbroil Gas, 2 Quemadores, Patas Ajustables" at bounding box center [561, 326] width 312 height 16
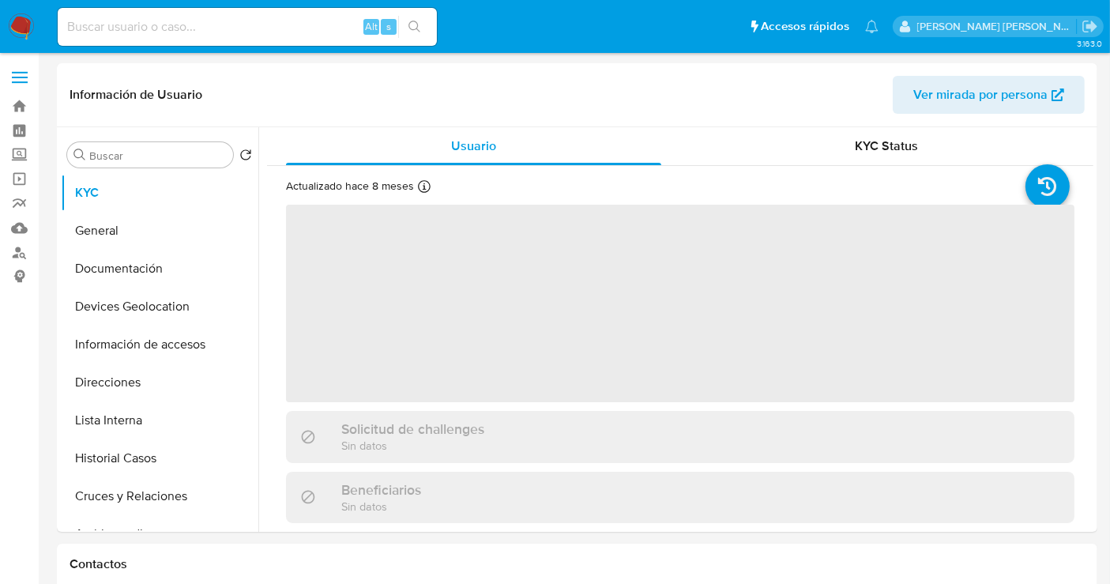
select select "10"
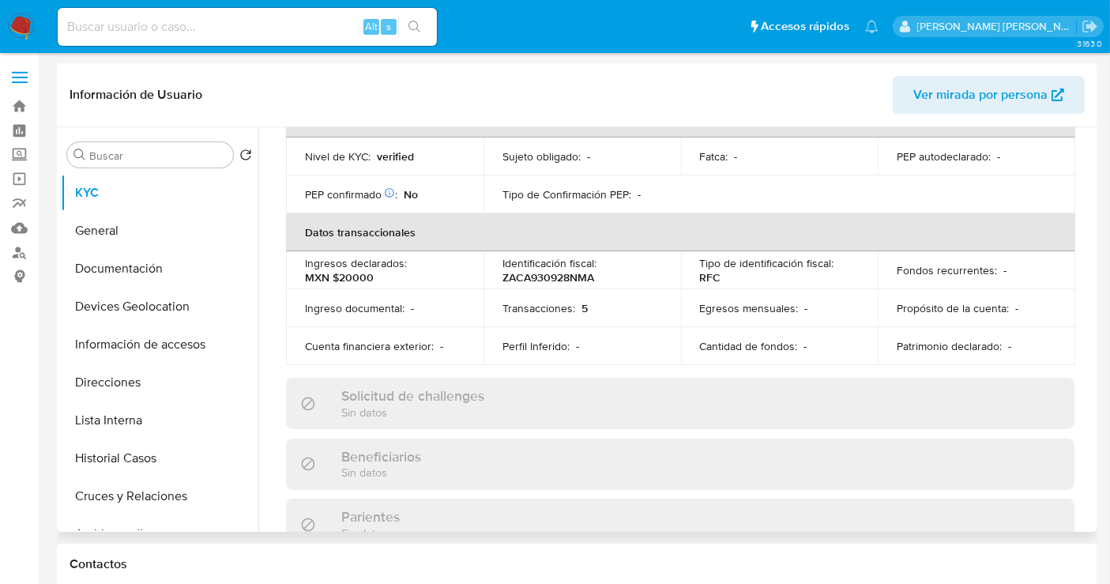
scroll to position [526, 0]
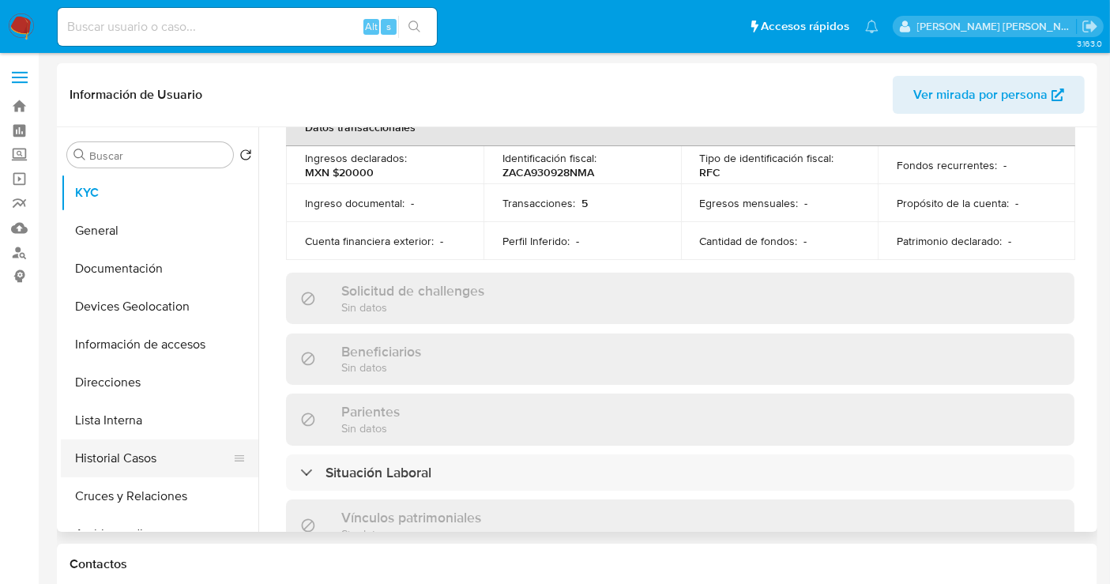
click at [146, 461] on button "Historial Casos" at bounding box center [153, 458] width 185 height 38
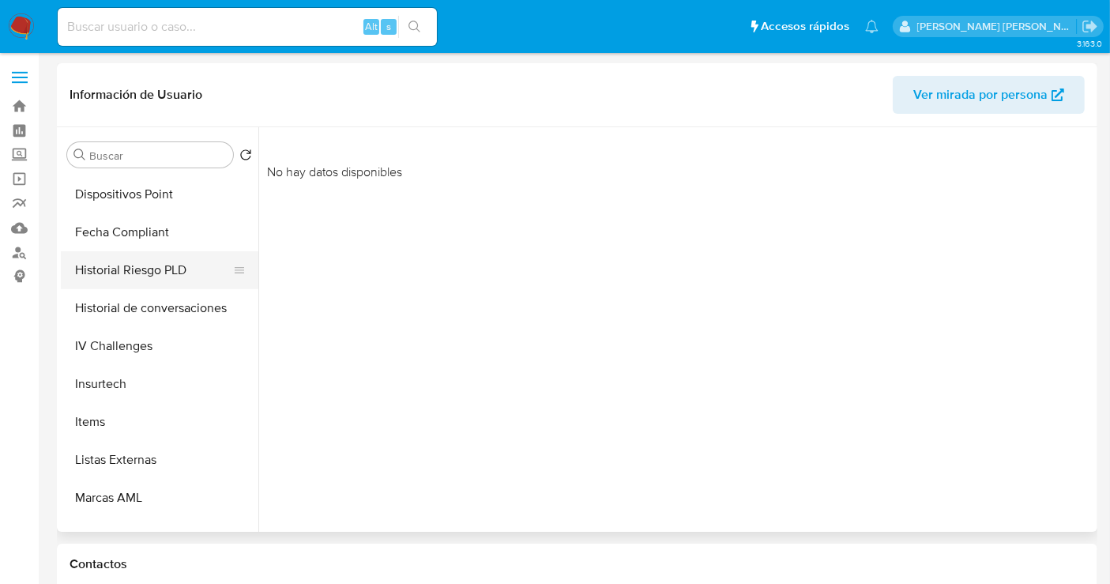
scroll to position [702, 0]
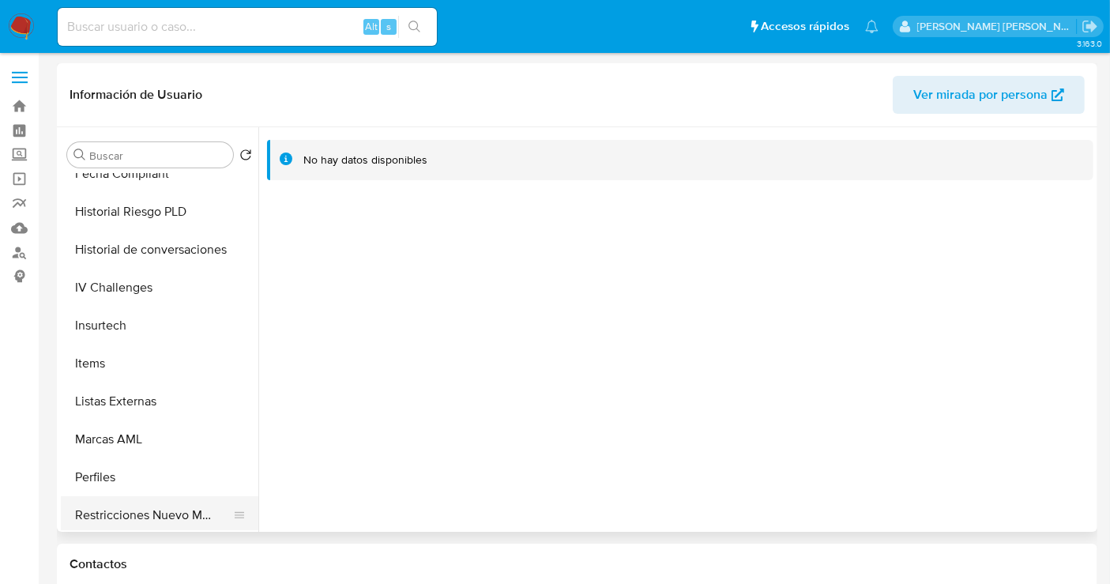
click at [160, 505] on button "Restricciones Nuevo Mundo" at bounding box center [153, 515] width 185 height 38
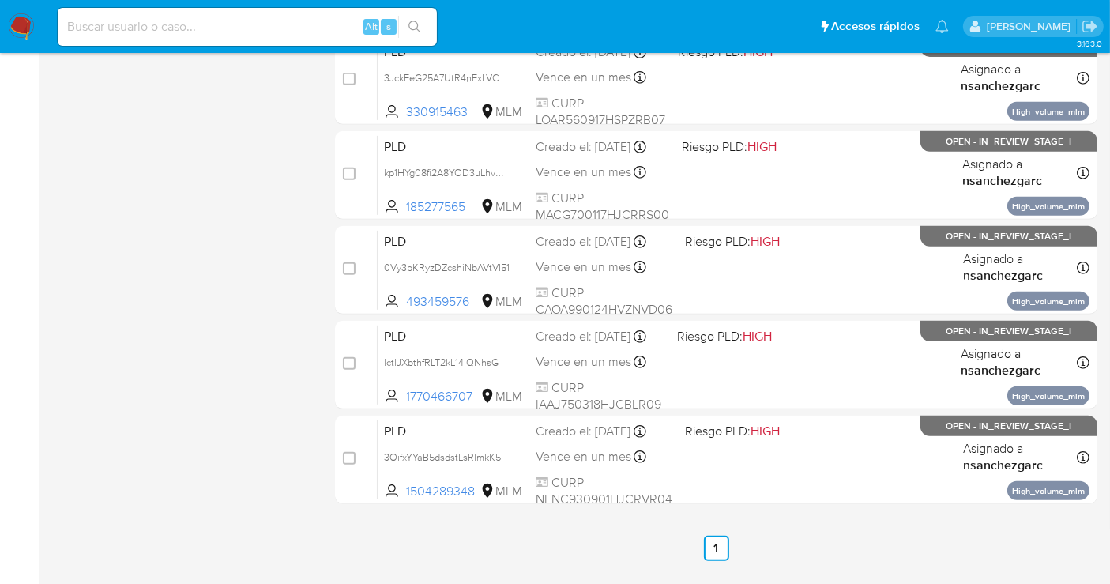
scroll to position [718, 0]
